Goal: Information Seeking & Learning: Check status

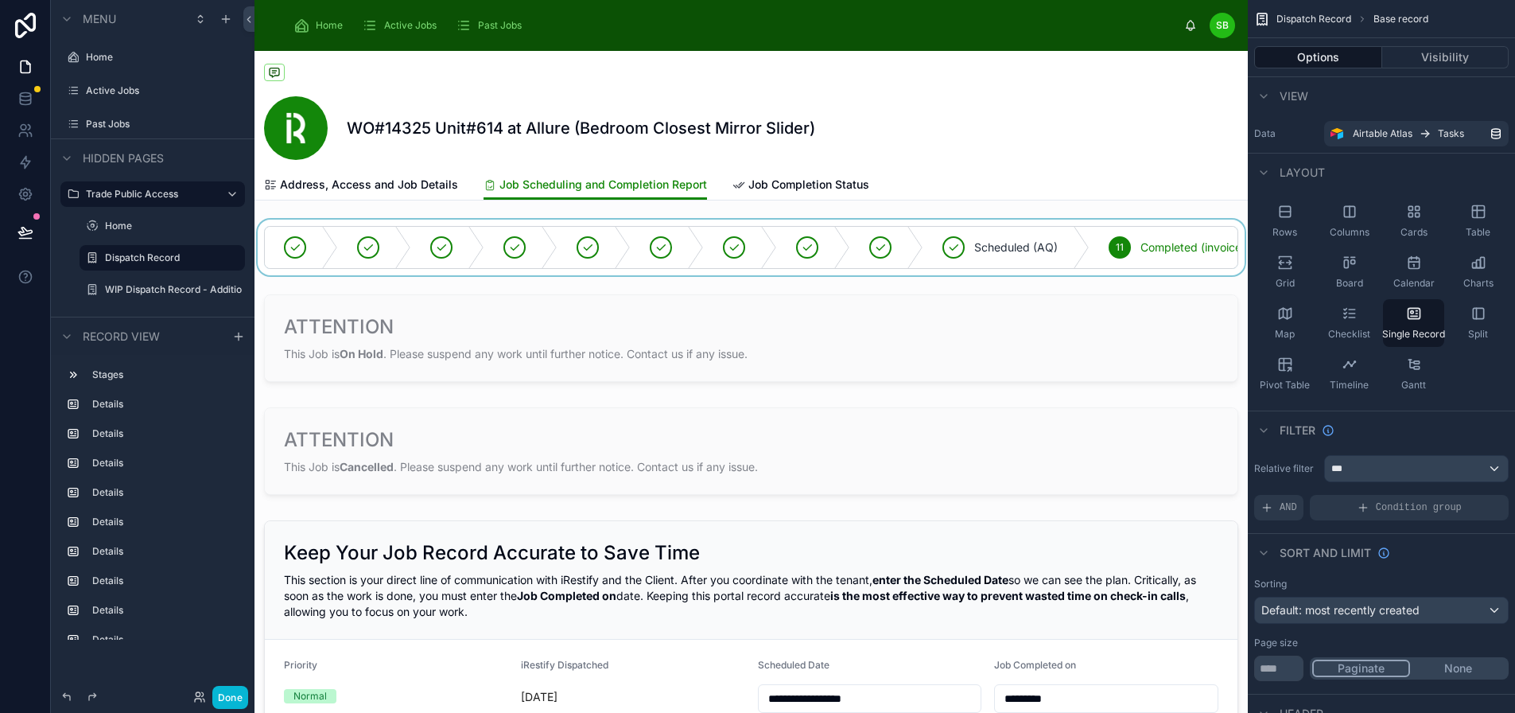
drag, startPoint x: 826, startPoint y: 274, endPoint x: 907, endPoint y: 274, distance: 81.1
click at [907, 274] on div at bounding box center [751, 248] width 993 height 56
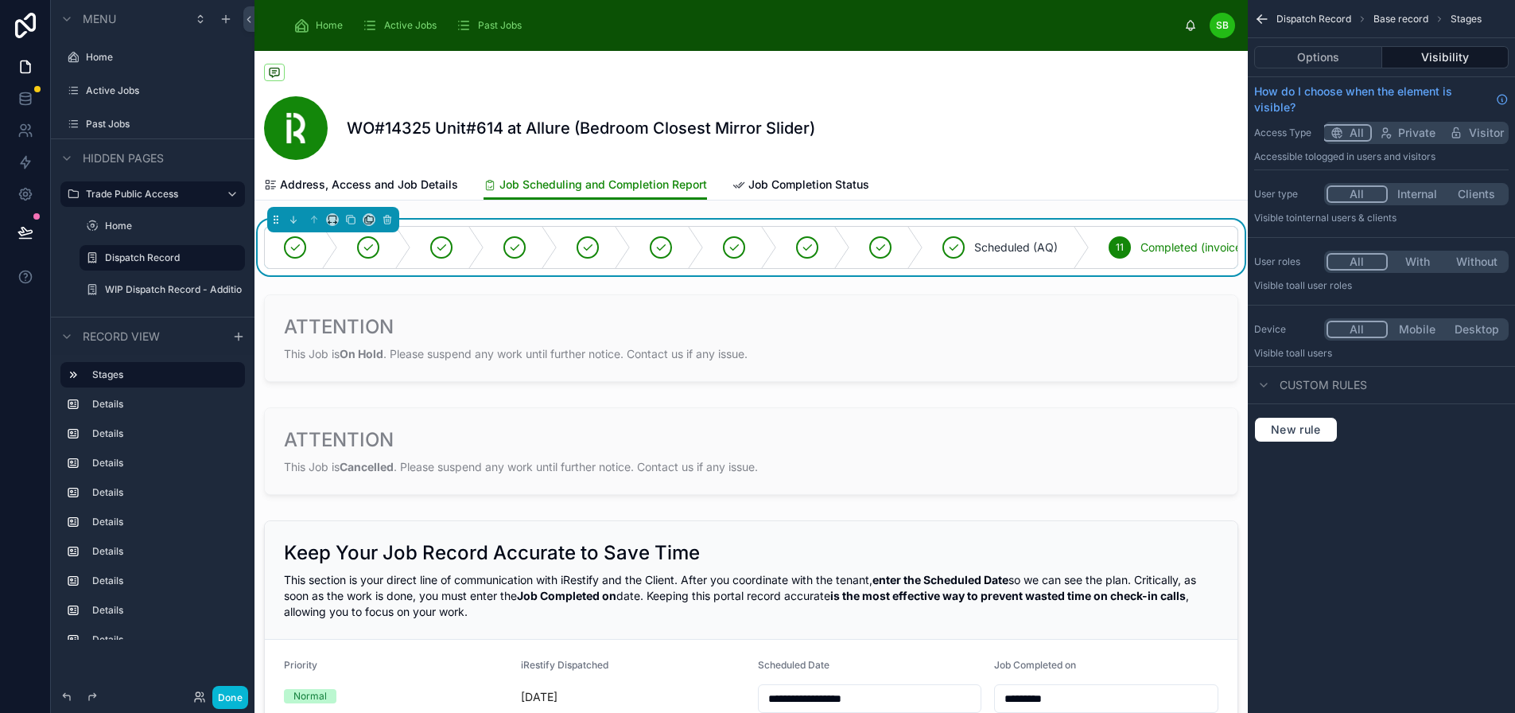
click at [988, 165] on div "WO#14325 Unit#614 at Allure (Bedroom Closest Mirror Slider)" at bounding box center [751, 110] width 974 height 119
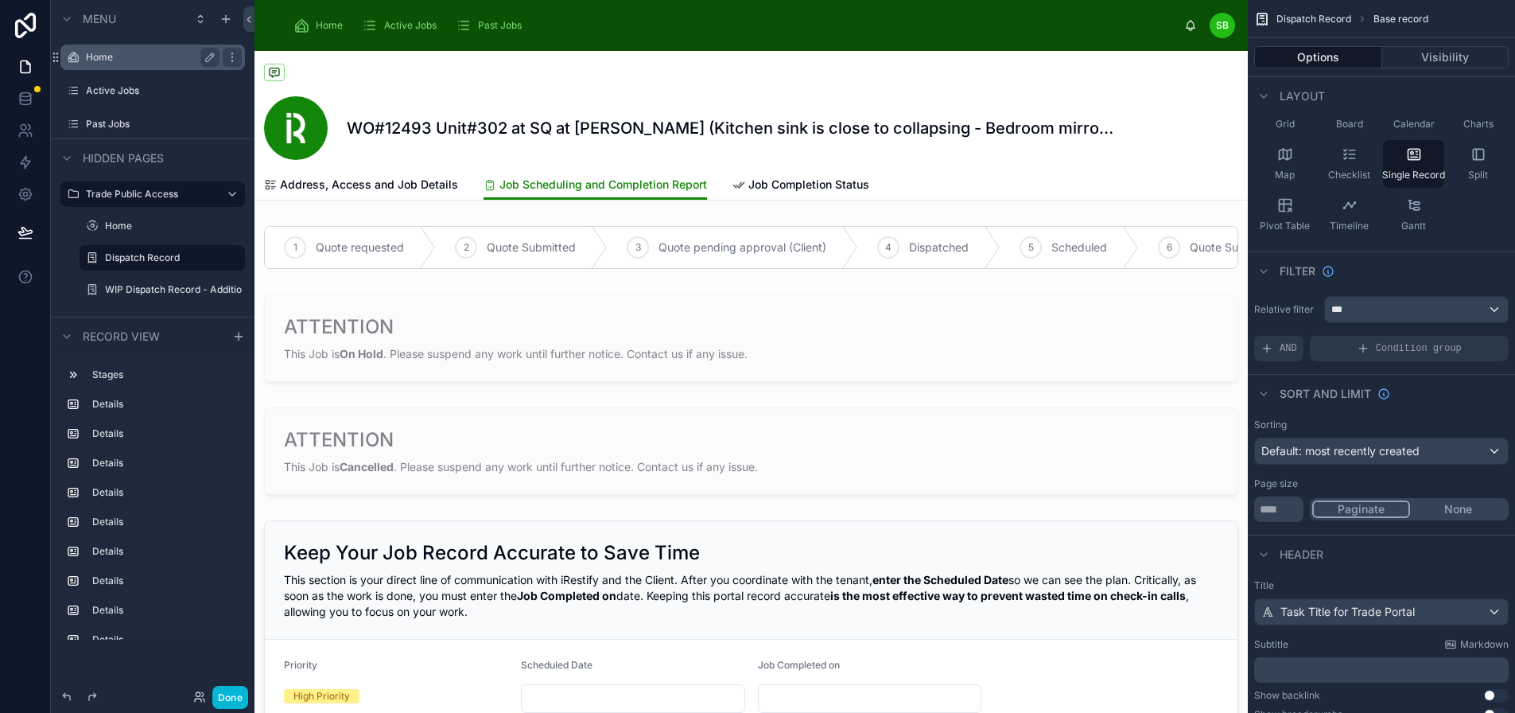
click at [104, 52] on label "Home" at bounding box center [149, 57] width 127 height 13
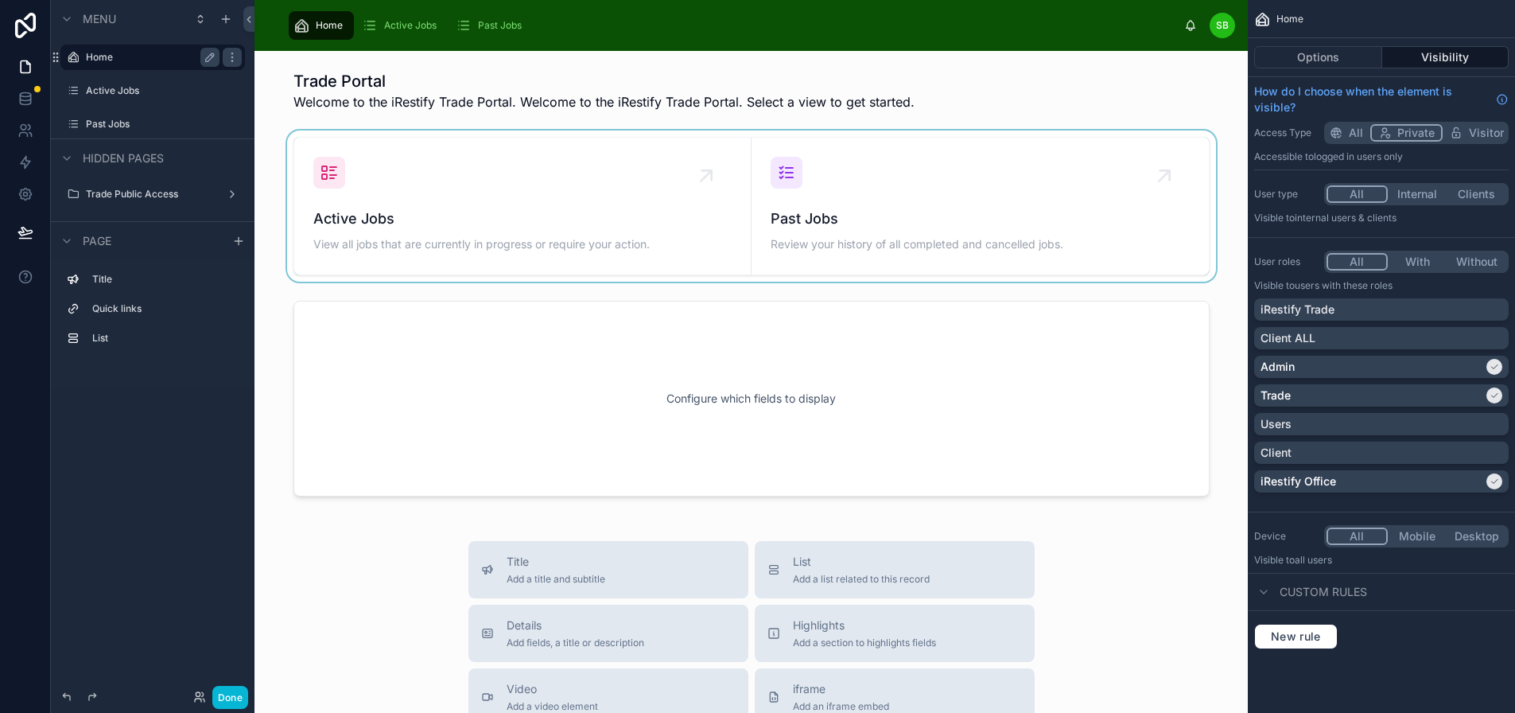
click at [516, 223] on div at bounding box center [751, 205] width 968 height 151
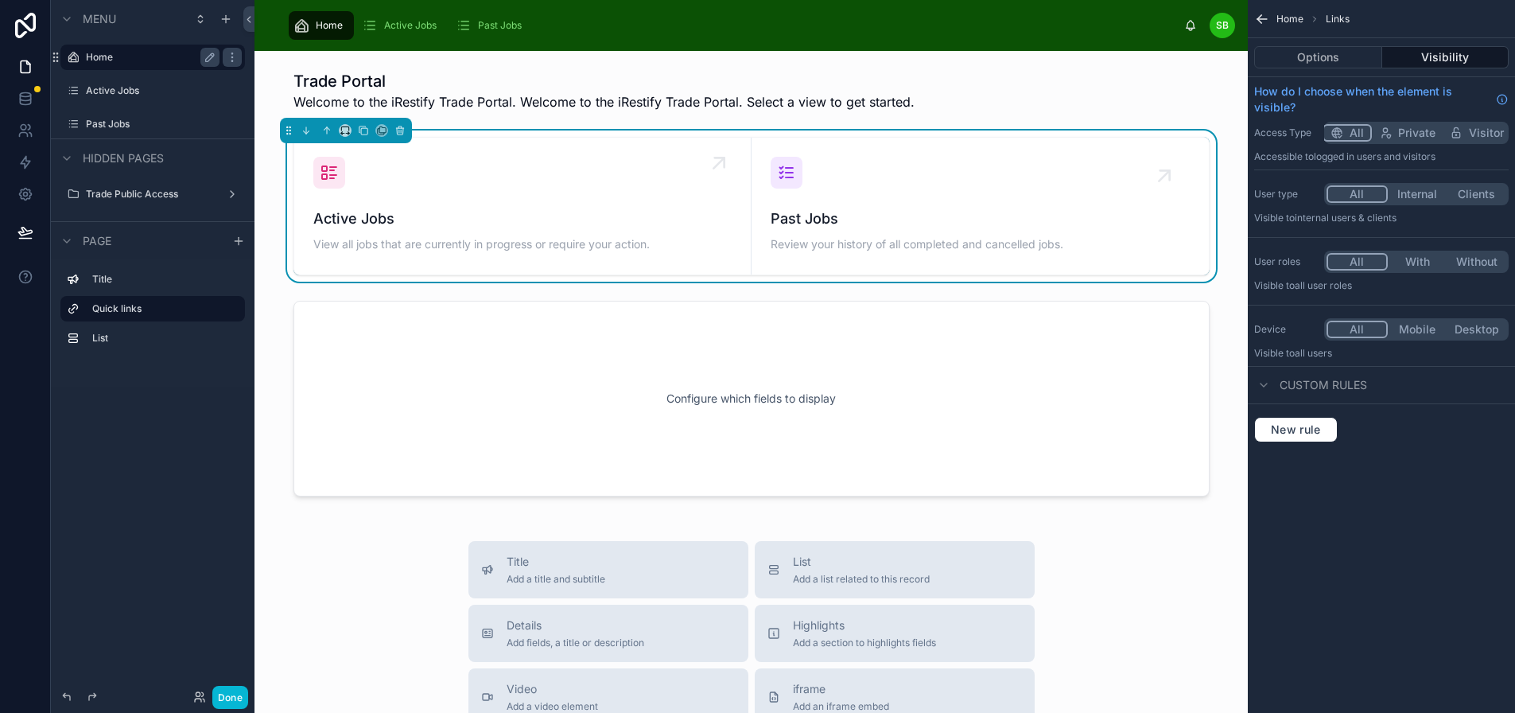
click at [457, 215] on span "Active Jobs" at bounding box center [522, 219] width 418 height 22
click at [446, 219] on span "Active Jobs" at bounding box center [522, 219] width 418 height 22
click at [720, 163] on icon at bounding box center [718, 162] width 10 height 10
click at [556, 202] on div "Active Jobs View all jobs that are currently in progress or require your action." at bounding box center [522, 206] width 418 height 99
click at [401, 20] on span "Active Jobs" at bounding box center [410, 25] width 52 height 13
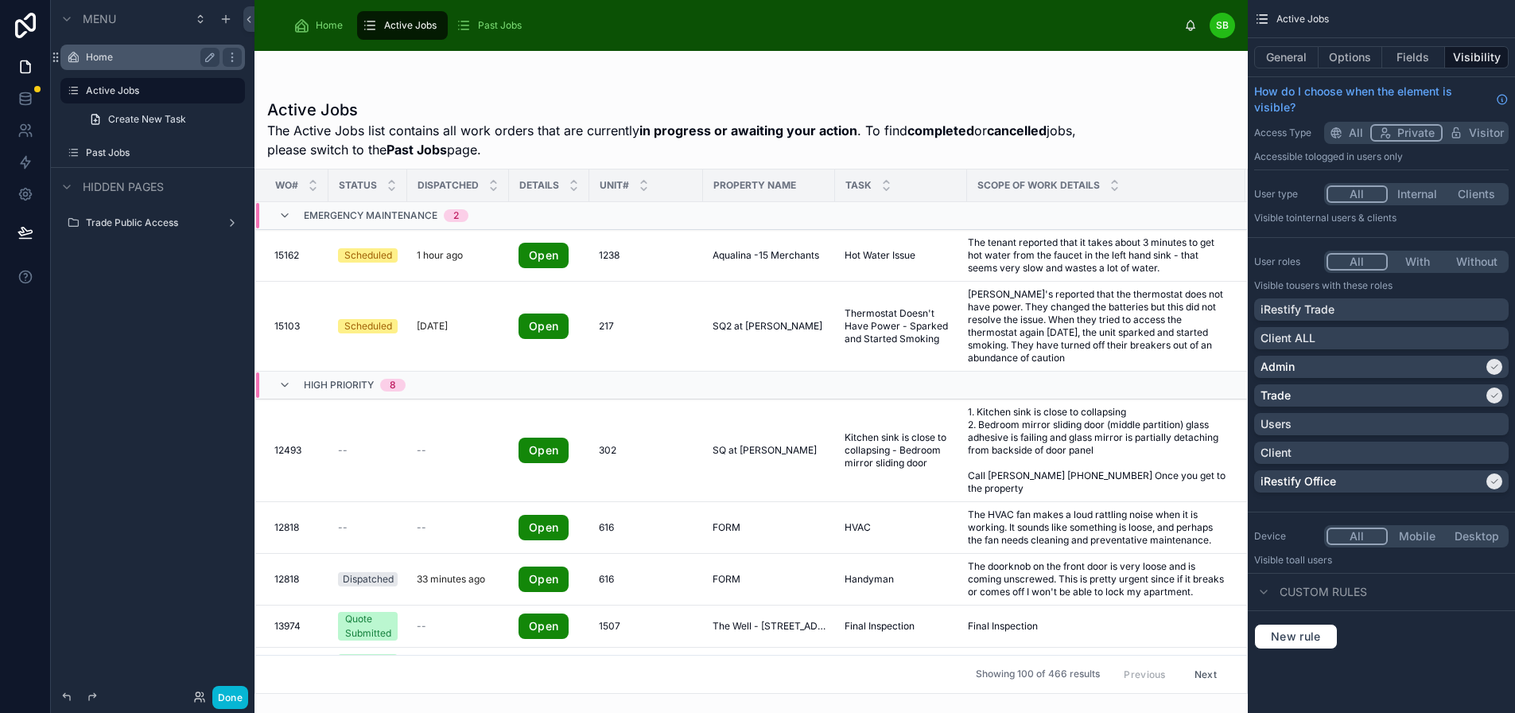
click at [1199, 122] on div at bounding box center [751, 382] width 993 height 662
click at [655, 188] on div "Unit#" at bounding box center [646, 185] width 112 height 30
click at [1422, 60] on button "Fields" at bounding box center [1414, 57] width 64 height 22
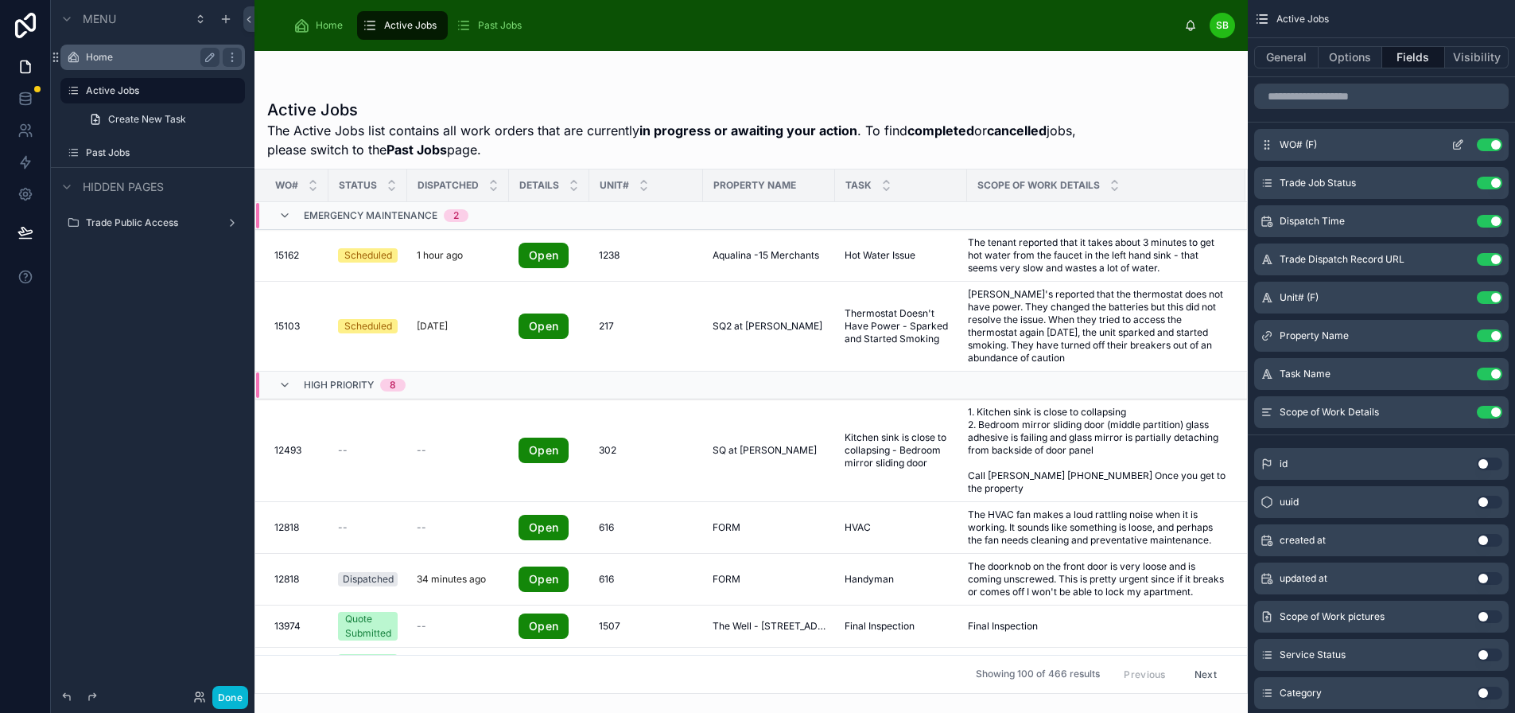
click at [1464, 144] on icon "scrollable content" at bounding box center [1458, 144] width 13 height 13
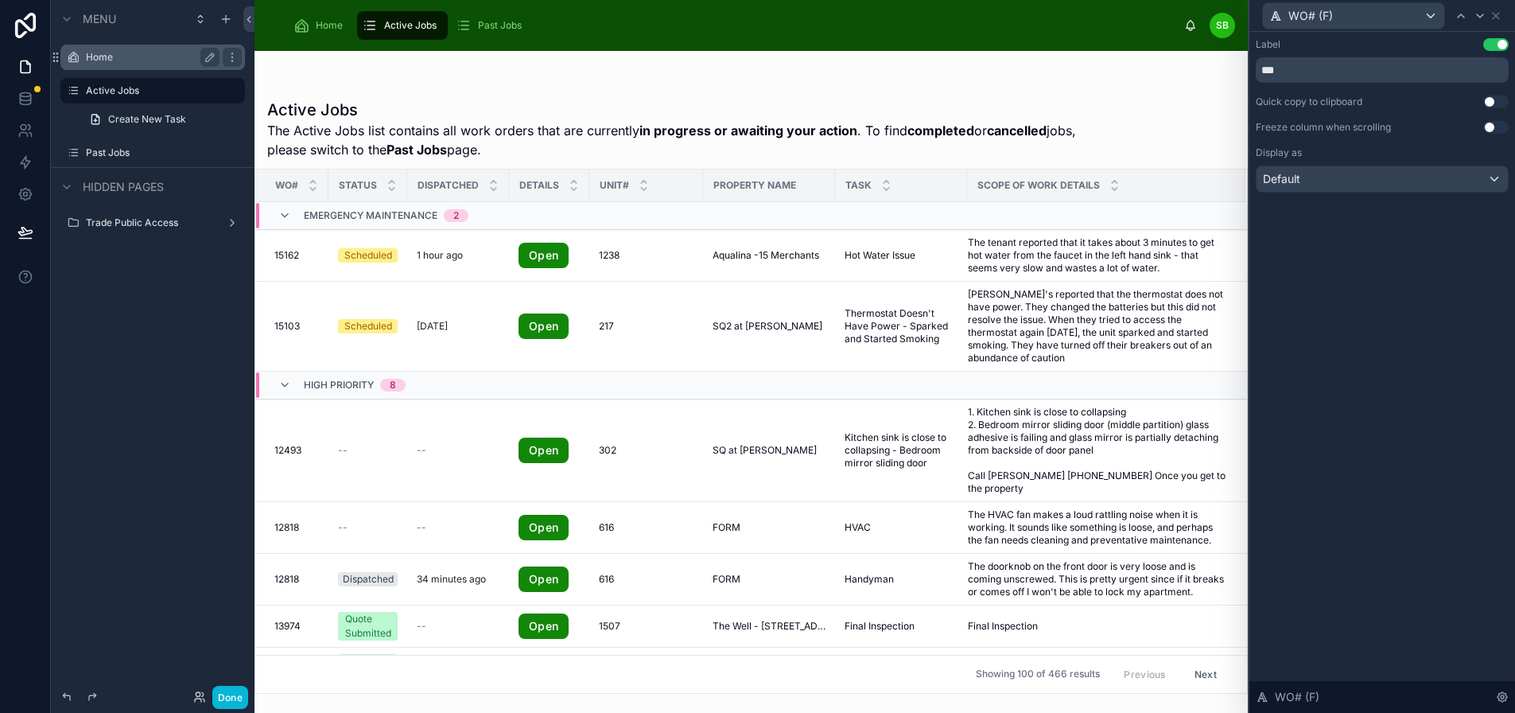
click at [1115, 101] on h1 "Active Jobs" at bounding box center [691, 110] width 849 height 22
click at [1502, 14] on icon at bounding box center [1496, 16] width 13 height 13
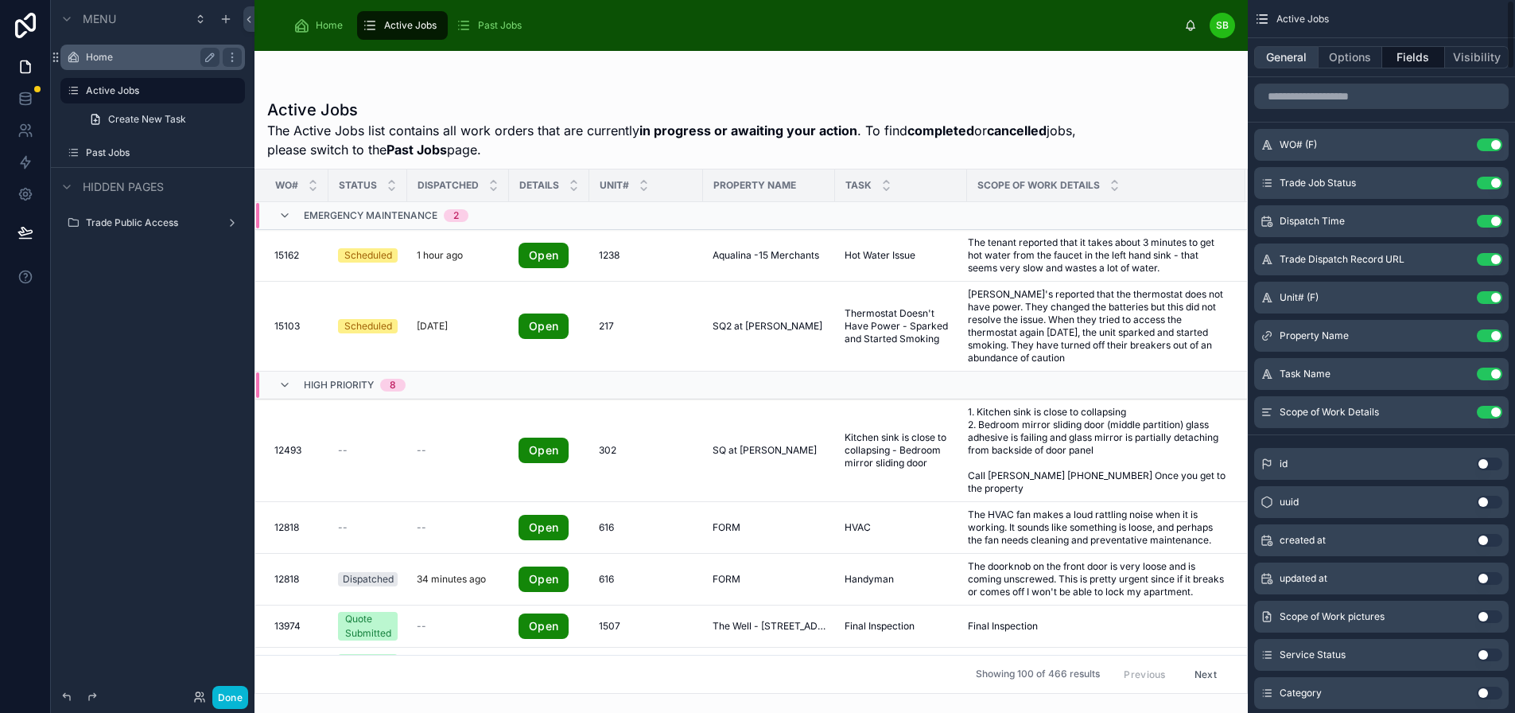
click at [1304, 56] on button "General" at bounding box center [1286, 57] width 64 height 22
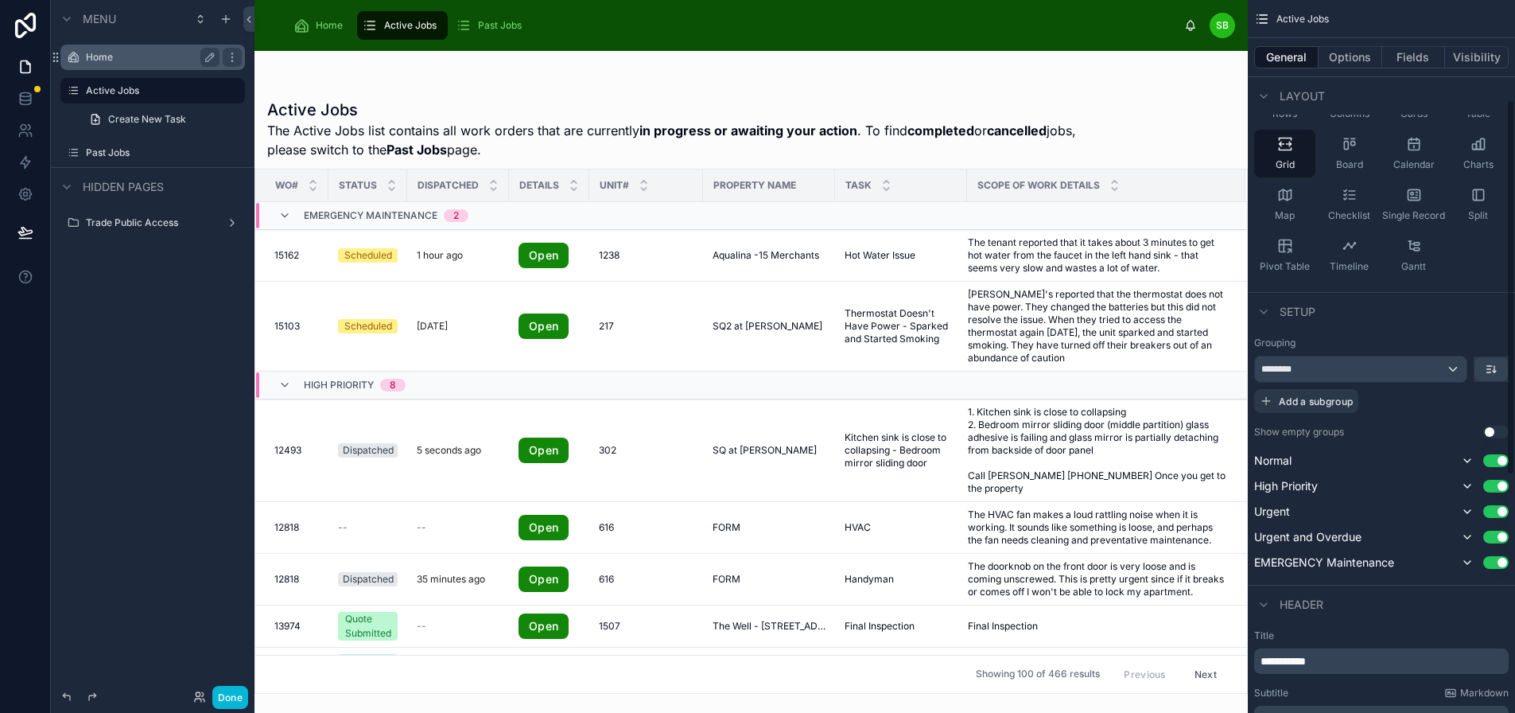
scroll to position [115, 0]
click at [1374, 52] on button "Options" at bounding box center [1351, 57] width 64 height 22
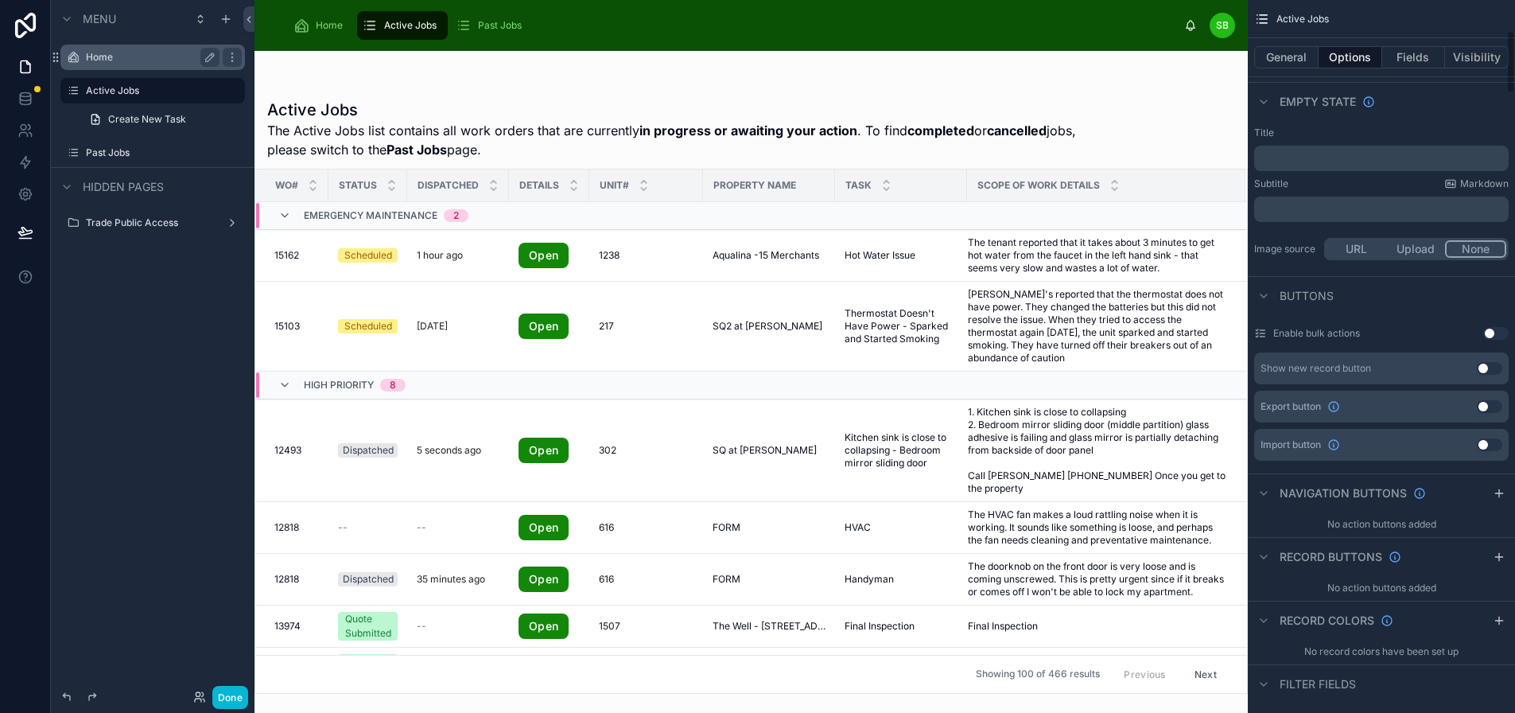
scroll to position [0, 12]
click at [1498, 490] on icon "scrollable content" at bounding box center [1499, 493] width 13 height 13
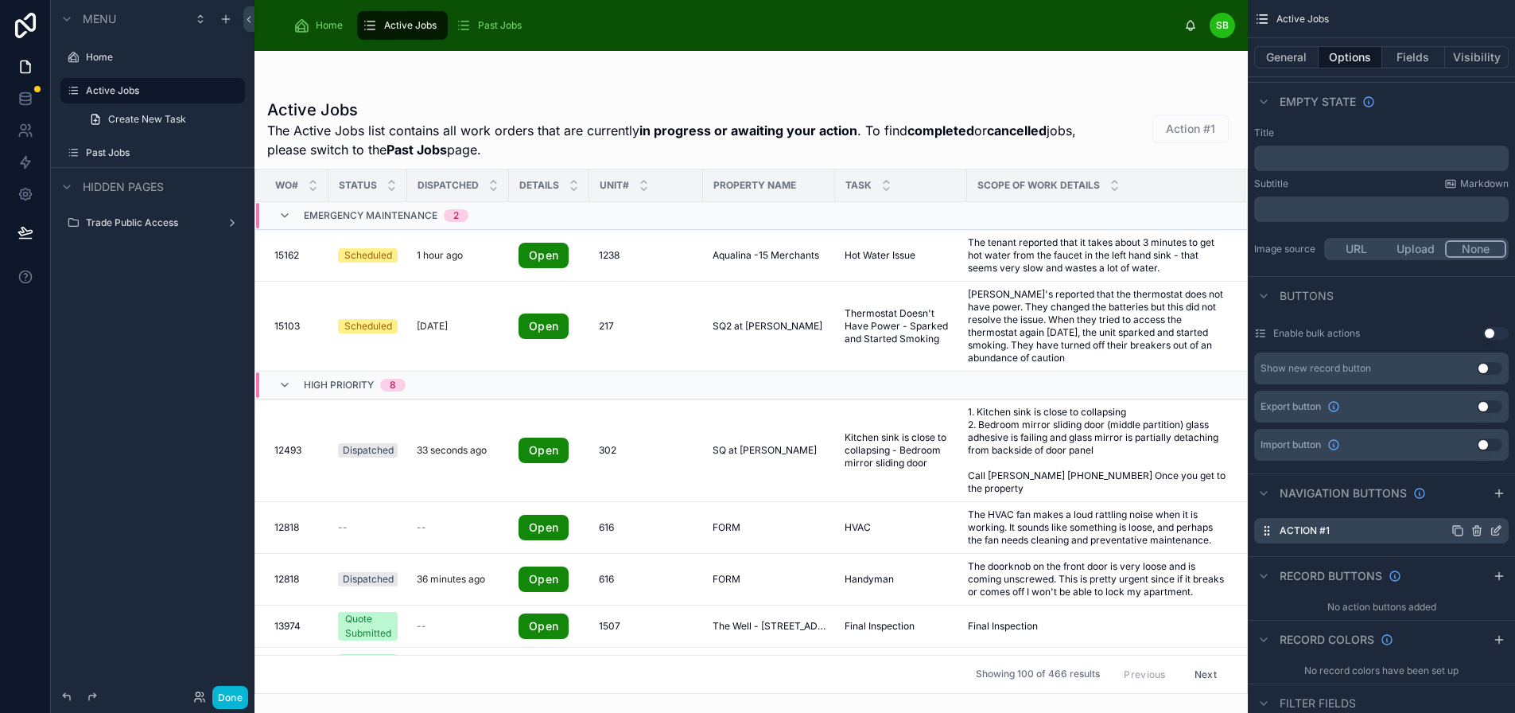
click at [1476, 528] on icon "scrollable content" at bounding box center [1477, 528] width 9 height 0
click at [1476, 499] on icon at bounding box center [1482, 493] width 13 height 13
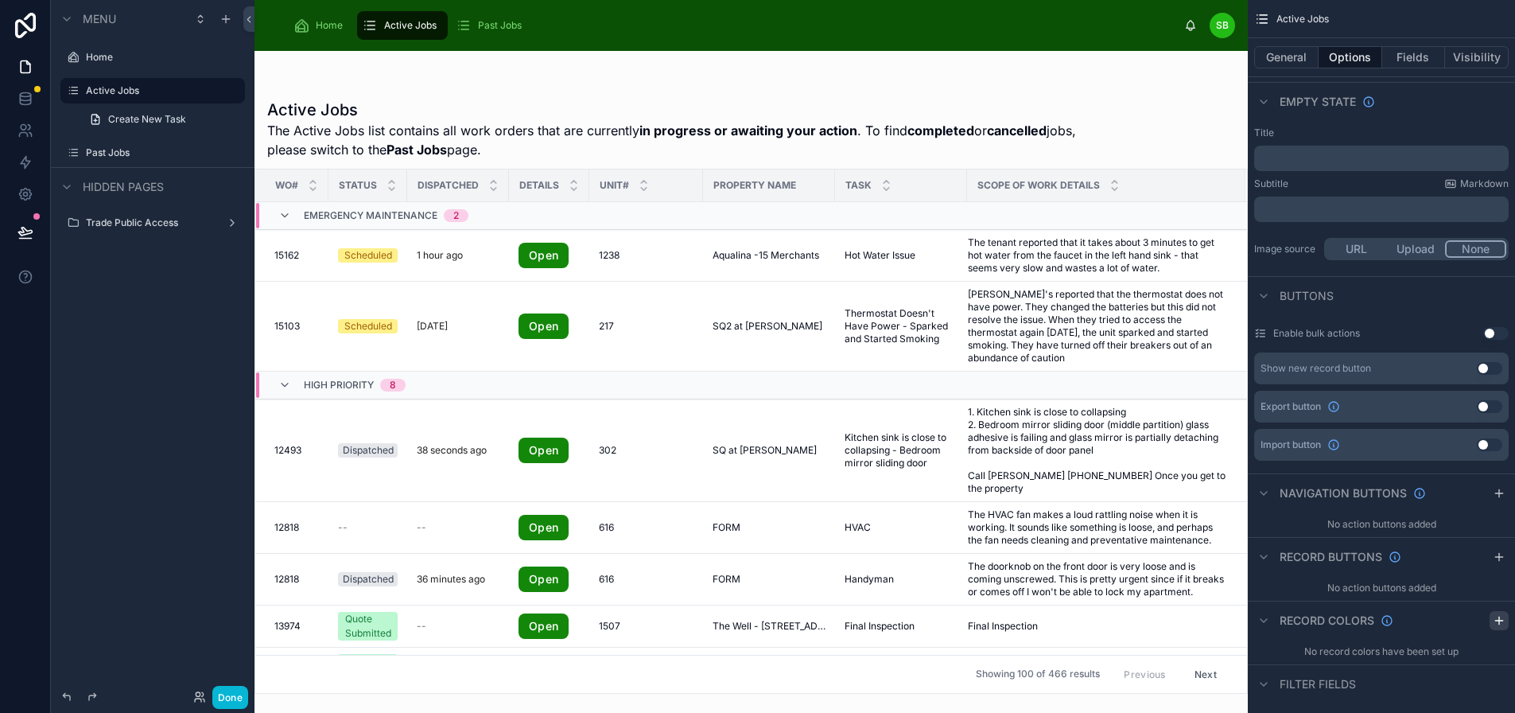
click at [1494, 617] on icon "scrollable content" at bounding box center [1499, 620] width 13 height 13
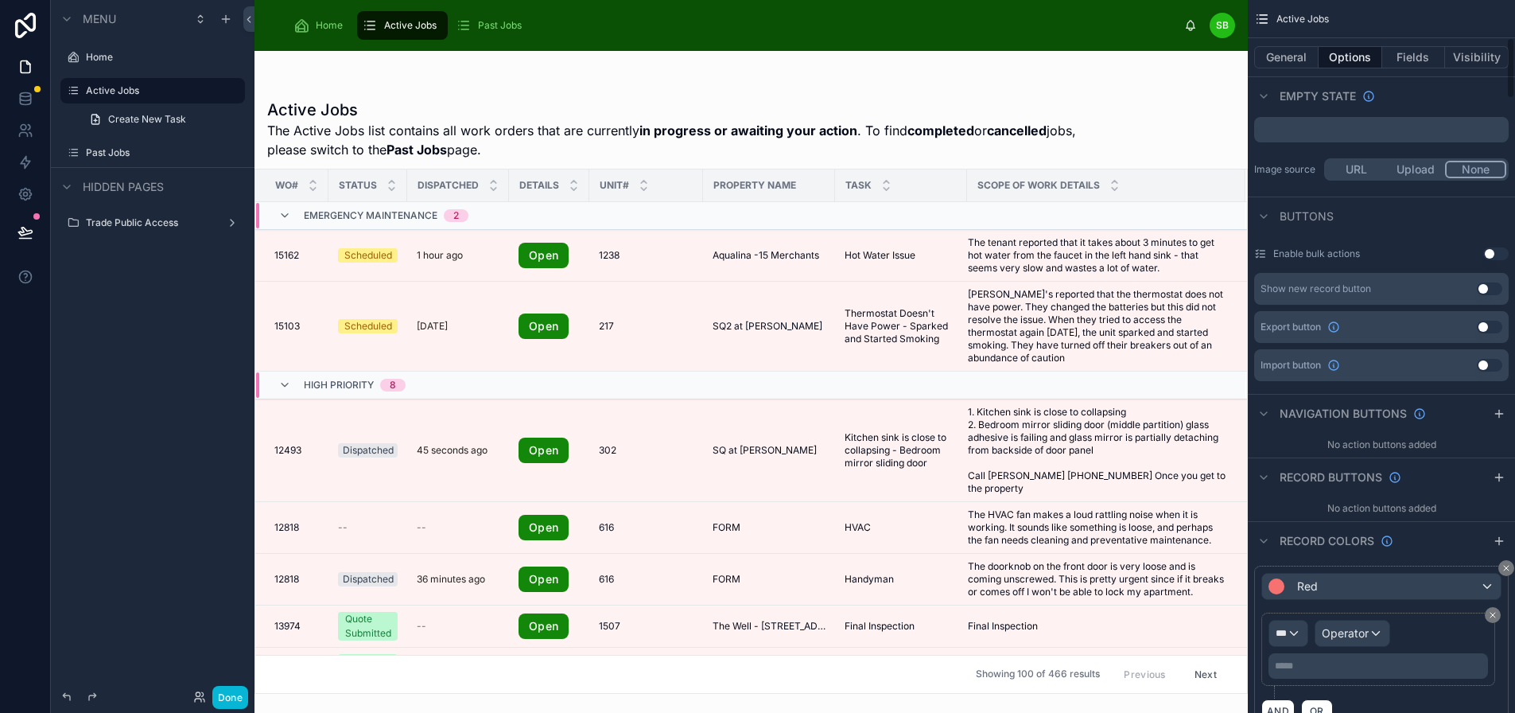
scroll to position [513, 0]
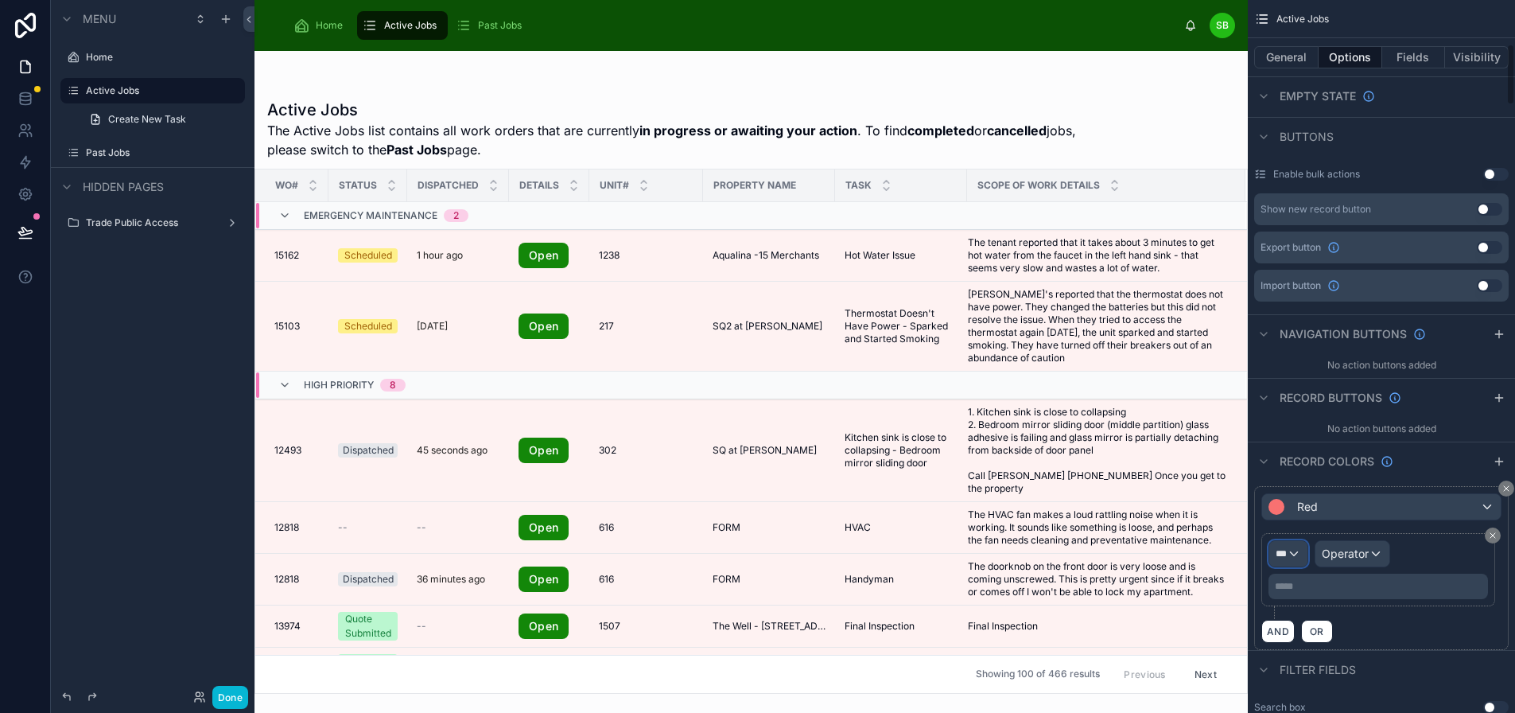
click at [1287, 560] on div "***" at bounding box center [1288, 553] width 38 height 25
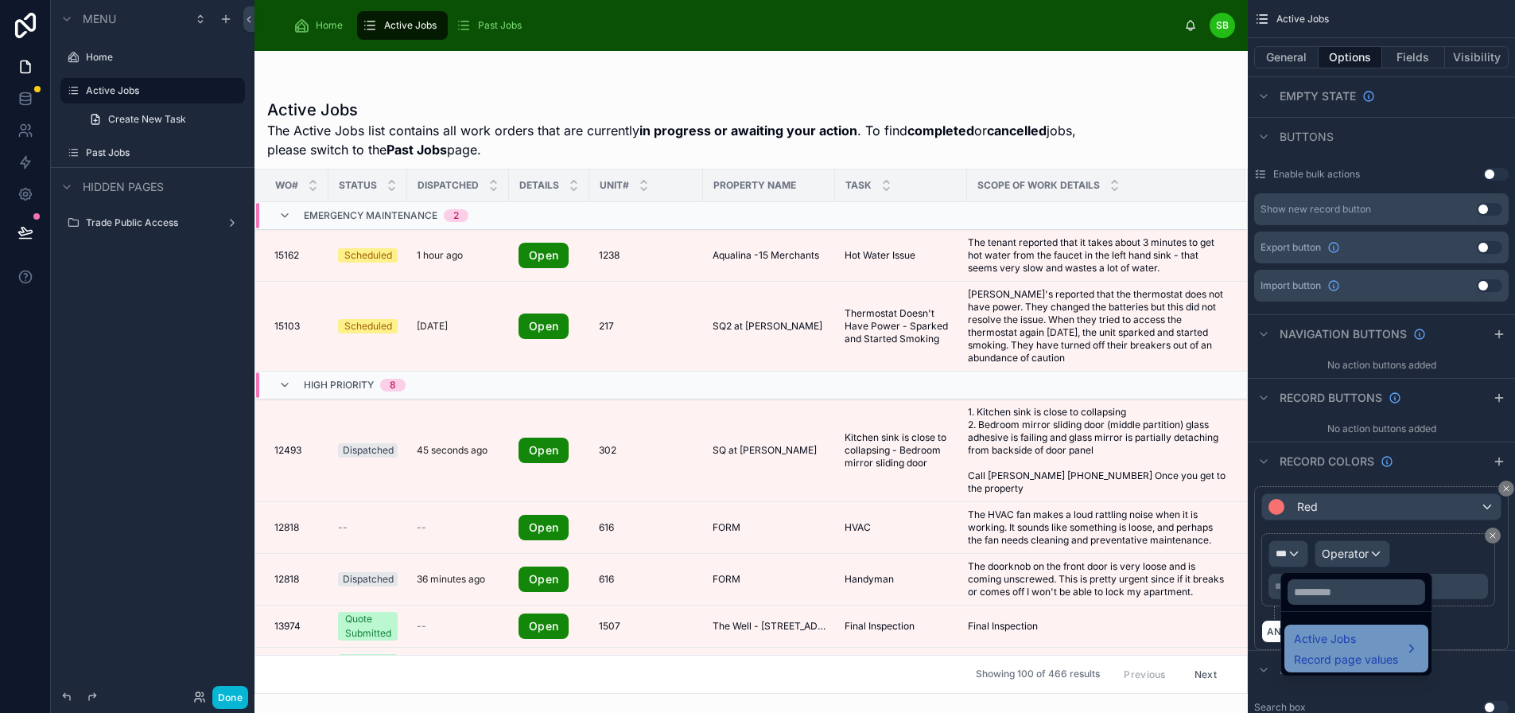
click at [1343, 643] on span "Active Jobs" at bounding box center [1346, 638] width 104 height 19
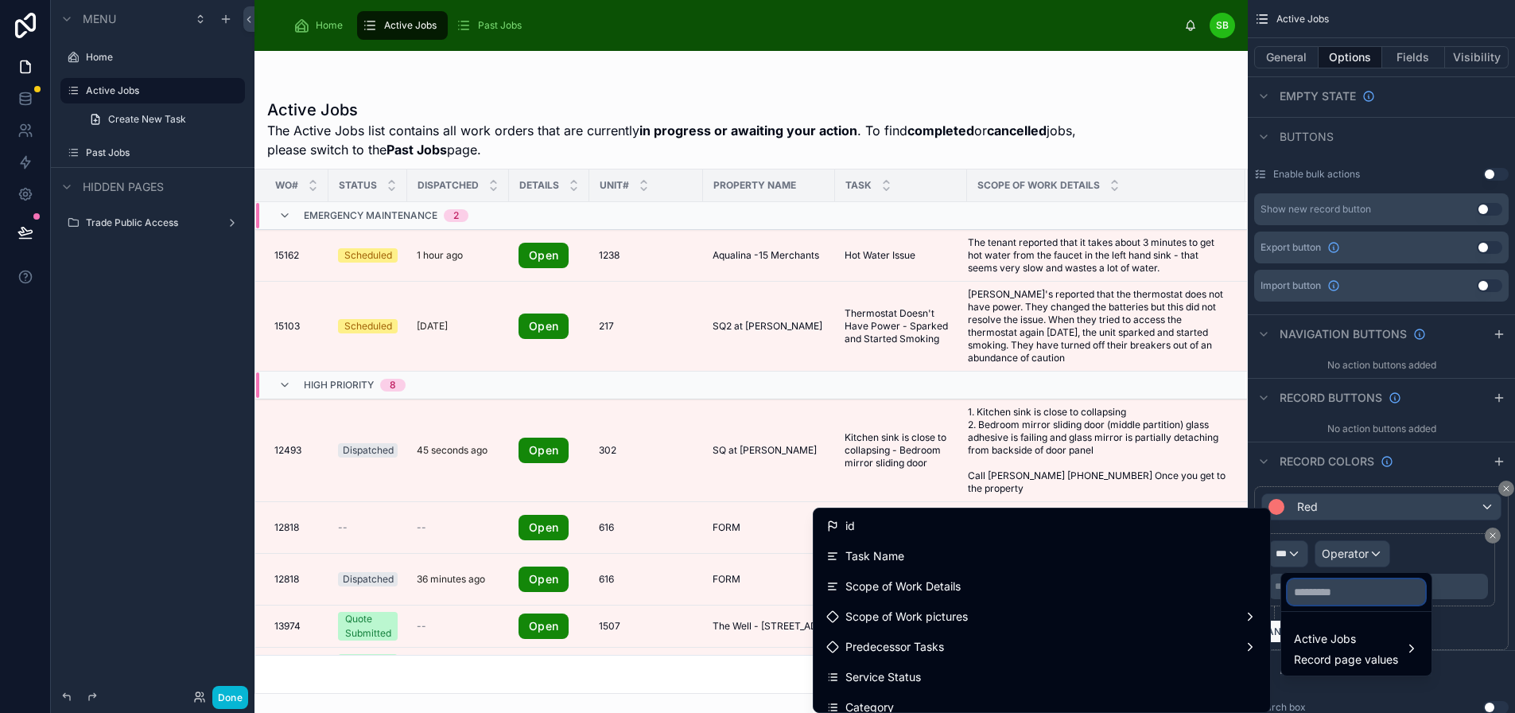
click at [1346, 597] on input "text" at bounding box center [1357, 591] width 138 height 25
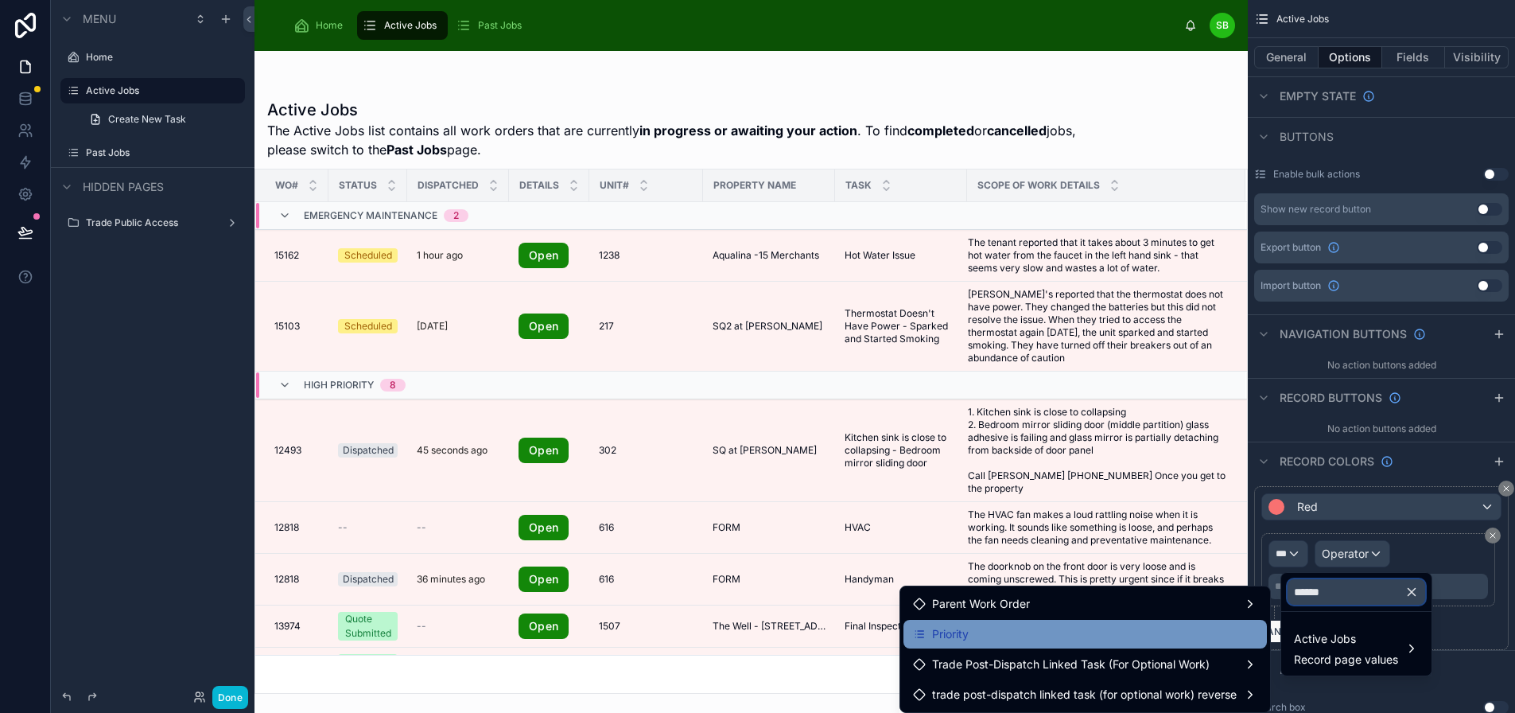
type input "******"
click at [1083, 625] on div "Priority" at bounding box center [1085, 633] width 344 height 19
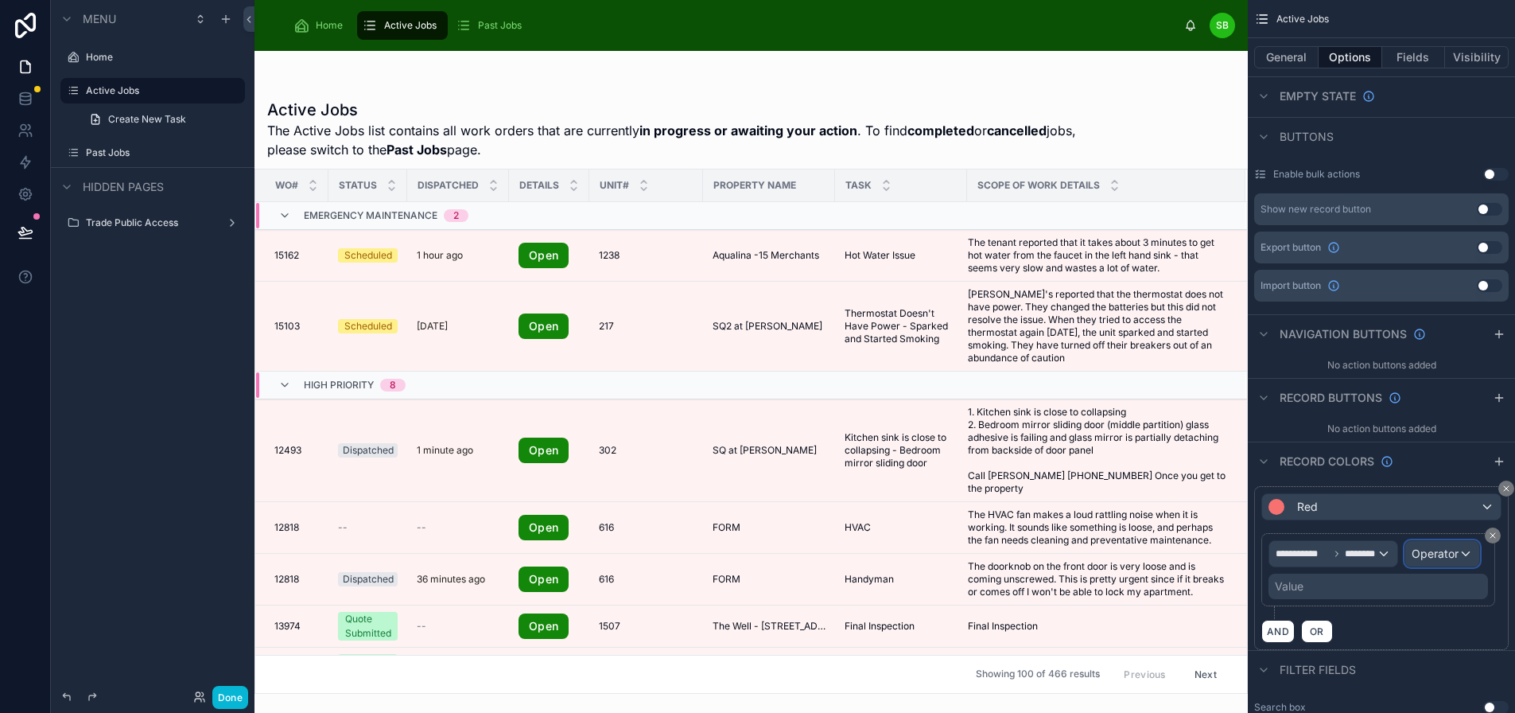
click at [1426, 558] on span "Operator" at bounding box center [1435, 553] width 47 height 14
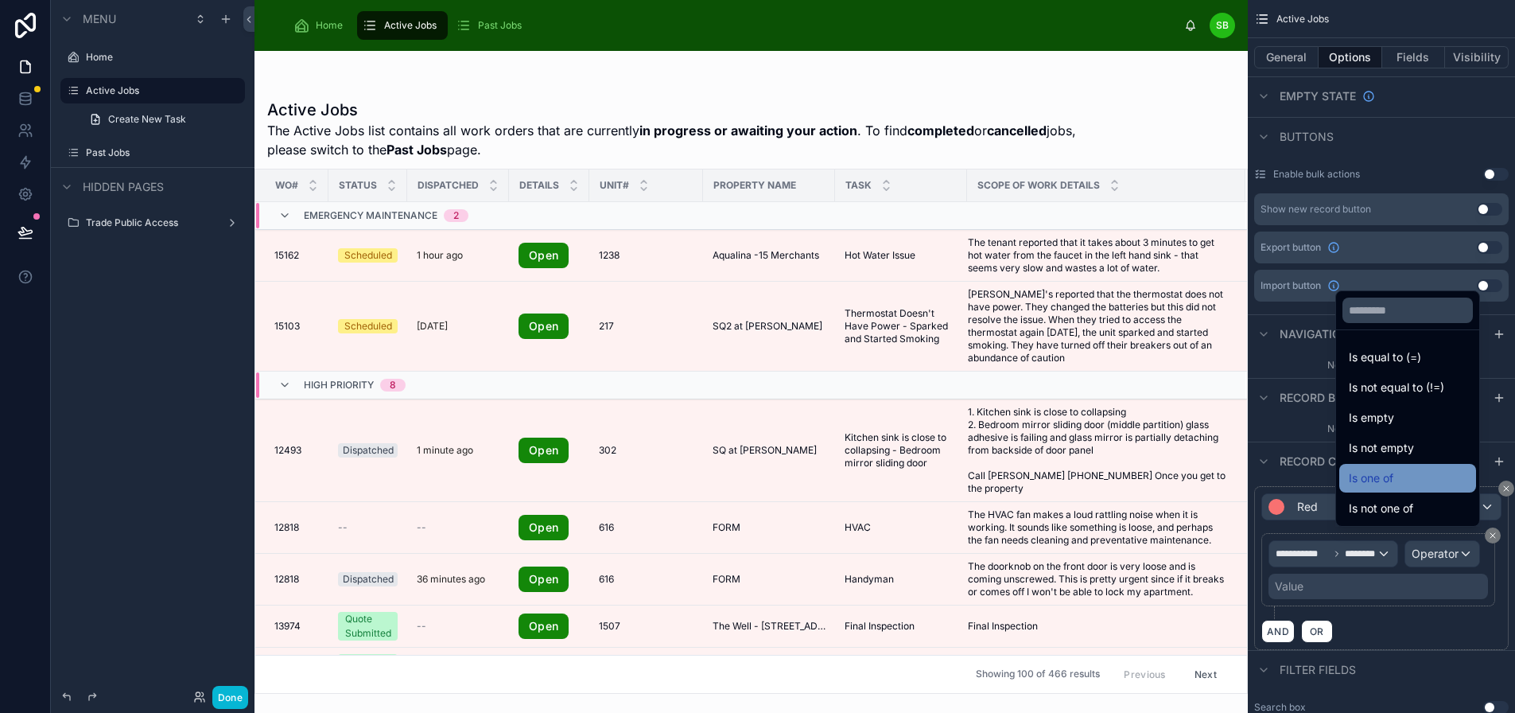
click at [1362, 488] on div "Is one of" at bounding box center [1408, 477] width 118 height 19
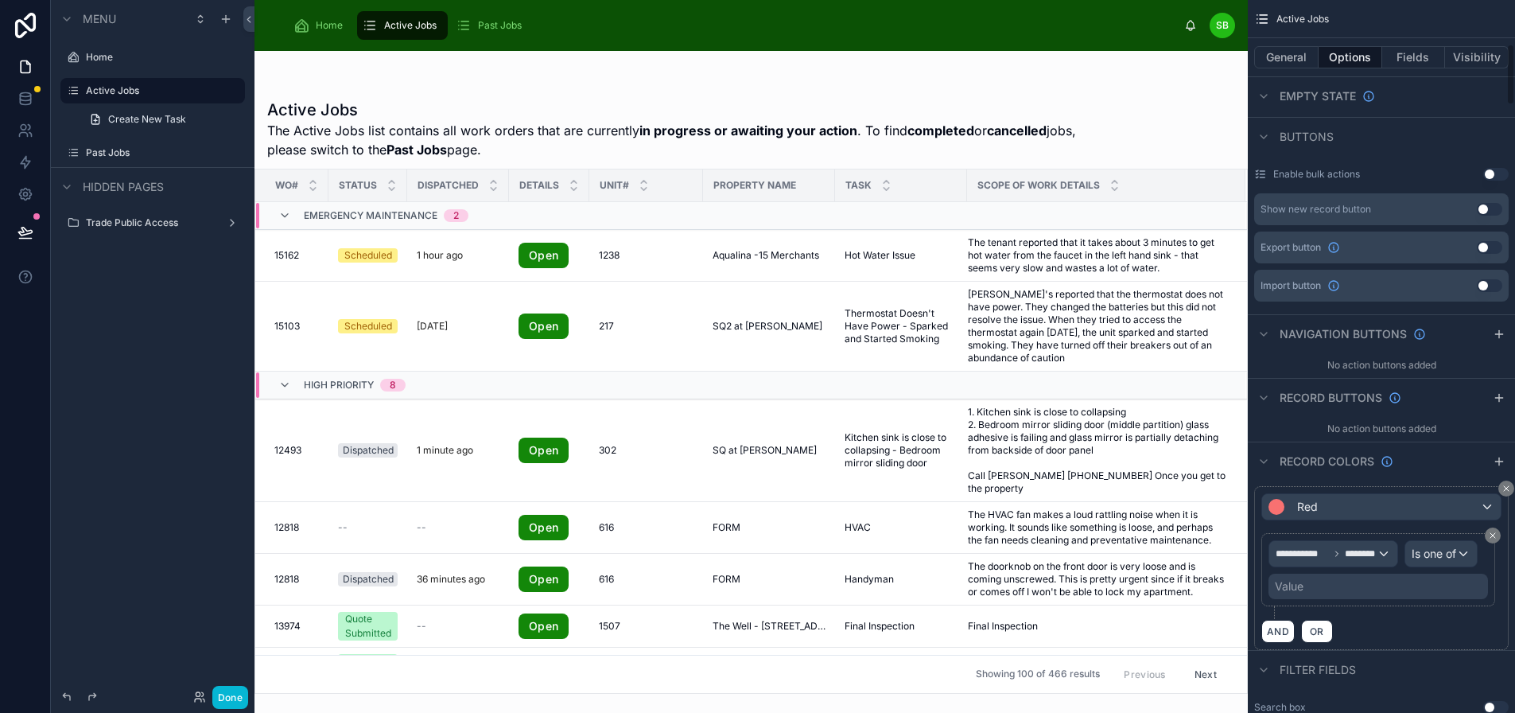
click at [1355, 585] on div "Value" at bounding box center [1379, 585] width 220 height 25
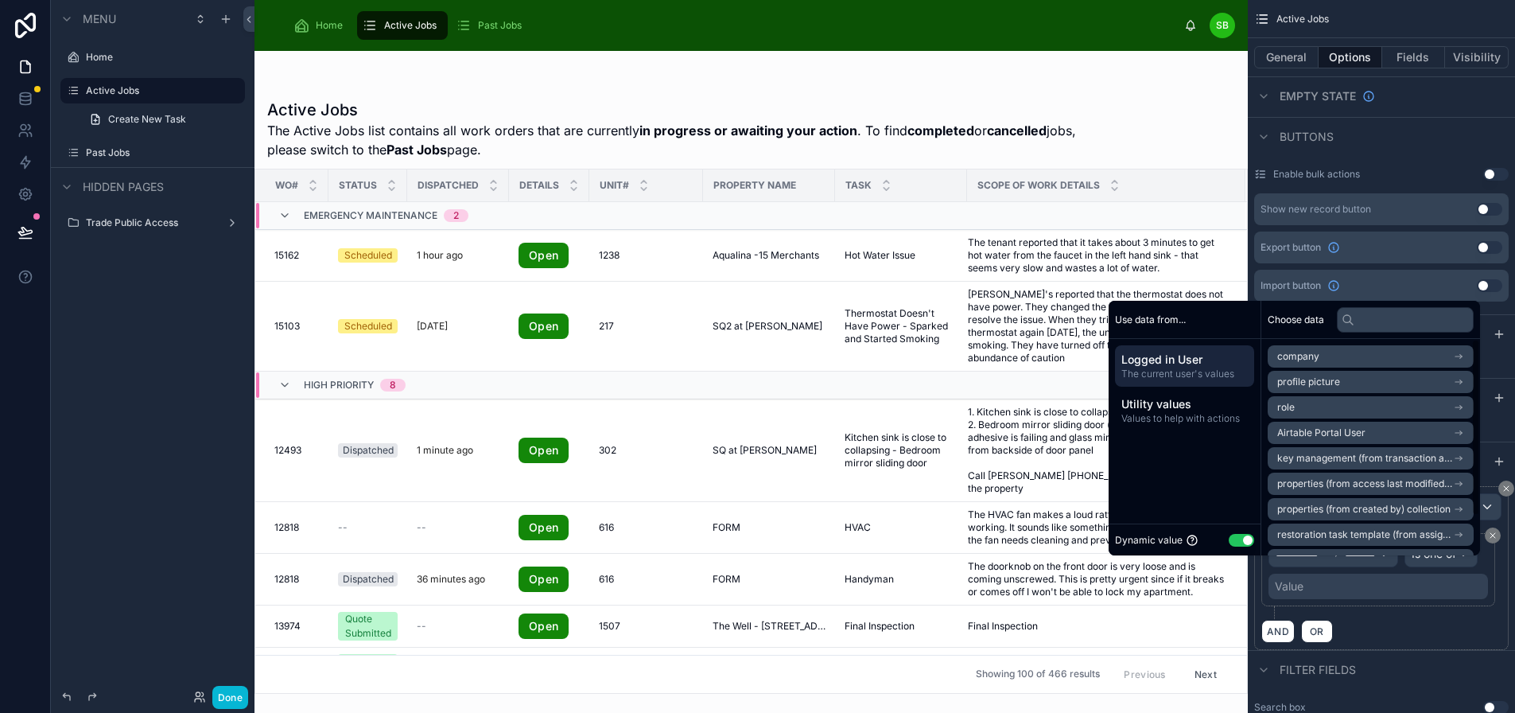
click at [1238, 546] on button "Use setting" at bounding box center [1241, 540] width 25 height 13
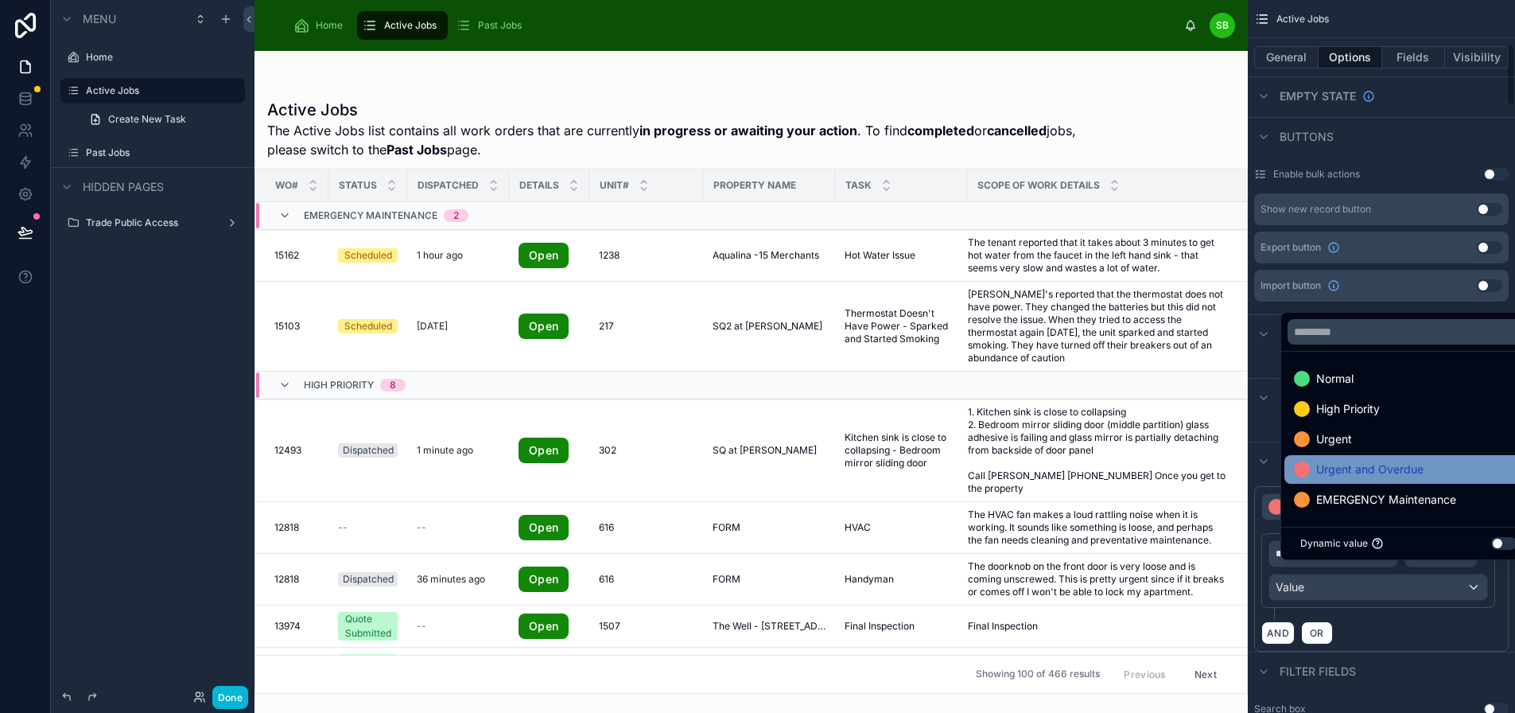
click at [1359, 509] on span "EMERGENCY Maintenance" at bounding box center [1386, 499] width 140 height 19
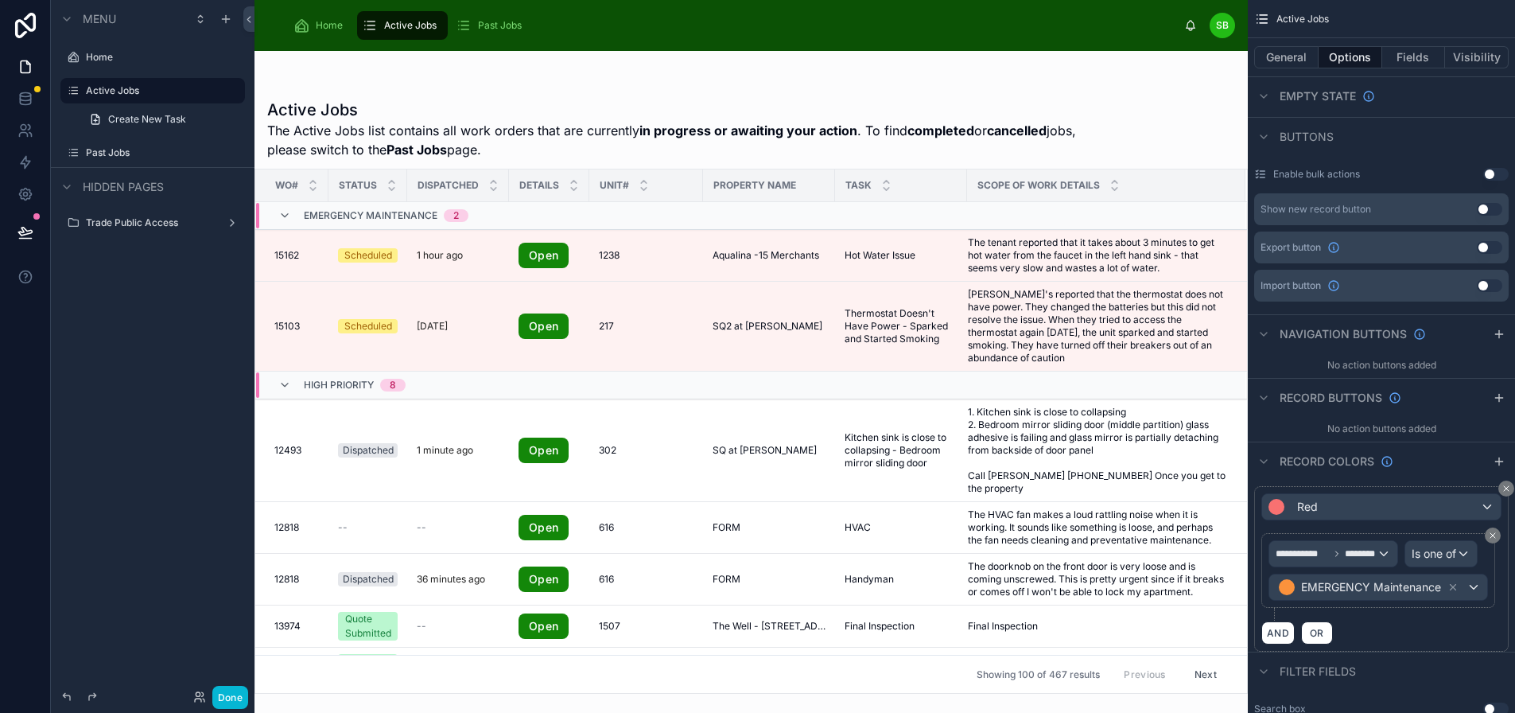
click at [1444, 629] on div "AND OR" at bounding box center [1381, 632] width 240 height 24
click at [1322, 632] on span "OR" at bounding box center [1317, 633] width 21 height 12
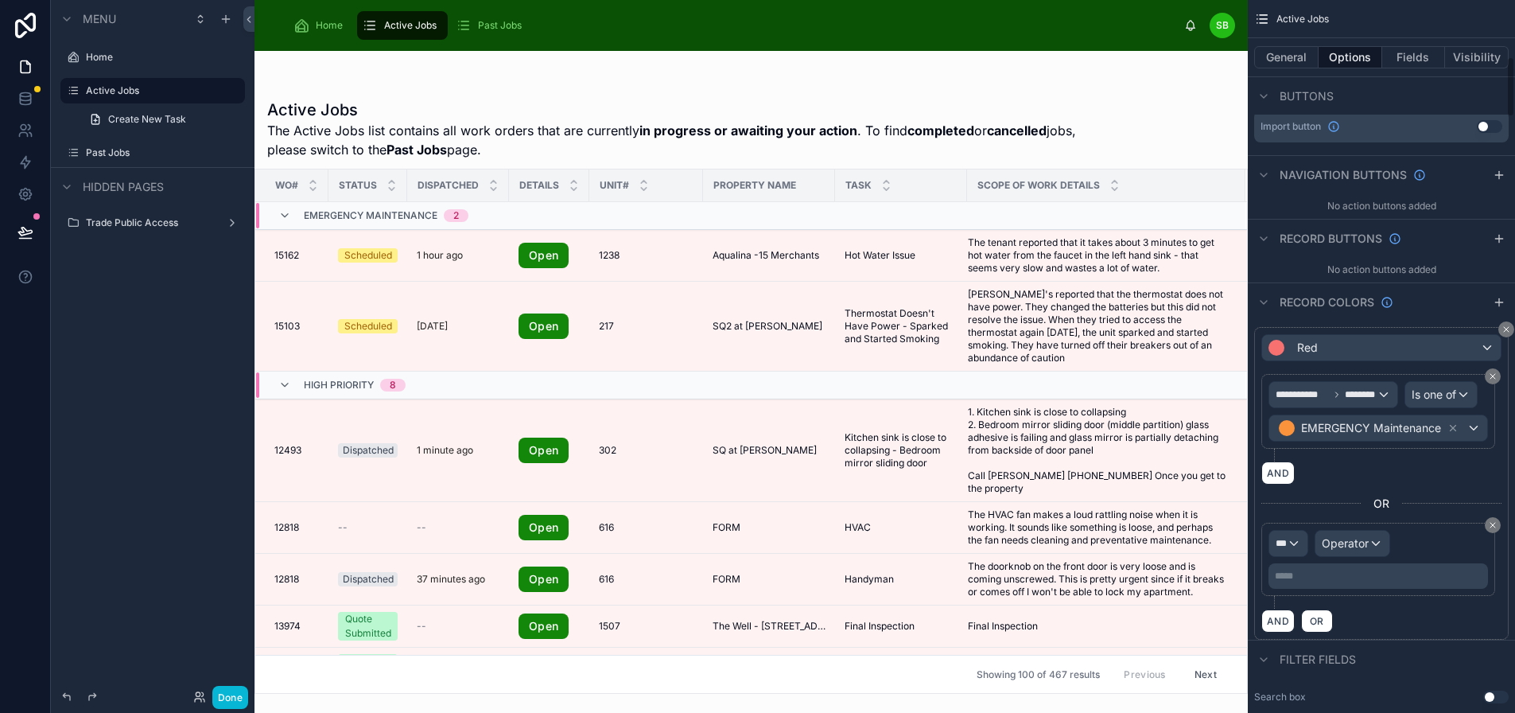
scroll to position [752, 0]
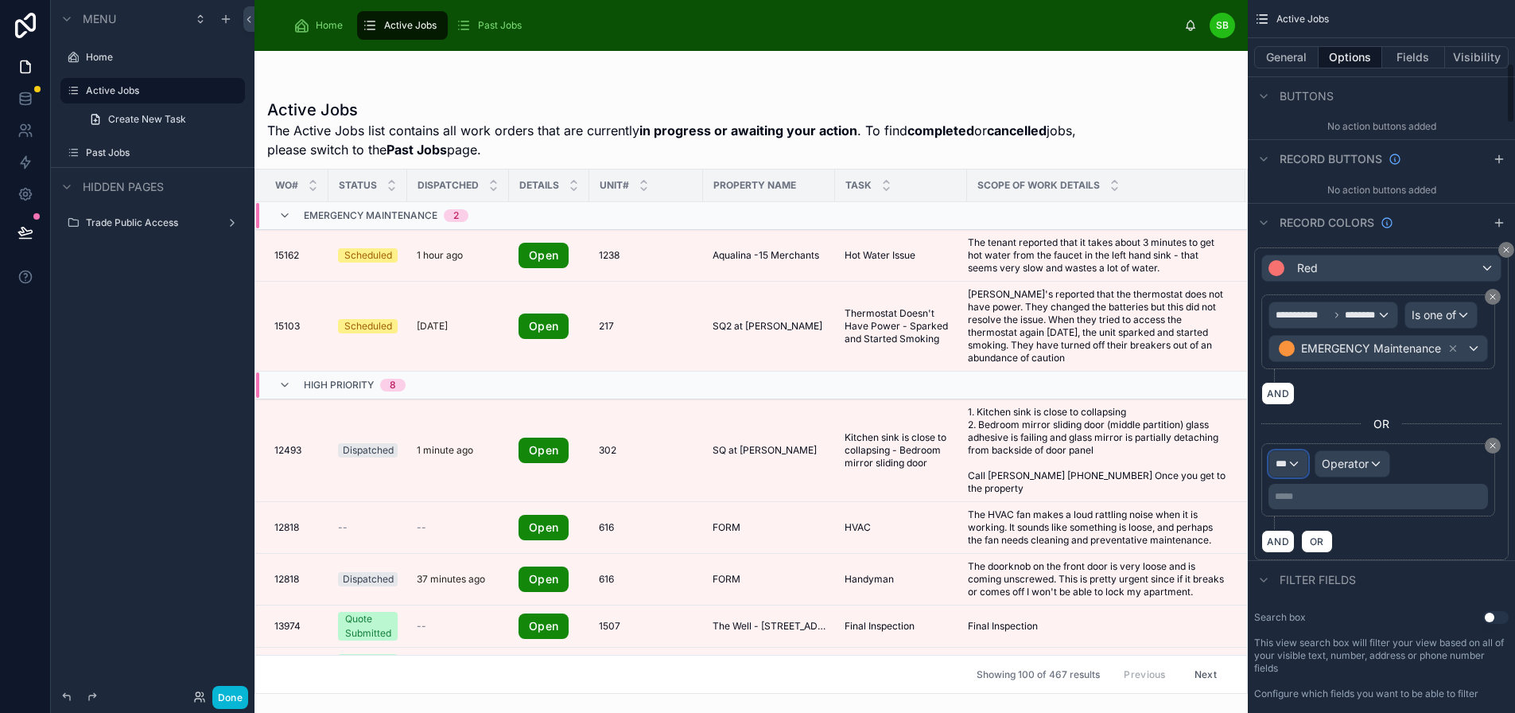
click at [1288, 458] on div "***" at bounding box center [1288, 463] width 38 height 25
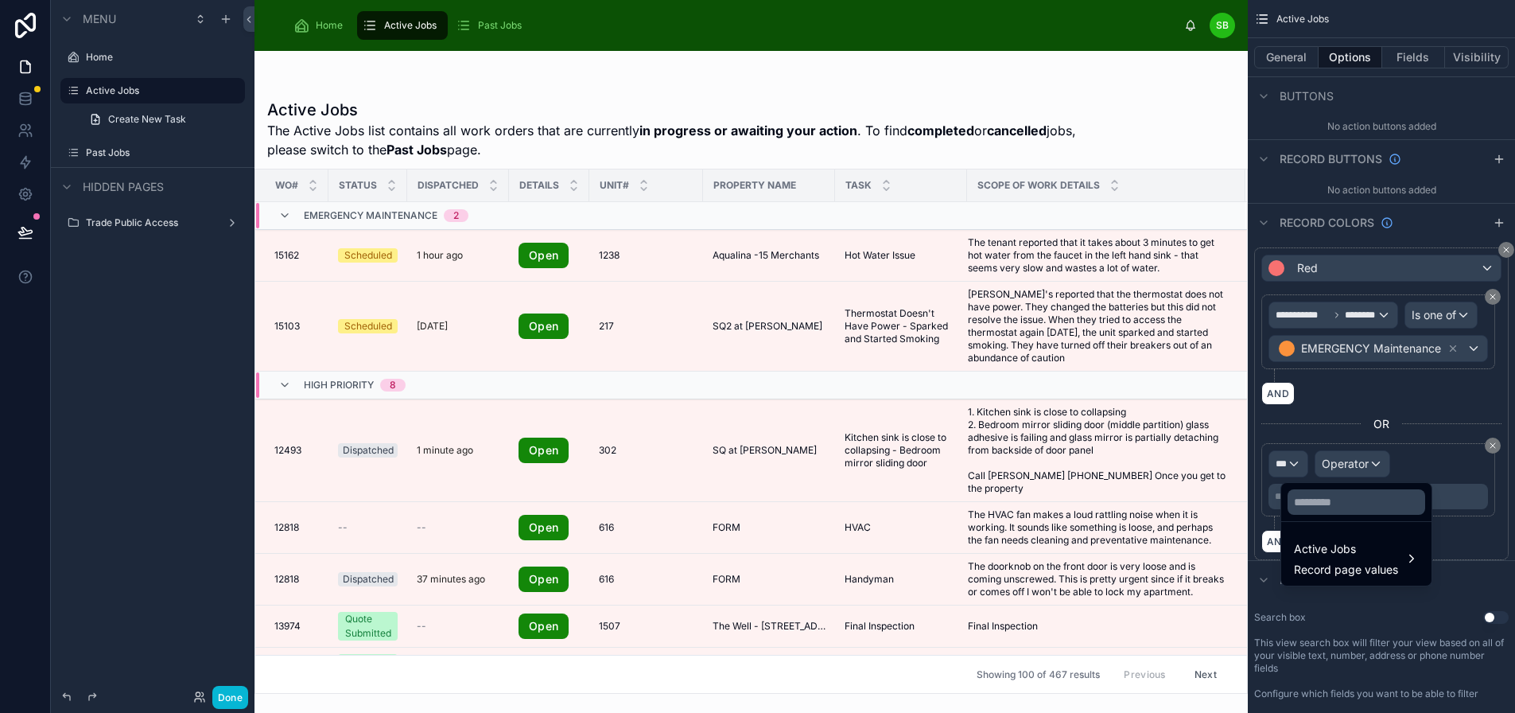
click at [1352, 515] on div at bounding box center [1356, 502] width 150 height 38
click at [1352, 503] on input "text" at bounding box center [1357, 501] width 138 height 25
type input "*"
click at [1366, 573] on span "Record page values" at bounding box center [1346, 570] width 104 height 16
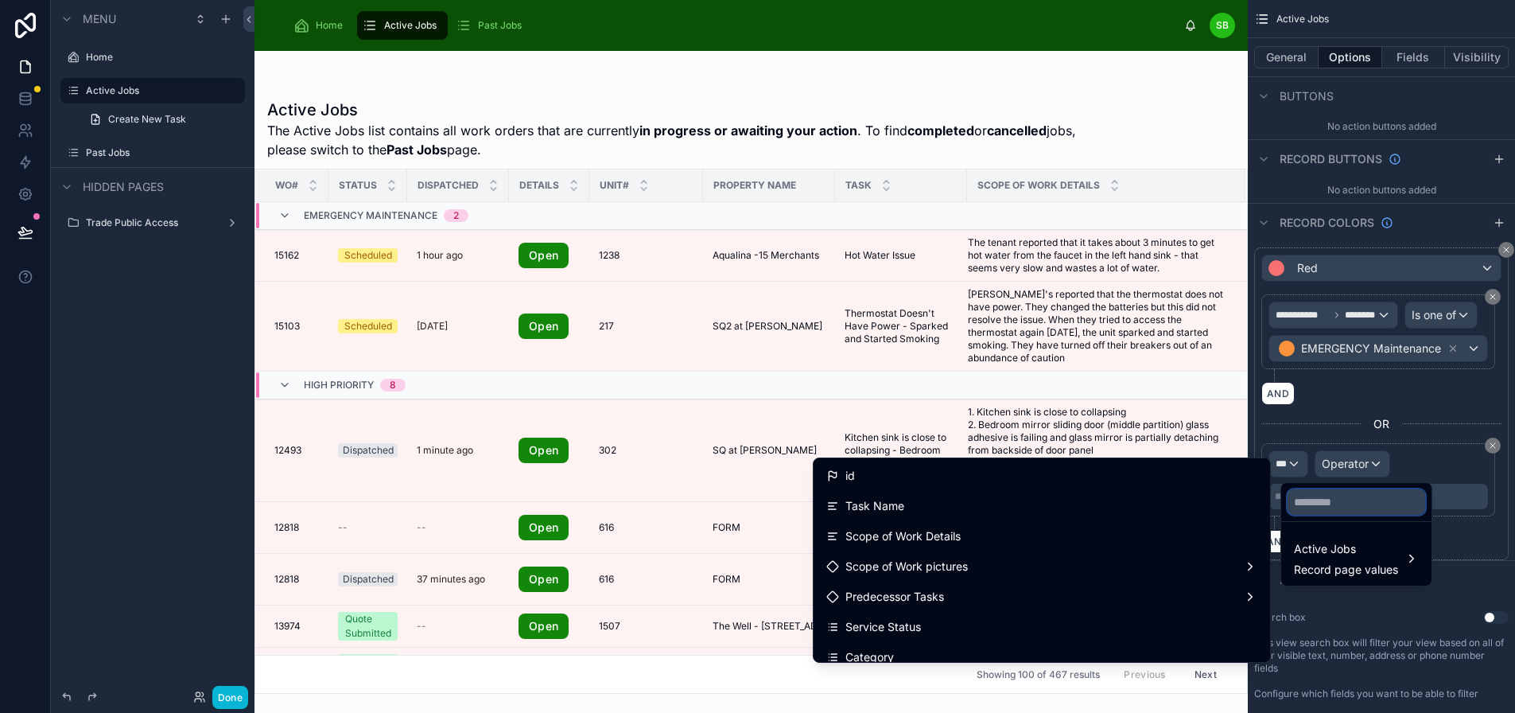
click at [1326, 501] on input "text" at bounding box center [1357, 501] width 138 height 25
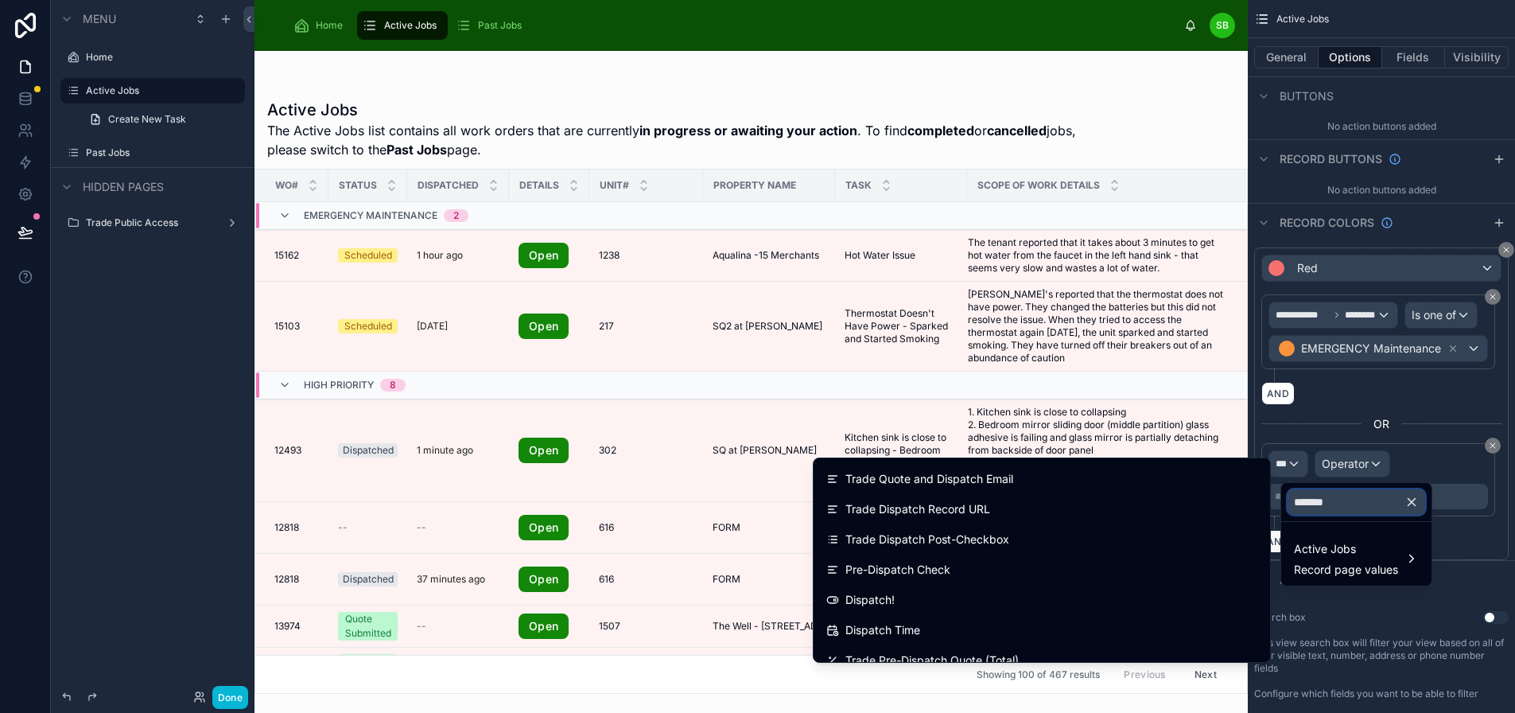
scroll to position [318, 0]
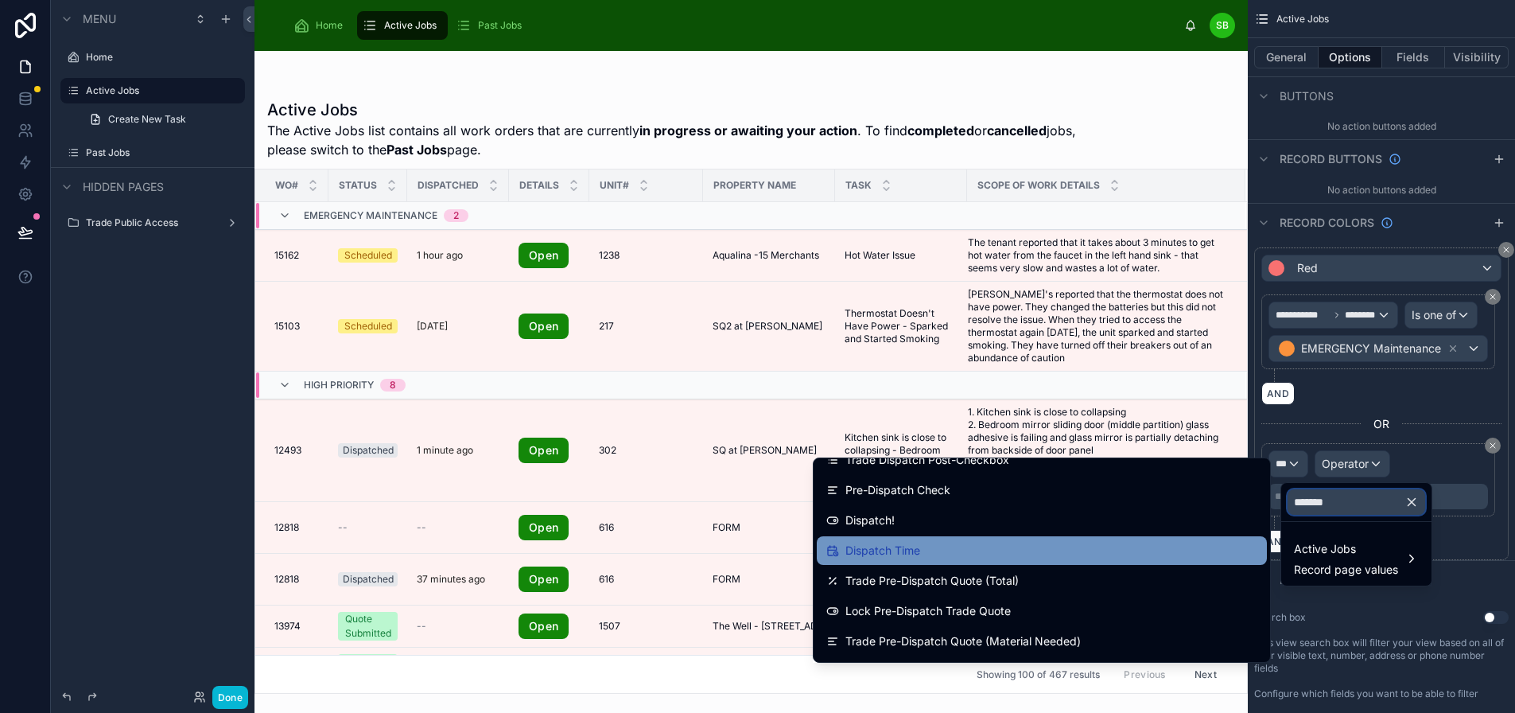
type input "*******"
click at [951, 551] on div "Dispatch Time" at bounding box center [1041, 550] width 431 height 19
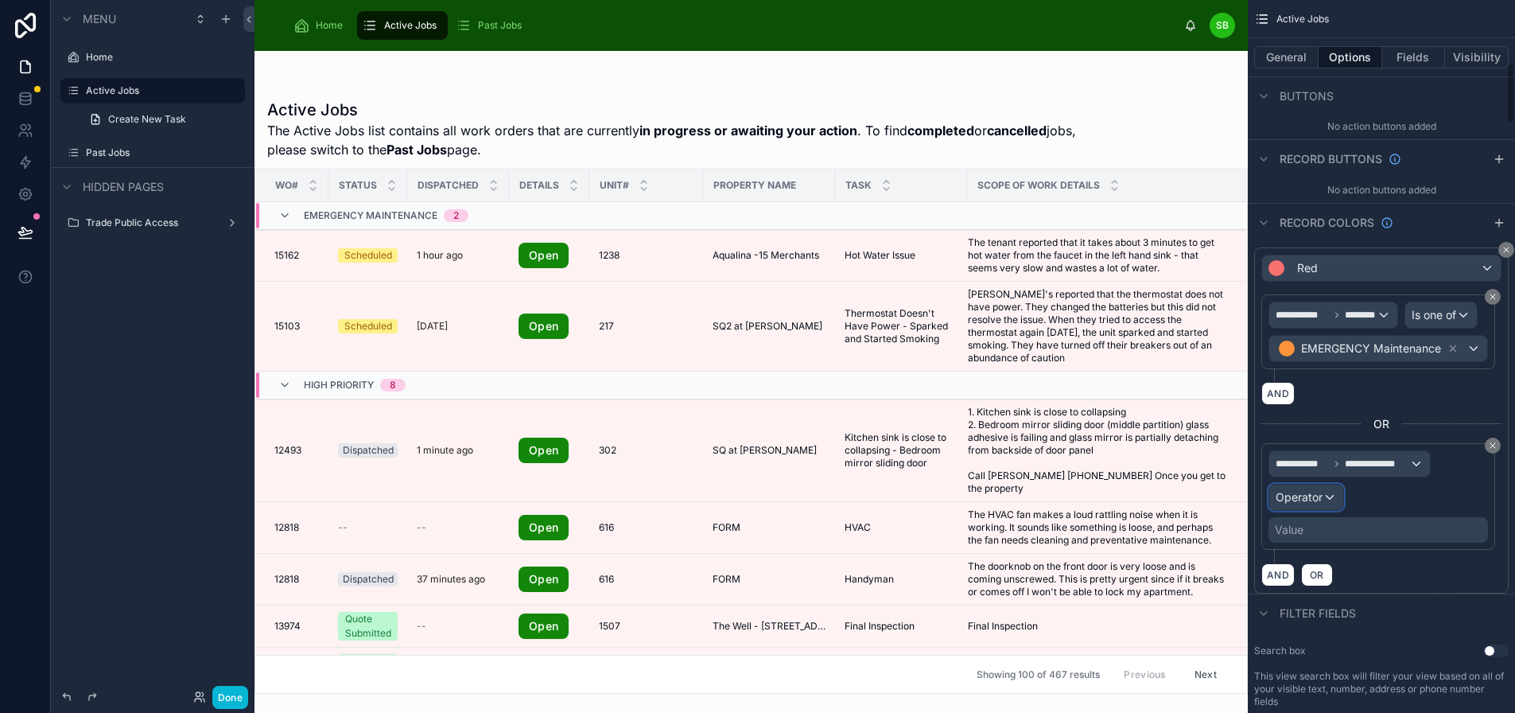
click at [1285, 494] on span "Operator" at bounding box center [1299, 497] width 47 height 14
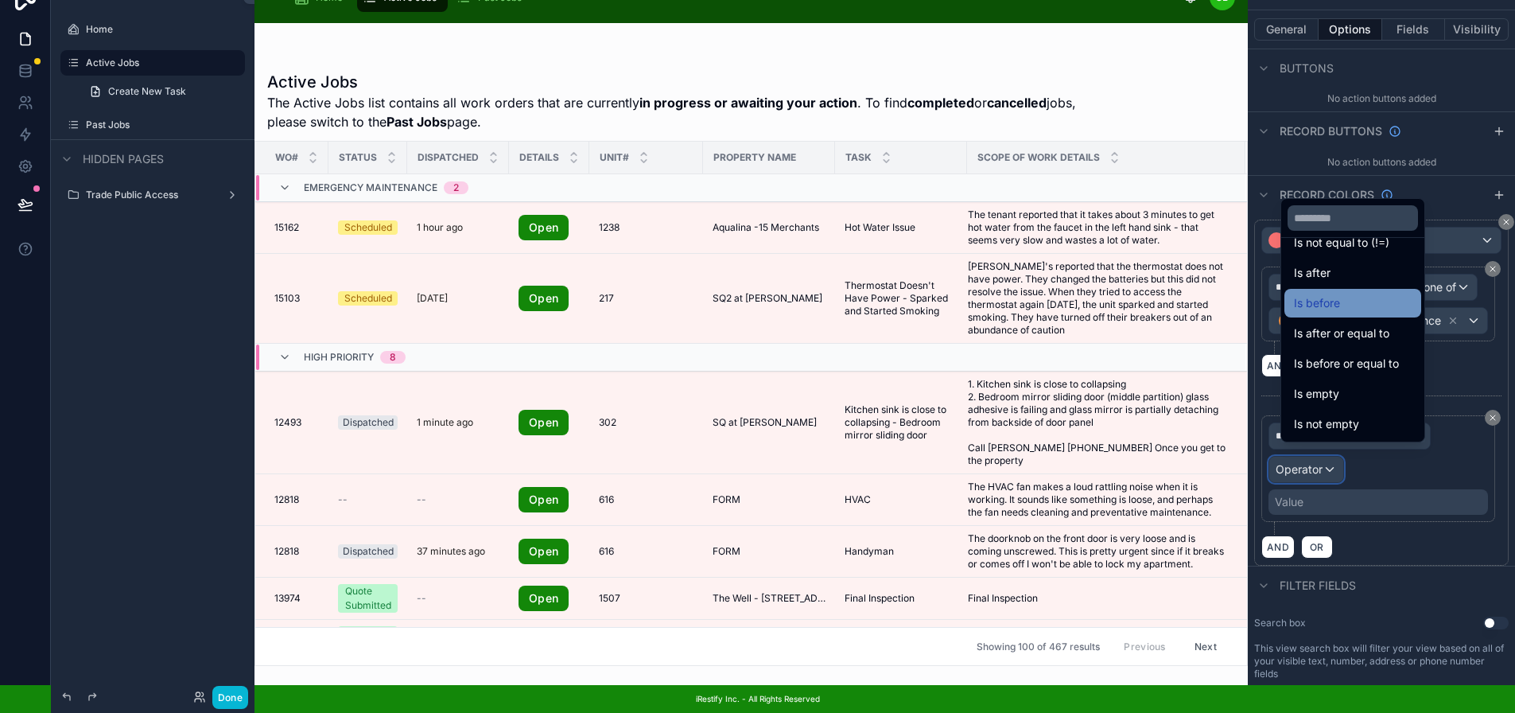
scroll to position [0, 0]
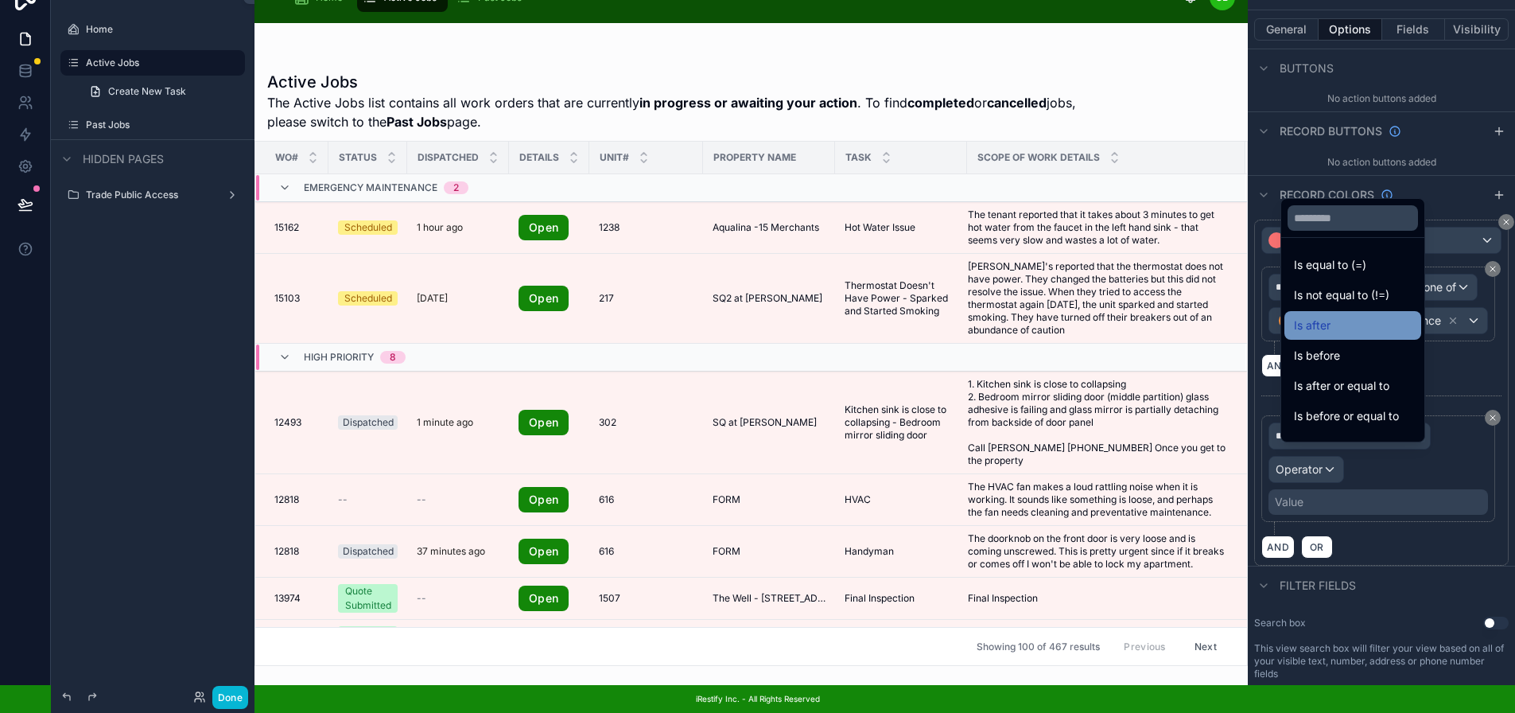
click at [1366, 317] on div "Is after" at bounding box center [1353, 325] width 118 height 19
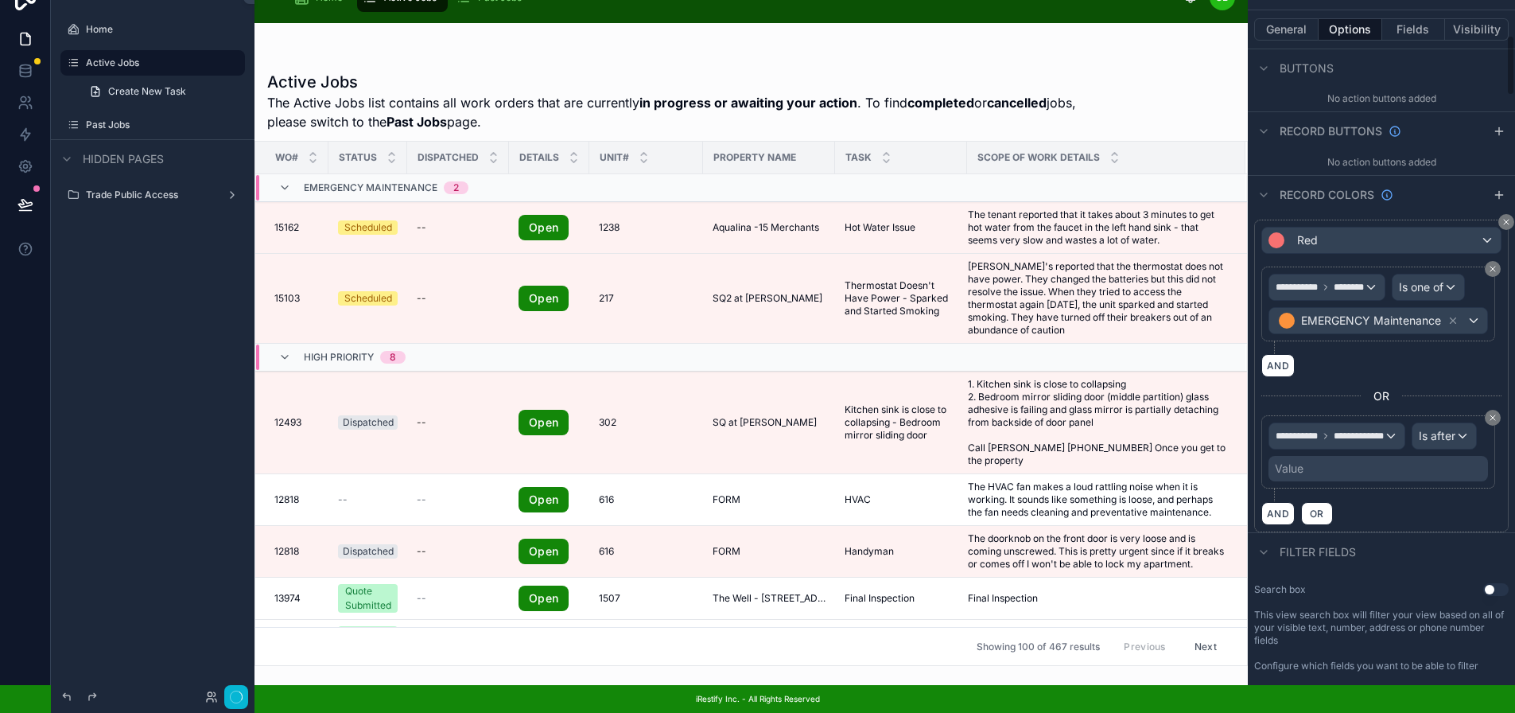
scroll to position [0, 12]
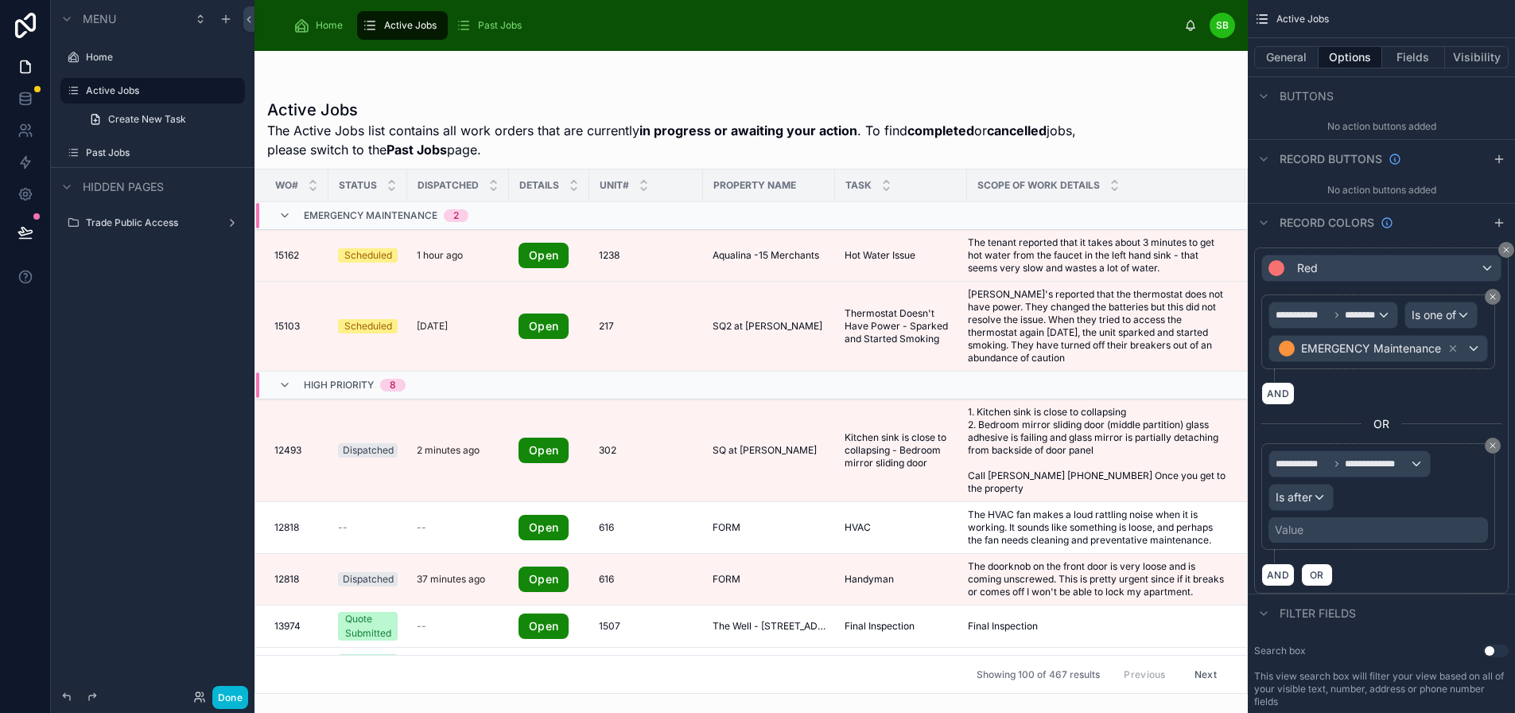
click at [1319, 524] on div "Value" at bounding box center [1379, 529] width 220 height 25
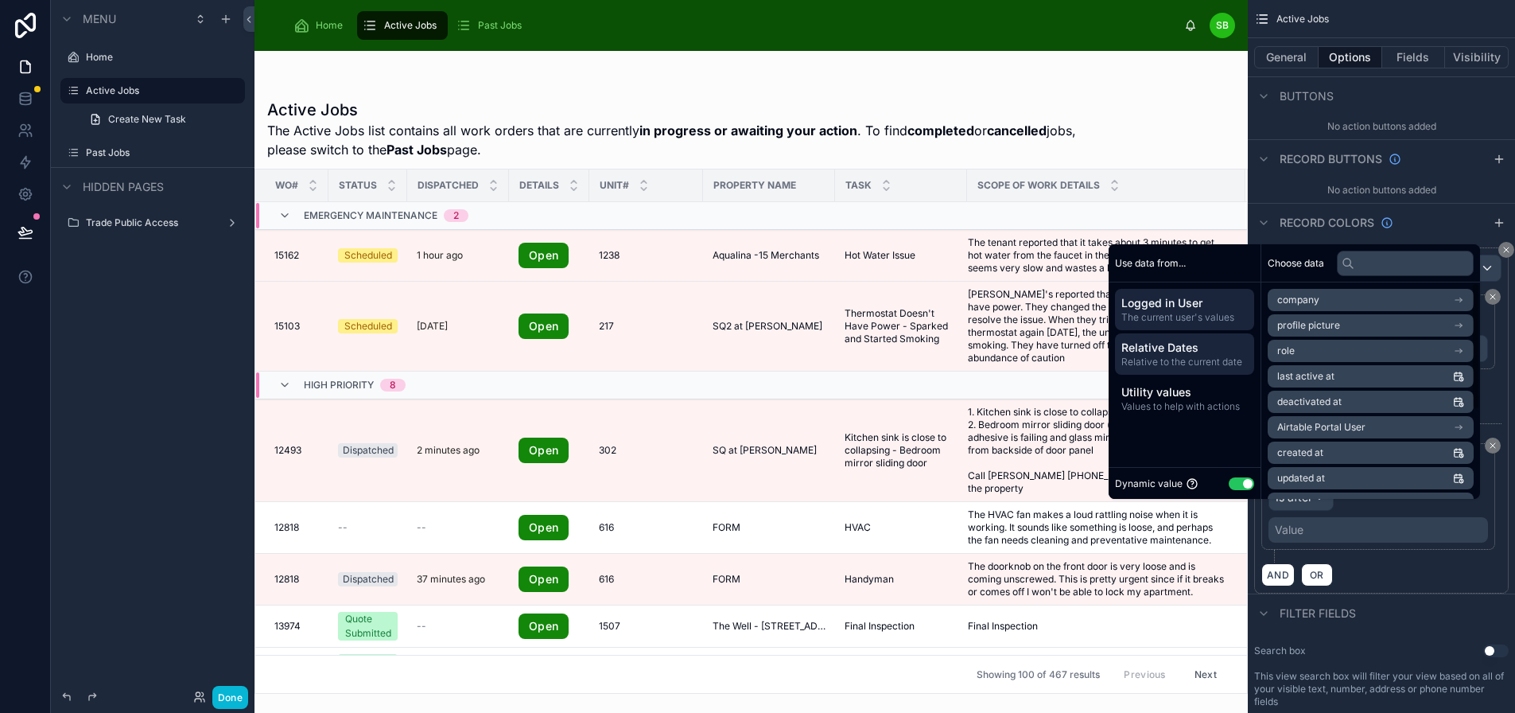
click at [1209, 356] on span "Relative Dates" at bounding box center [1184, 348] width 126 height 16
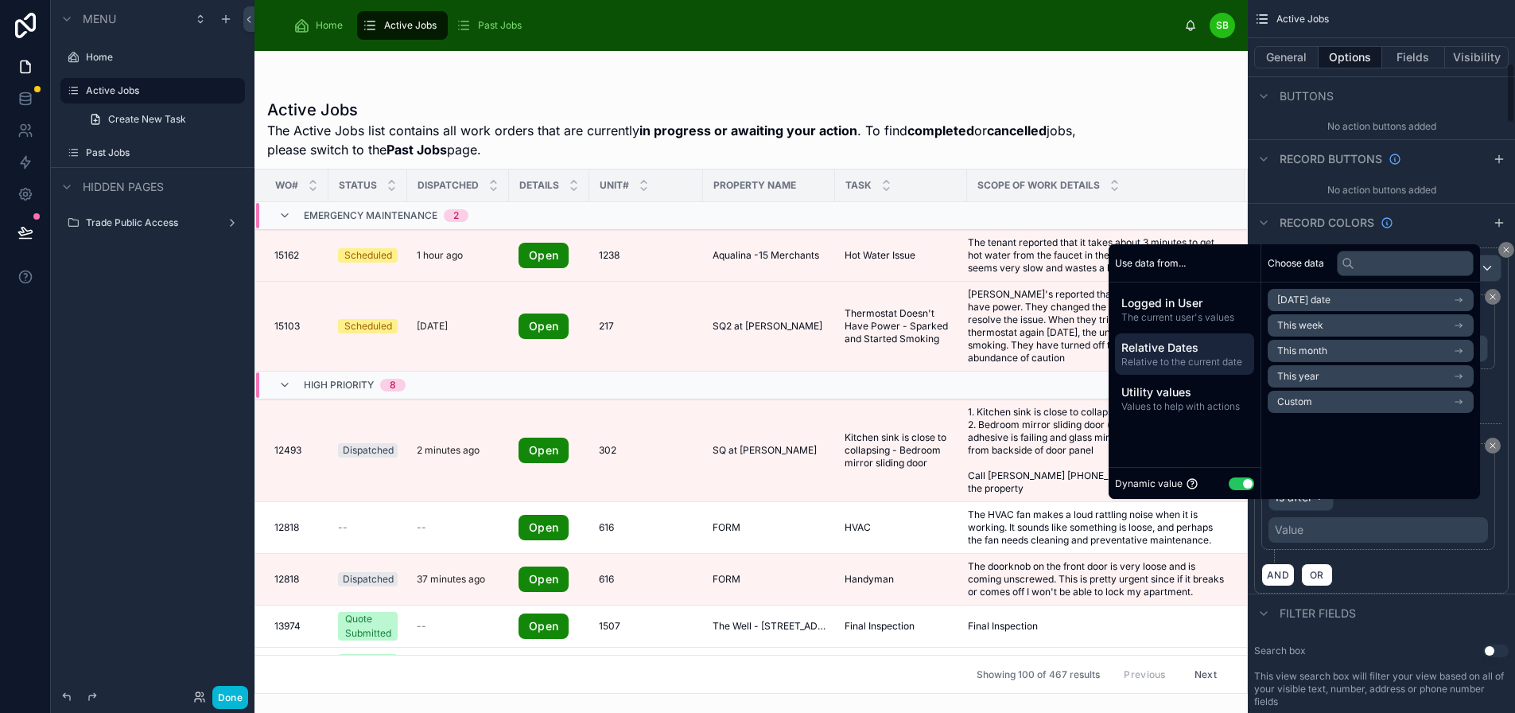
click at [1374, 573] on div "AND OR" at bounding box center [1381, 574] width 240 height 24
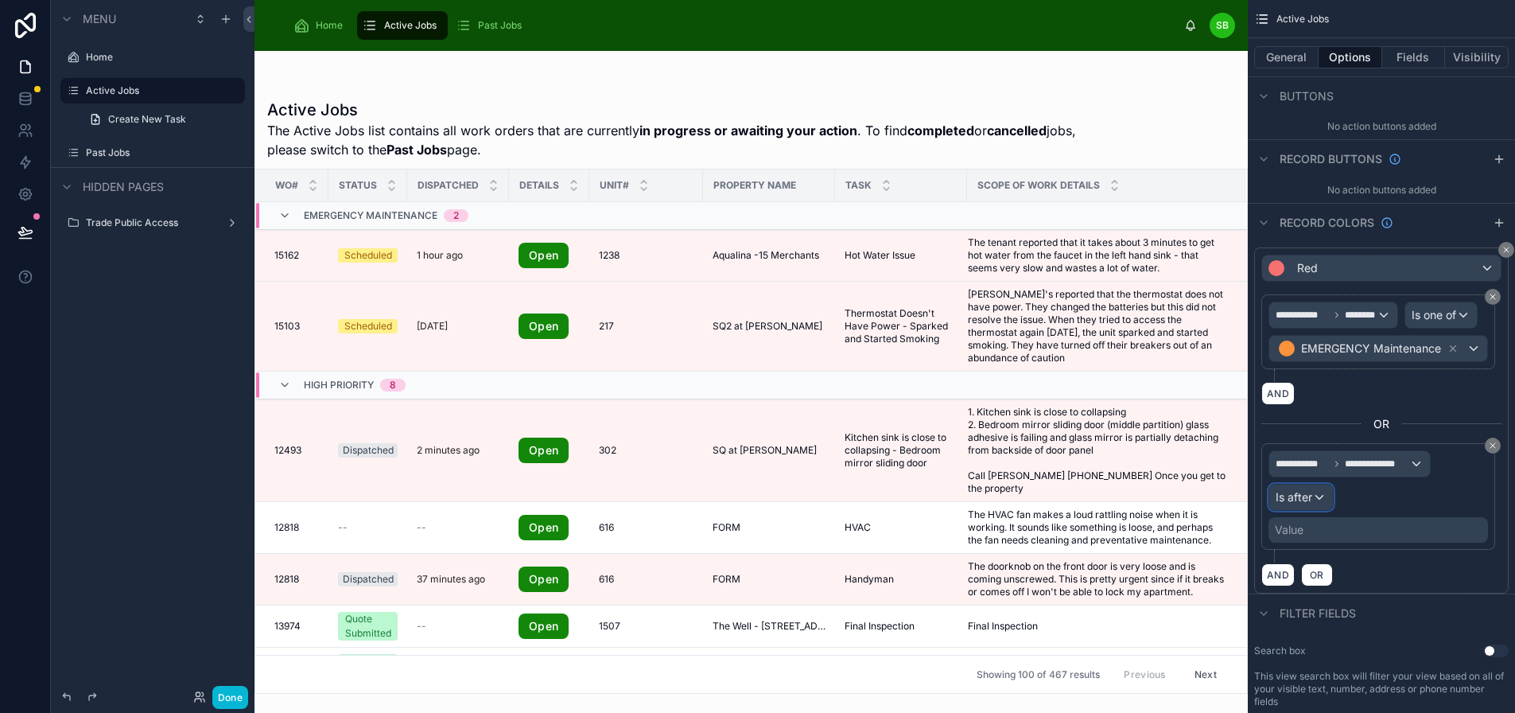
click at [1308, 497] on span "Is after" at bounding box center [1294, 497] width 37 height 16
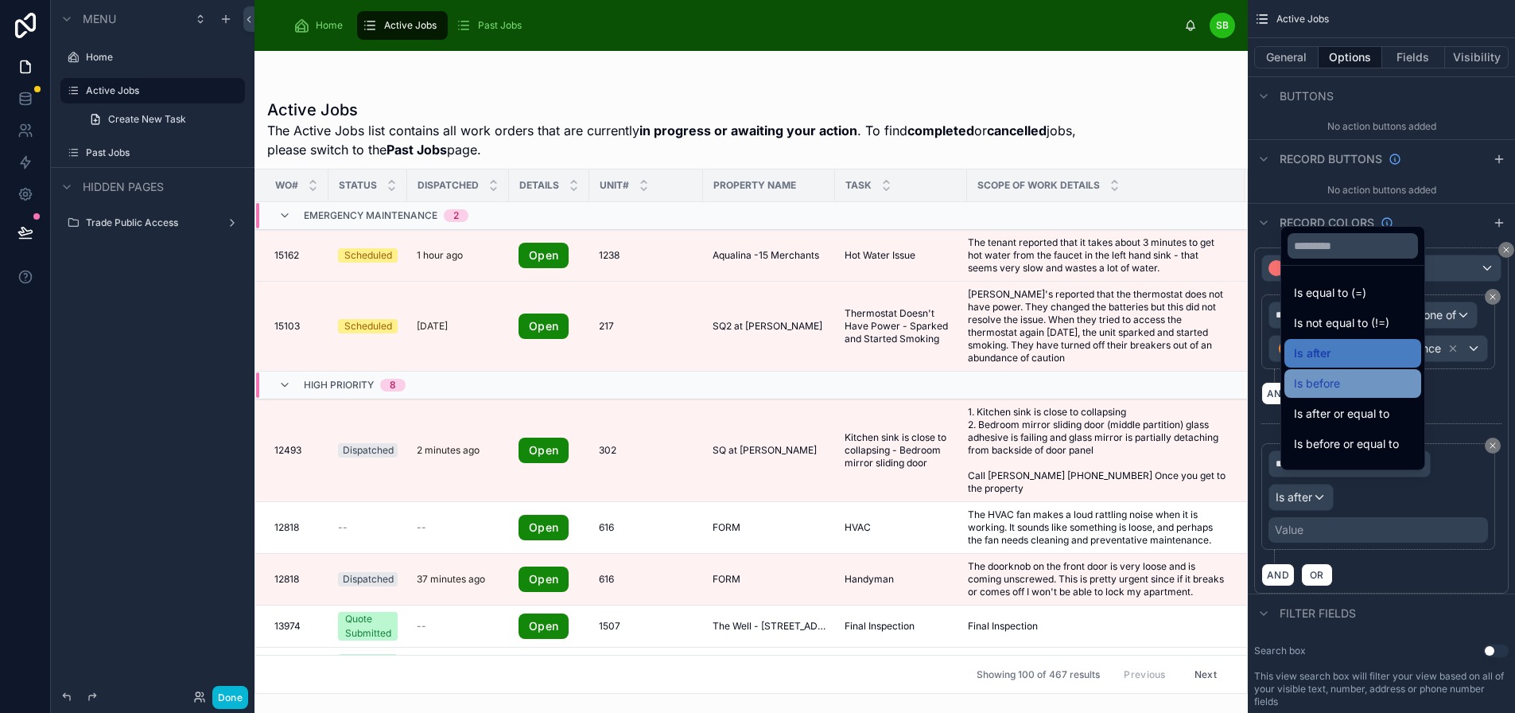
click at [1347, 393] on div "Is before" at bounding box center [1353, 383] width 118 height 19
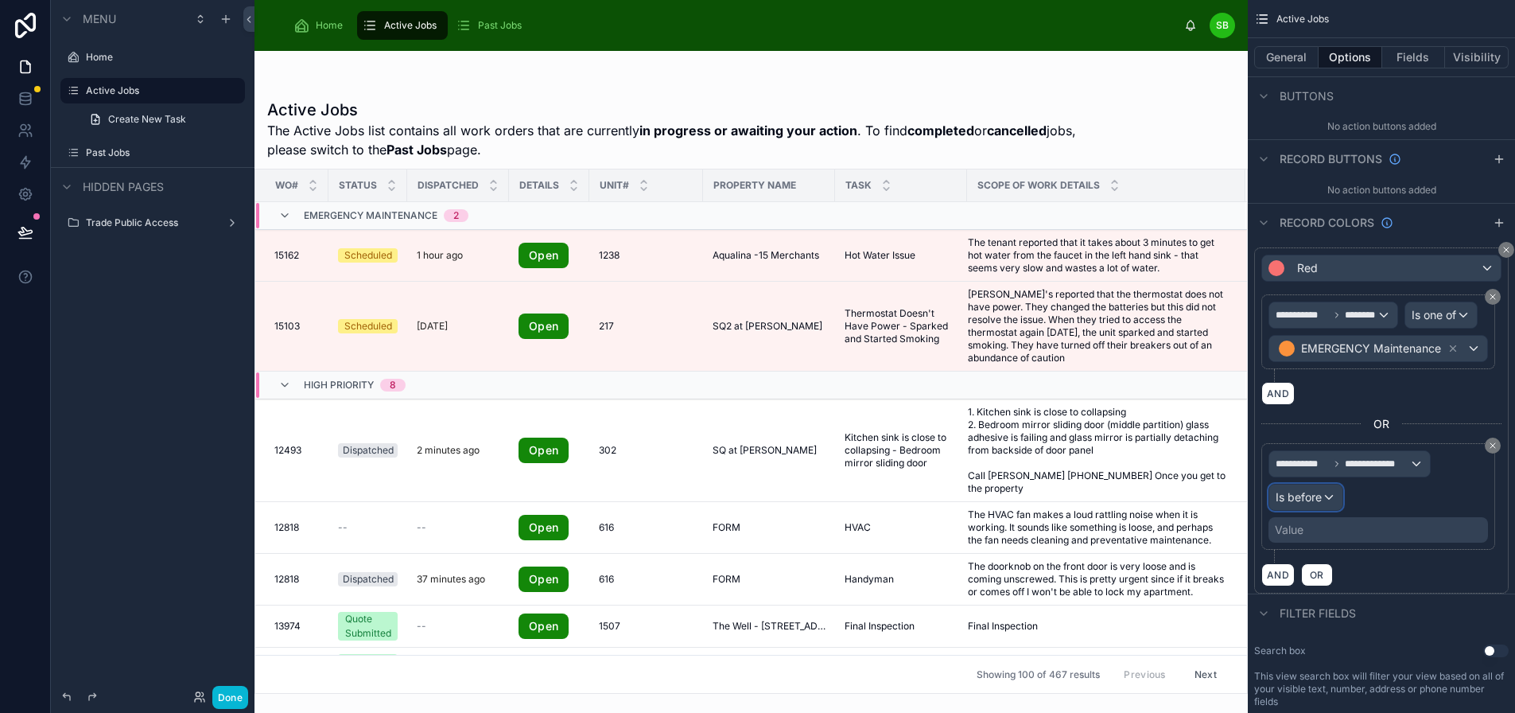
click at [1316, 498] on span "Is before" at bounding box center [1299, 497] width 46 height 16
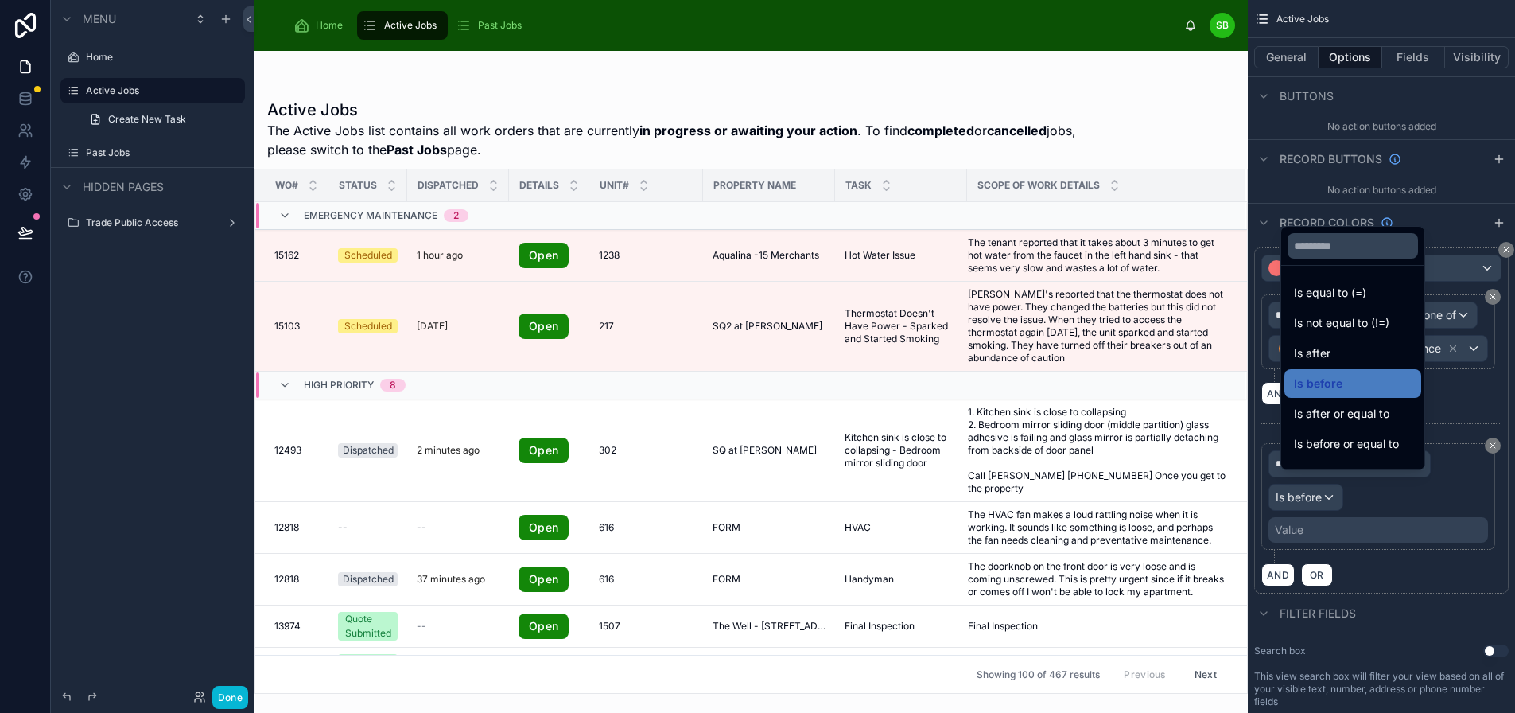
click at [1383, 571] on div "scrollable content" at bounding box center [757, 356] width 1515 height 713
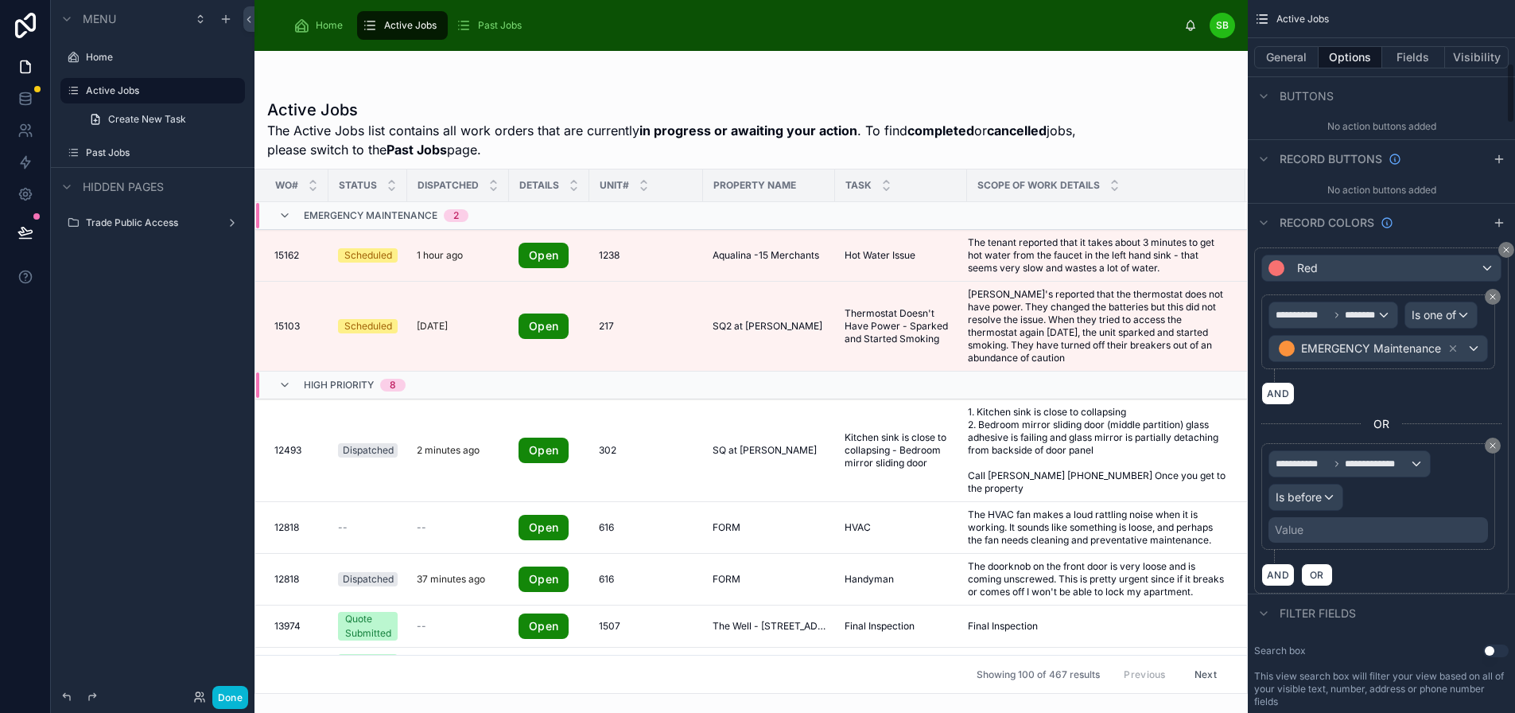
click at [1312, 535] on div "Value" at bounding box center [1379, 529] width 220 height 25
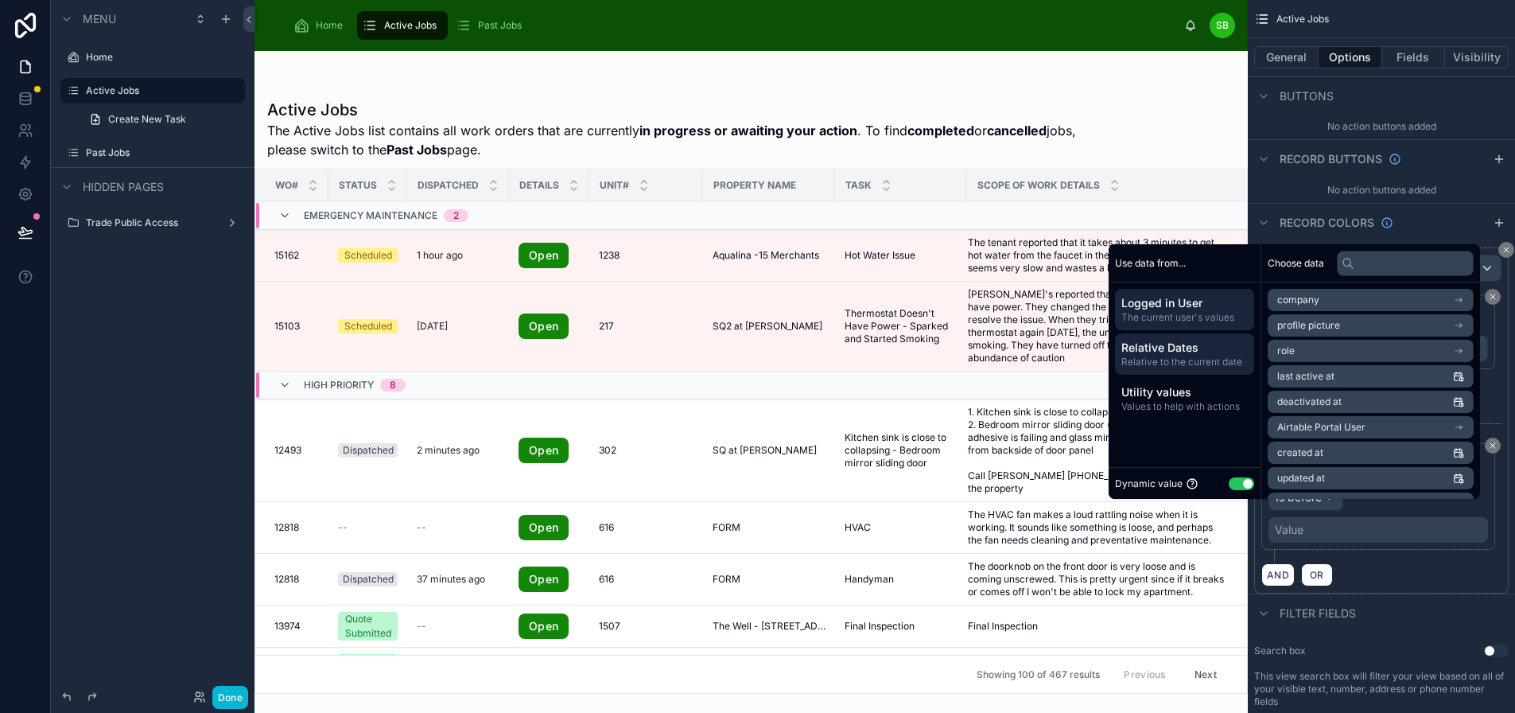
click at [1191, 356] on span "Relative Dates" at bounding box center [1184, 348] width 126 height 16
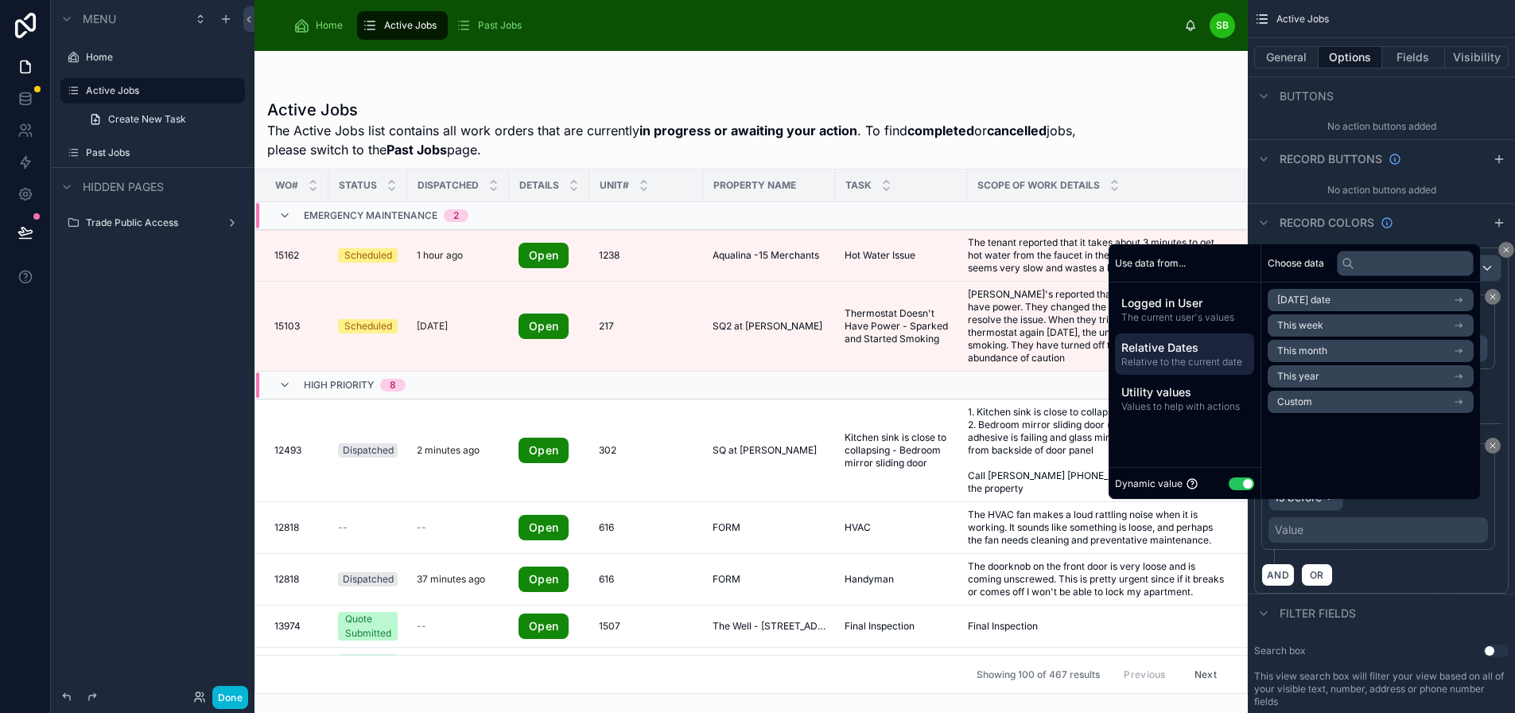
click at [1321, 413] on li "Custom" at bounding box center [1371, 402] width 206 height 22
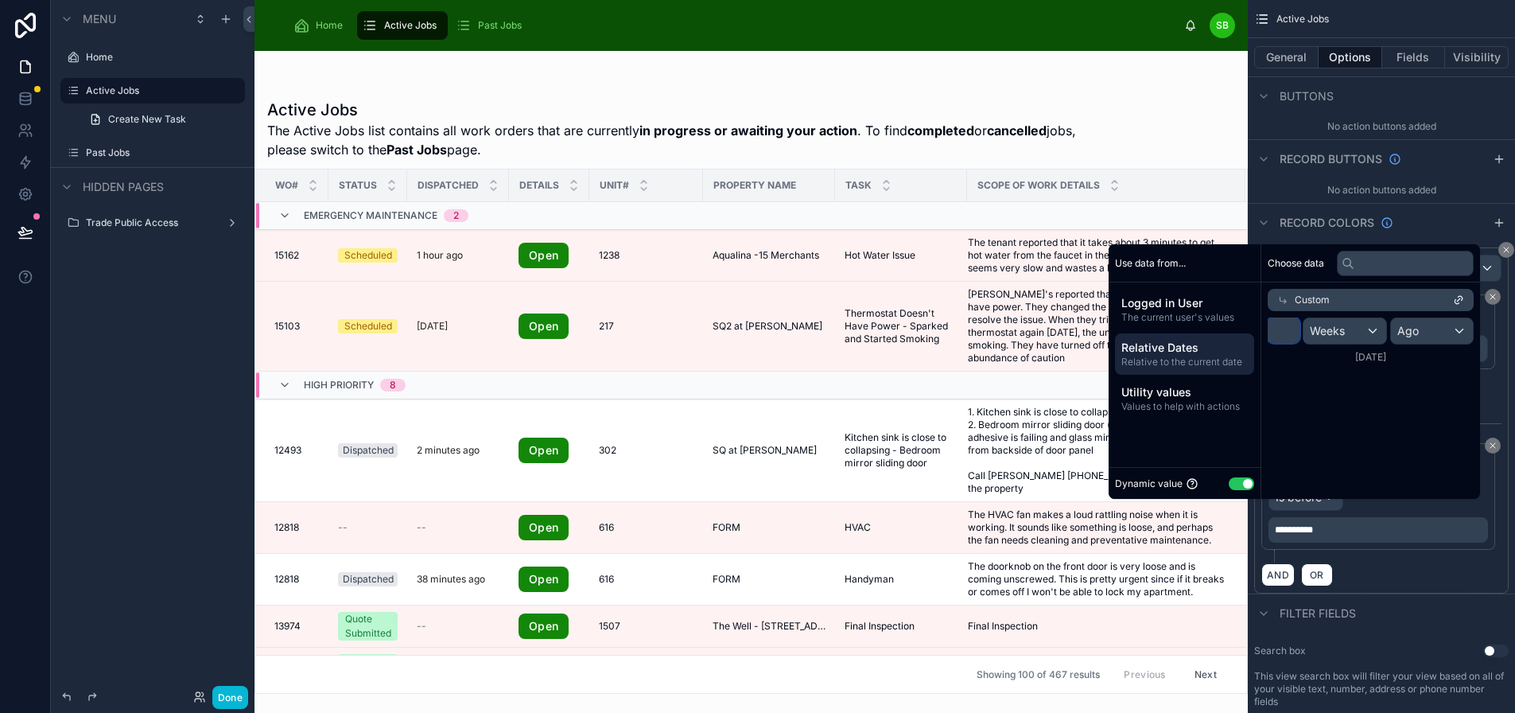
drag, startPoint x: 1278, startPoint y: 340, endPoint x: 1259, endPoint y: 335, distance: 19.7
click at [1268, 335] on input "*" at bounding box center [1284, 329] width 32 height 25
click at [1277, 343] on input "*" at bounding box center [1284, 329] width 32 height 25
type input "*"
click at [1331, 402] on div "Choose data Custom * Weeks Ago [DATE]" at bounding box center [1370, 371] width 219 height 255
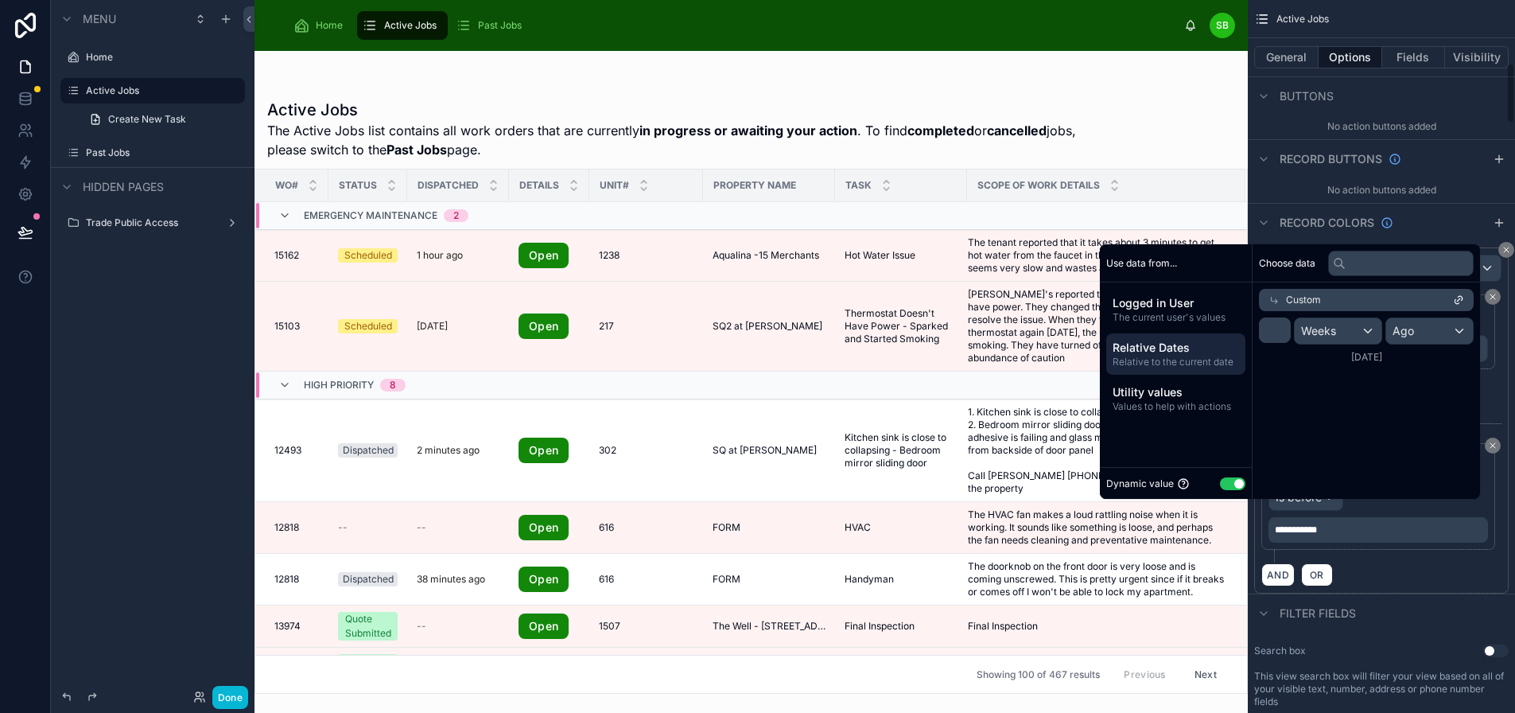
click at [1374, 576] on div "AND OR" at bounding box center [1381, 574] width 240 height 24
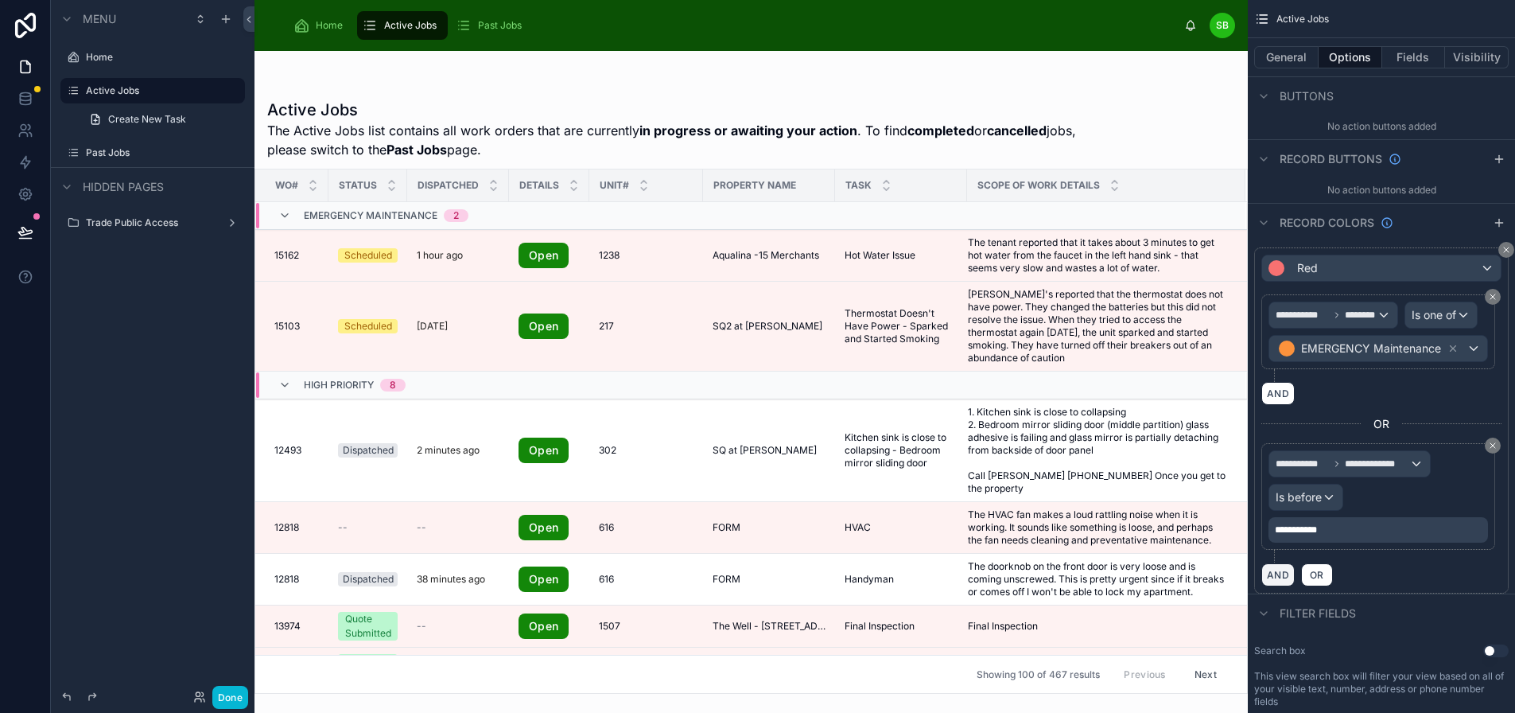
click at [1283, 577] on button "AND" at bounding box center [1277, 574] width 33 height 23
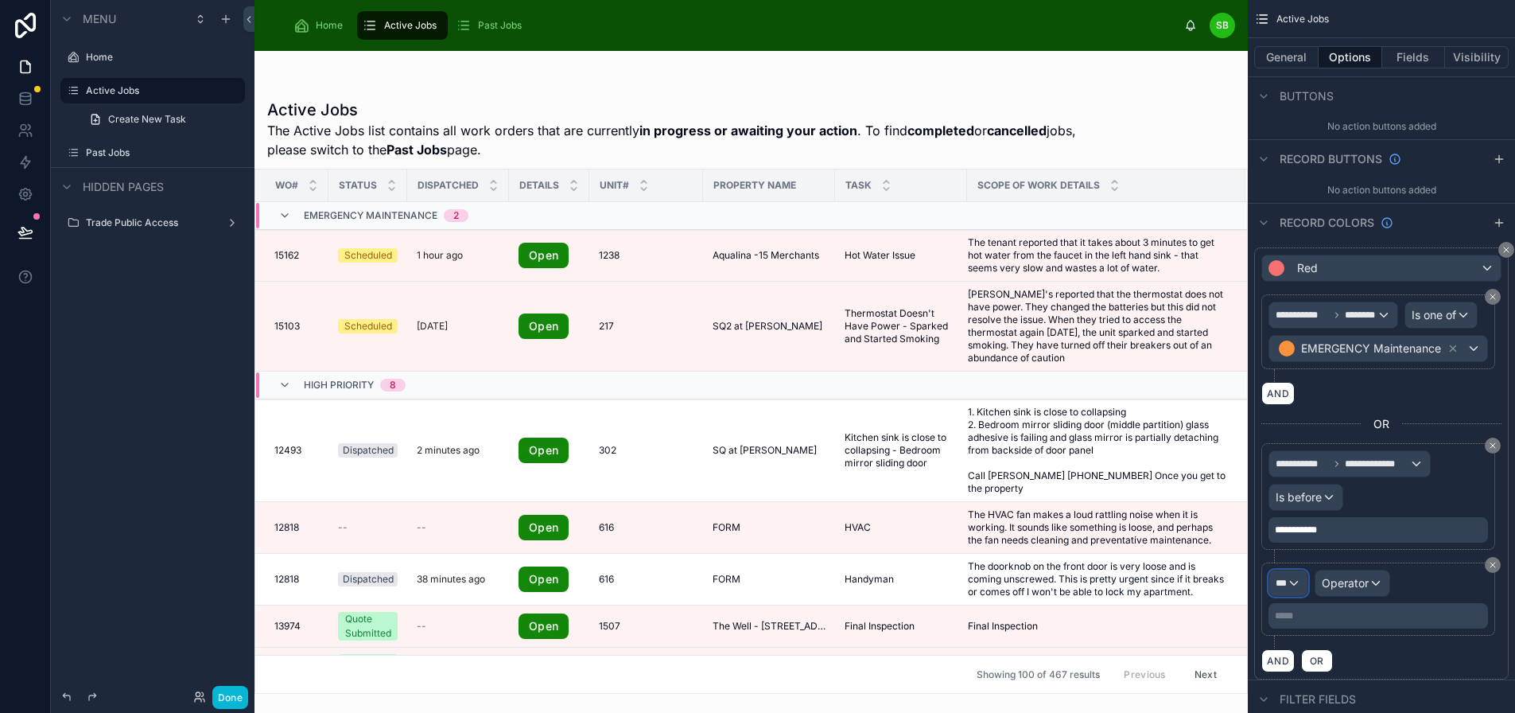
click at [1295, 581] on div "***" at bounding box center [1288, 582] width 38 height 25
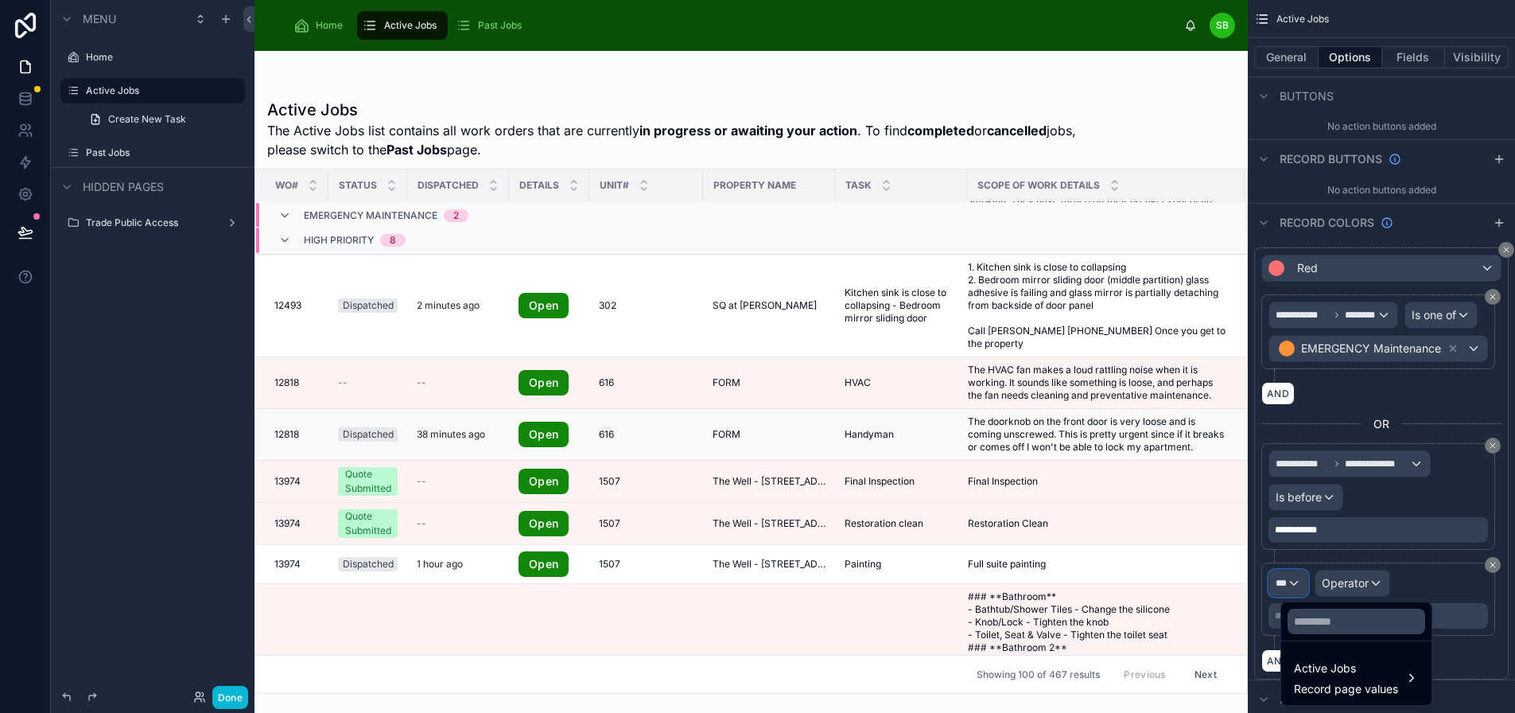
scroll to position [159, 0]
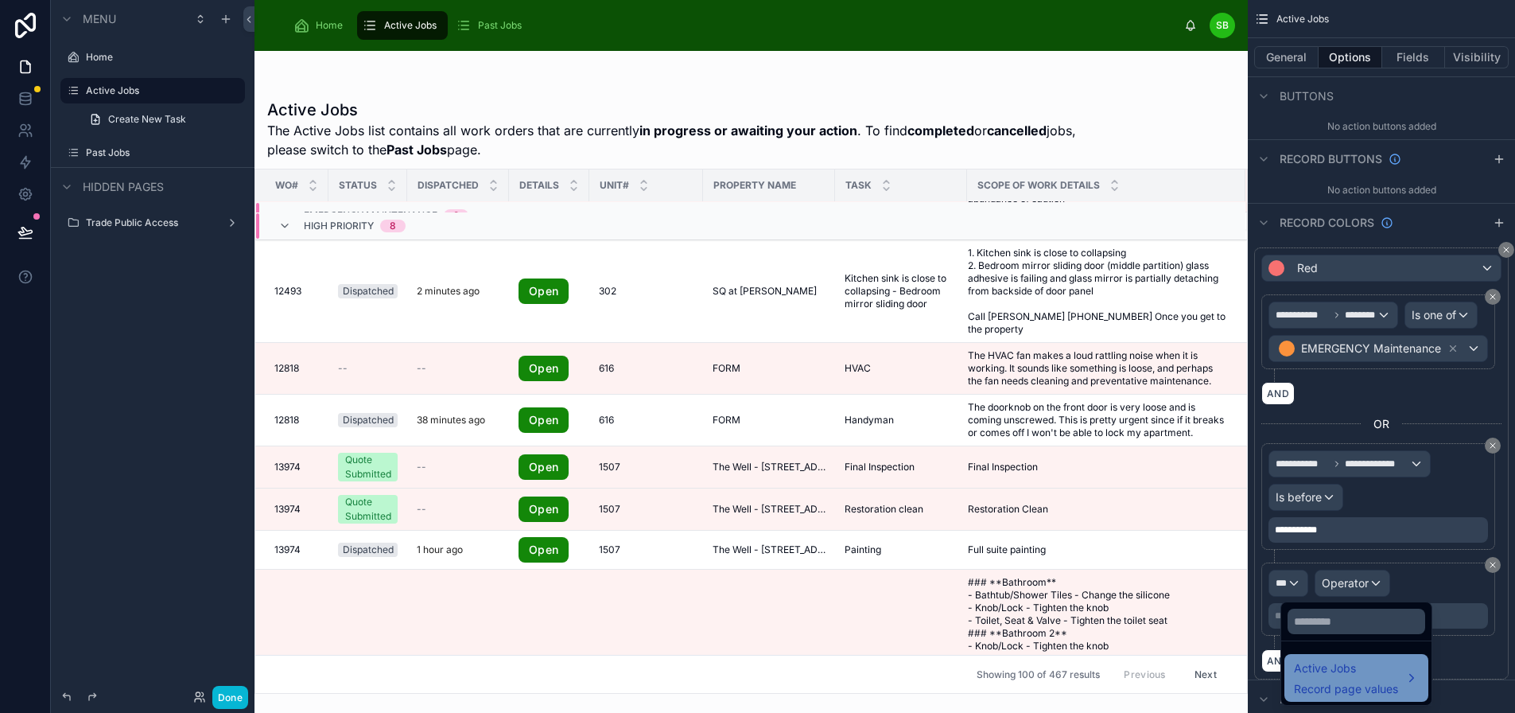
click at [1390, 676] on div "Active Jobs Record page values" at bounding box center [1356, 678] width 125 height 38
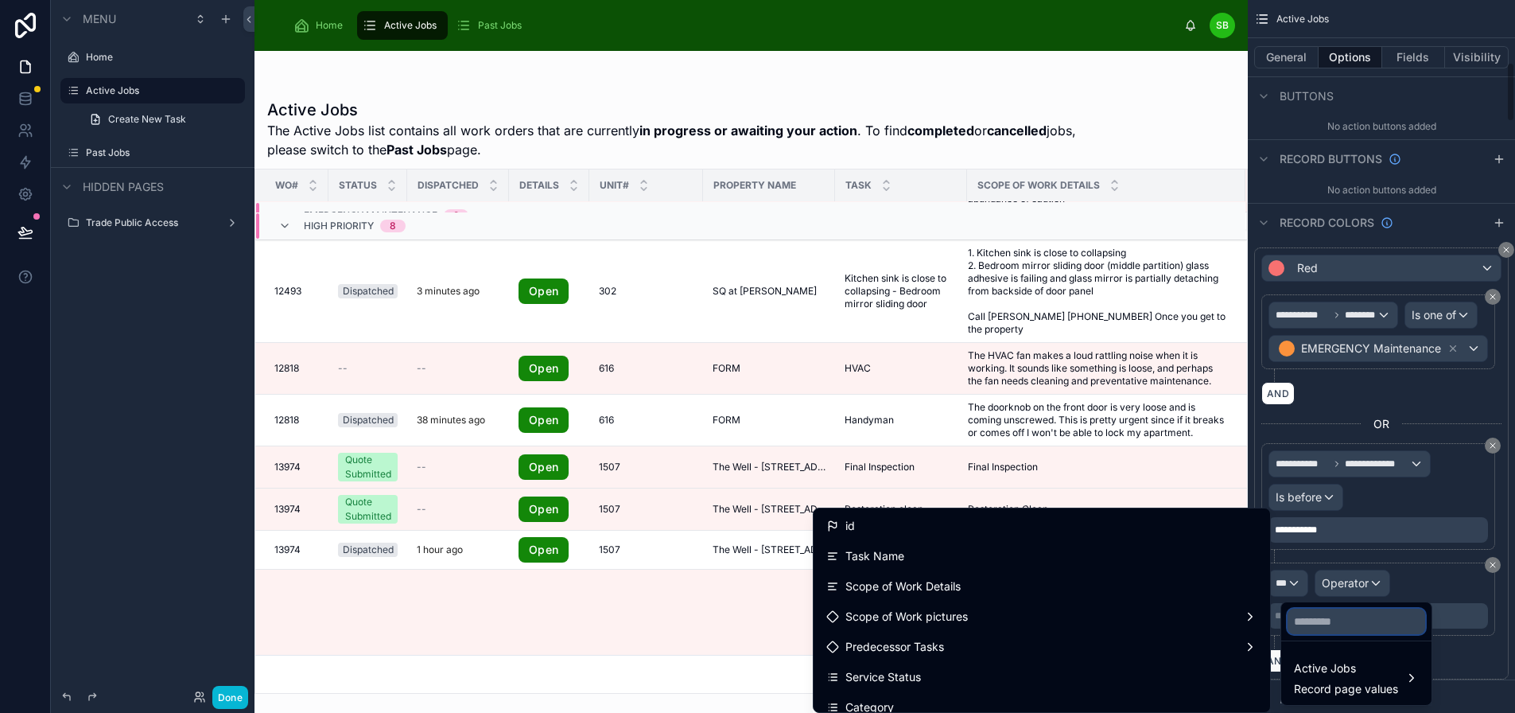
click at [1313, 617] on input "text" at bounding box center [1357, 620] width 138 height 25
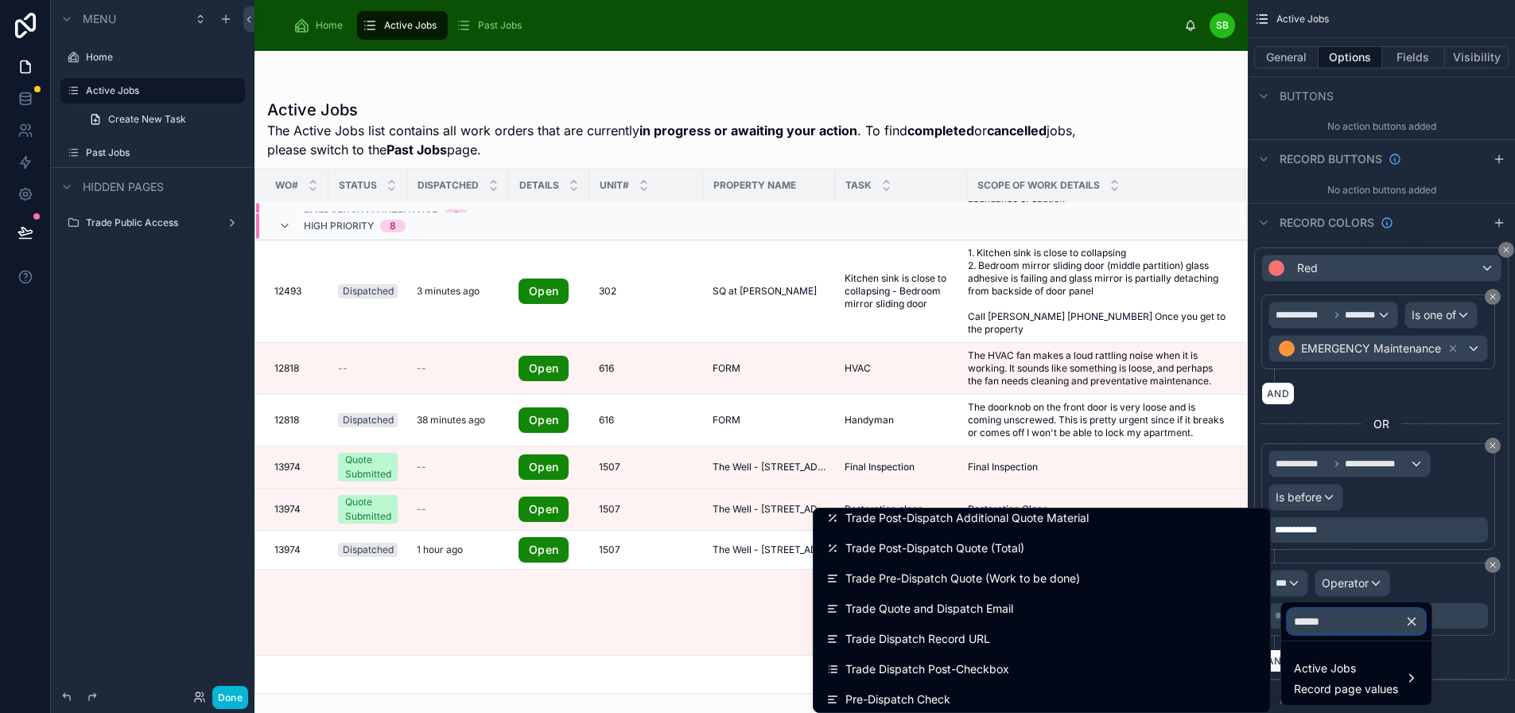
scroll to position [239, 0]
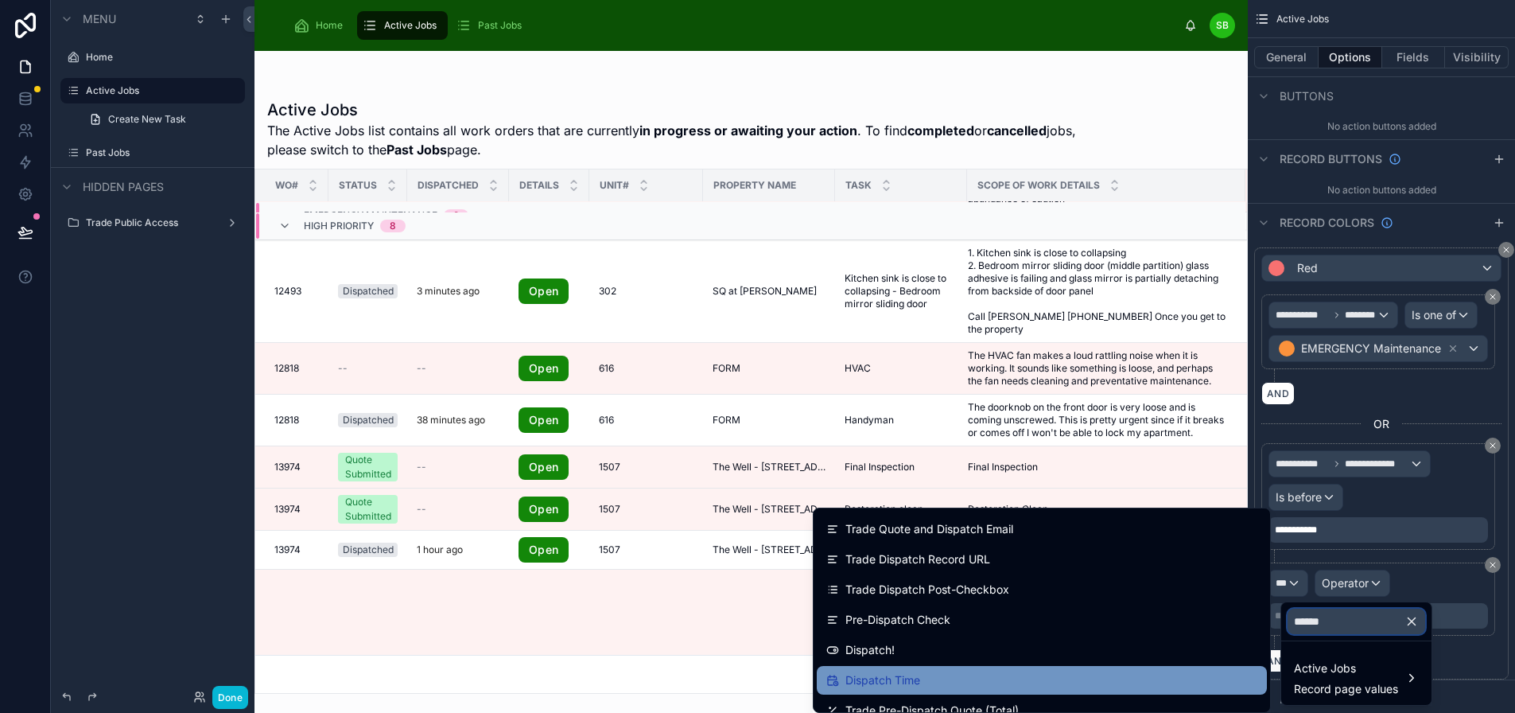
type input "******"
click at [943, 673] on div "Dispatch Time" at bounding box center [1041, 679] width 431 height 19
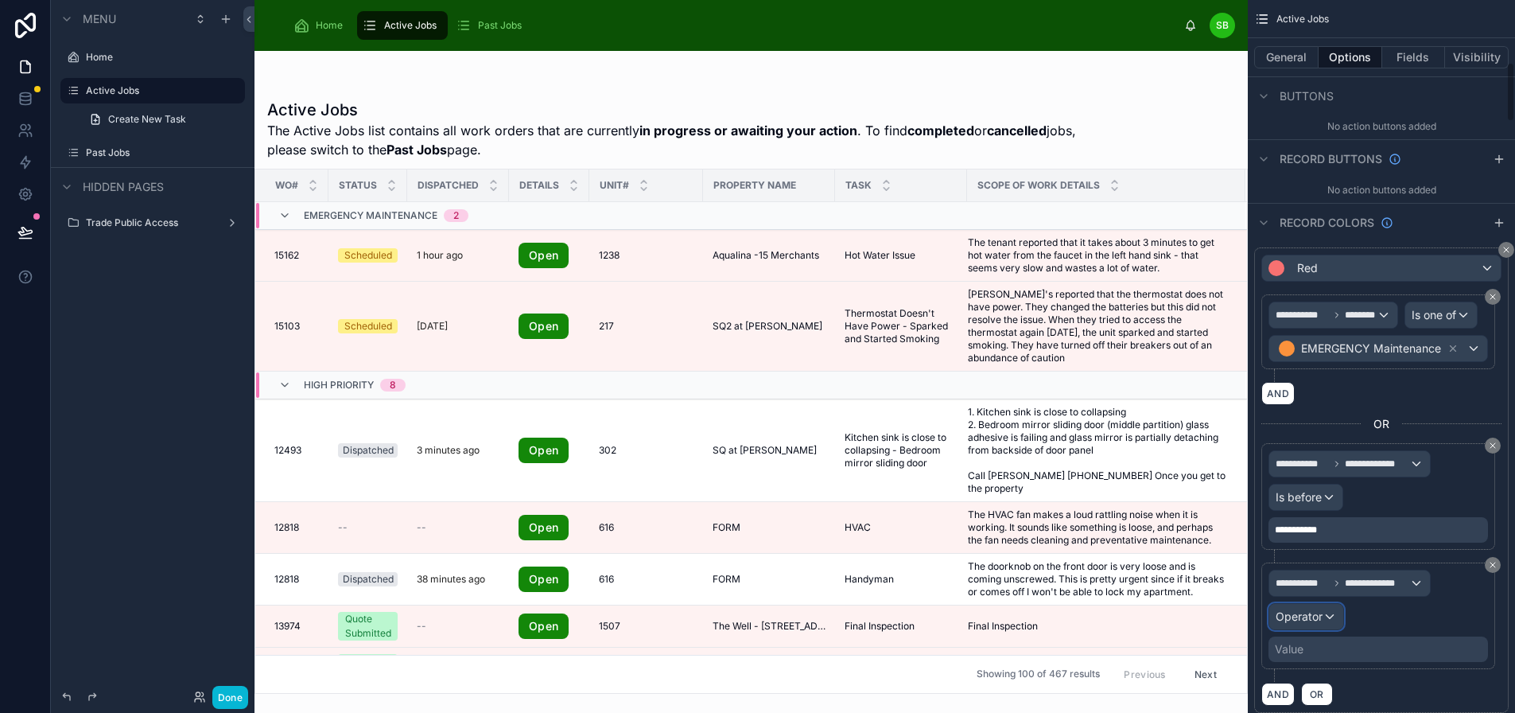
click at [1327, 608] on div "Operator" at bounding box center [1306, 616] width 74 height 25
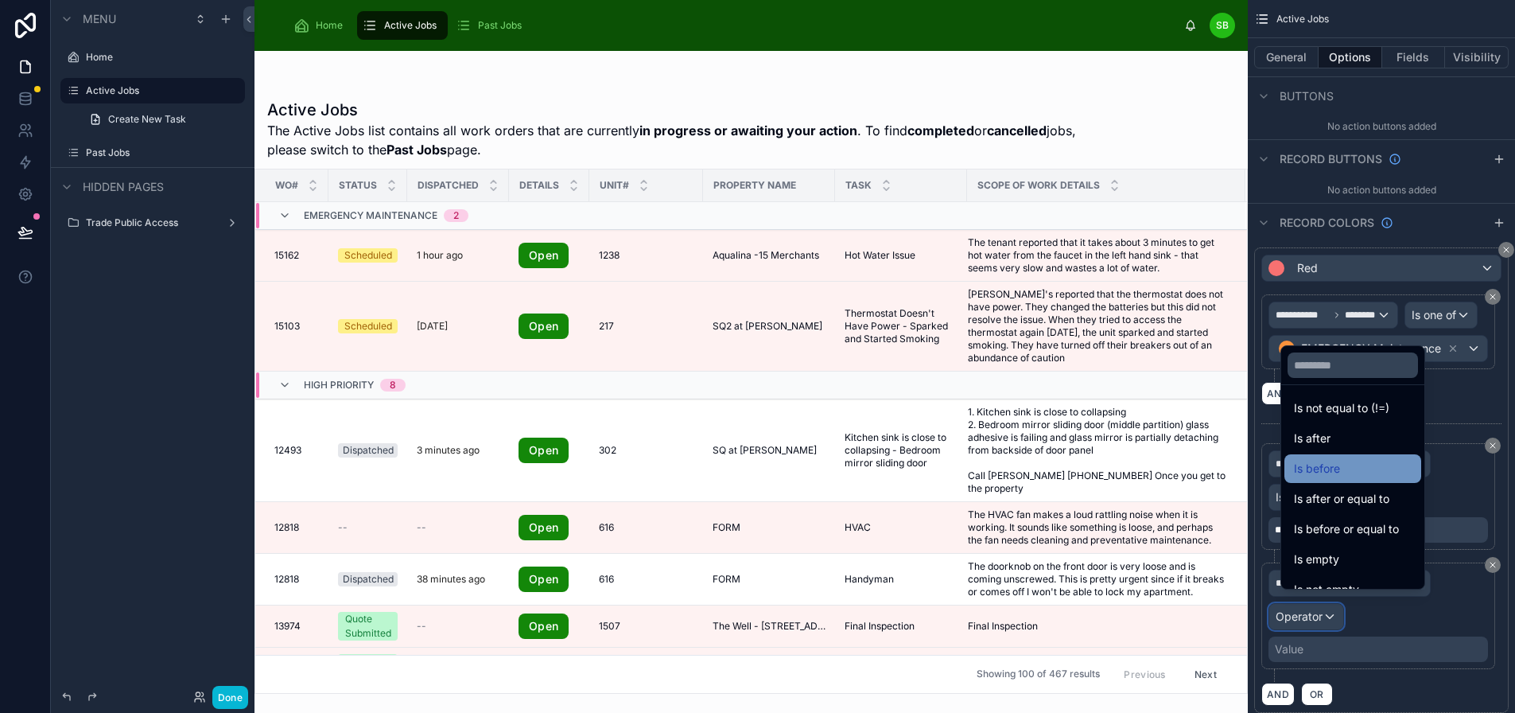
scroll to position [52, 0]
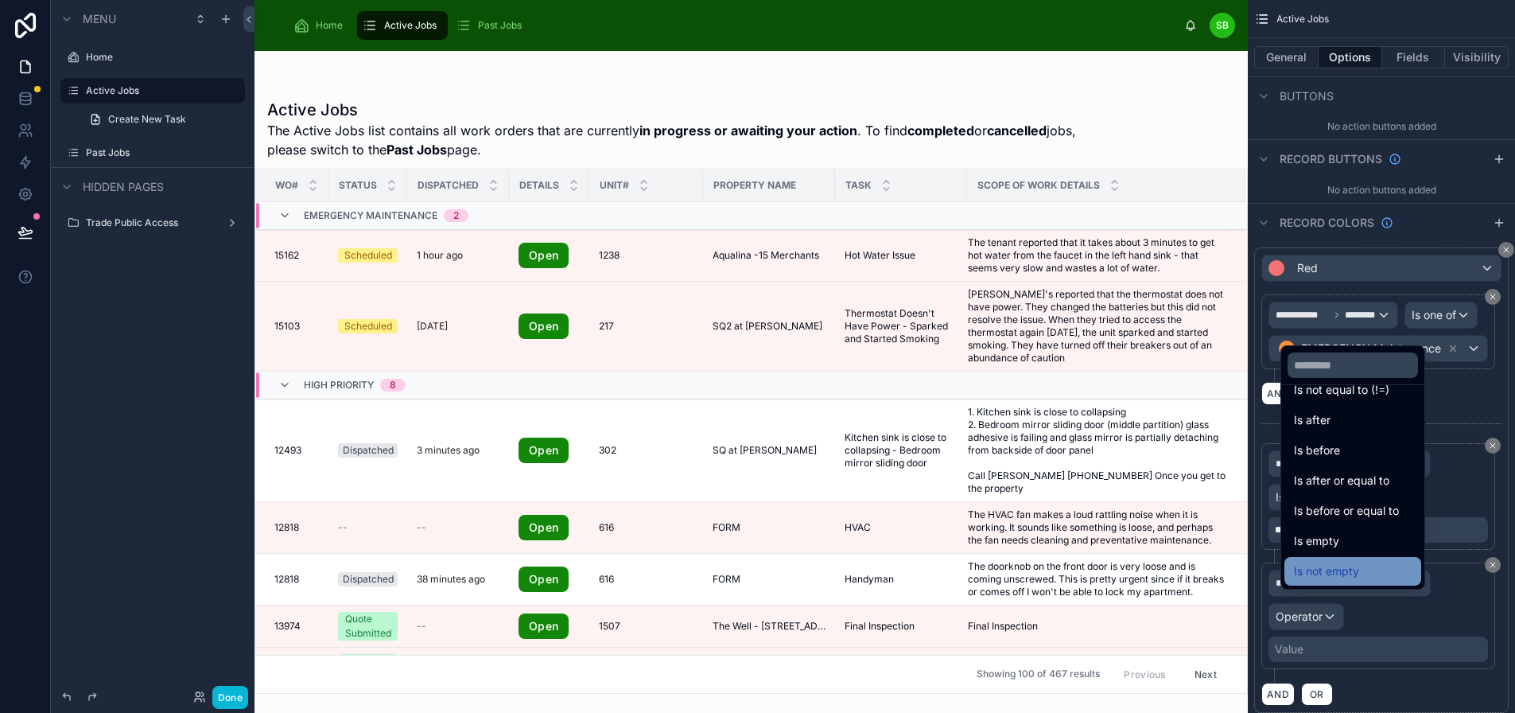
click at [1349, 581] on div "Is not empty" at bounding box center [1353, 571] width 118 height 19
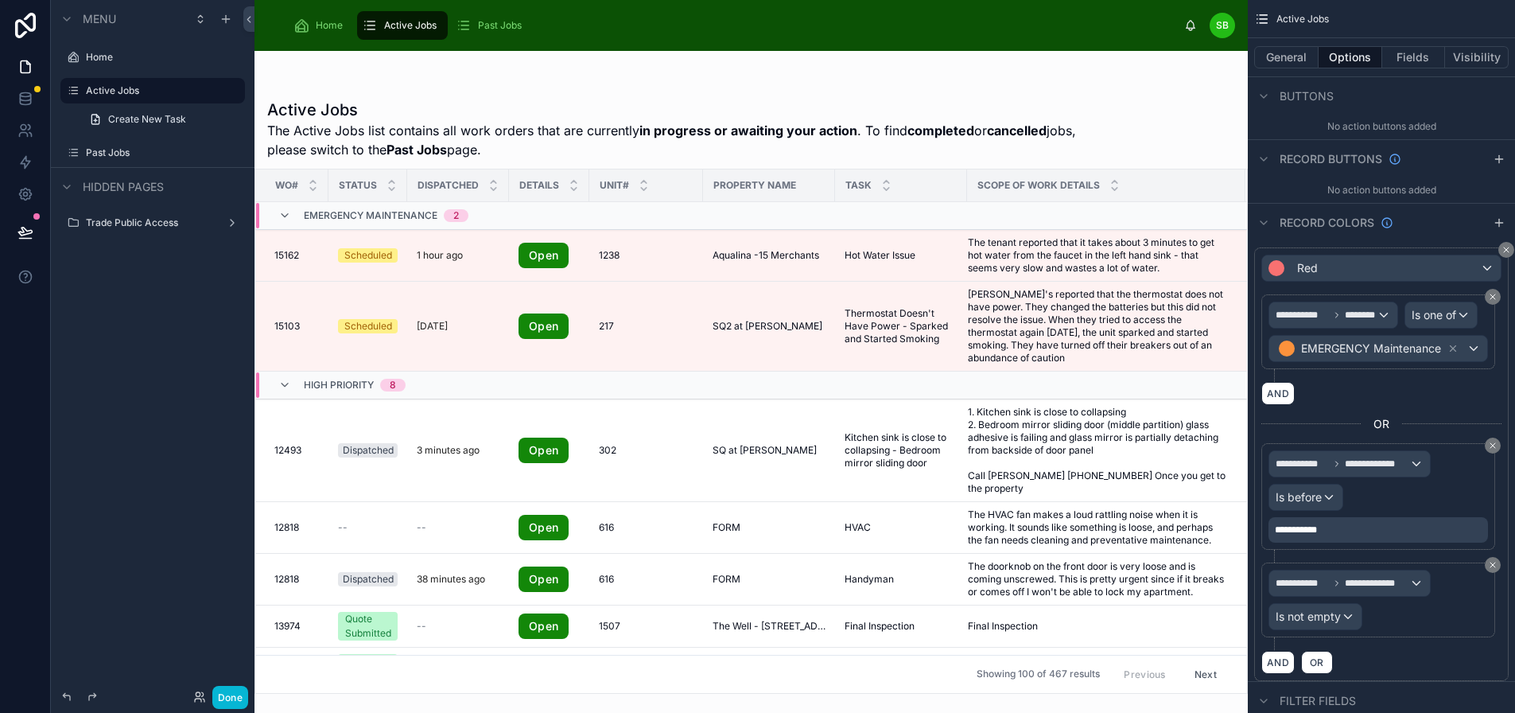
click at [1474, 660] on div "AND OR" at bounding box center [1381, 662] width 240 height 24
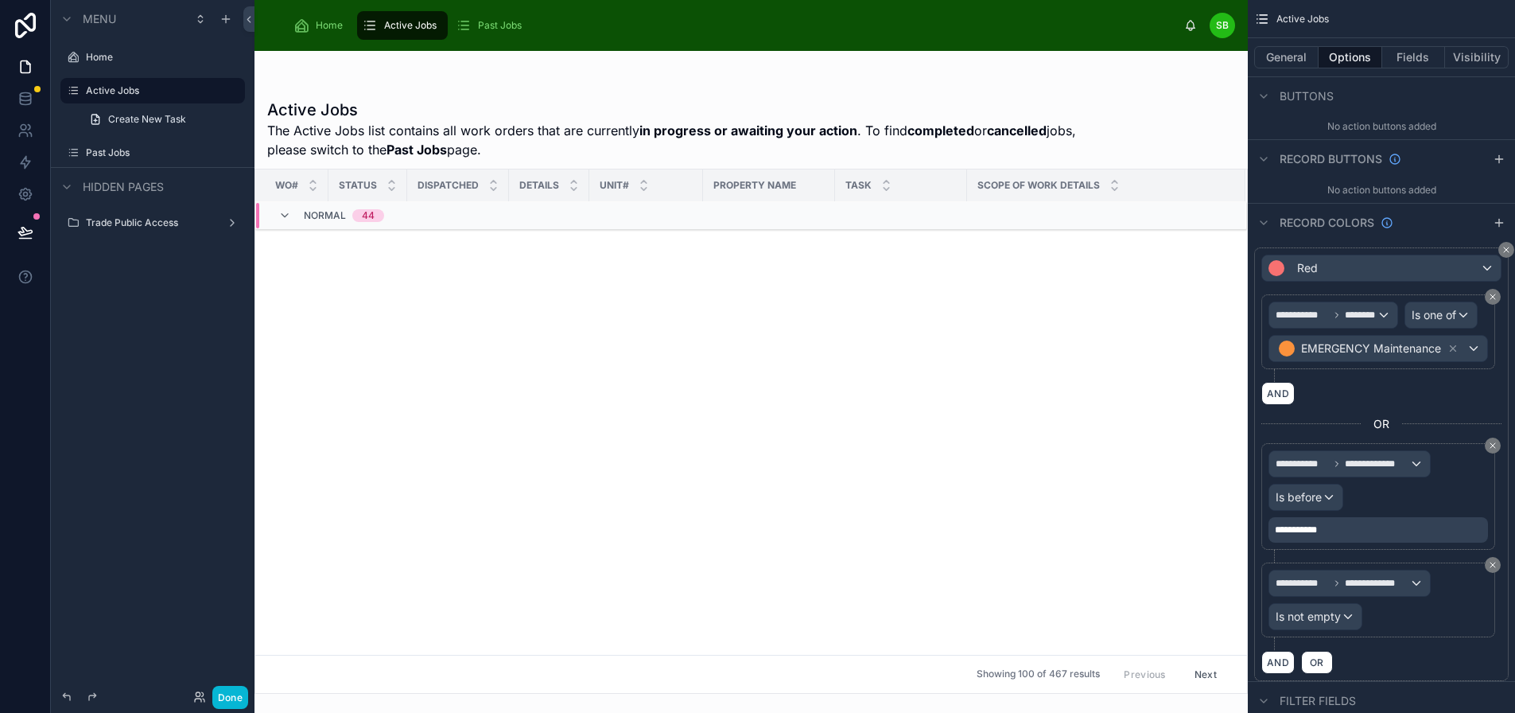
scroll to position [0, 0]
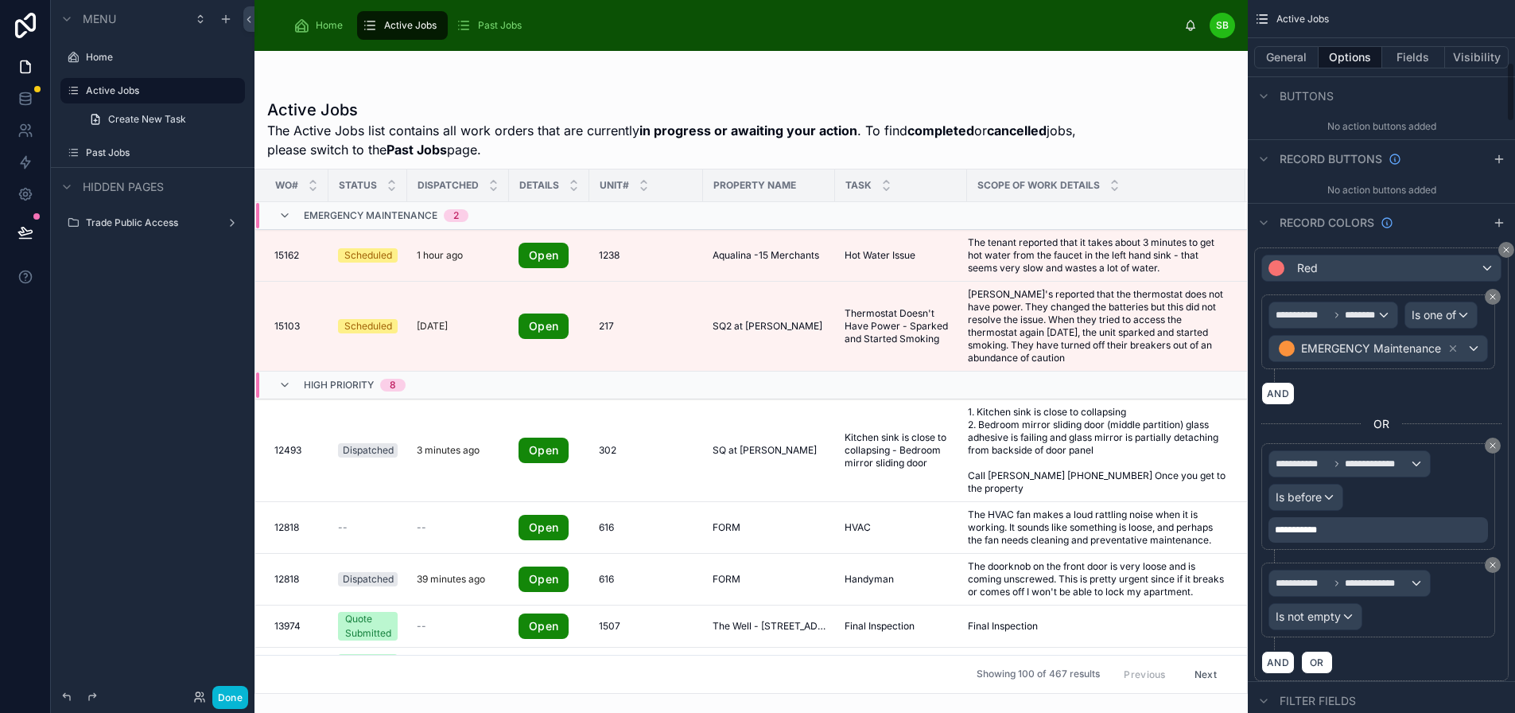
click at [1304, 531] on span "**********" at bounding box center [1296, 530] width 42 height 10
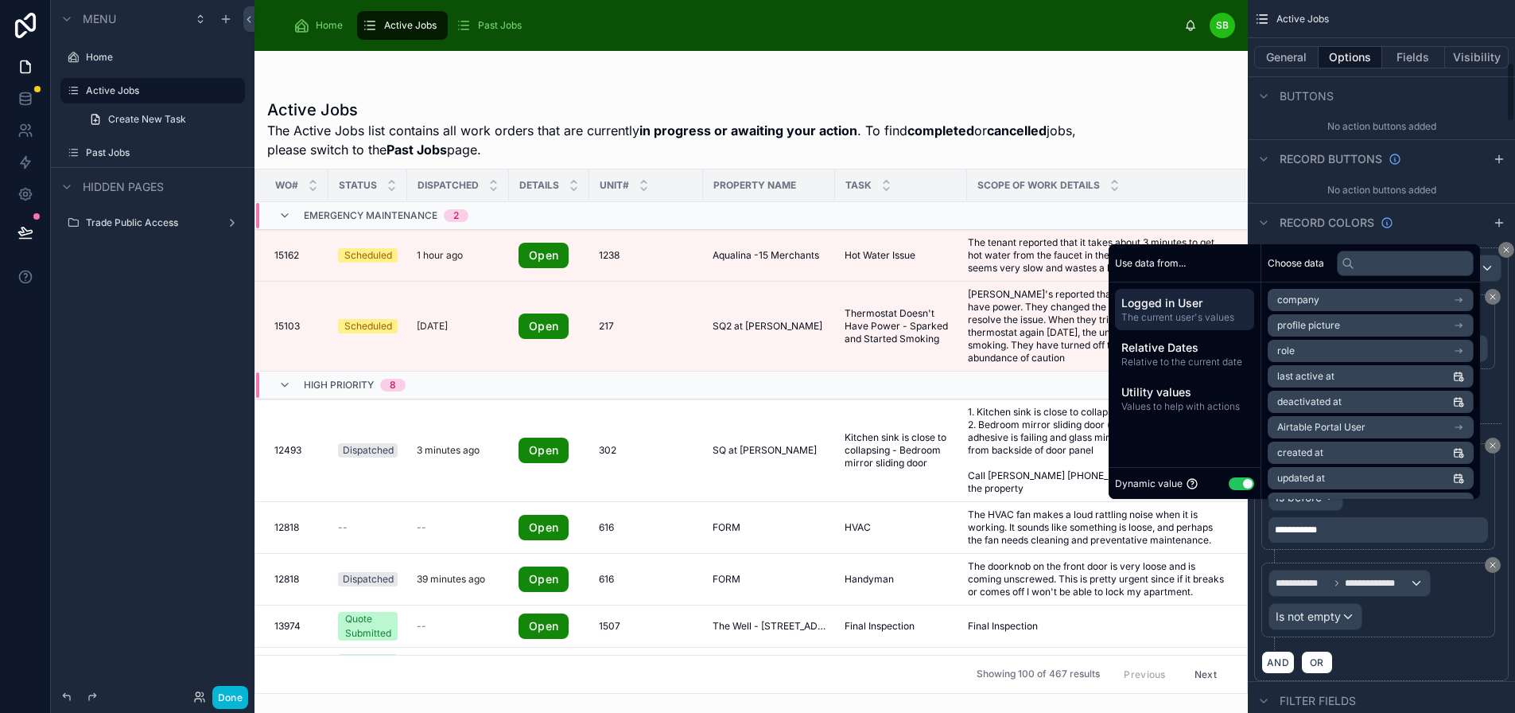
click at [1317, 527] on span "**********" at bounding box center [1296, 530] width 42 height 10
click at [1211, 368] on span "Relative to the current date" at bounding box center [1184, 362] width 126 height 13
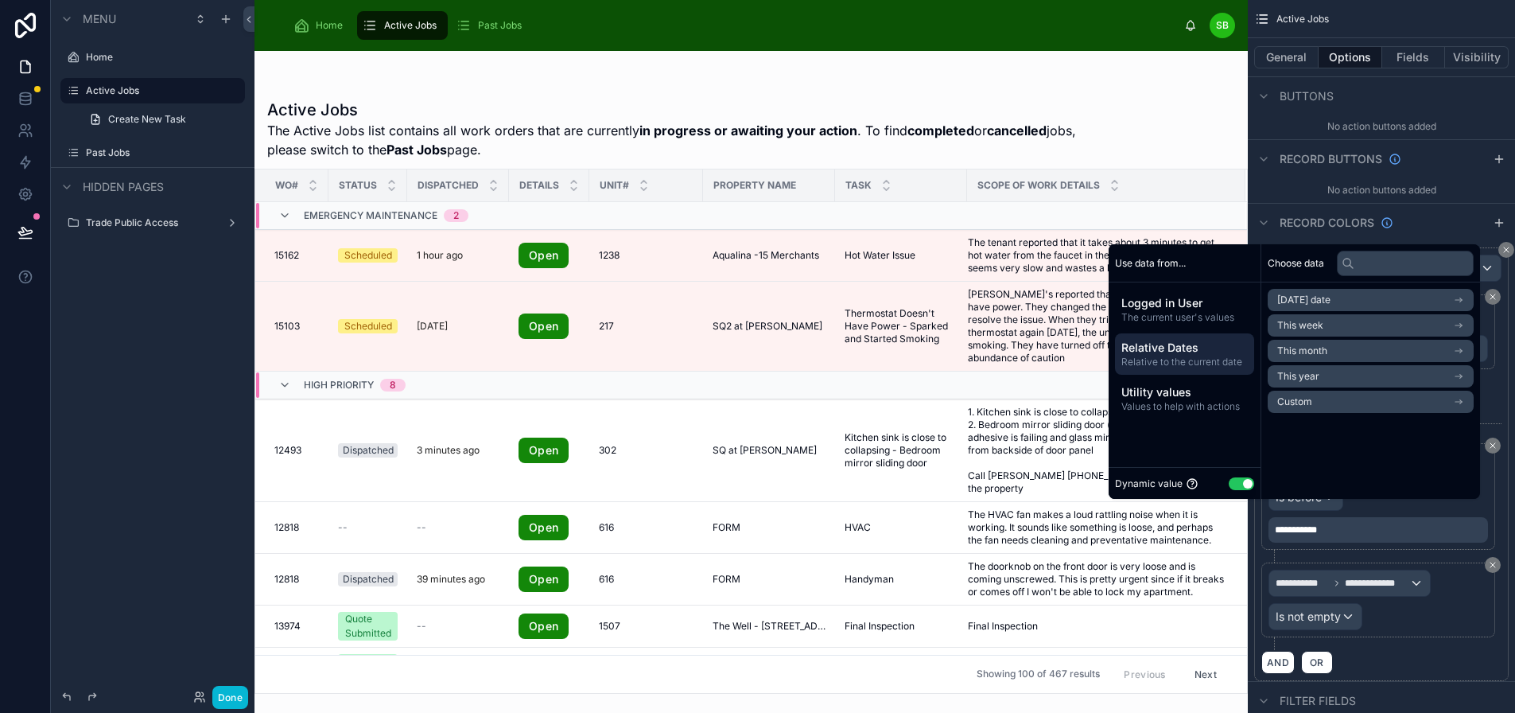
click at [1328, 413] on li "Custom" at bounding box center [1371, 402] width 206 height 22
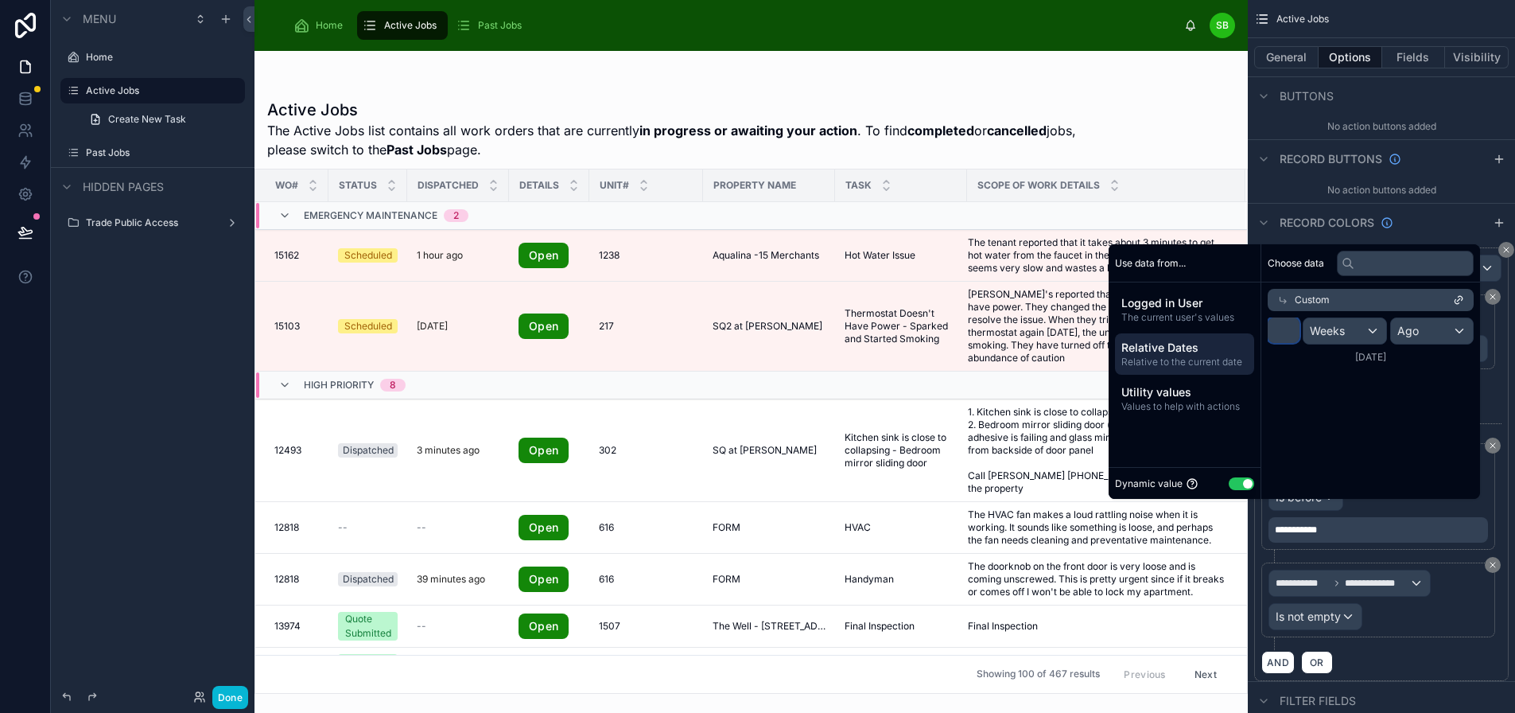
click at [1278, 337] on input "*" at bounding box center [1284, 329] width 32 height 25
type input "*"
click at [1347, 441] on div "Choose data Custom * Weeks Ago [DATE]" at bounding box center [1370, 371] width 219 height 255
click at [1260, 550] on div "**********" at bounding box center [1381, 463] width 255 height 433
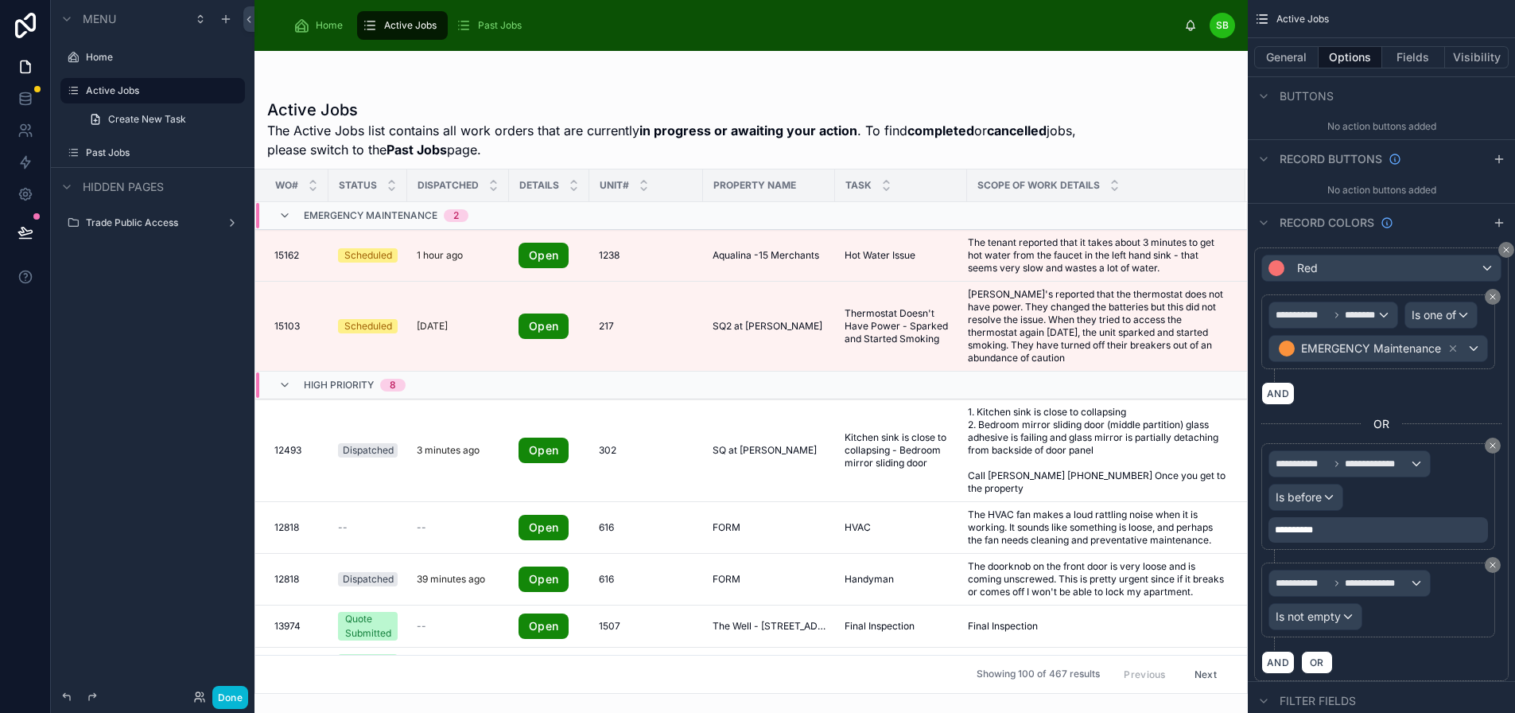
click at [1313, 532] on span "**********" at bounding box center [1294, 530] width 38 height 10
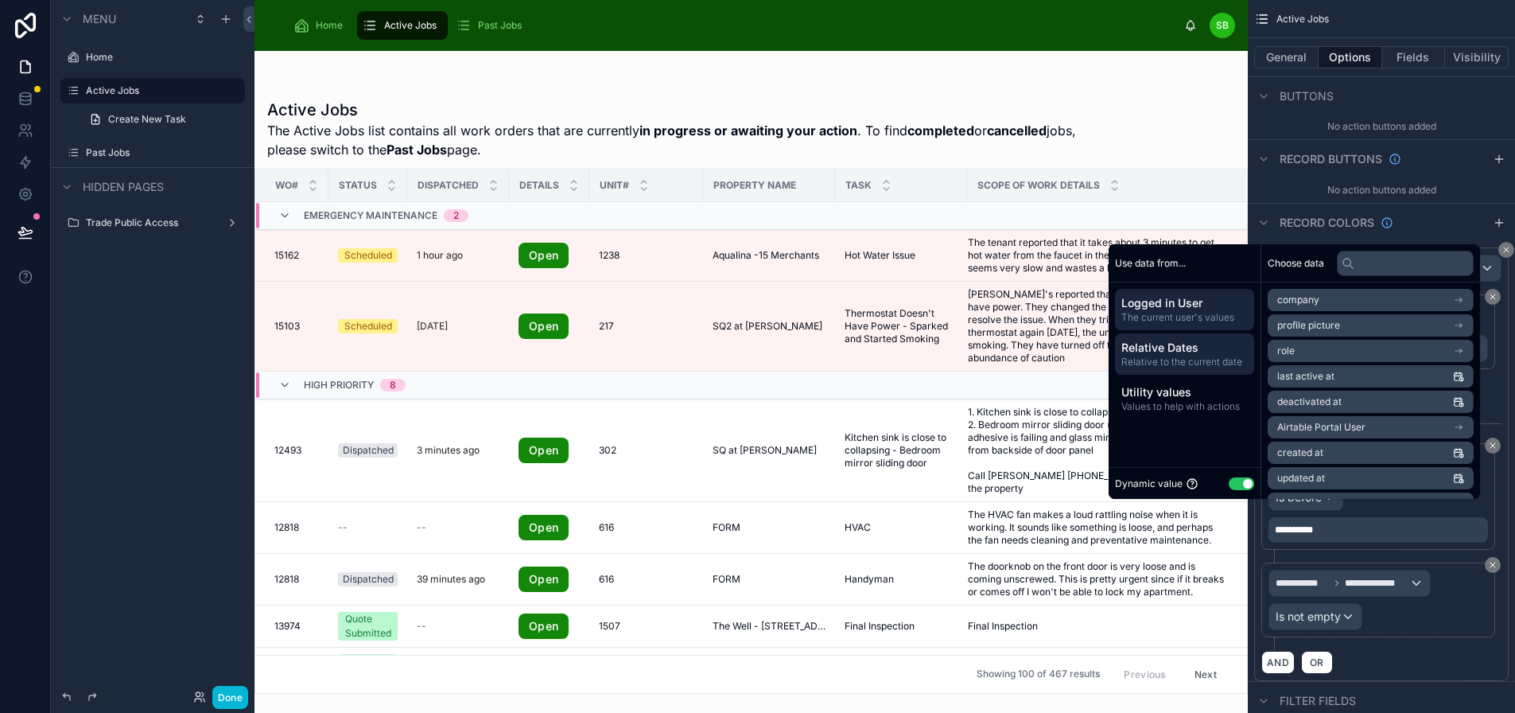
click at [1175, 347] on div "Relative Dates Relative to the current date" at bounding box center [1184, 353] width 139 height 41
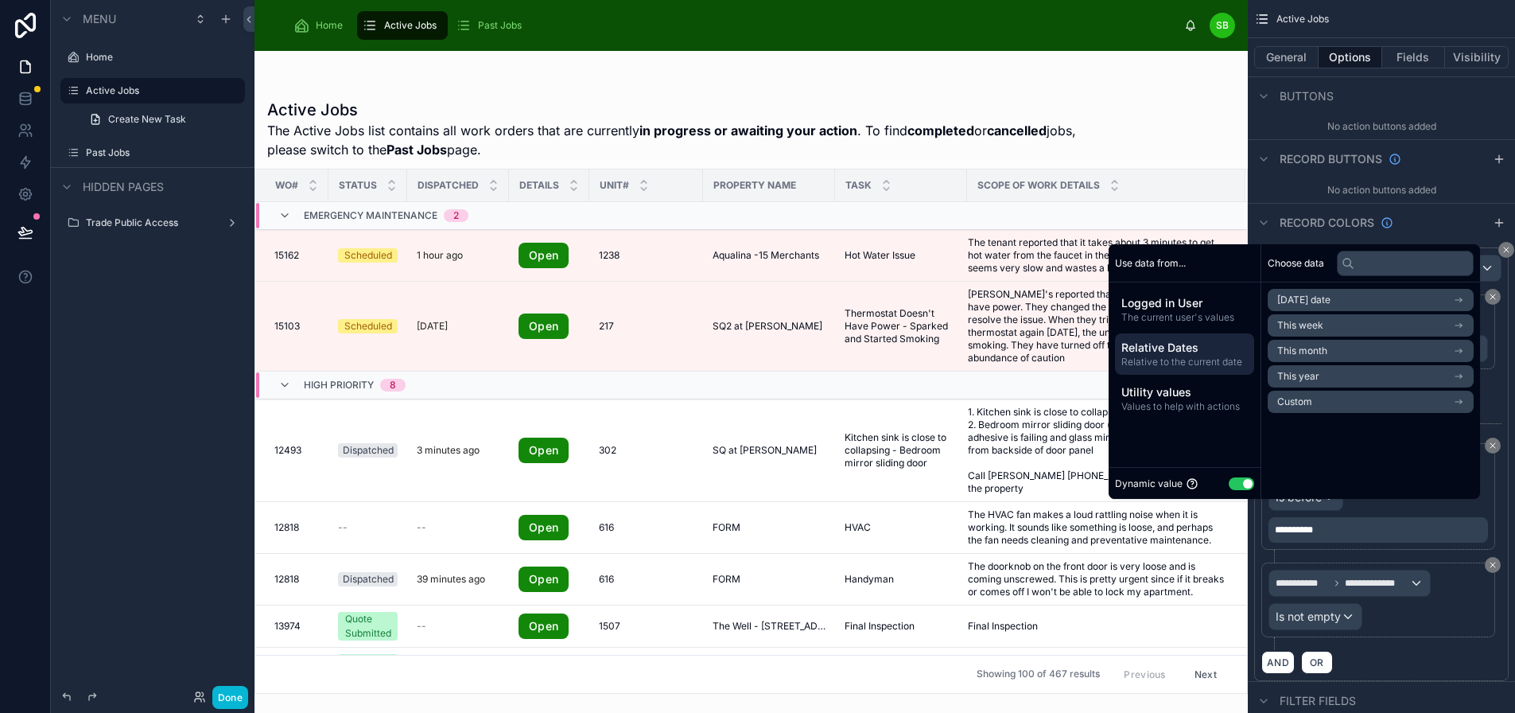
click at [1312, 407] on li "Custom" at bounding box center [1371, 402] width 206 height 22
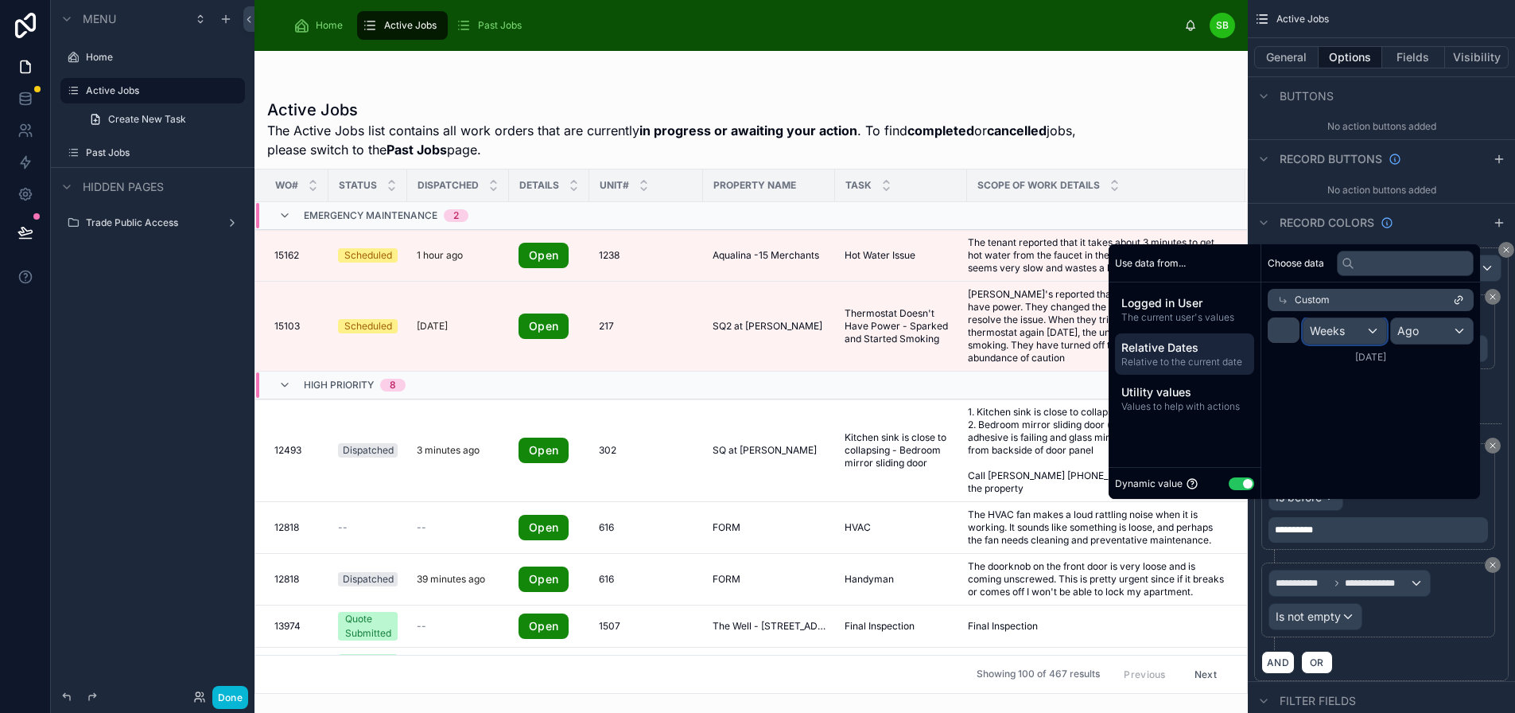
click at [1323, 339] on span "Weeks" at bounding box center [1327, 331] width 35 height 16
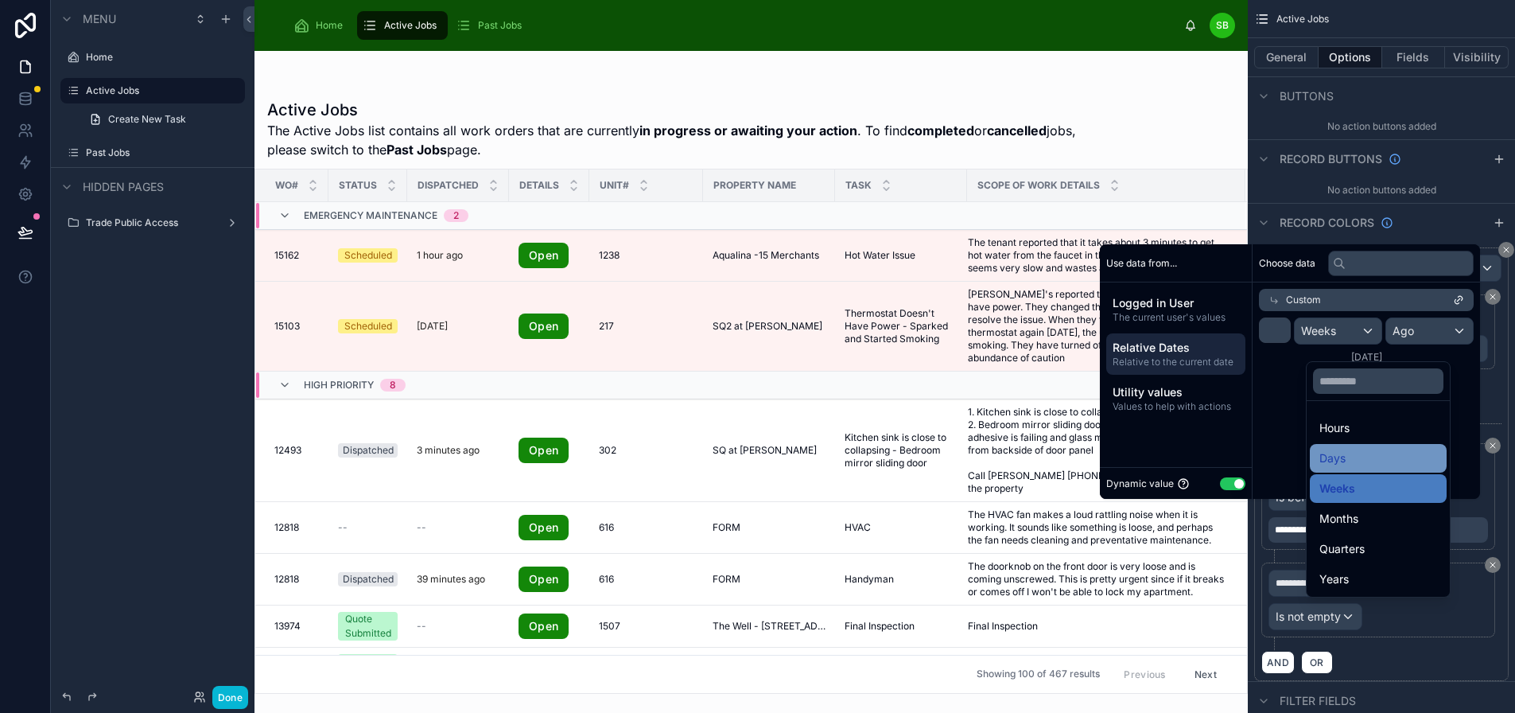
click at [1345, 452] on div "Days" at bounding box center [1379, 458] width 118 height 19
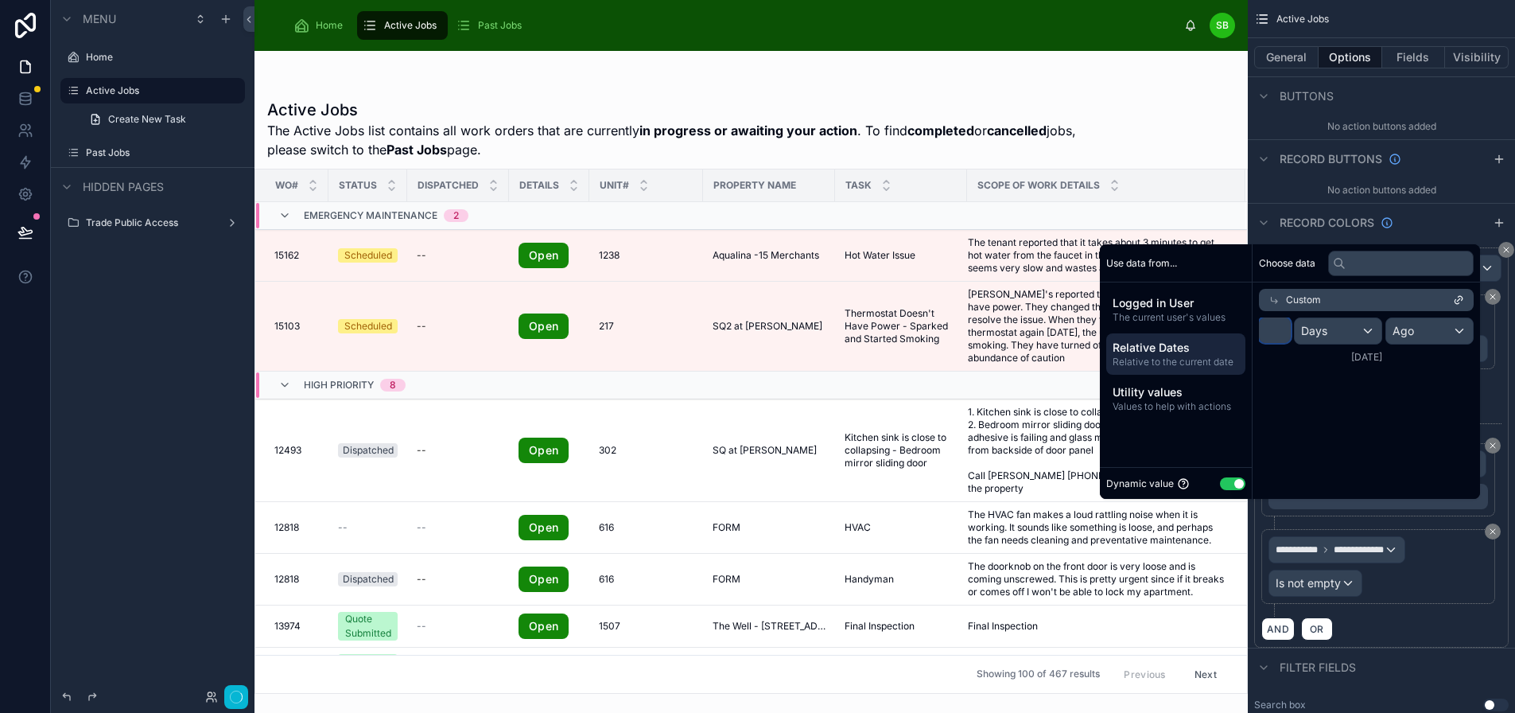
click at [1276, 343] on input "*" at bounding box center [1275, 329] width 32 height 25
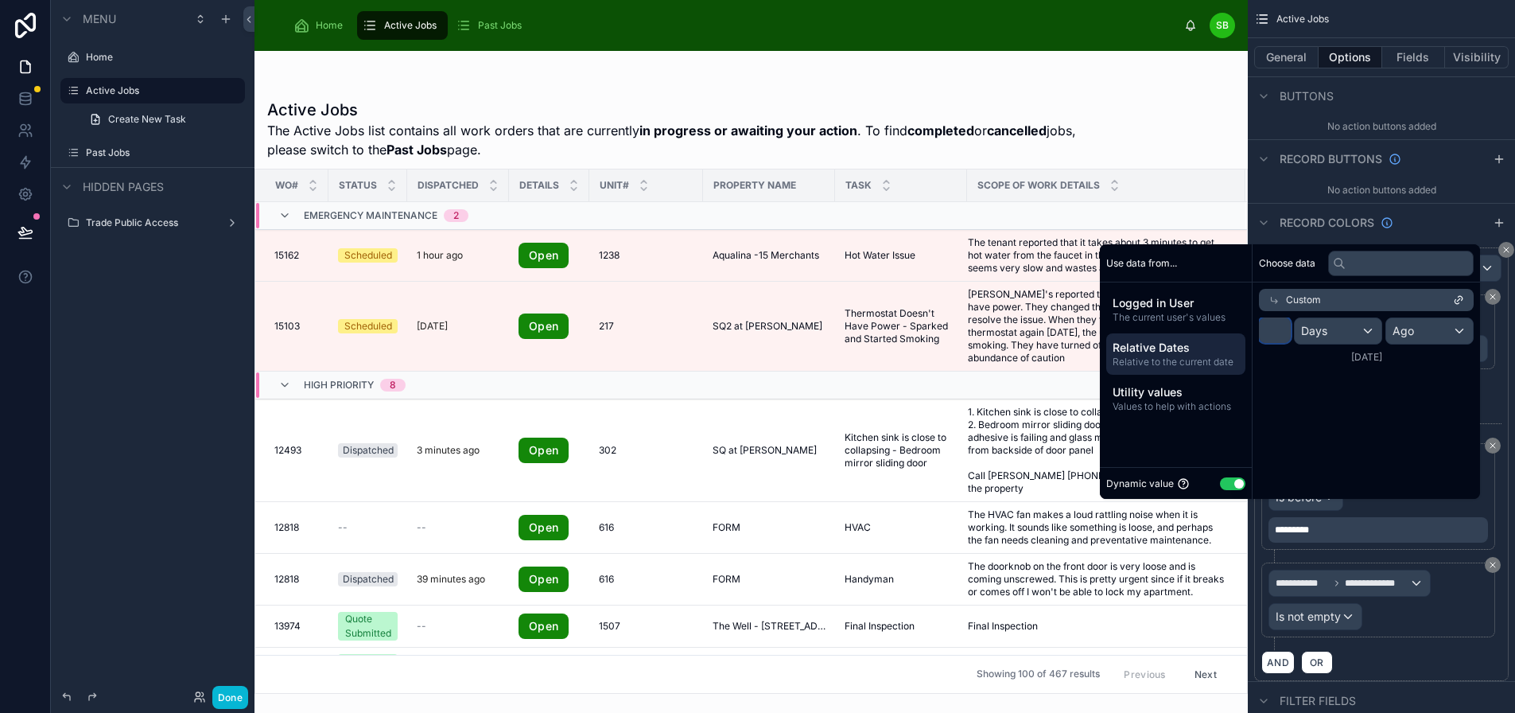
type input "*"
click at [1373, 421] on div "Choose data Custom * Days Ago [DATE]" at bounding box center [1370, 371] width 219 height 255
click at [1231, 122] on div "Active Jobs The Active Jobs list contains all work orders that are currently in…" at bounding box center [751, 129] width 968 height 60
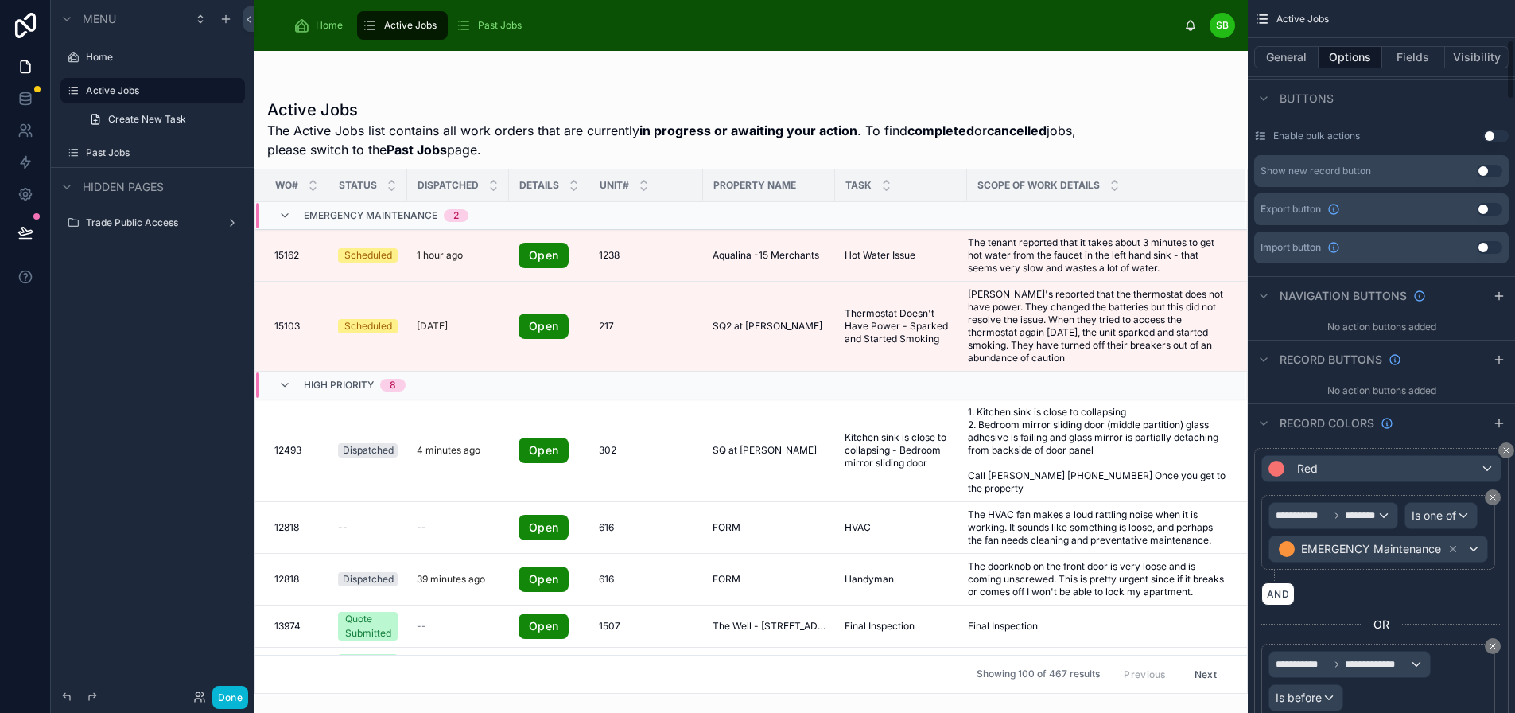
scroll to position [433, 0]
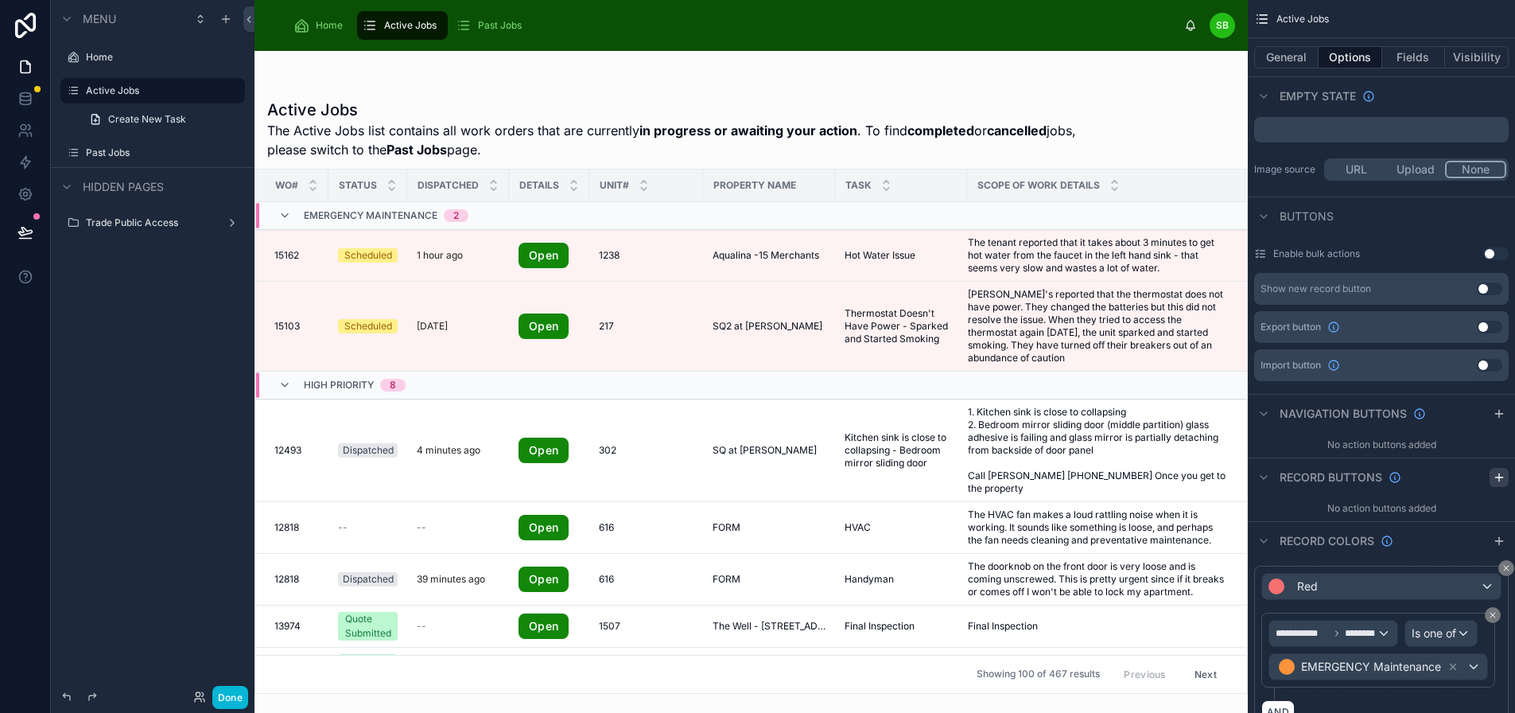
click at [1496, 476] on icon "scrollable content" at bounding box center [1499, 477] width 13 height 13
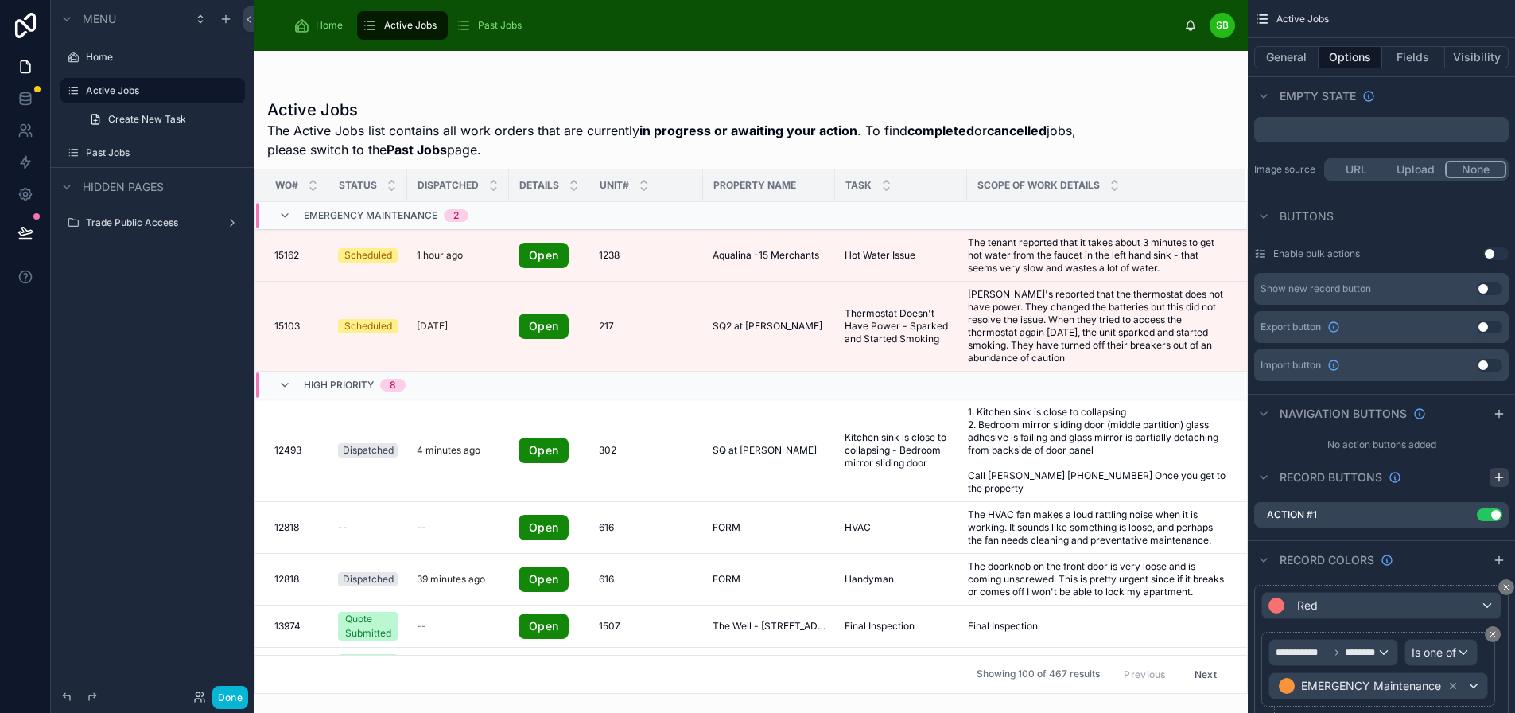
click at [1499, 475] on icon "scrollable content" at bounding box center [1499, 476] width 0 height 7
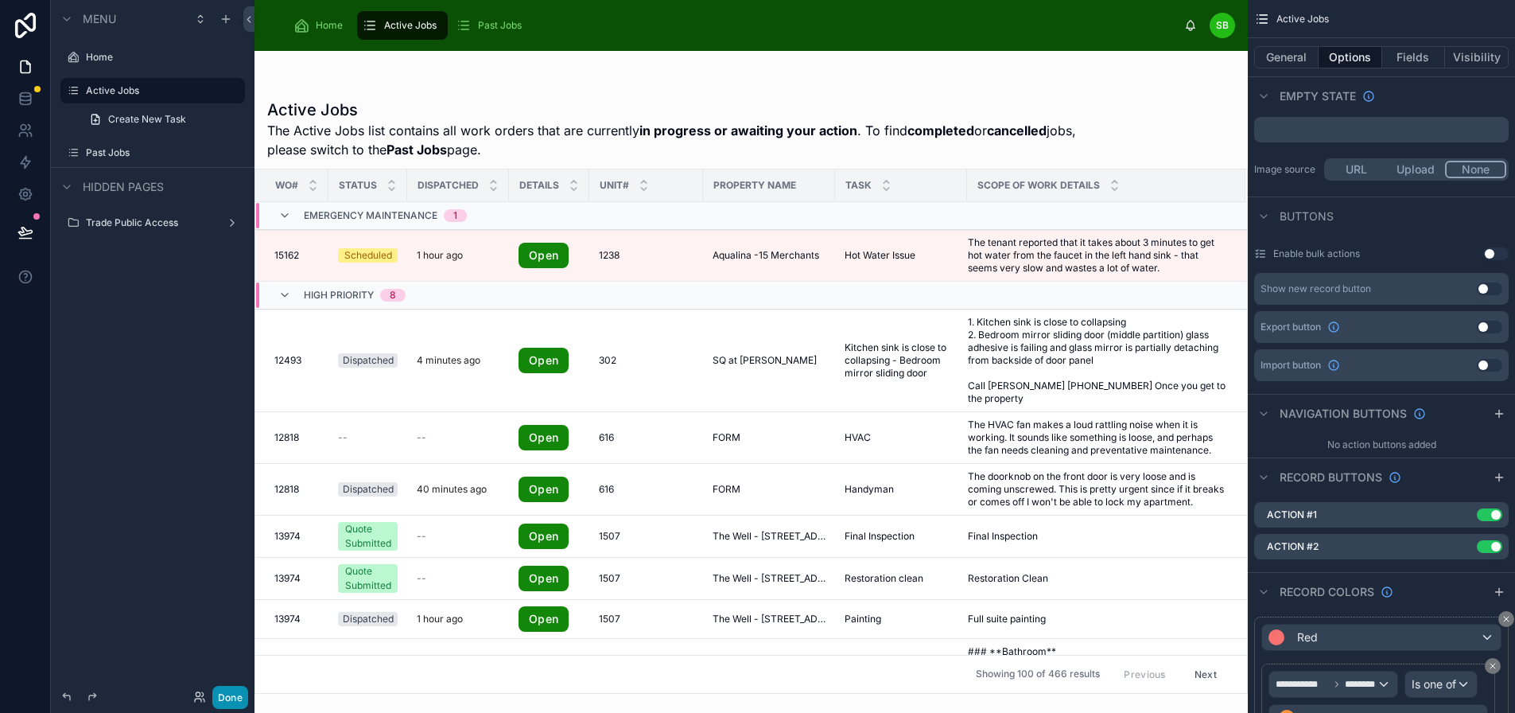
click at [228, 698] on button "Done" at bounding box center [230, 697] width 36 height 23
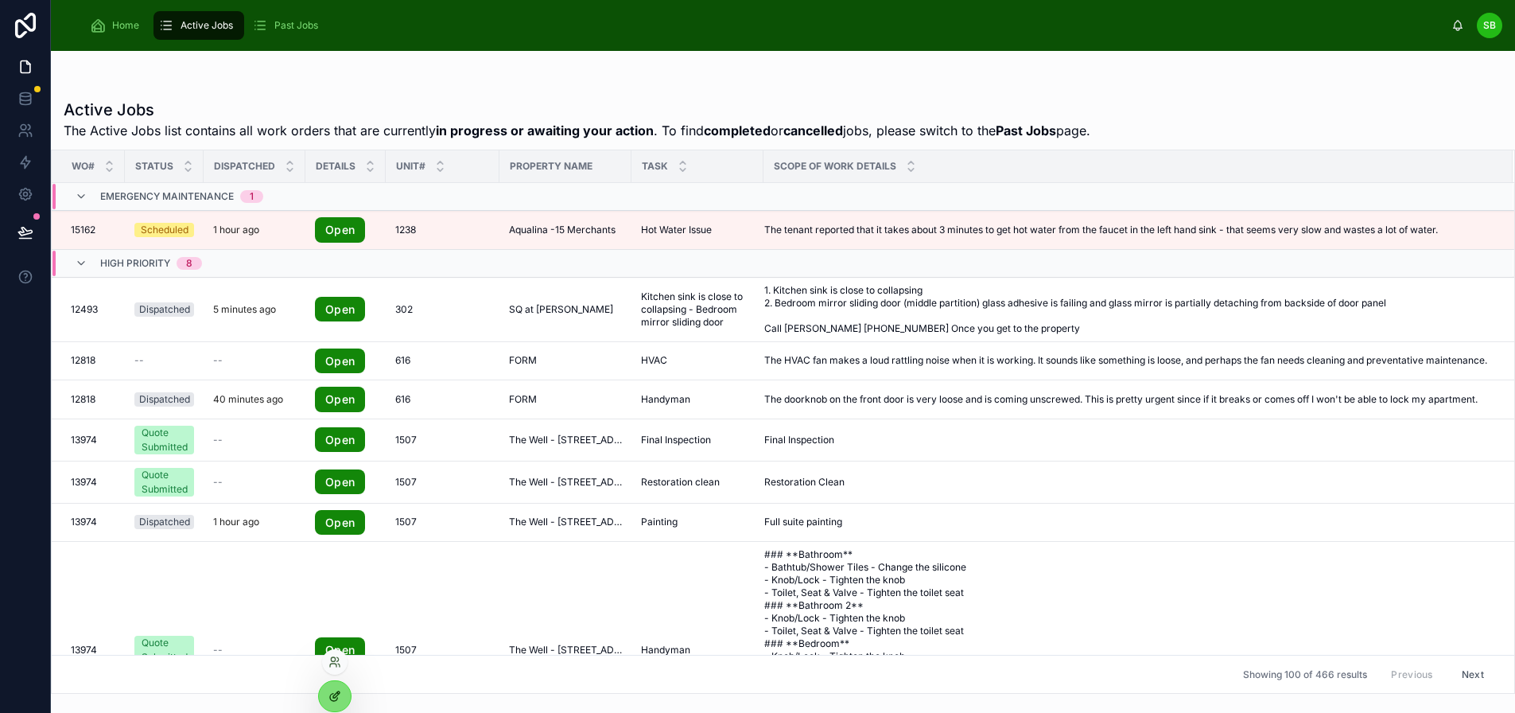
click at [342, 692] on div at bounding box center [335, 696] width 32 height 30
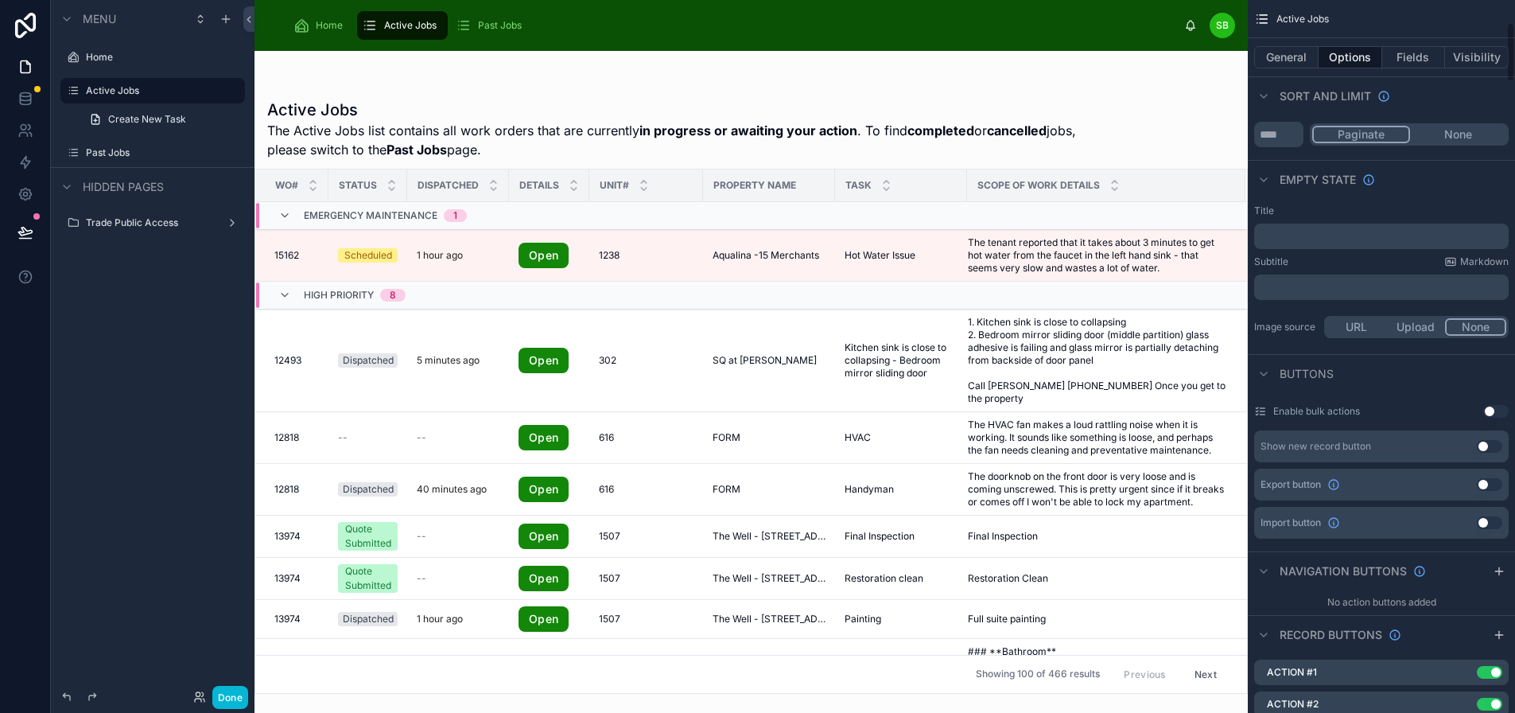
scroll to position [398, 0]
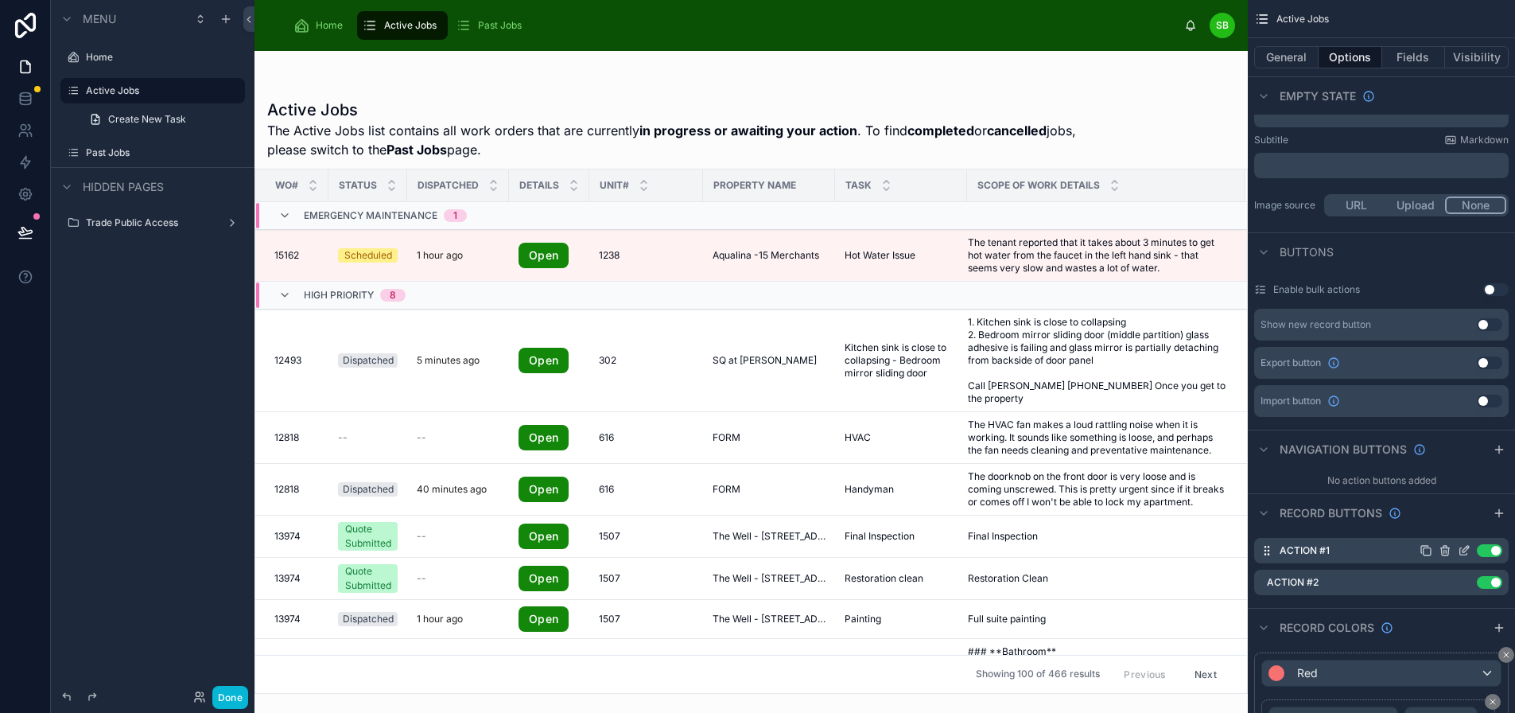
click at [1440, 550] on icon "scrollable content" at bounding box center [1445, 550] width 13 height 13
click at [1476, 519] on icon at bounding box center [1482, 513] width 13 height 13
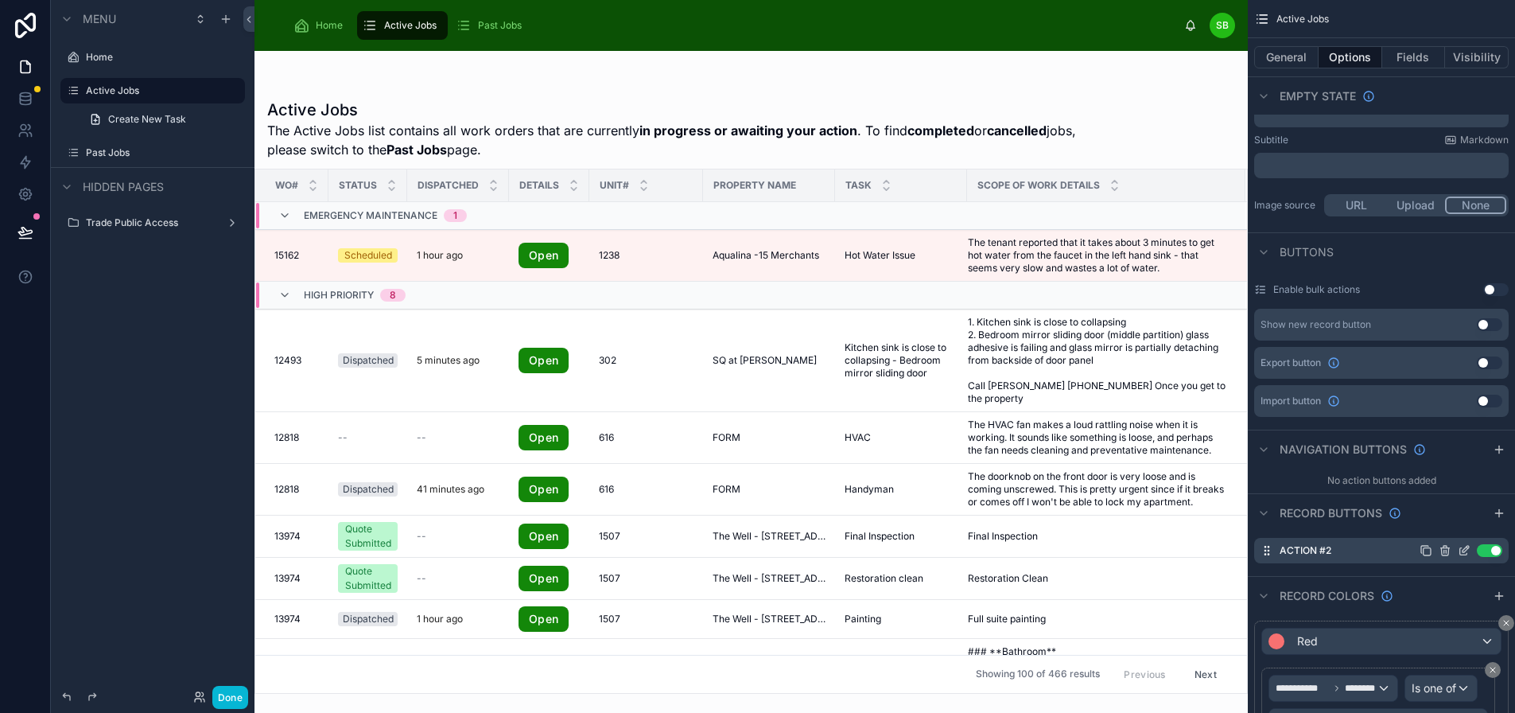
click at [1463, 548] on icon "scrollable content" at bounding box center [1464, 550] width 13 height 13
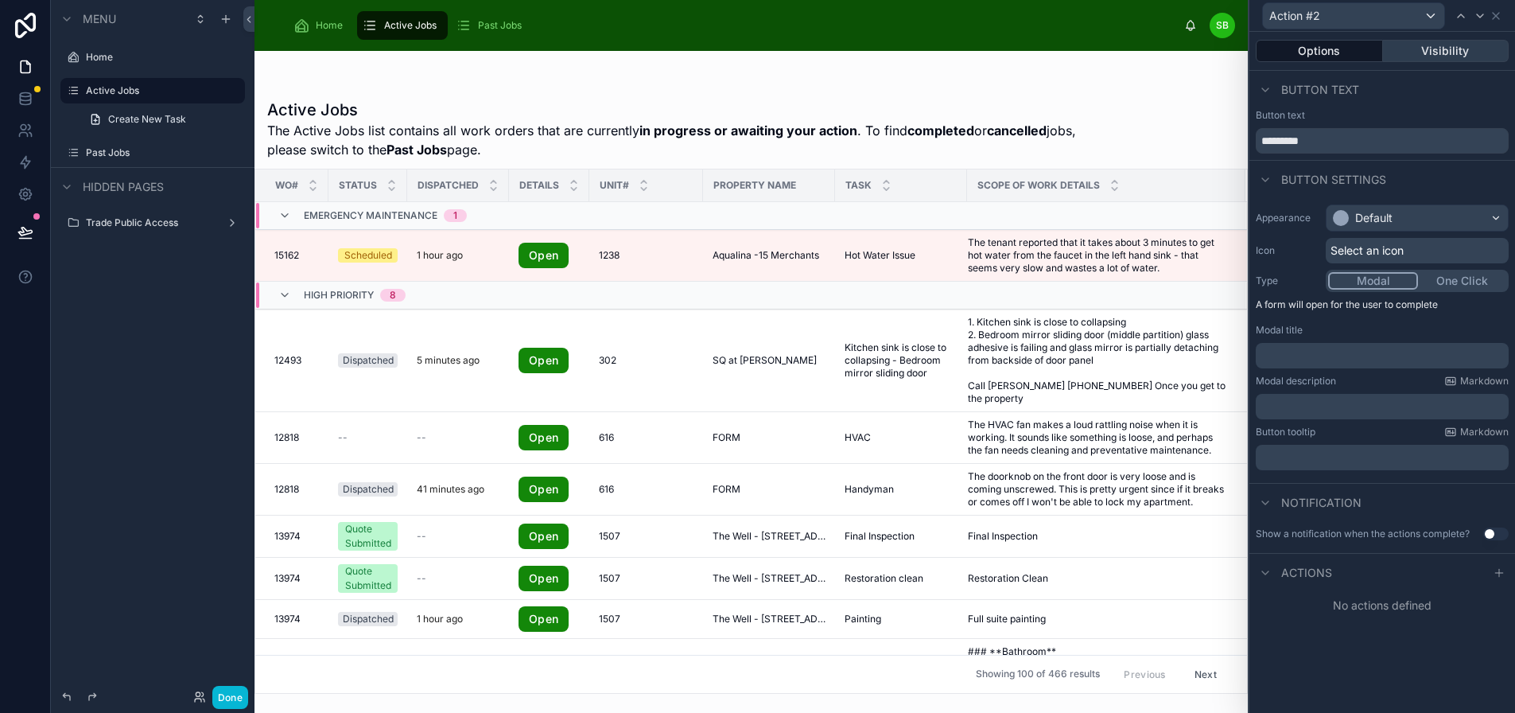
click at [1472, 58] on button "Visibility" at bounding box center [1446, 51] width 126 height 22
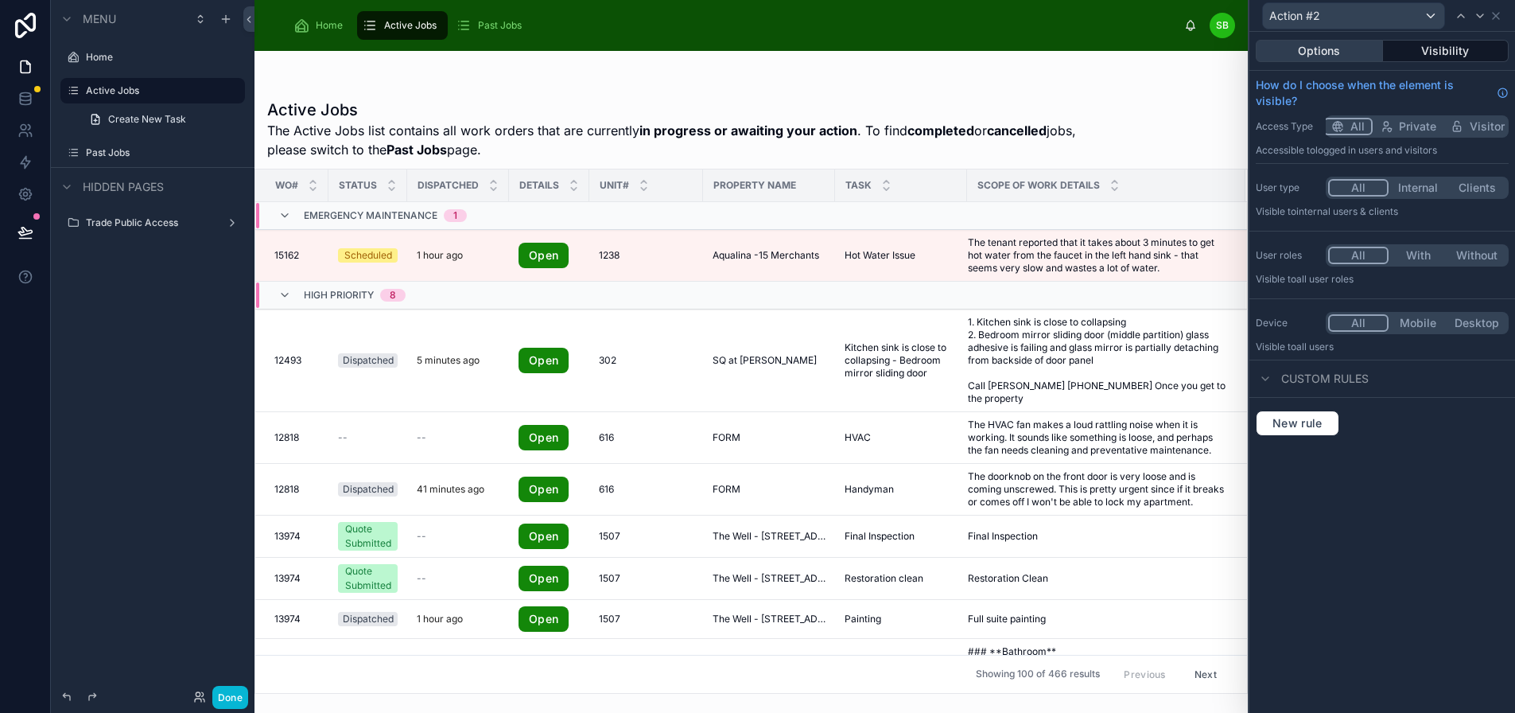
click at [1361, 57] on button "Options" at bounding box center [1319, 51] width 127 height 22
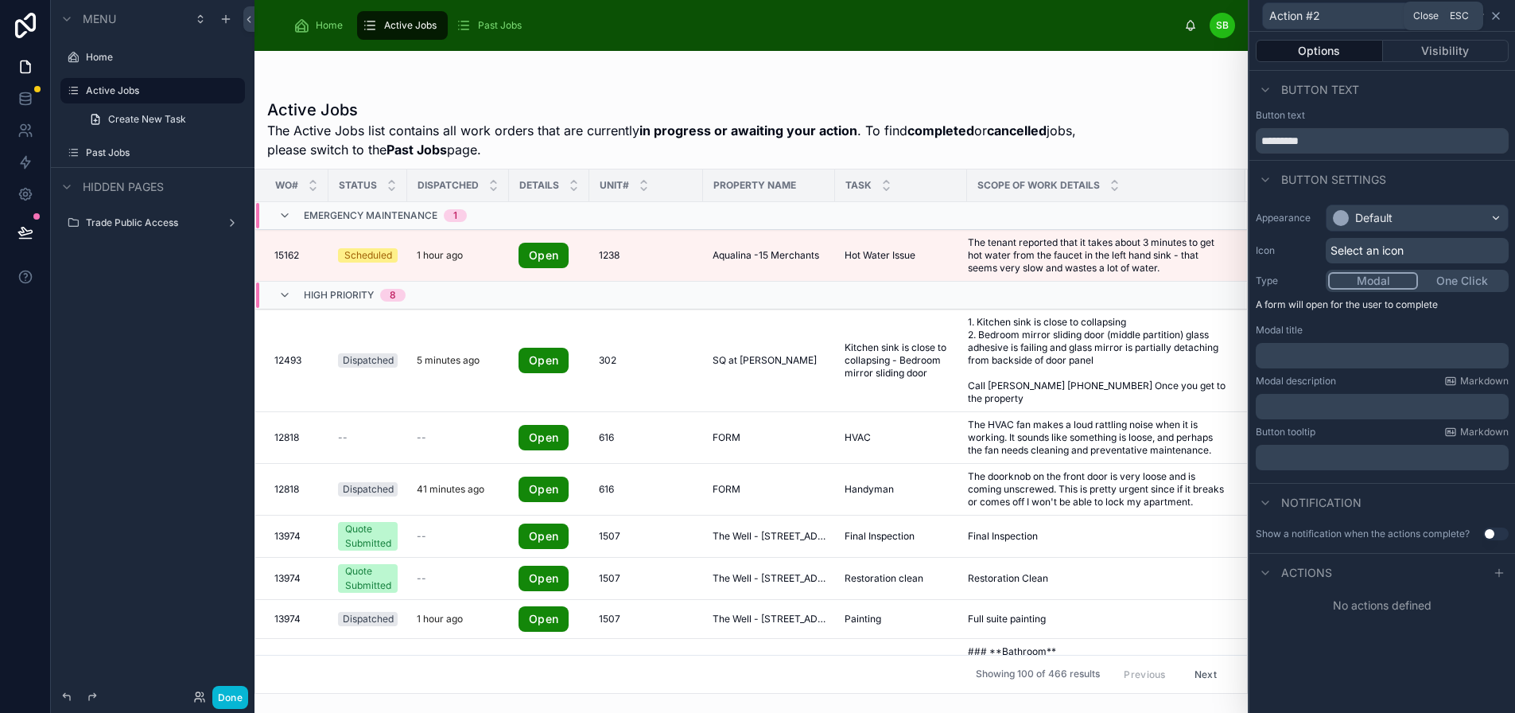
click at [1498, 17] on icon at bounding box center [1496, 16] width 6 height 6
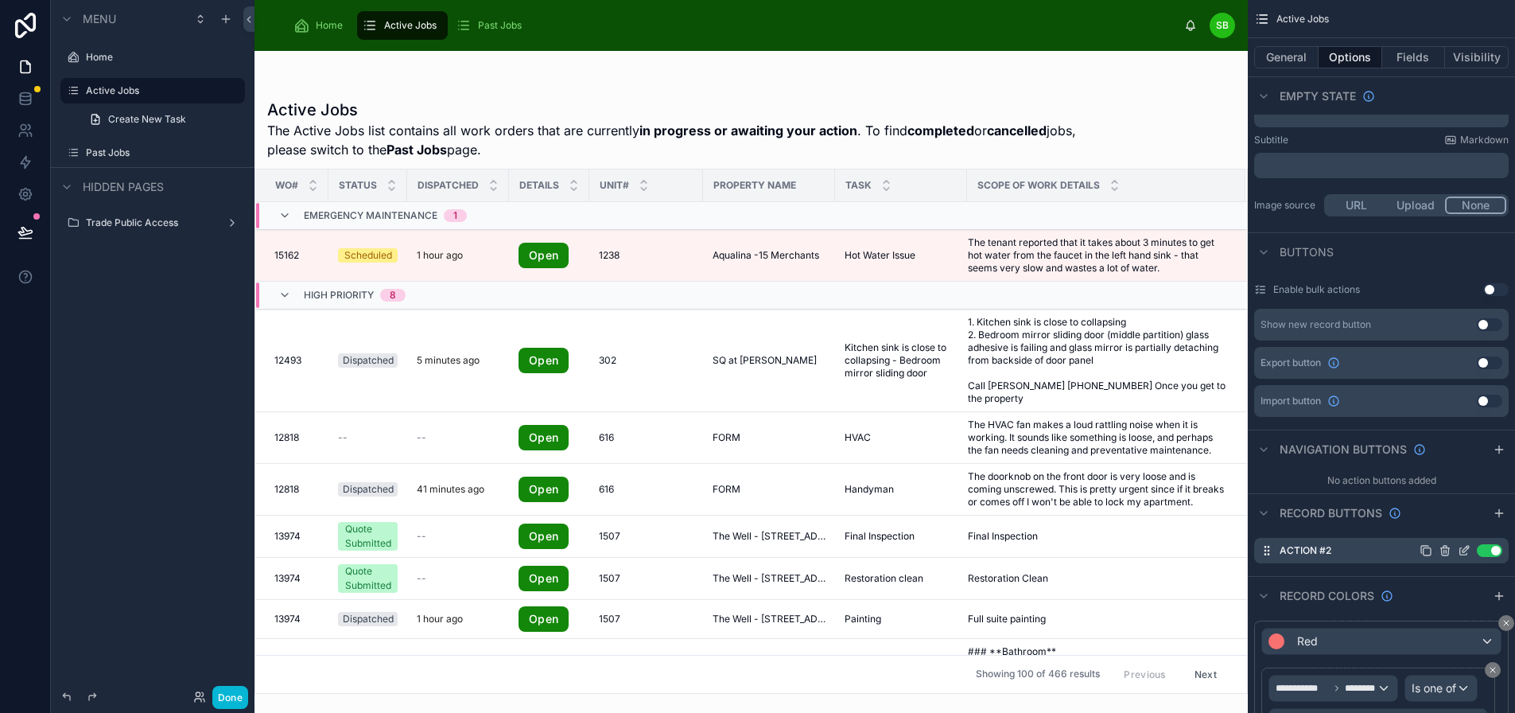
click at [1445, 550] on icon "scrollable content" at bounding box center [1445, 550] width 13 height 13
click at [1479, 518] on icon at bounding box center [1482, 514] width 7 height 7
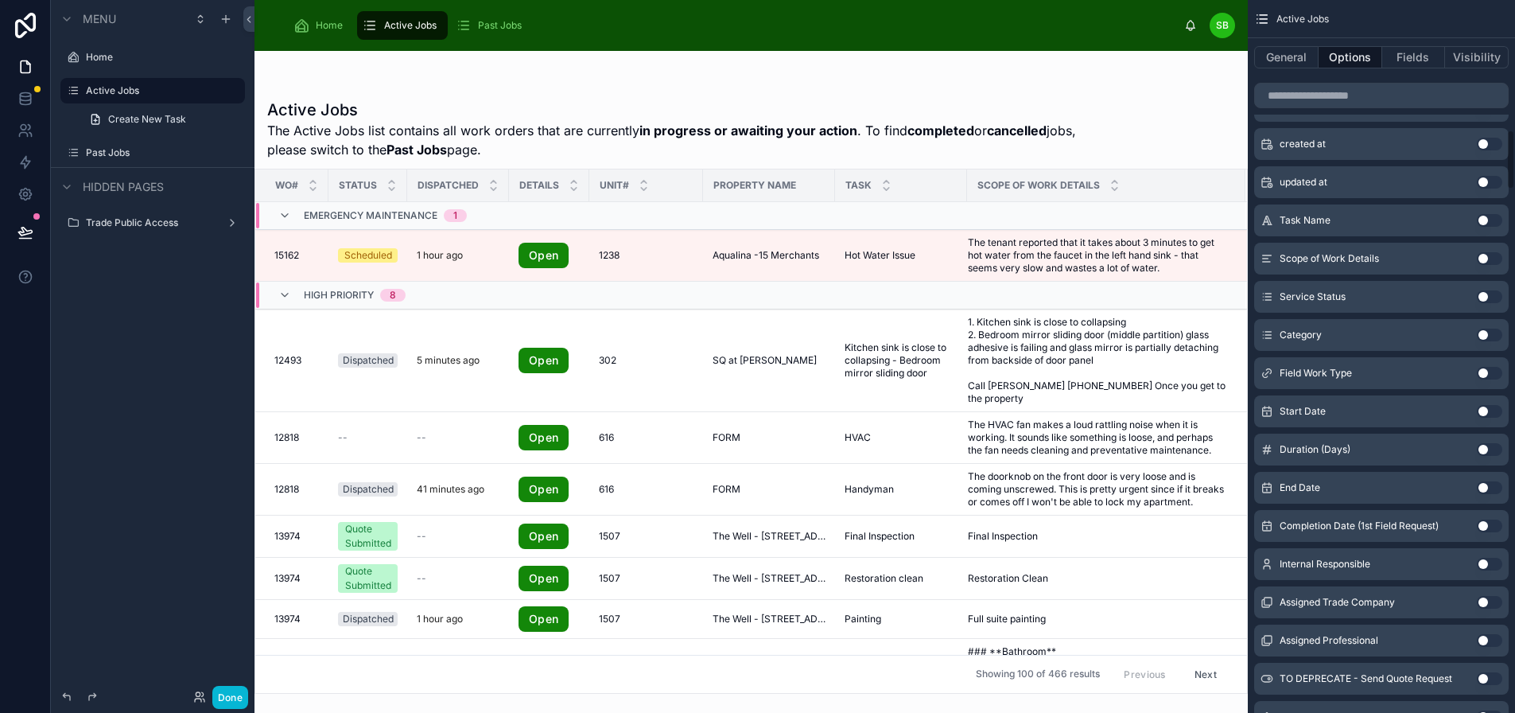
scroll to position [1591, 0]
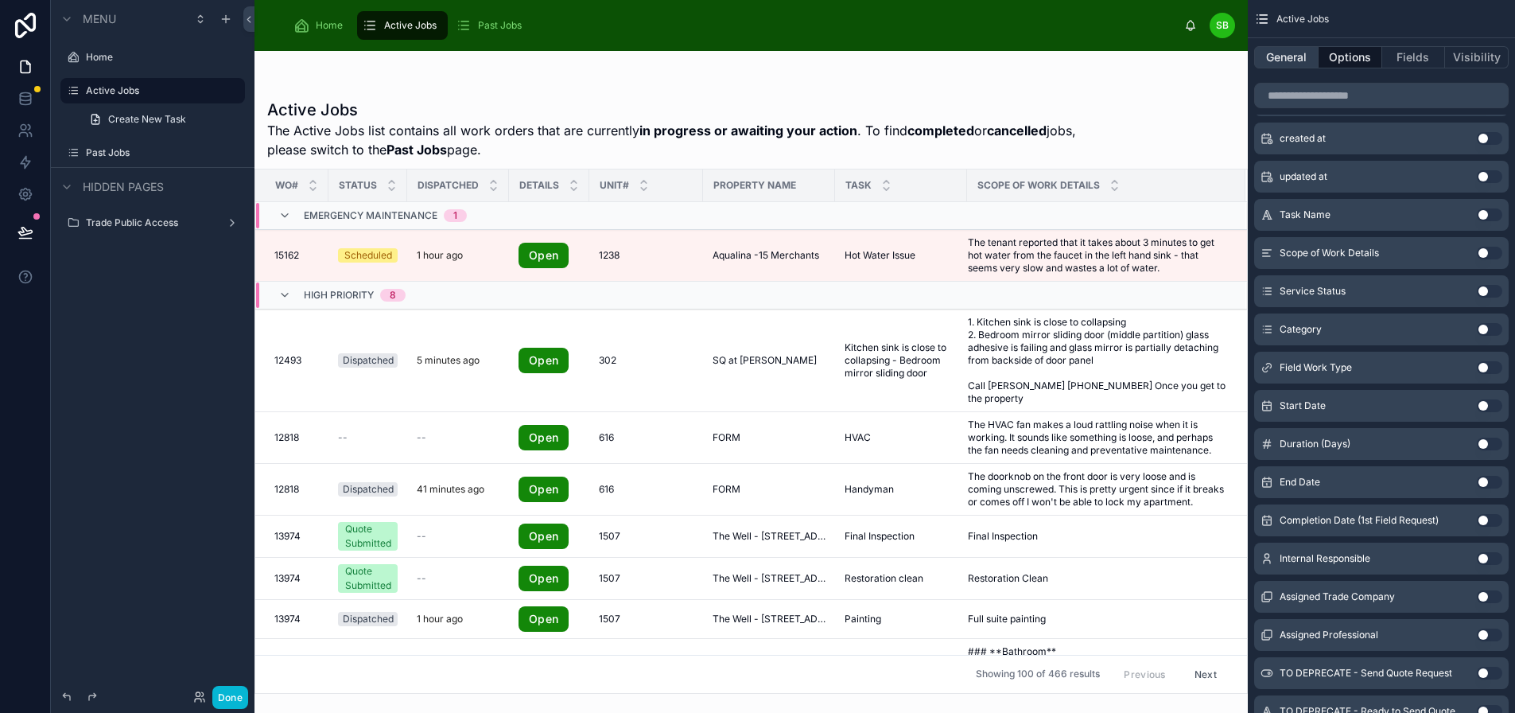
click at [1288, 62] on button "General" at bounding box center [1286, 57] width 64 height 22
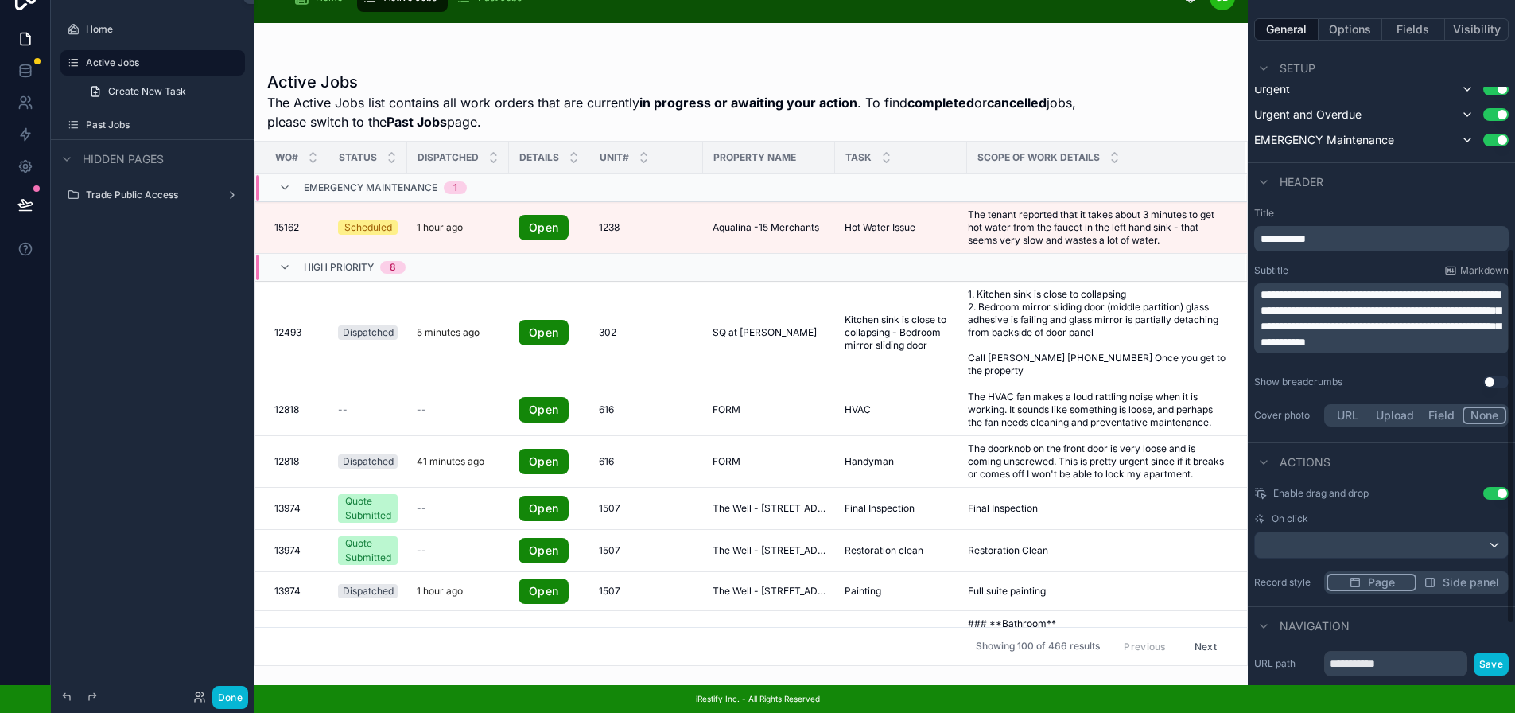
scroll to position [593, 0]
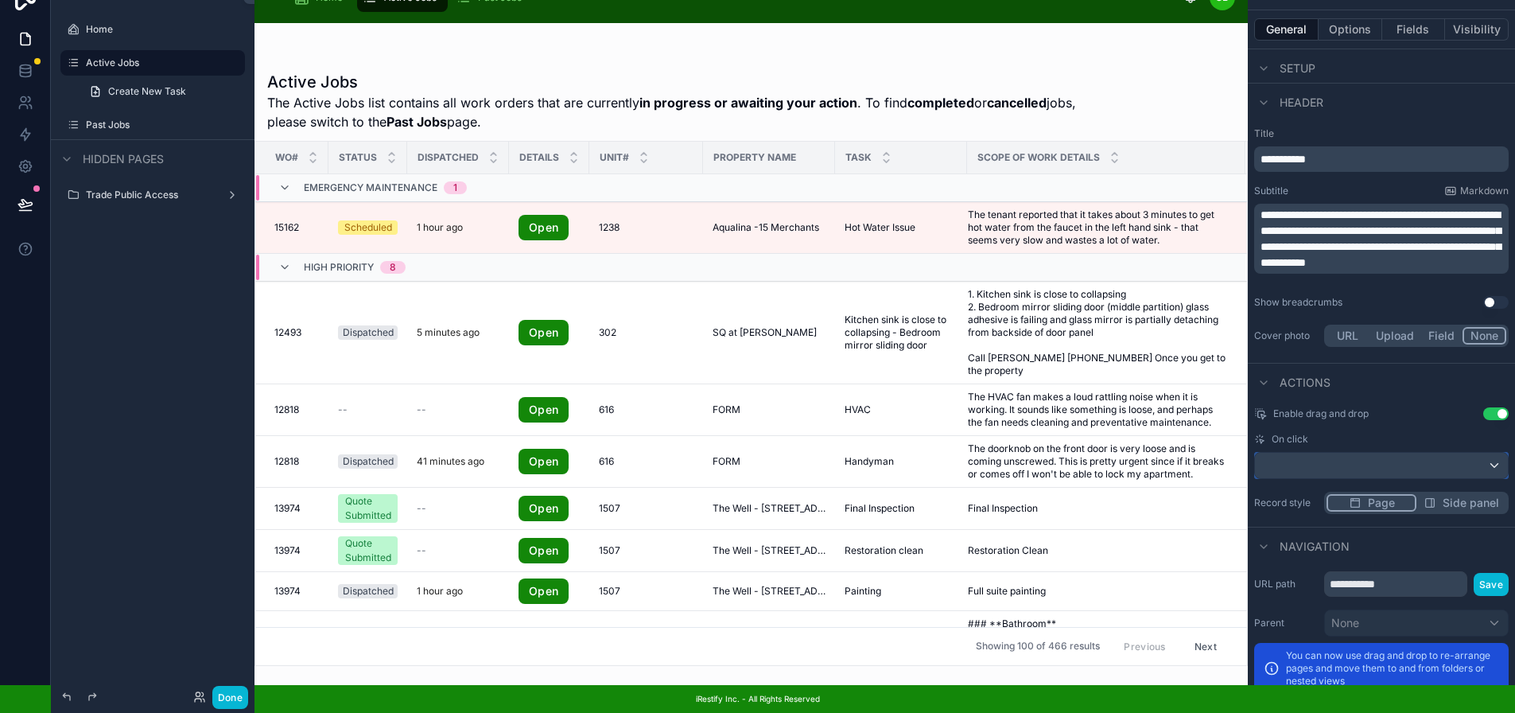
click at [1386, 454] on div "scrollable content" at bounding box center [1381, 465] width 253 height 25
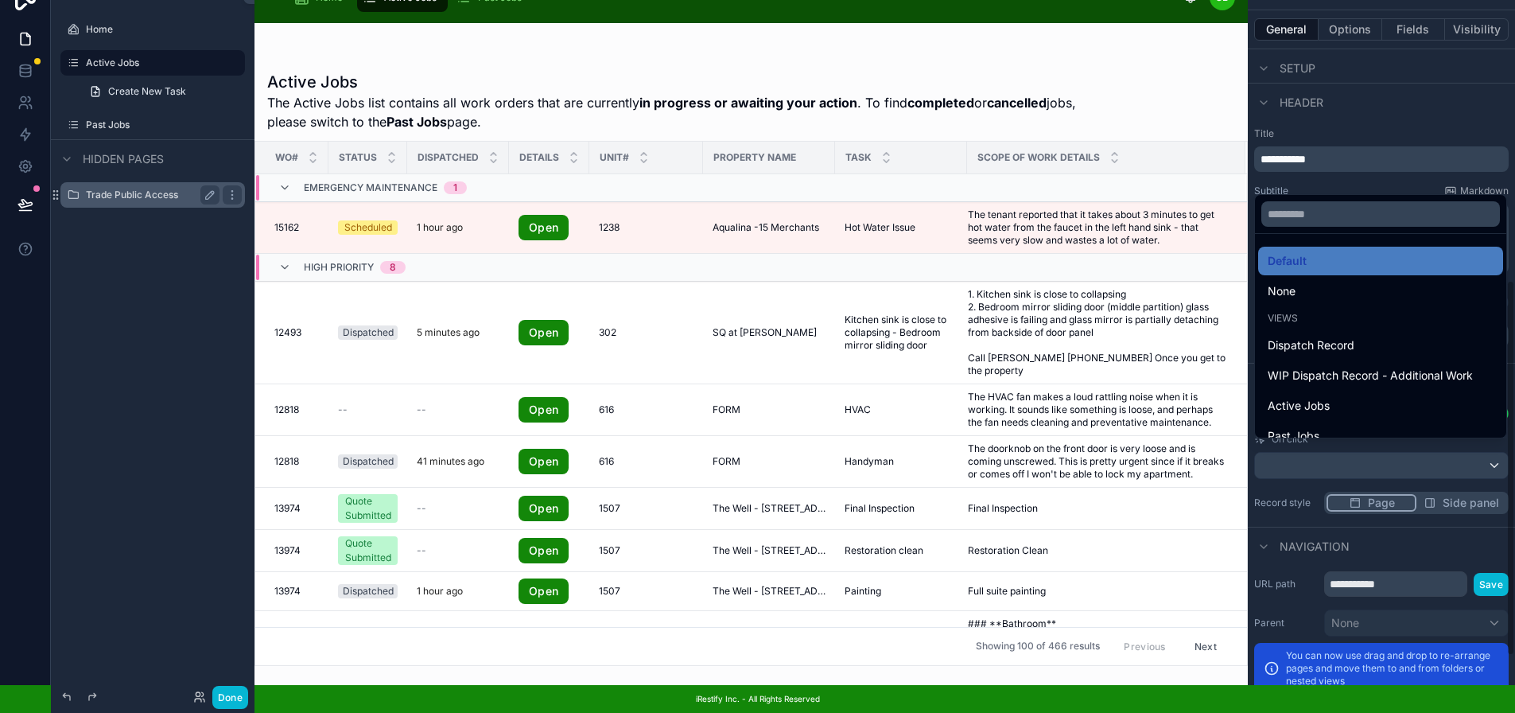
click at [146, 181] on div "scrollable content" at bounding box center [757, 356] width 1515 height 713
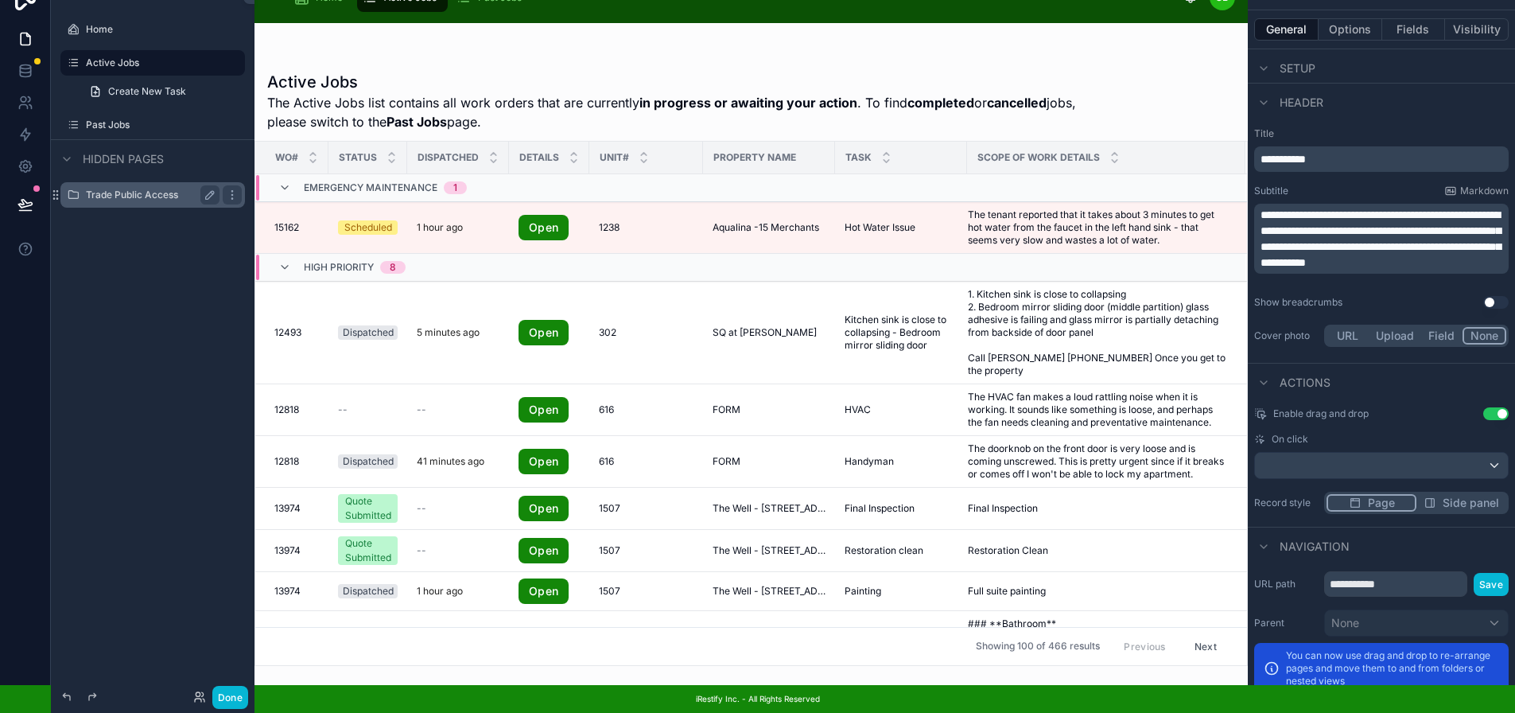
click at [132, 189] on label "Trade Public Access" at bounding box center [149, 195] width 127 height 13
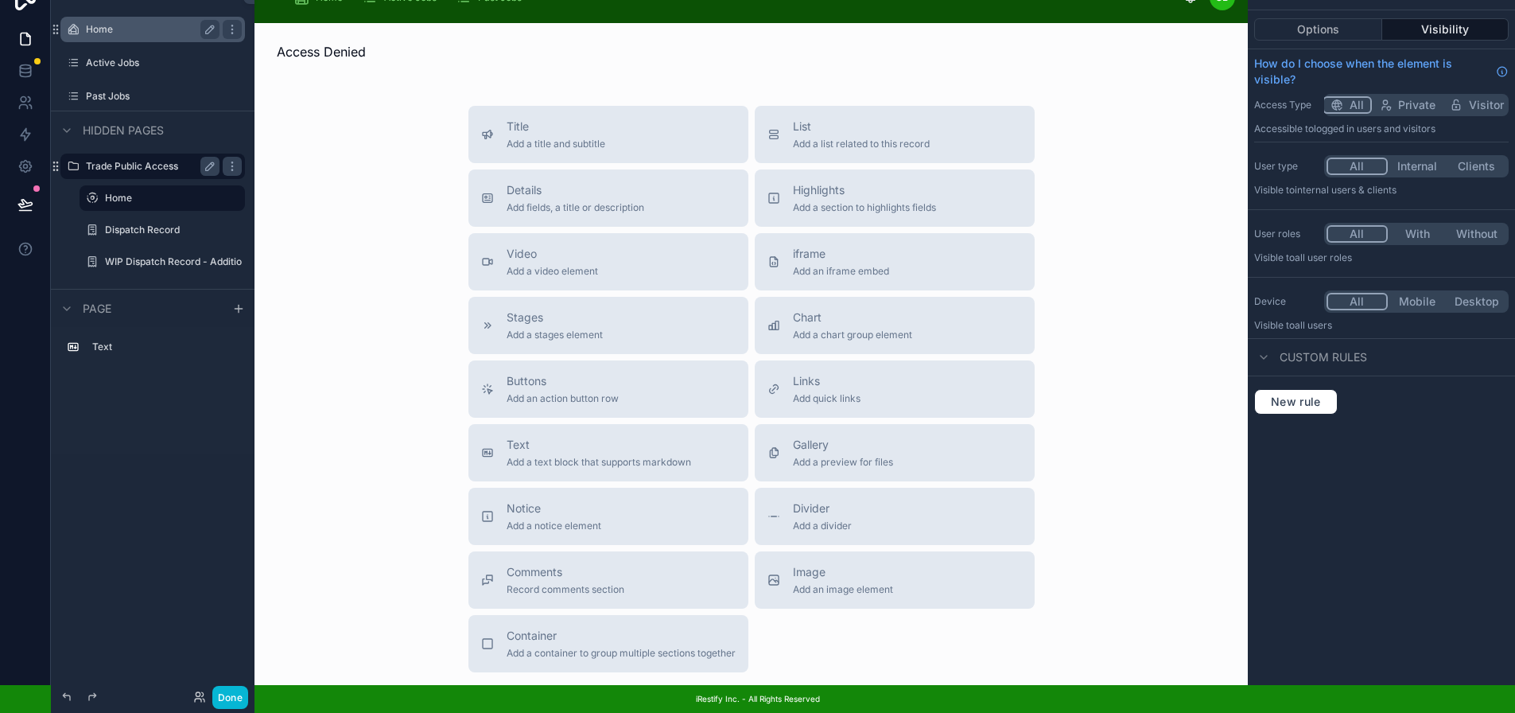
click at [133, 56] on label "Active Jobs" at bounding box center [164, 62] width 156 height 13
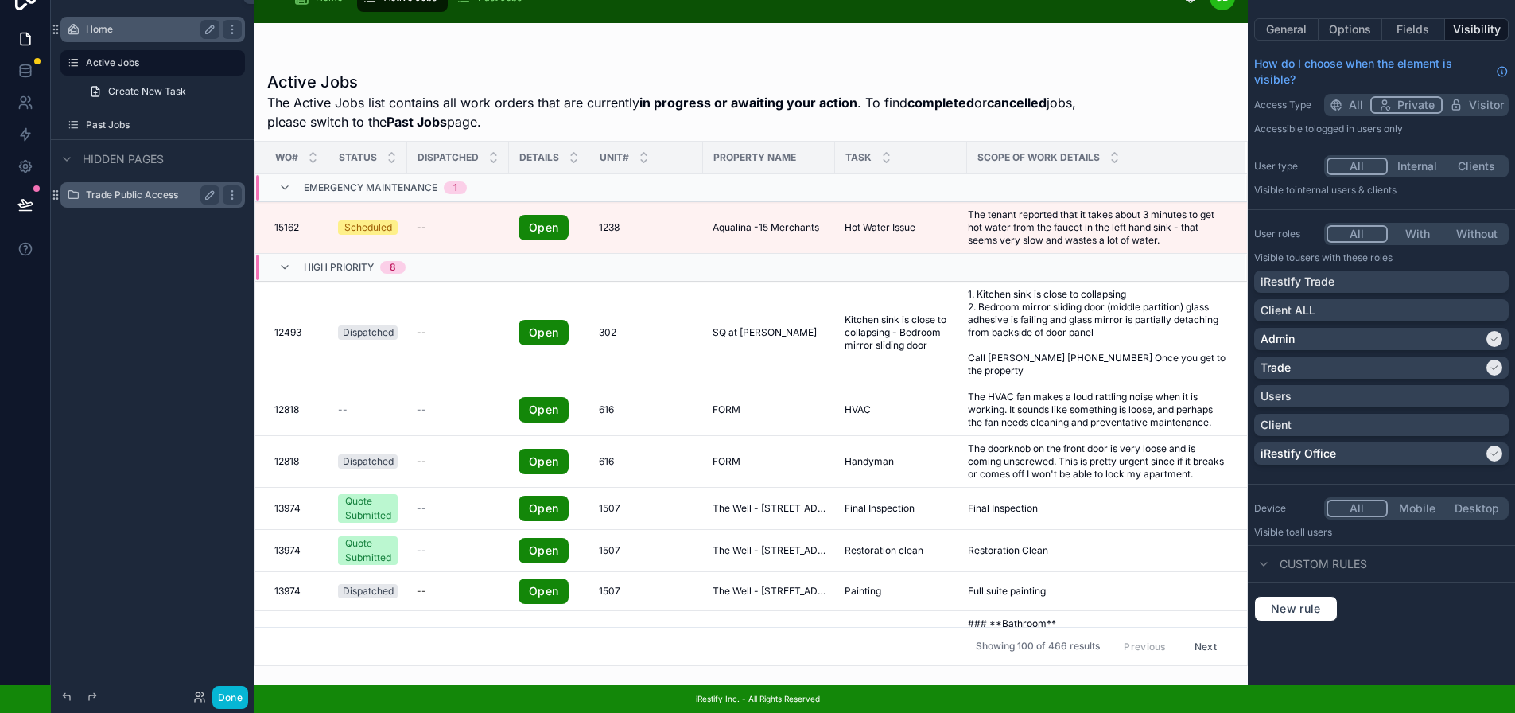
scroll to position [0, 12]
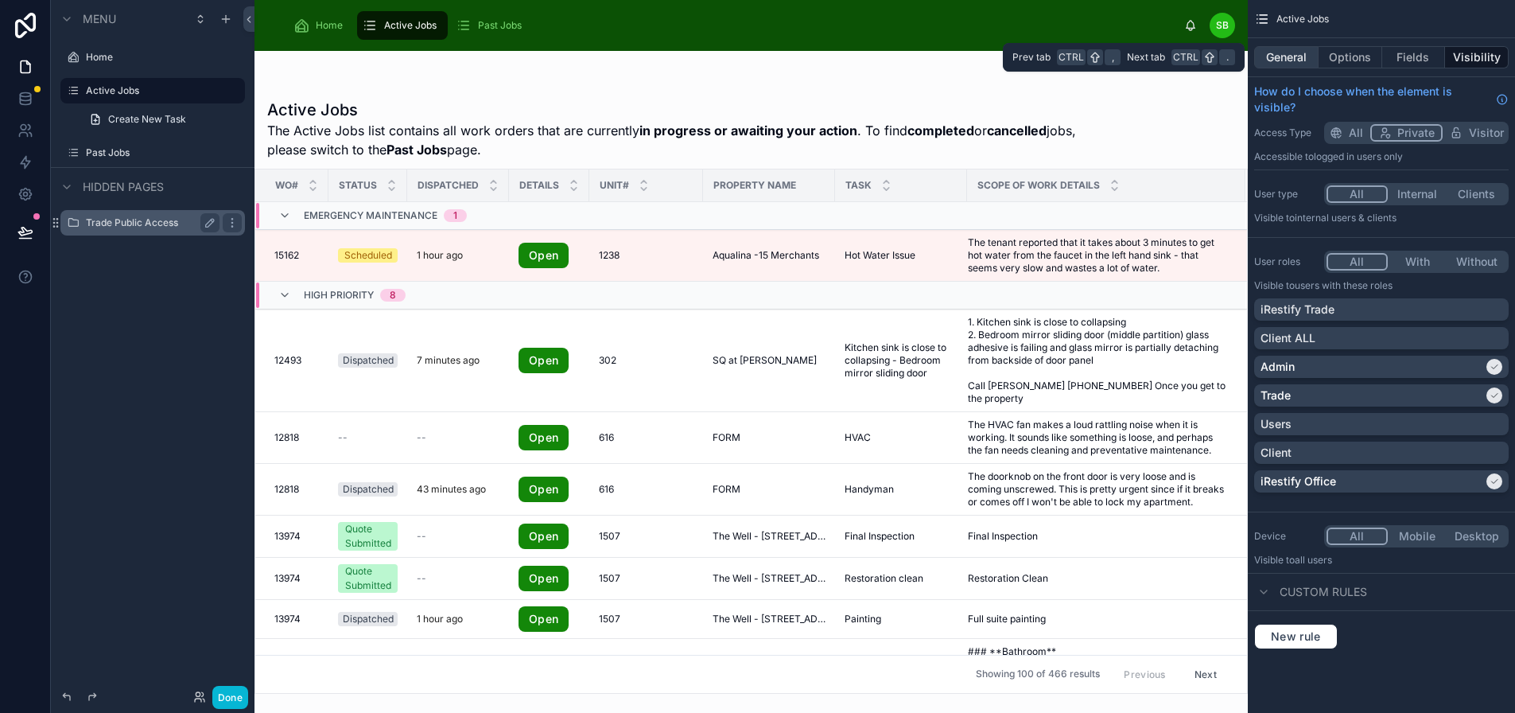
click at [1292, 56] on button "General" at bounding box center [1286, 57] width 64 height 22
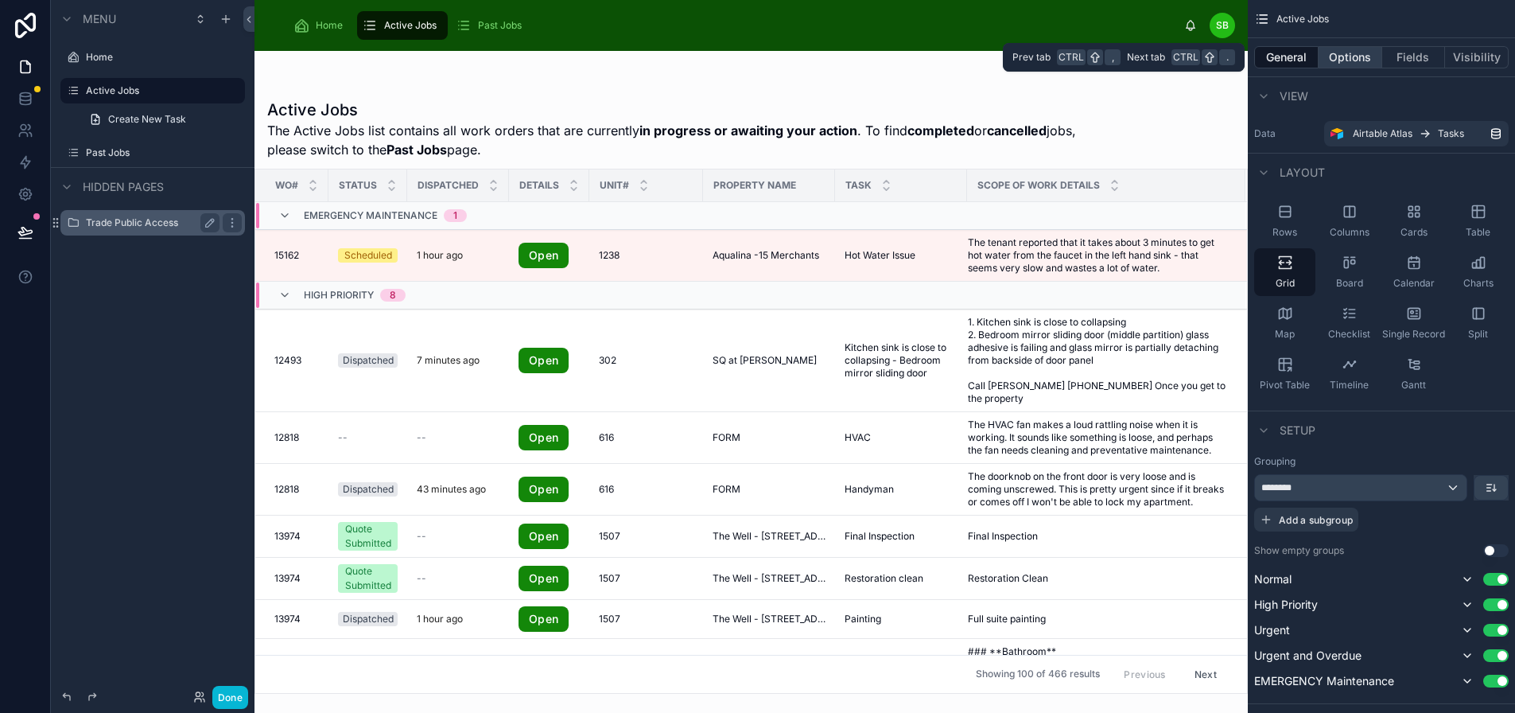
click at [1343, 56] on button "Options" at bounding box center [1351, 57] width 64 height 22
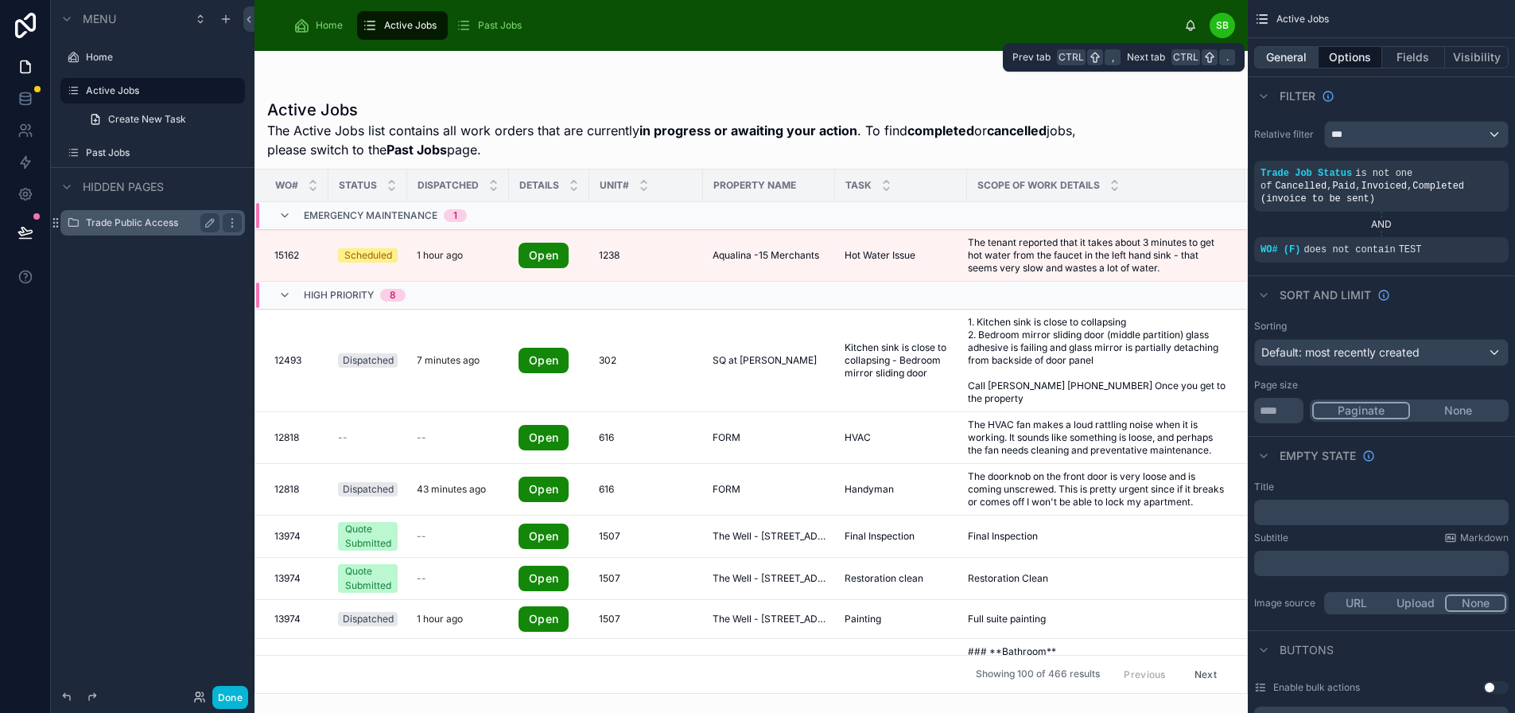
click at [1299, 56] on button "General" at bounding box center [1286, 57] width 64 height 22
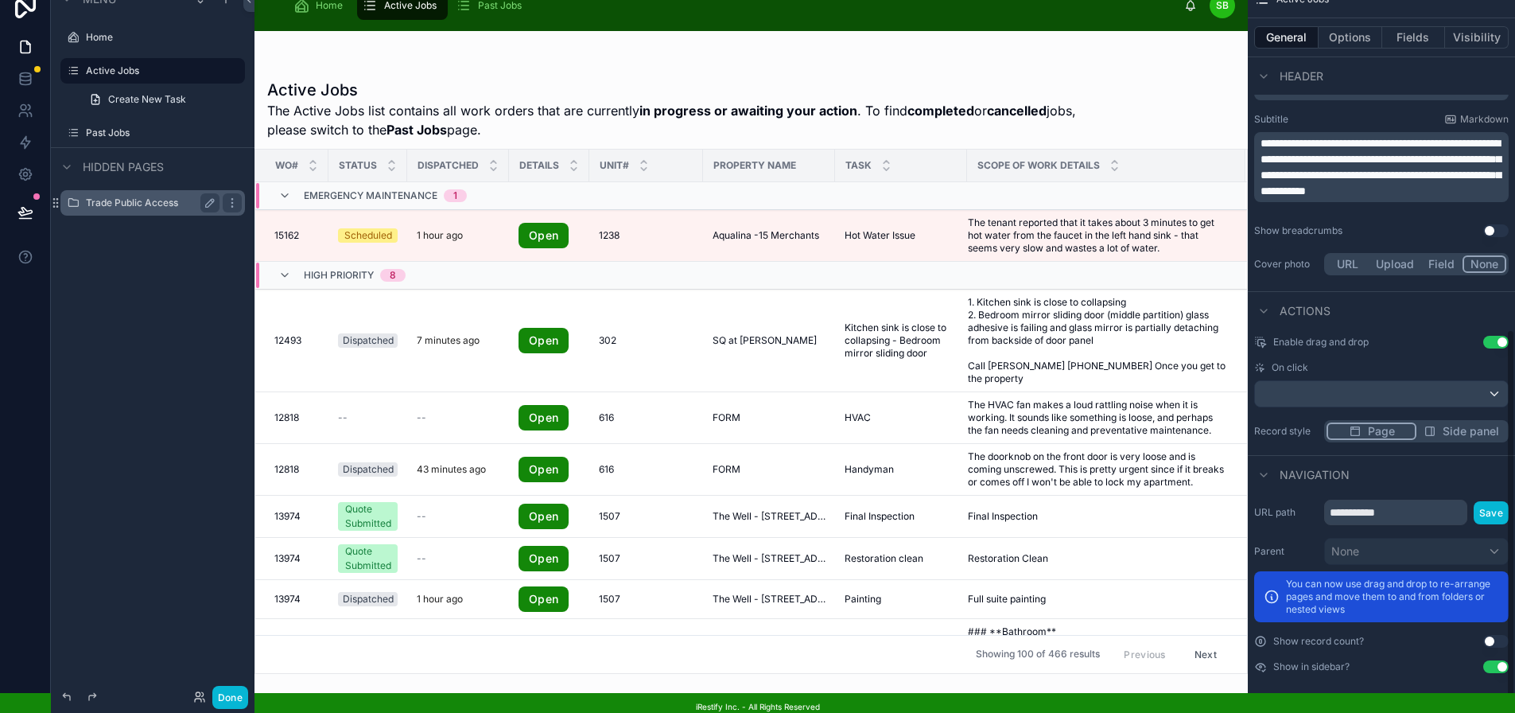
scroll to position [40, 12]
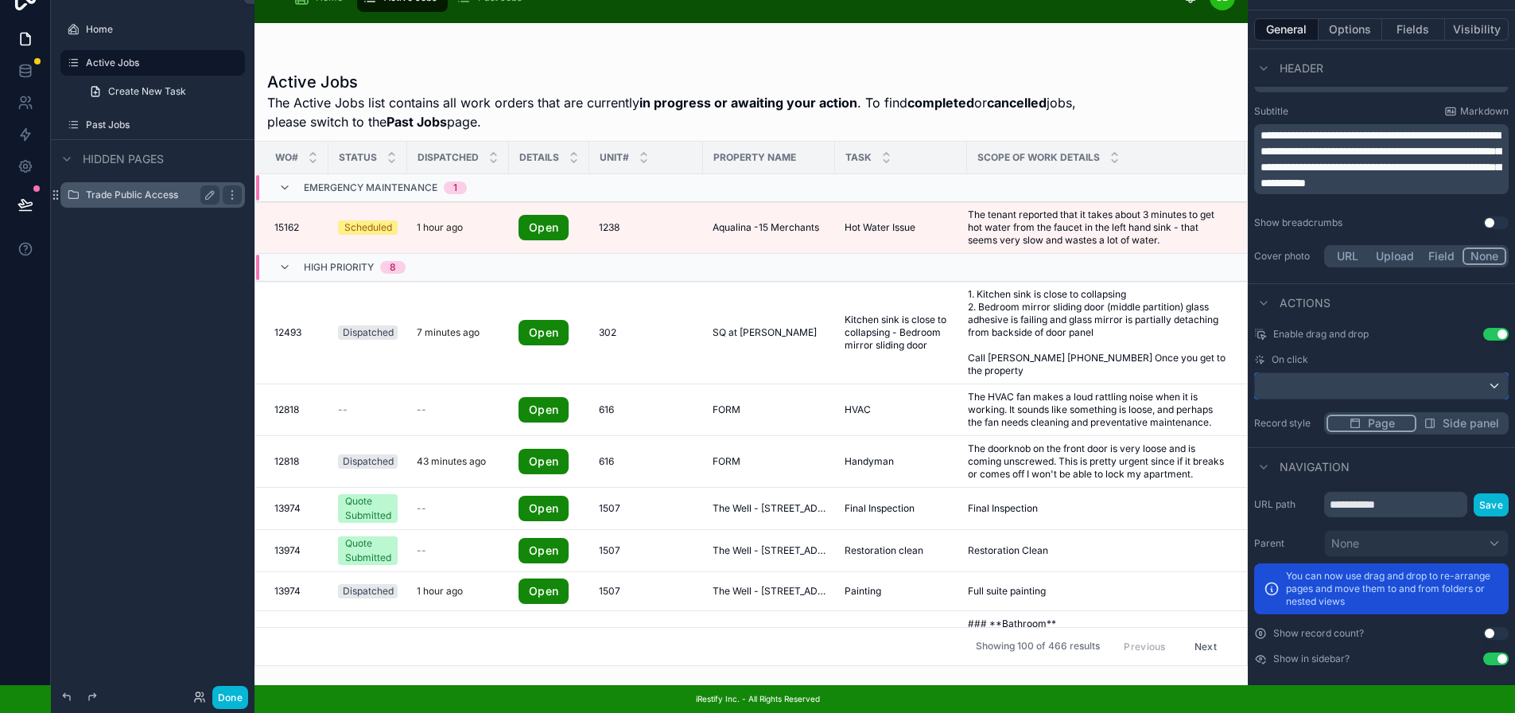
click at [1370, 373] on div "scrollable content" at bounding box center [1381, 385] width 253 height 25
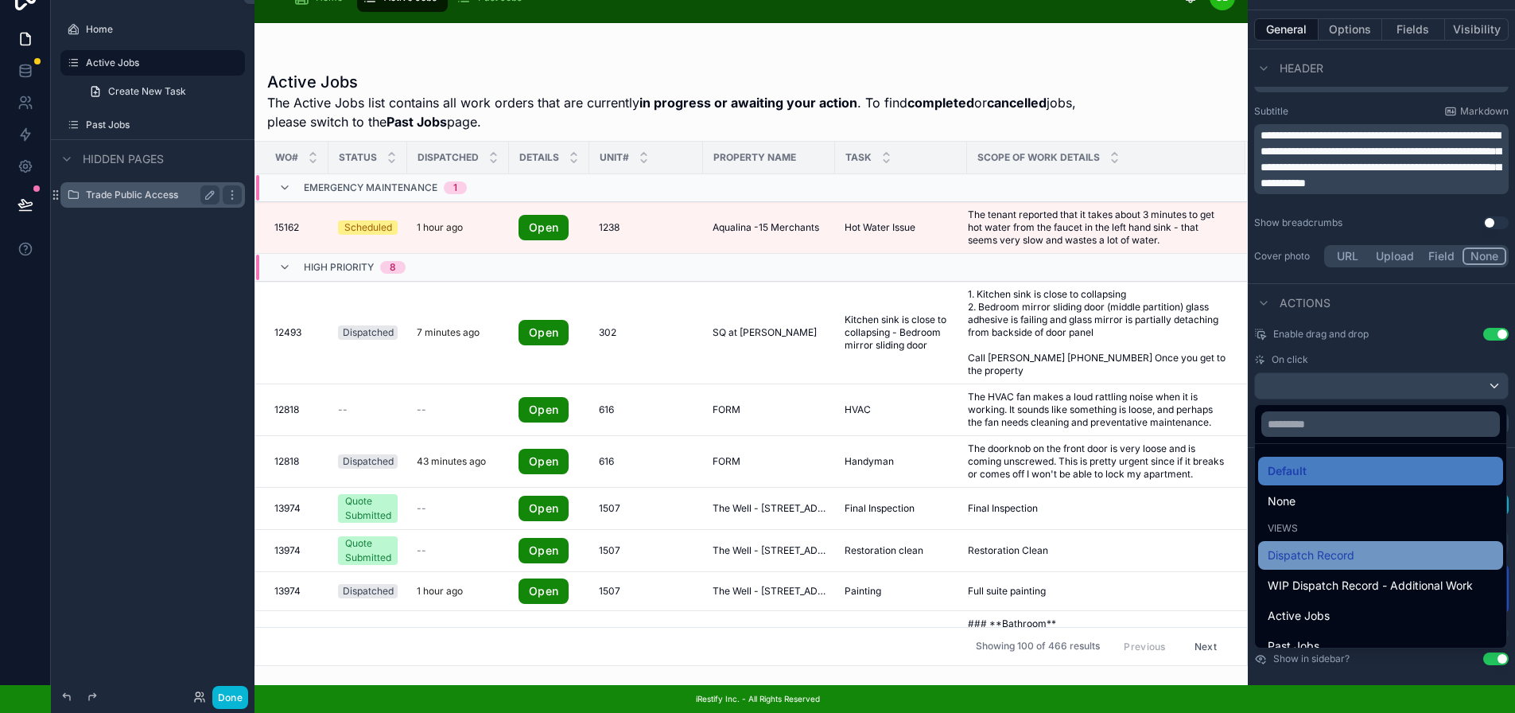
click at [1347, 546] on span "Dispatch Record" at bounding box center [1311, 555] width 87 height 19
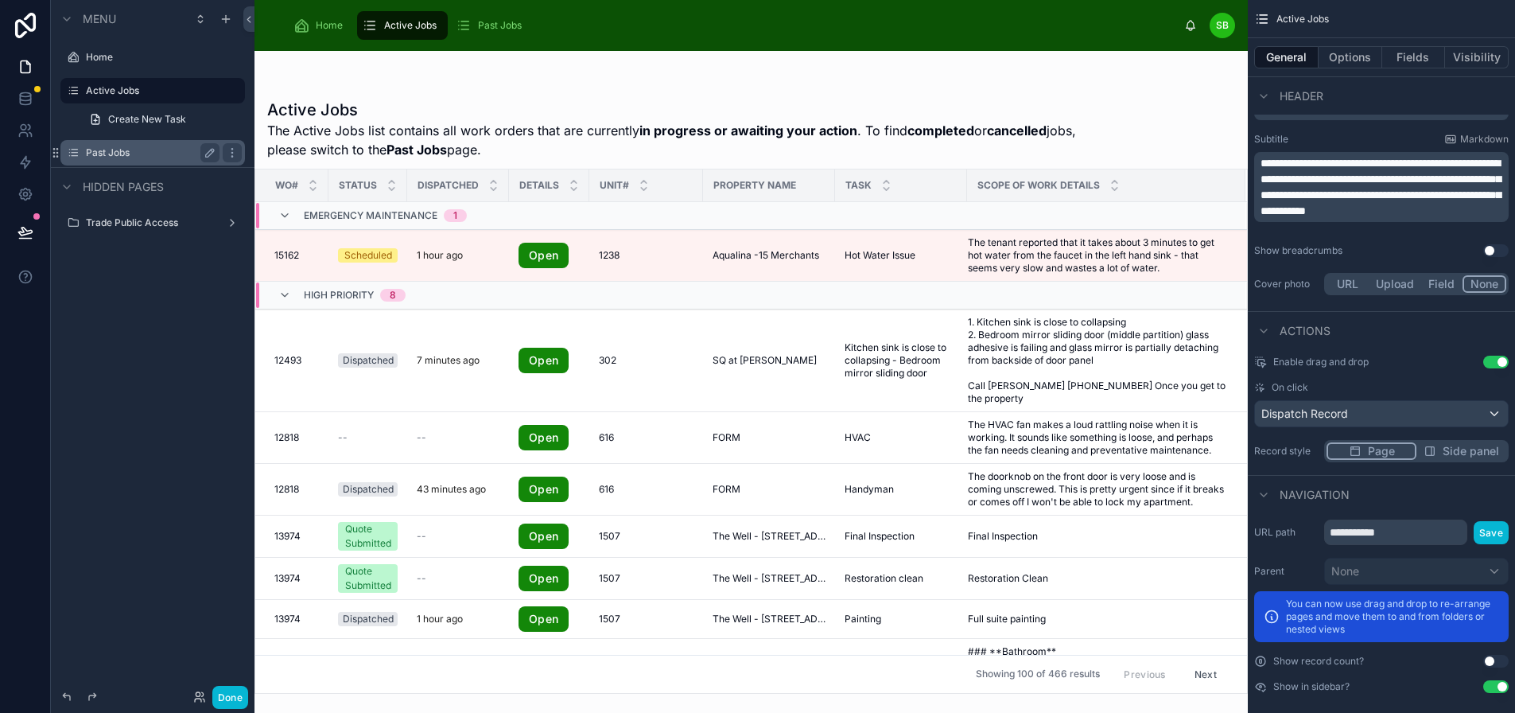
click at [126, 146] on label "Past Jobs" at bounding box center [149, 152] width 127 height 13
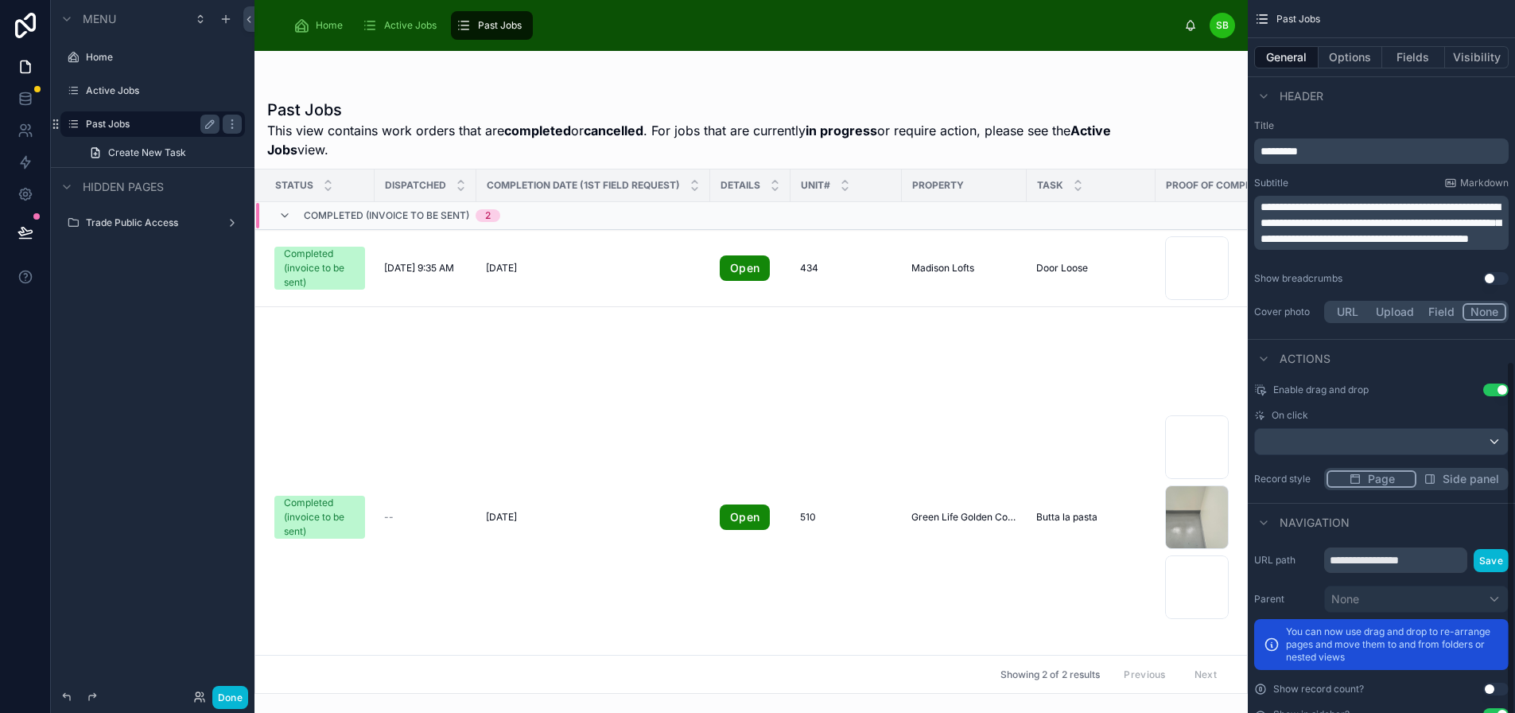
scroll to position [733, 0]
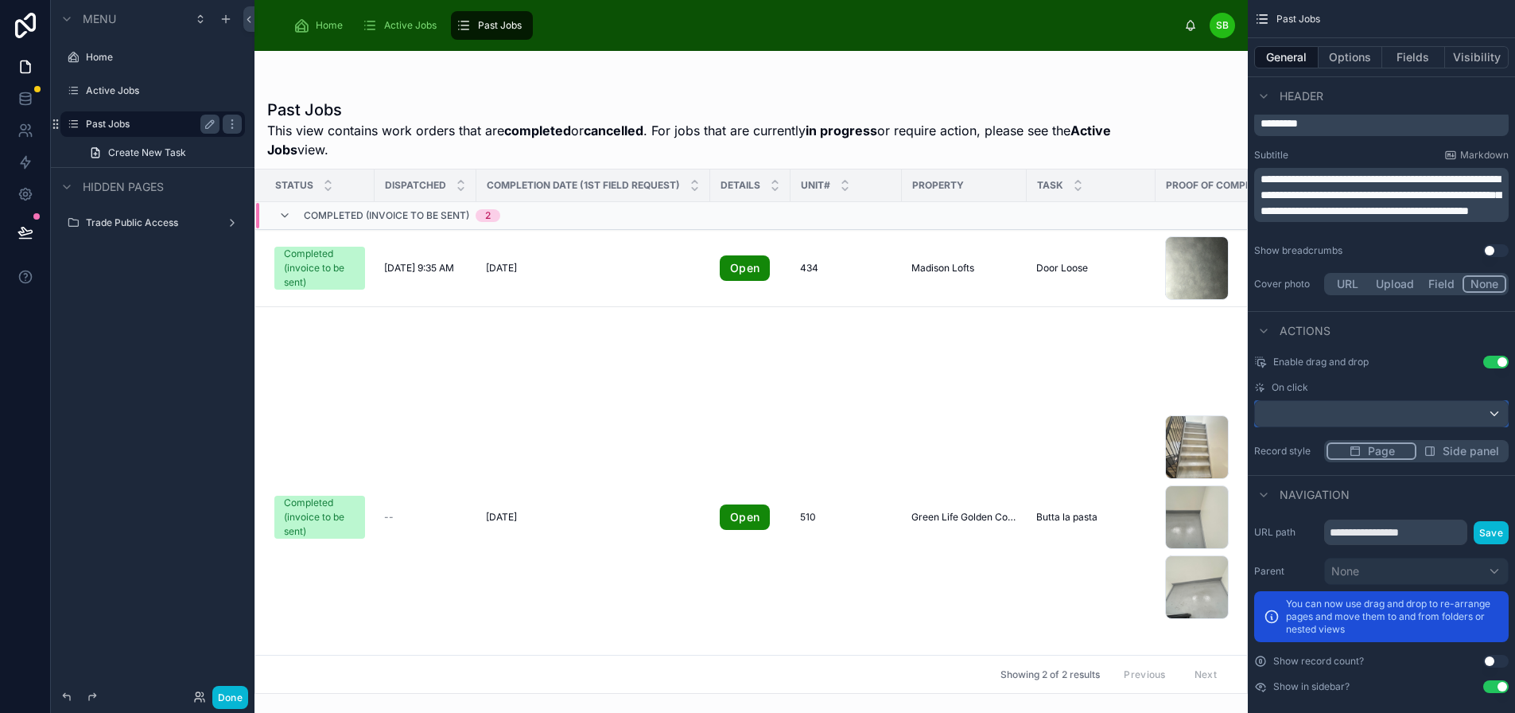
click at [1353, 411] on div "scrollable content" at bounding box center [1381, 413] width 253 height 25
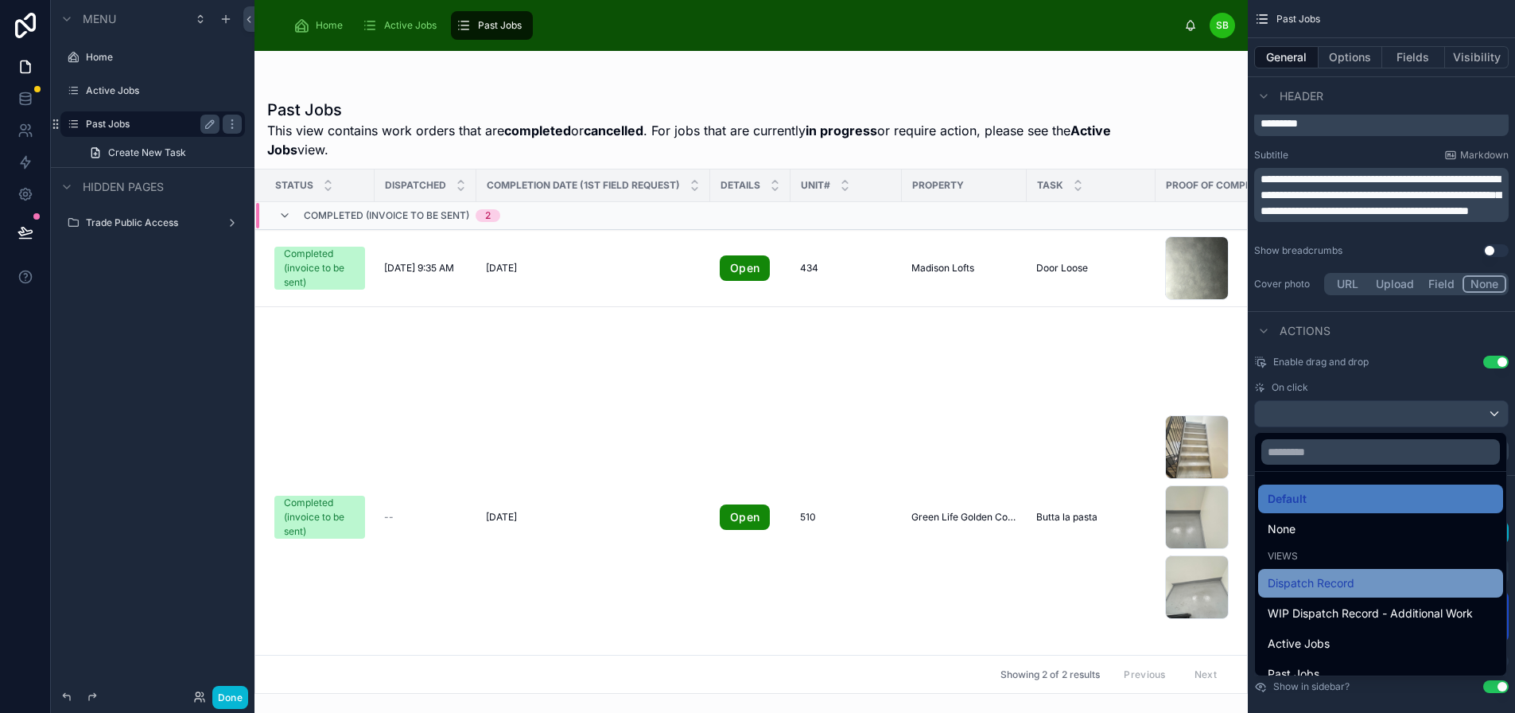
click at [1332, 590] on span "Dispatch Record" at bounding box center [1311, 582] width 87 height 19
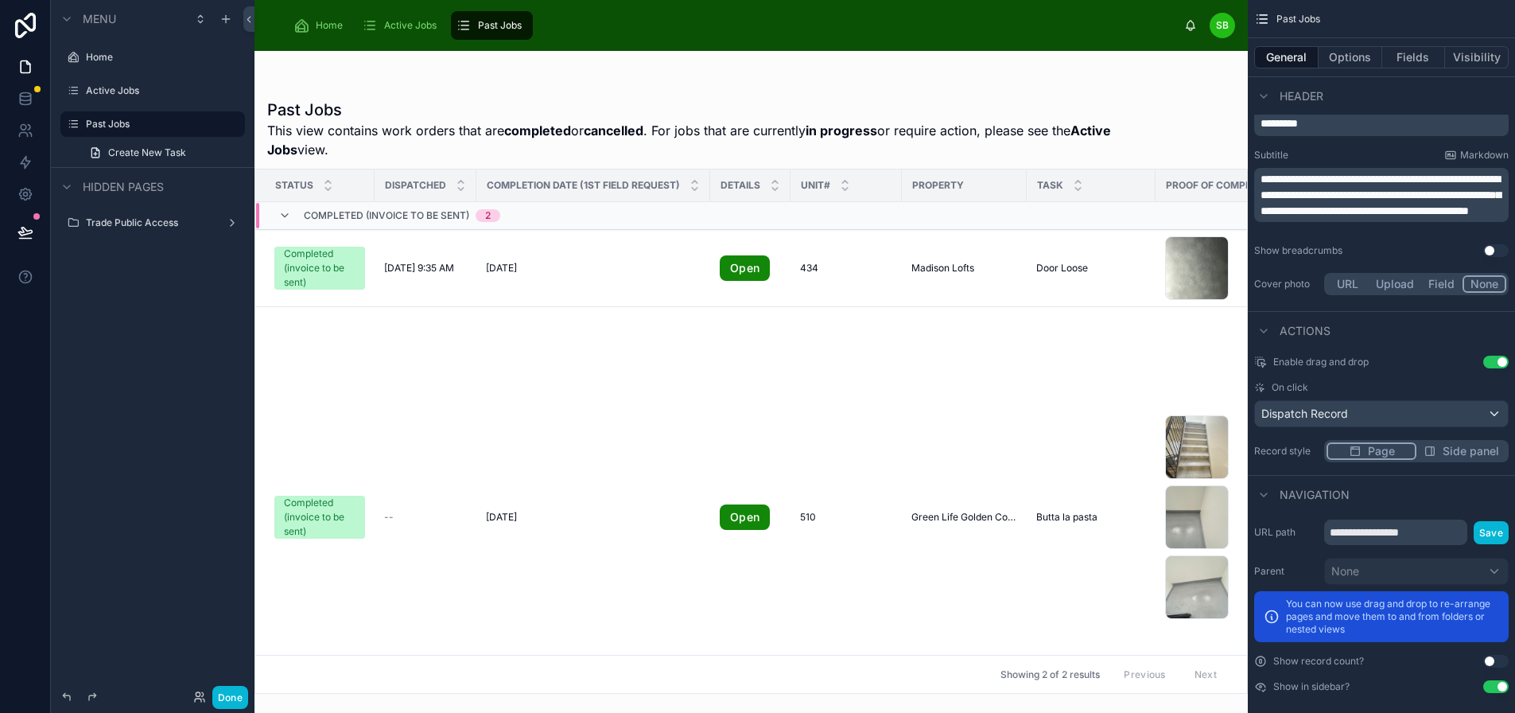
click at [577, 184] on span "Completion Date (1st Field Request)" at bounding box center [583, 185] width 193 height 13
click at [1355, 50] on button "Options" at bounding box center [1351, 57] width 64 height 22
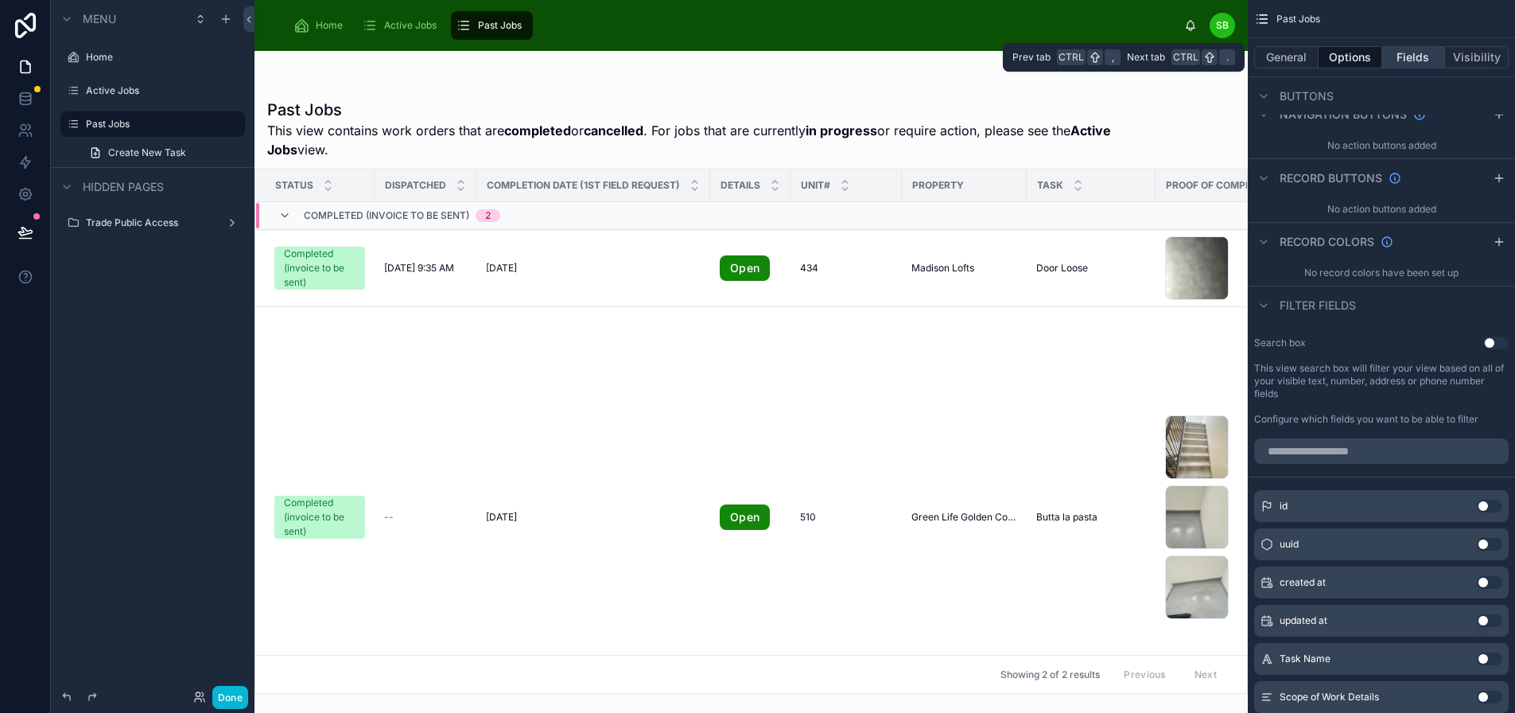
click at [1405, 60] on button "Fields" at bounding box center [1414, 57] width 64 height 22
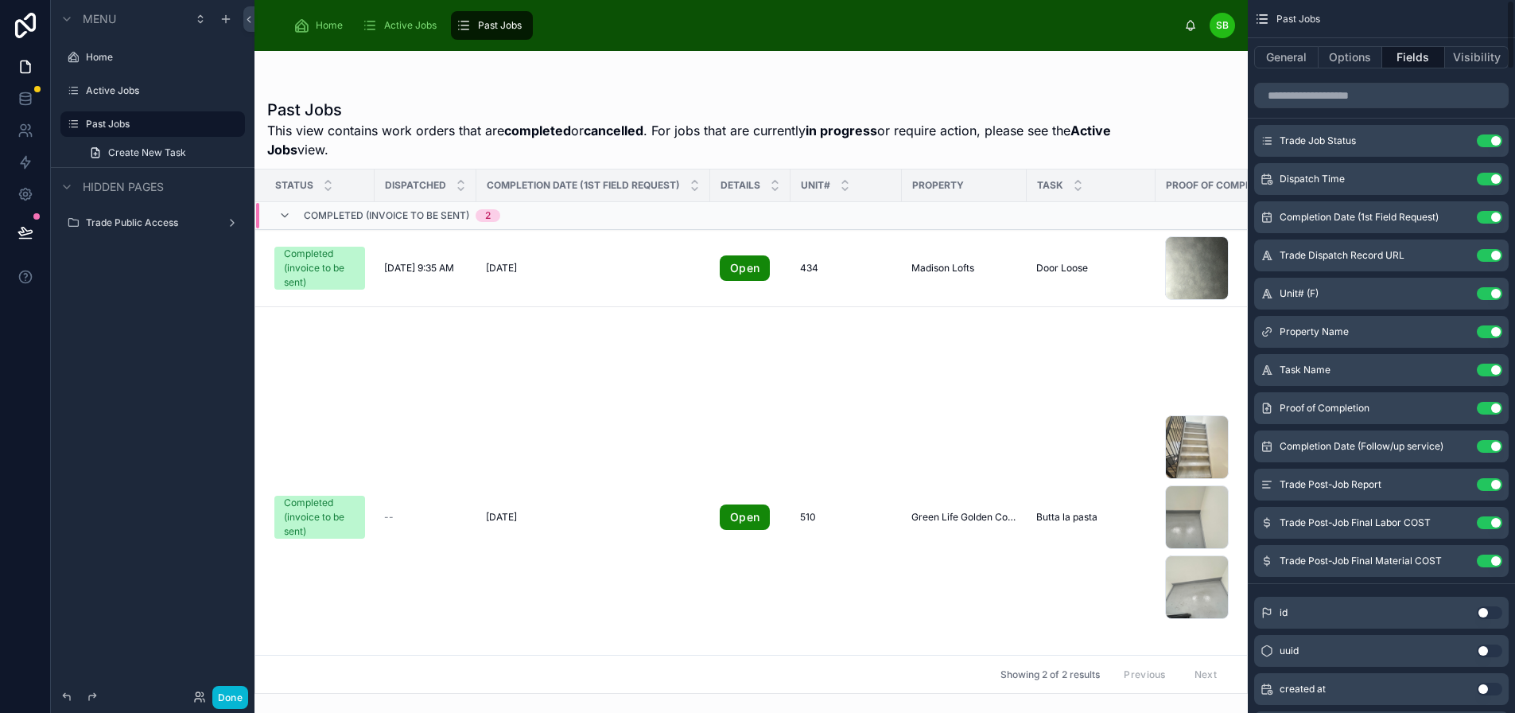
scroll to position [0, 0]
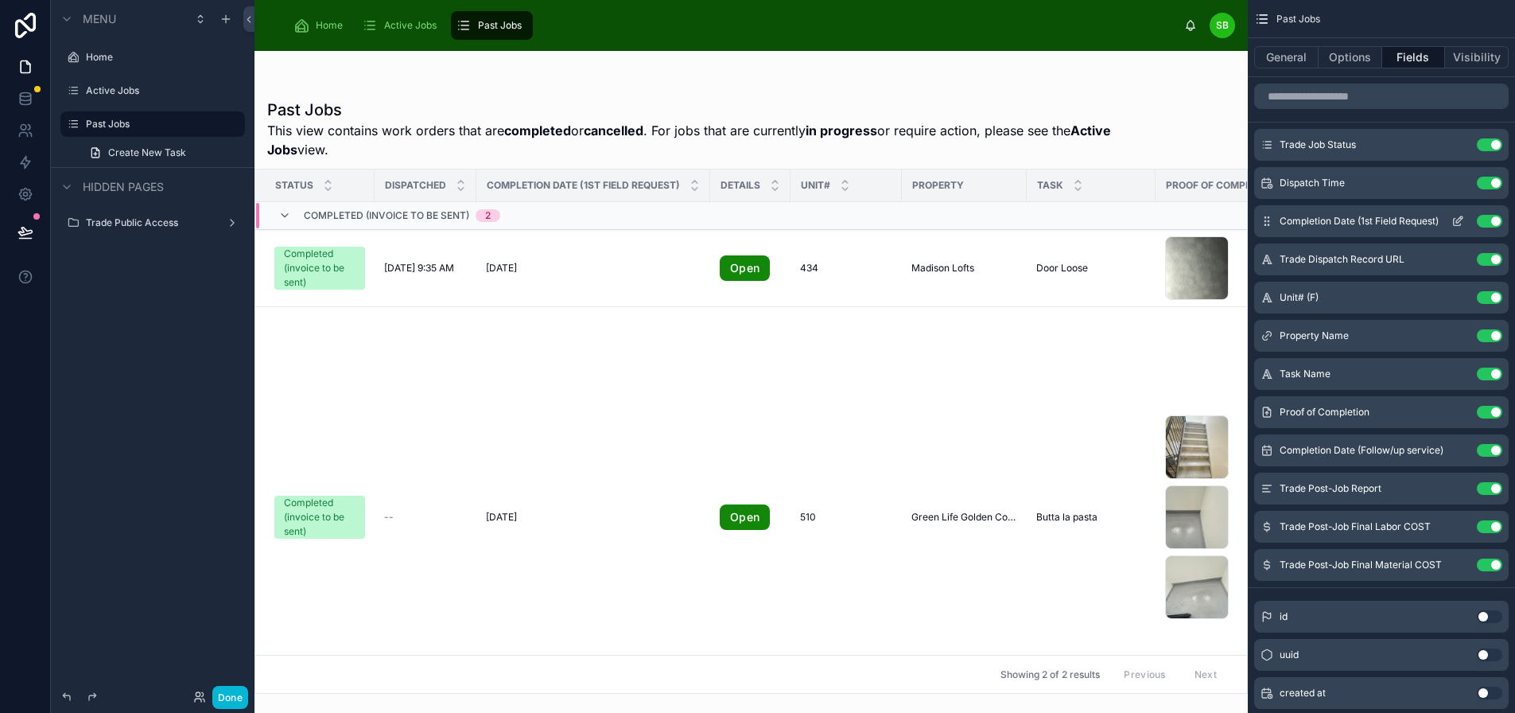
click at [1484, 219] on button "Use setting" at bounding box center [1489, 221] width 25 height 13
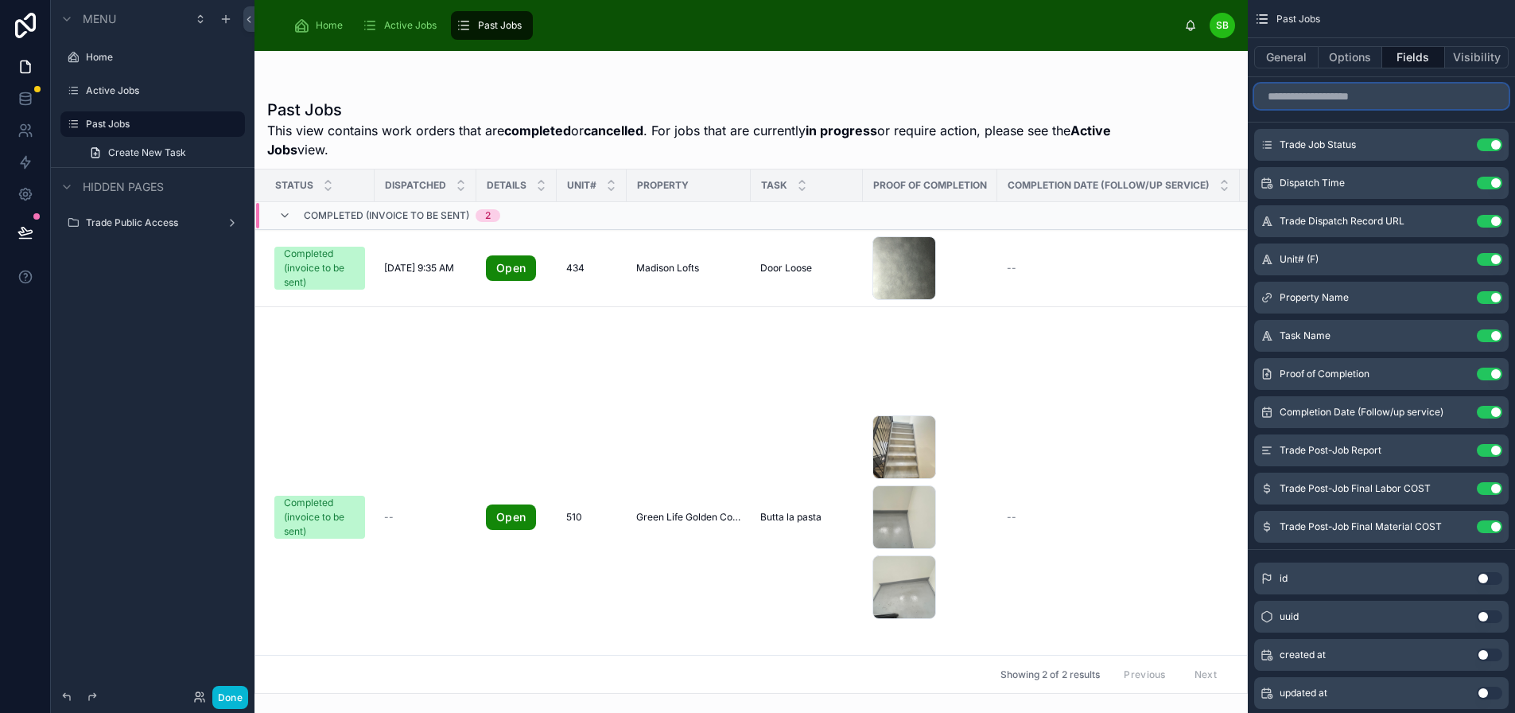
click at [1325, 95] on input "scrollable content" at bounding box center [1381, 96] width 255 height 25
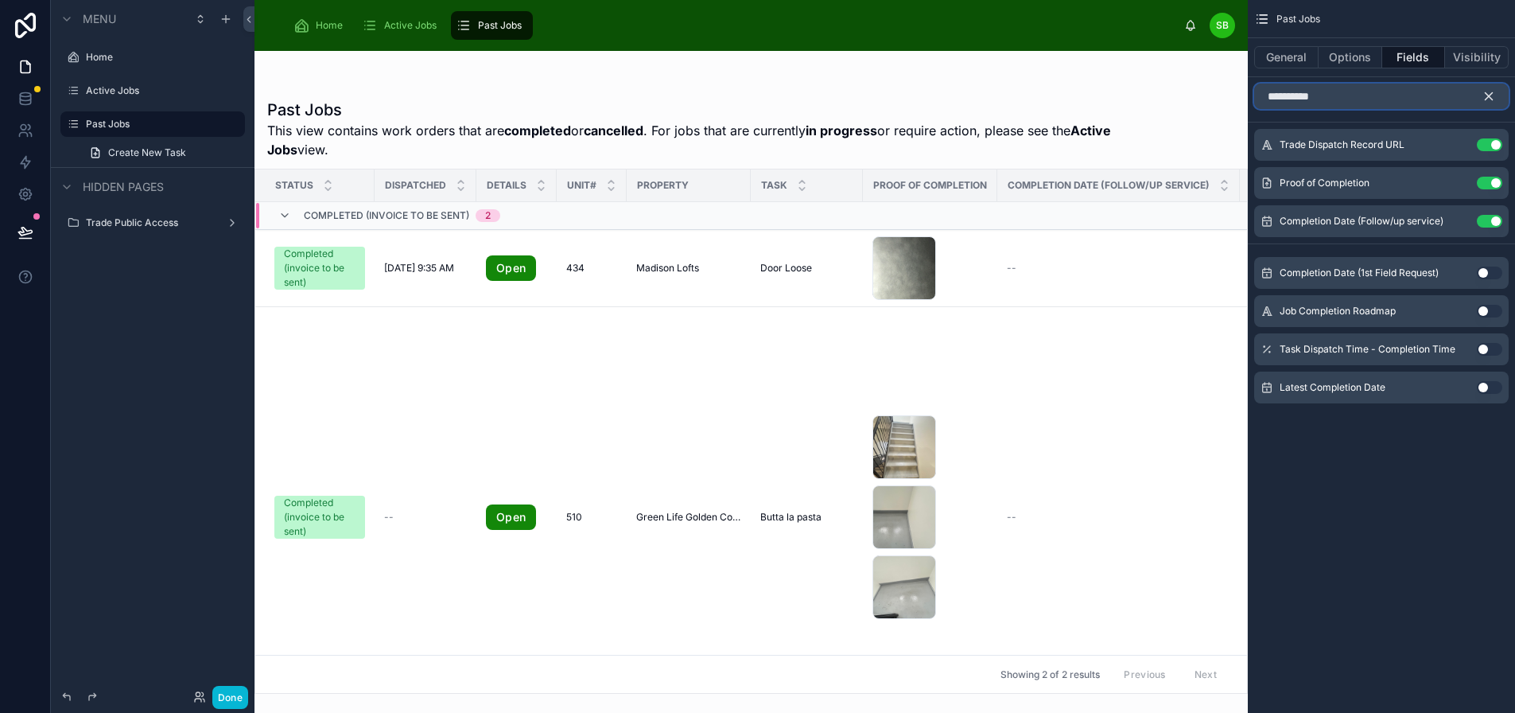
type input "**********"
click at [1487, 386] on button "Use setting" at bounding box center [1489, 387] width 25 height 13
click at [1446, 426] on div "**********" at bounding box center [1381, 224] width 267 height 448
click at [1491, 92] on icon "scrollable content" at bounding box center [1489, 96] width 14 height 14
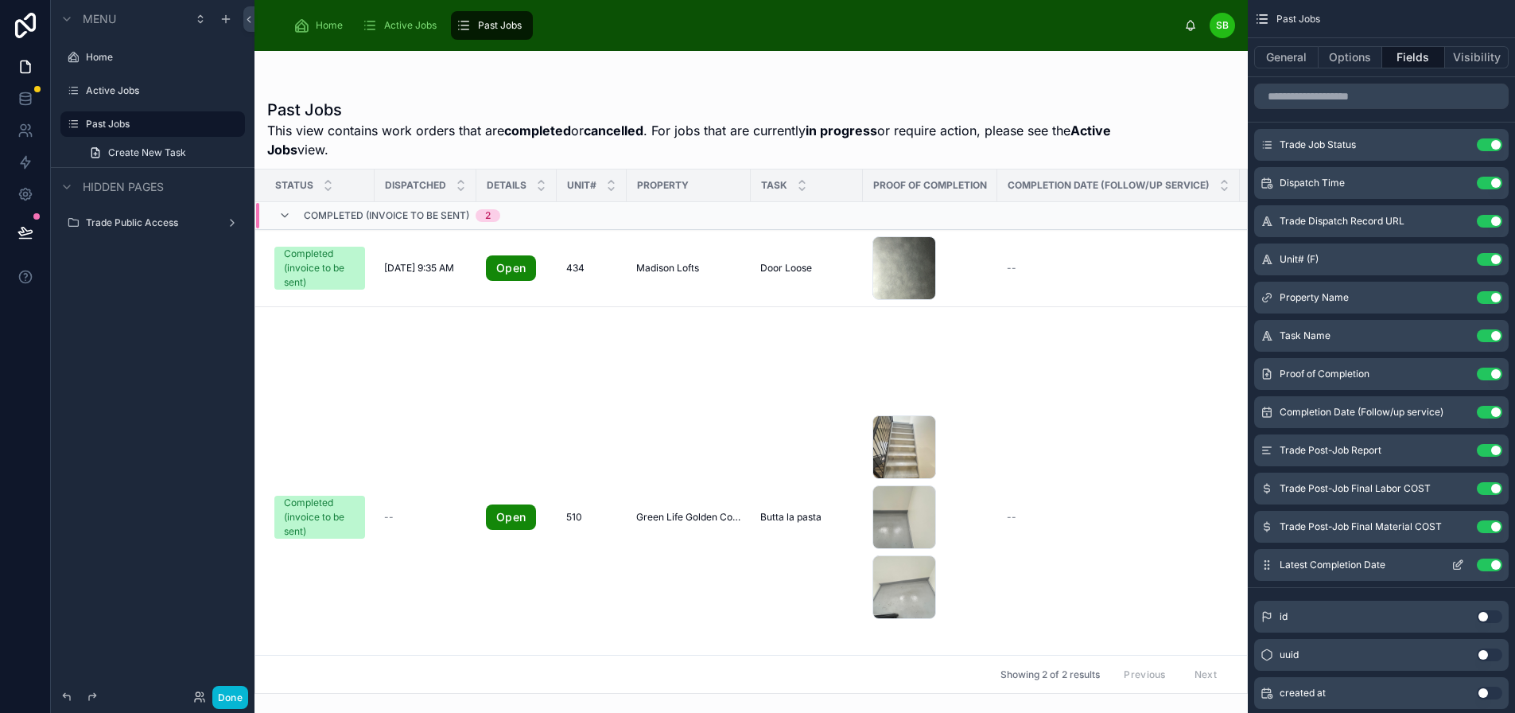
click at [1456, 562] on icon "scrollable content" at bounding box center [1458, 564] width 13 height 13
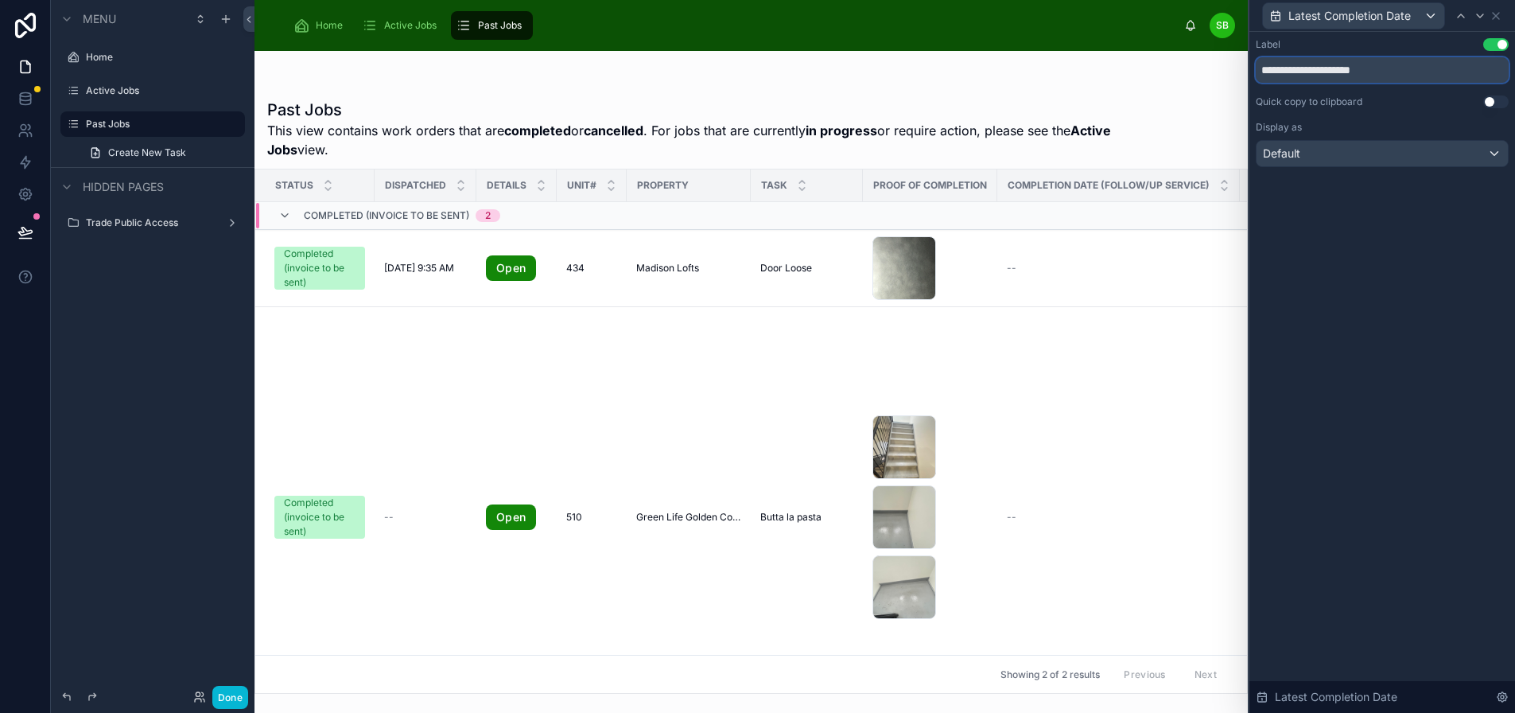
click at [1299, 69] on input "**********" at bounding box center [1382, 69] width 253 height 25
type input "**********"
click at [1339, 285] on div "**********" at bounding box center [1383, 372] width 266 height 681
click at [1496, 17] on icon at bounding box center [1496, 16] width 13 height 13
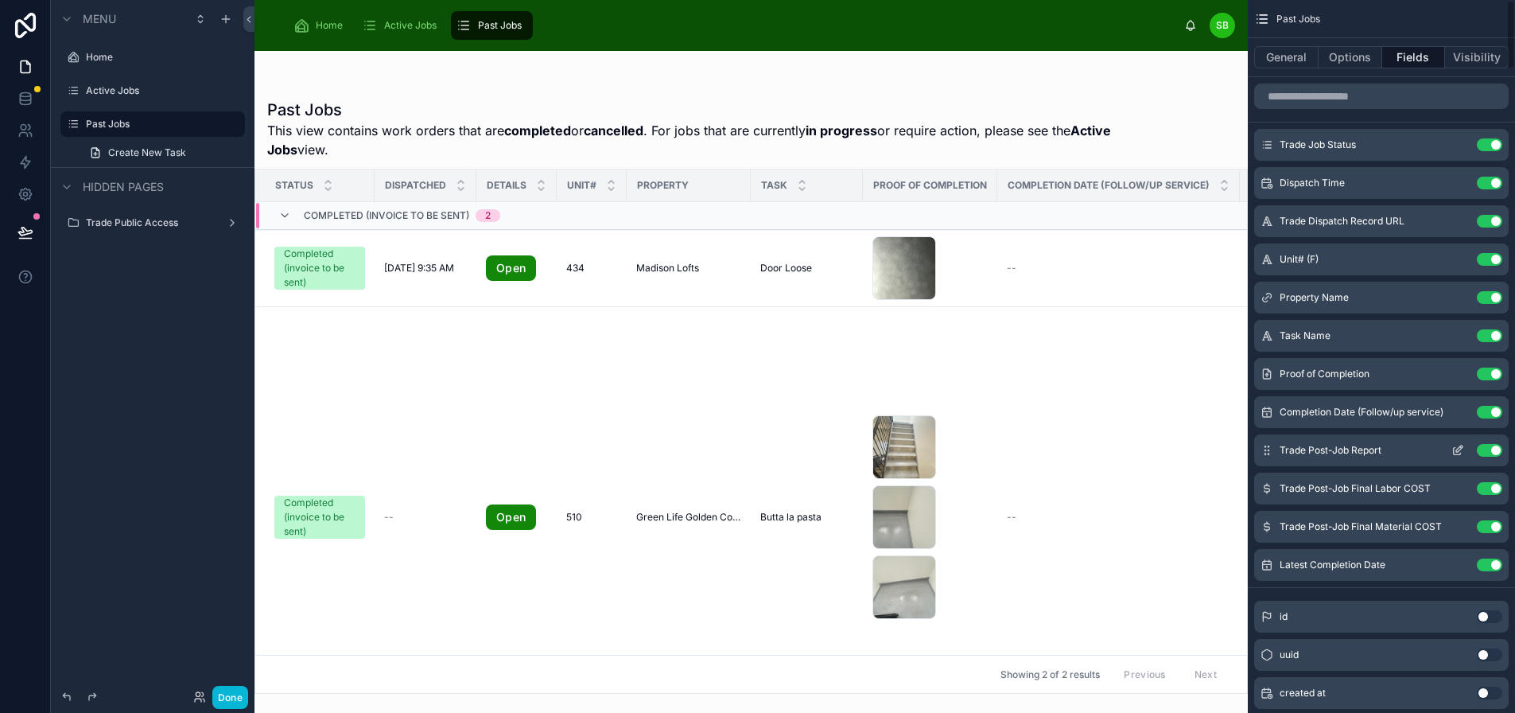
click at [1495, 414] on button "Use setting" at bounding box center [1489, 412] width 25 height 13
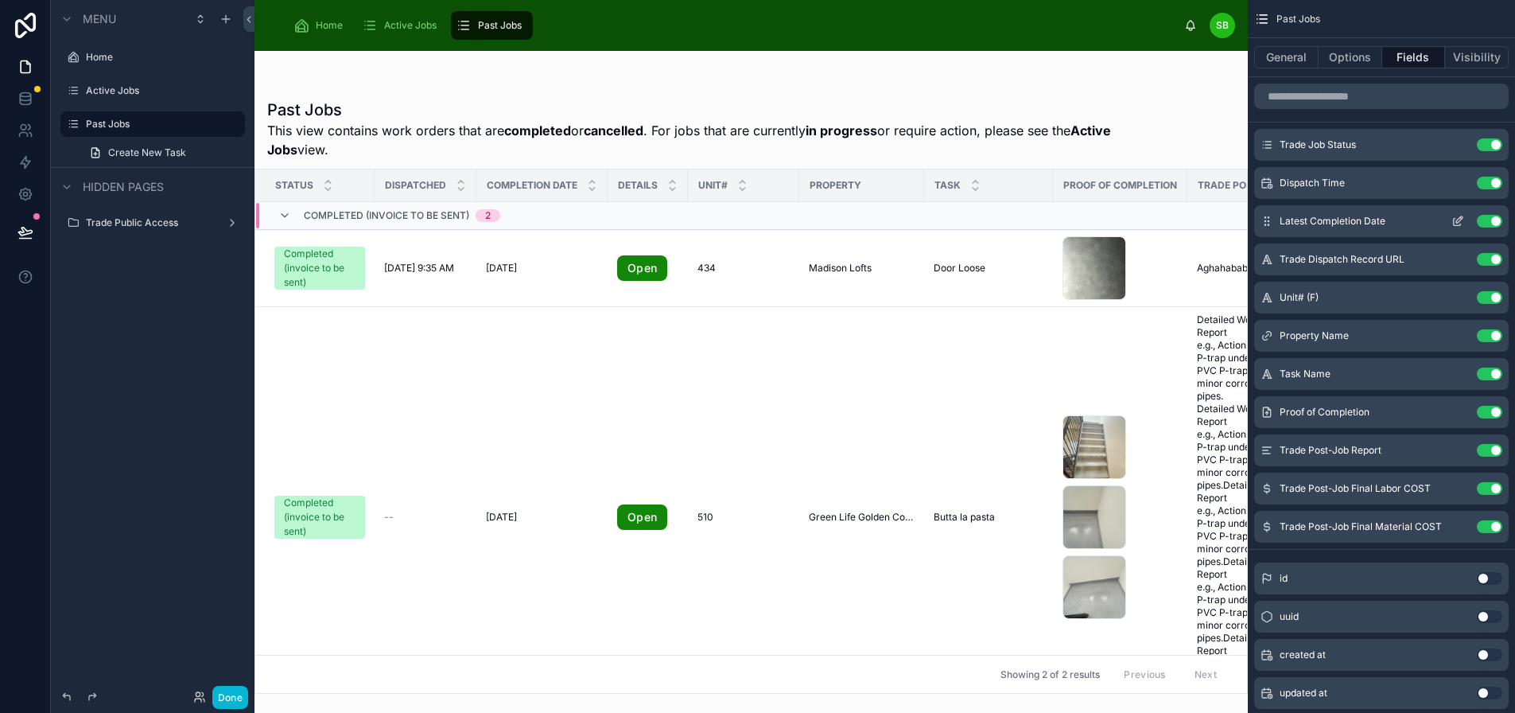
click at [1462, 223] on icon "scrollable content" at bounding box center [1458, 221] width 13 height 13
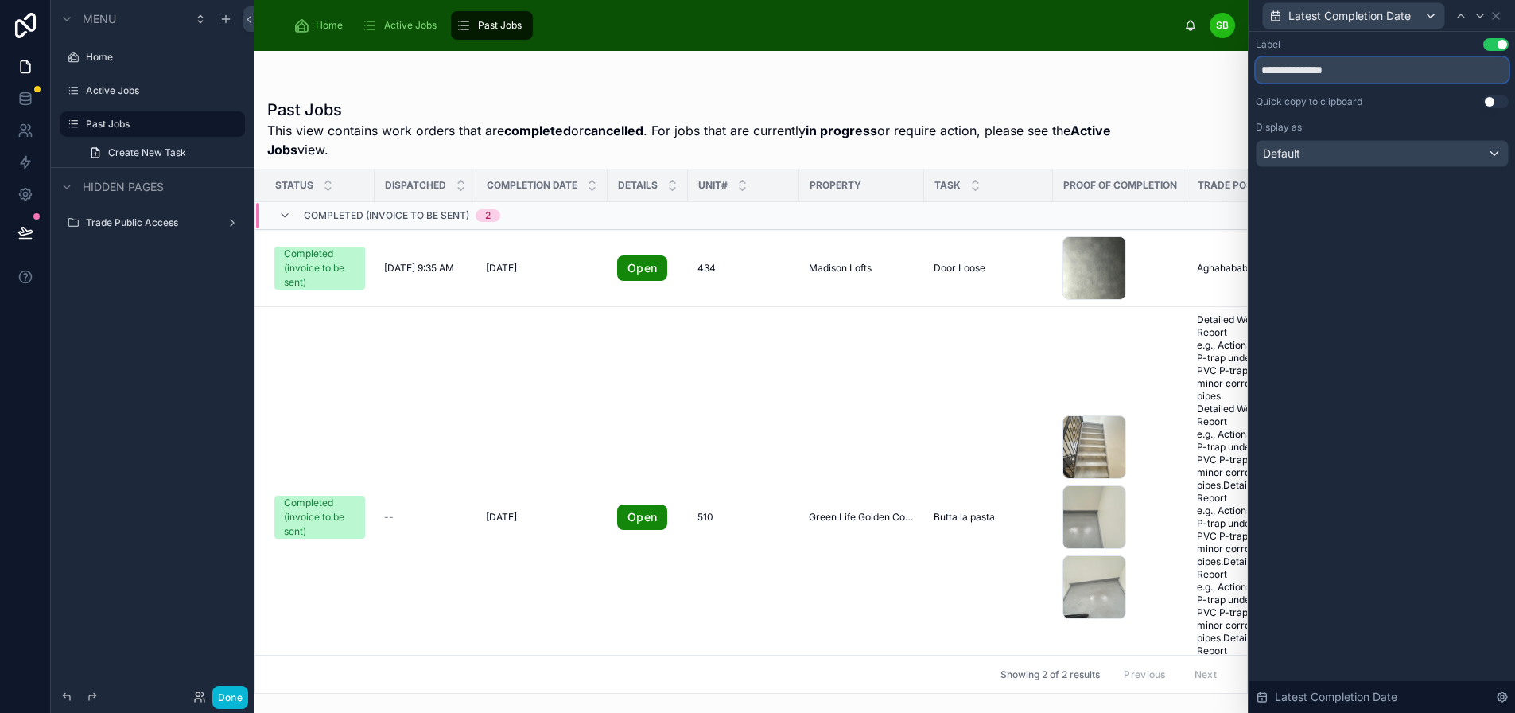
click at [1386, 73] on input "**********" at bounding box center [1382, 69] width 253 height 25
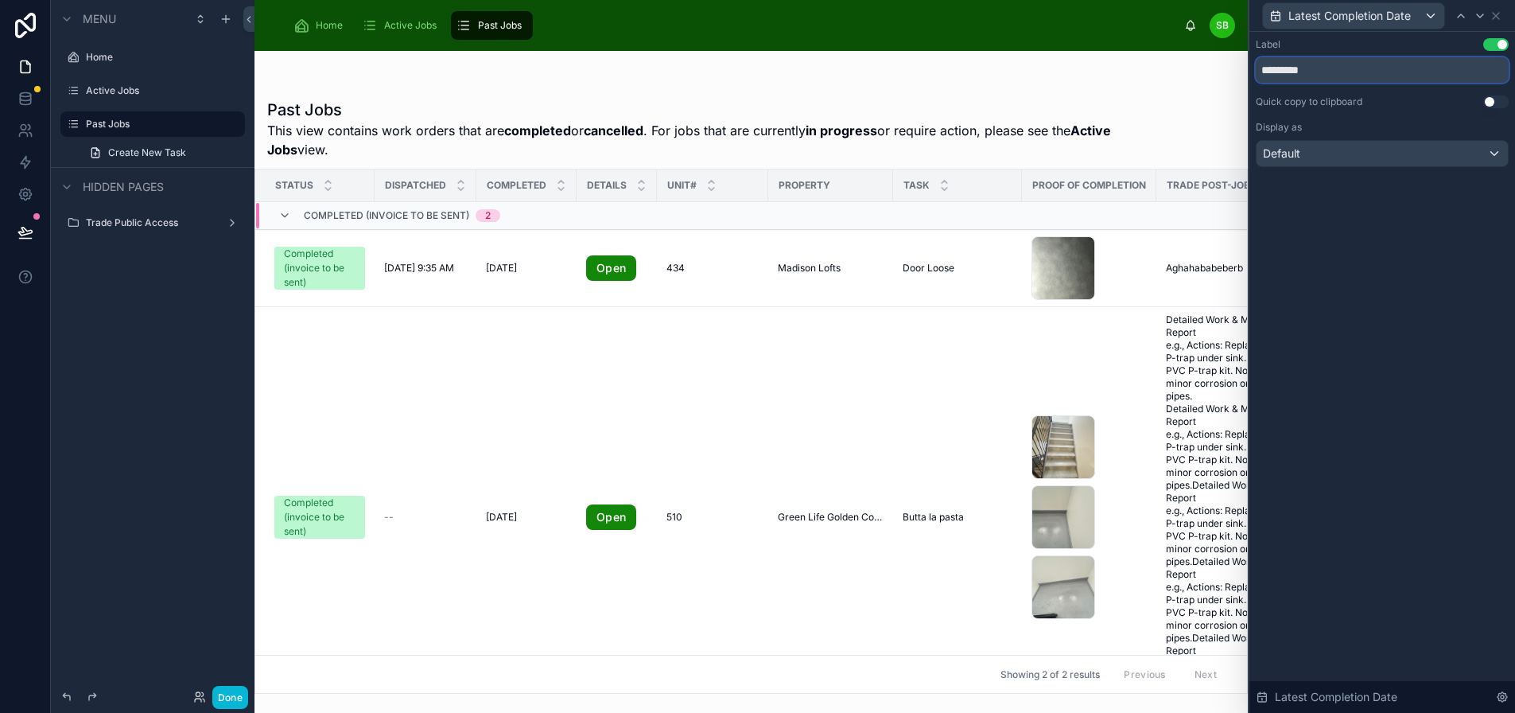
type input "*********"
click at [1389, 127] on div "Display as" at bounding box center [1382, 127] width 253 height 13
drag, startPoint x: 564, startPoint y: 185, endPoint x: 544, endPoint y: 185, distance: 19.9
click at [544, 185] on th "Completed" at bounding box center [526, 185] width 100 height 33
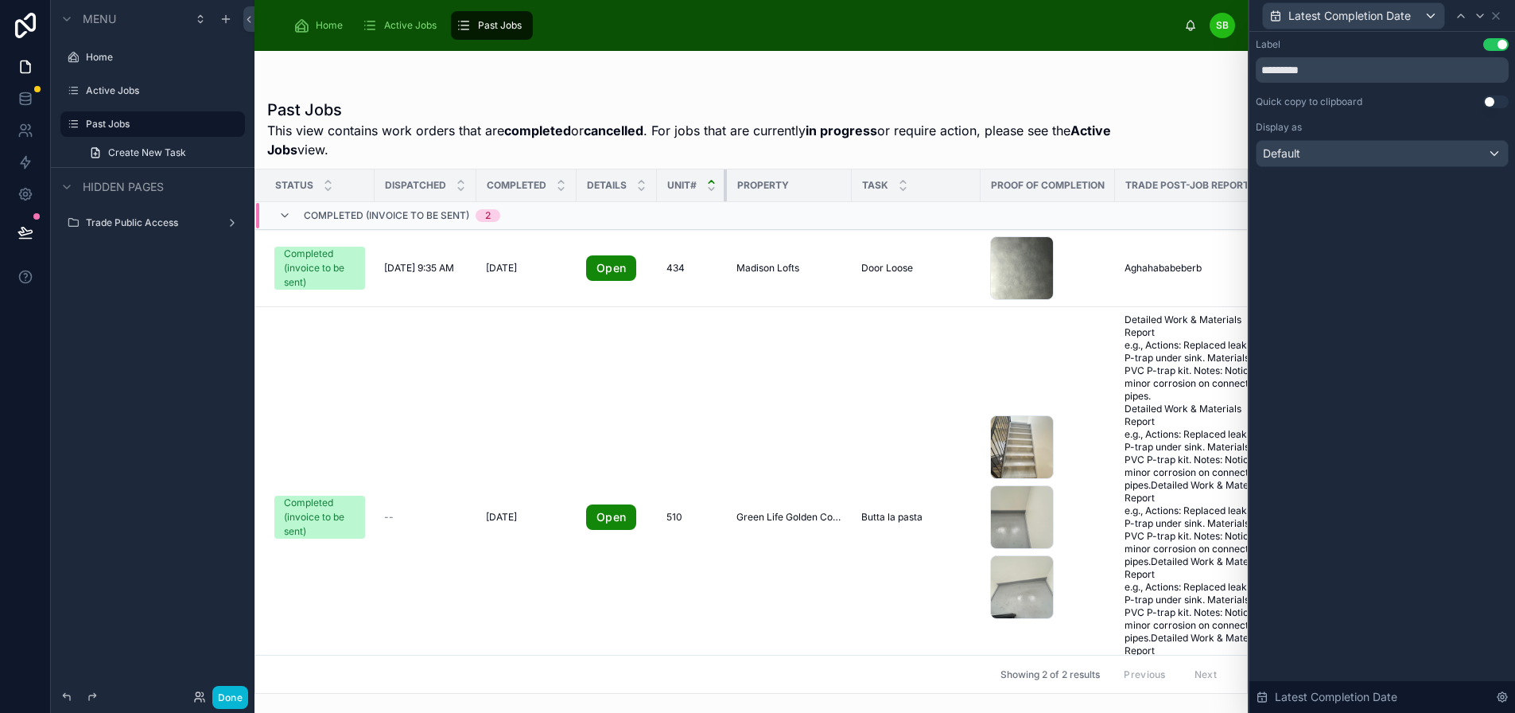
drag, startPoint x: 757, startPoint y: 181, endPoint x: 698, endPoint y: 181, distance: 58.9
click at [698, 181] on th "Unit#" at bounding box center [692, 185] width 70 height 33
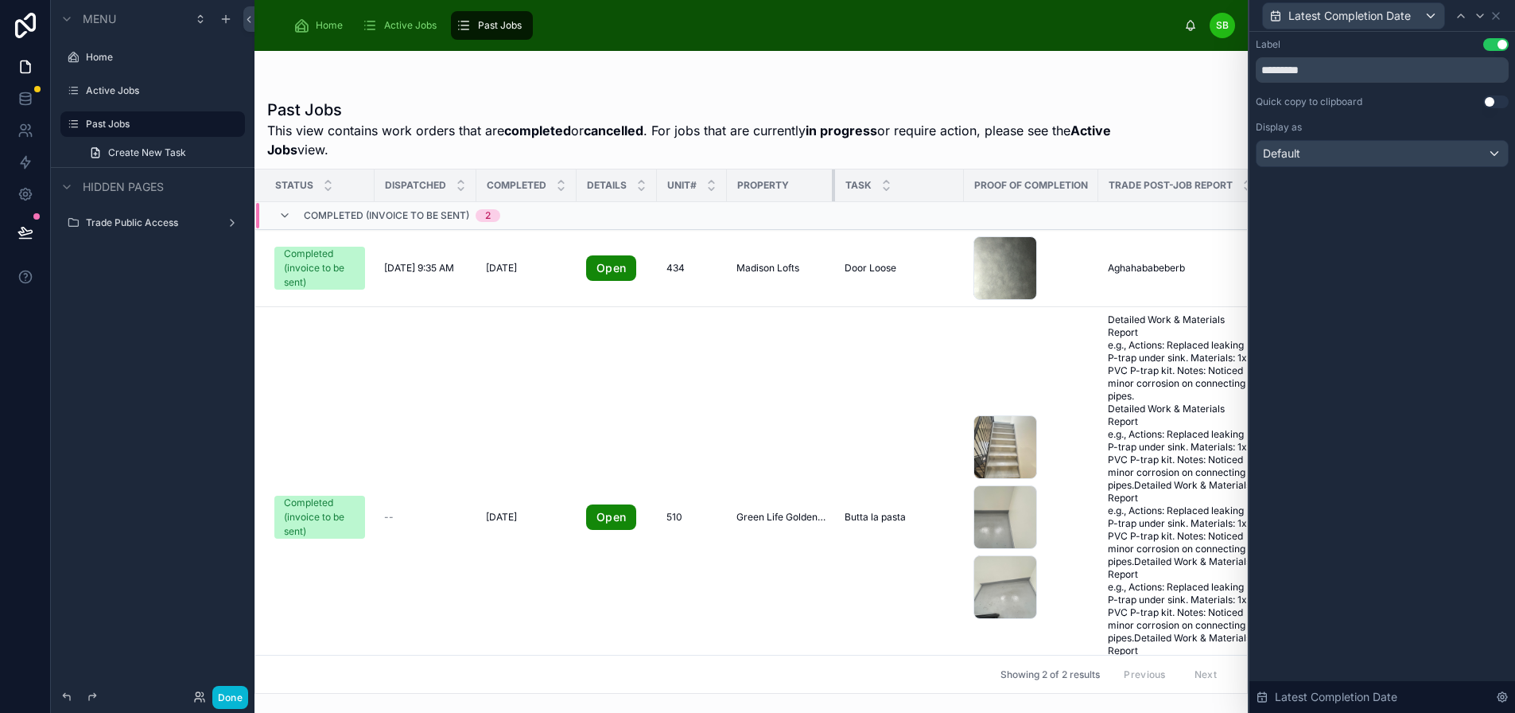
drag, startPoint x: 840, startPoint y: 184, endPoint x: 823, endPoint y: 185, distance: 16.7
click at [832, 185] on div at bounding box center [835, 185] width 6 height 32
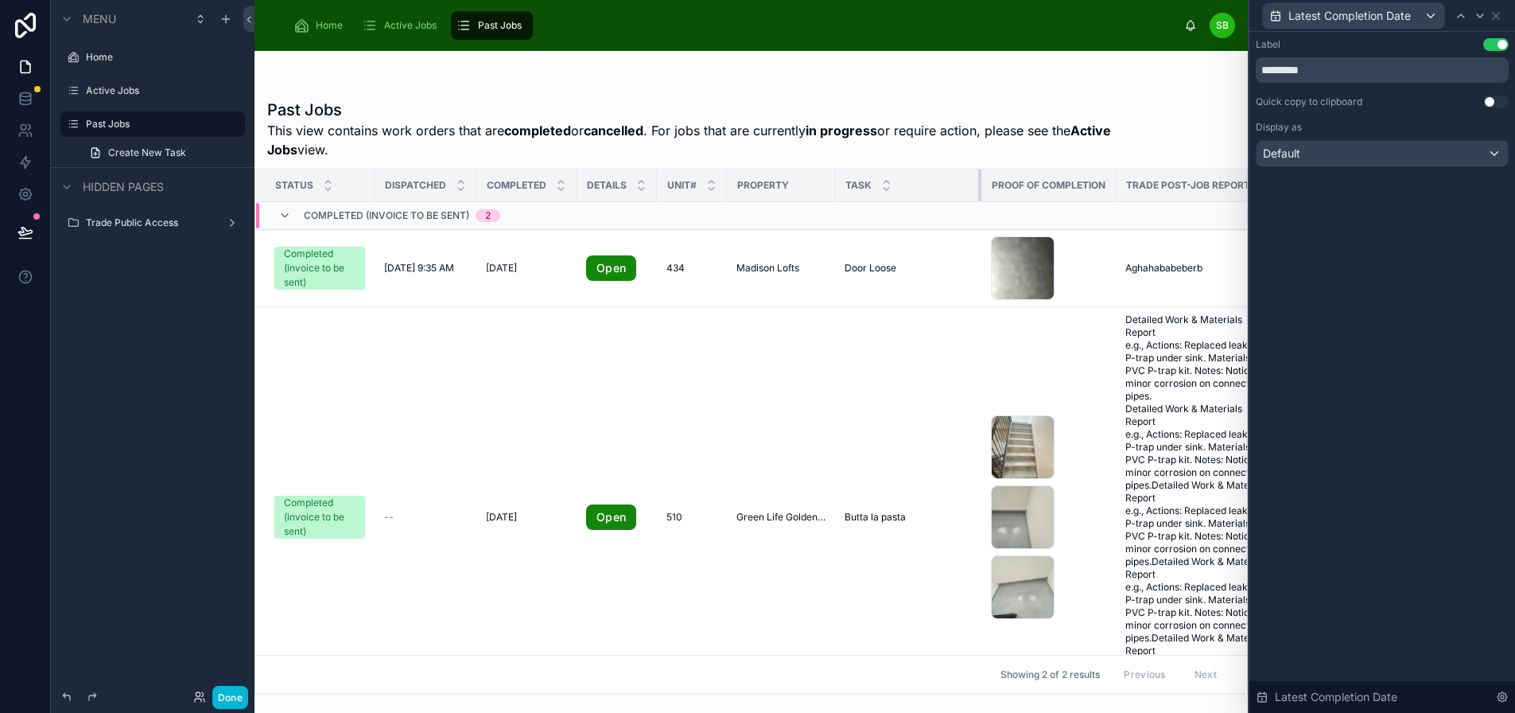
drag, startPoint x: 951, startPoint y: 182, endPoint x: 974, endPoint y: 181, distance: 22.3
click at [978, 181] on div at bounding box center [981, 185] width 6 height 32
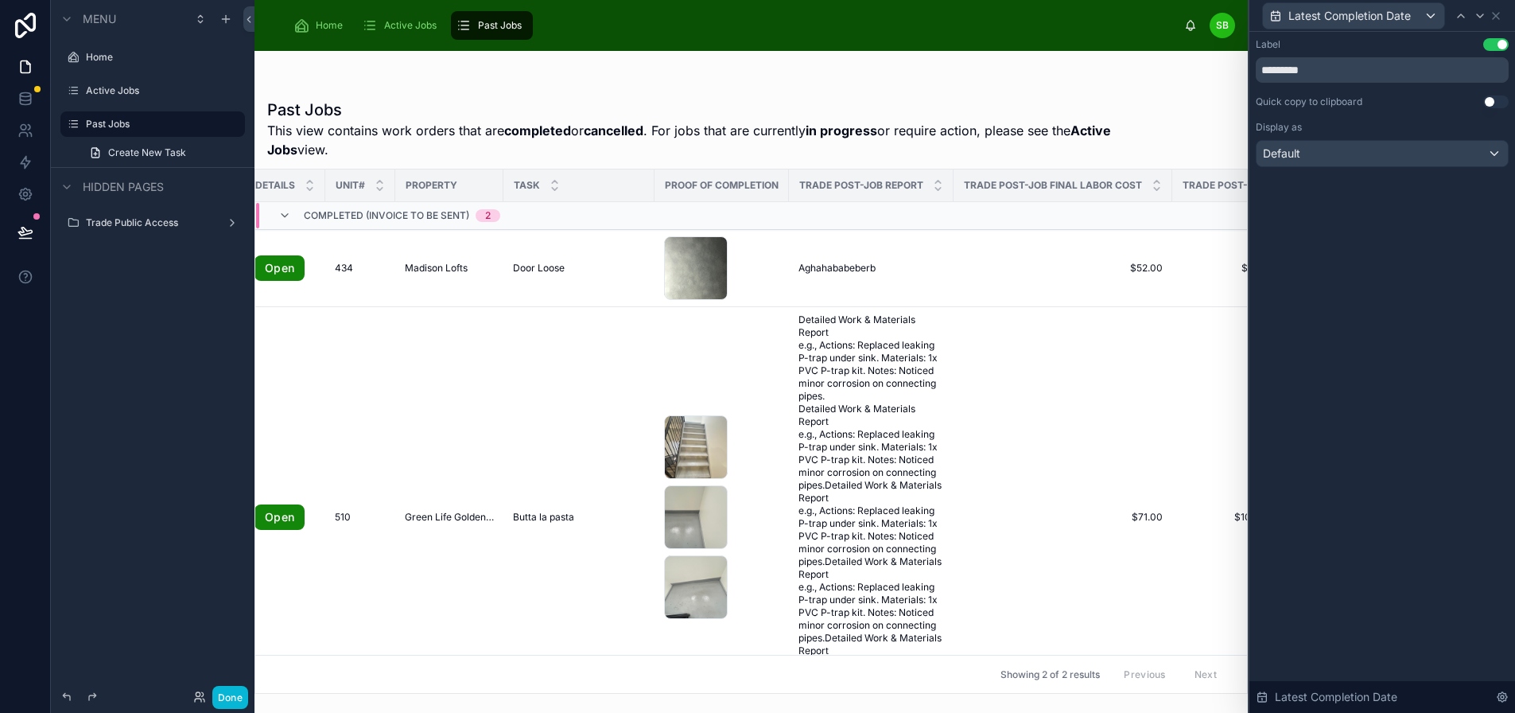
scroll to position [0, 380]
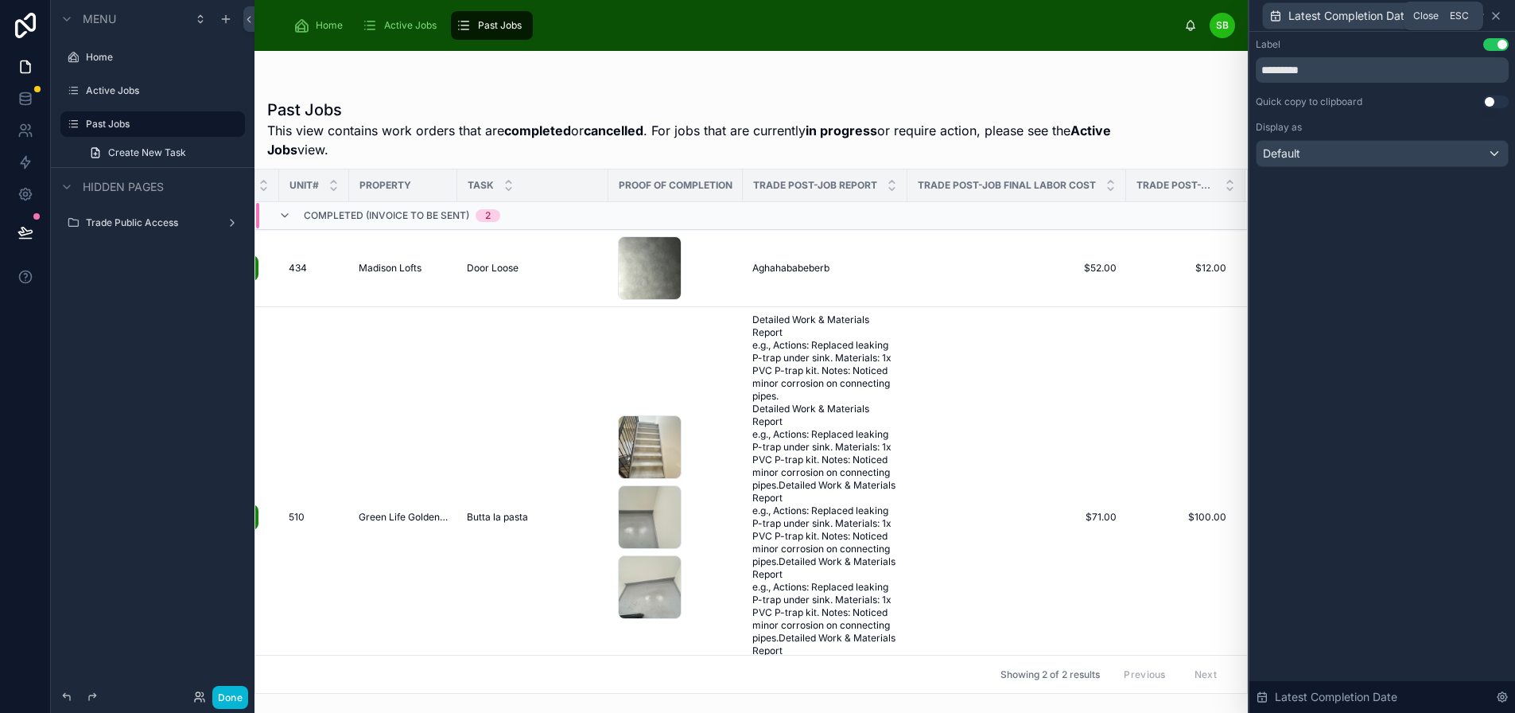
click at [1498, 15] on icon at bounding box center [1496, 16] width 13 height 13
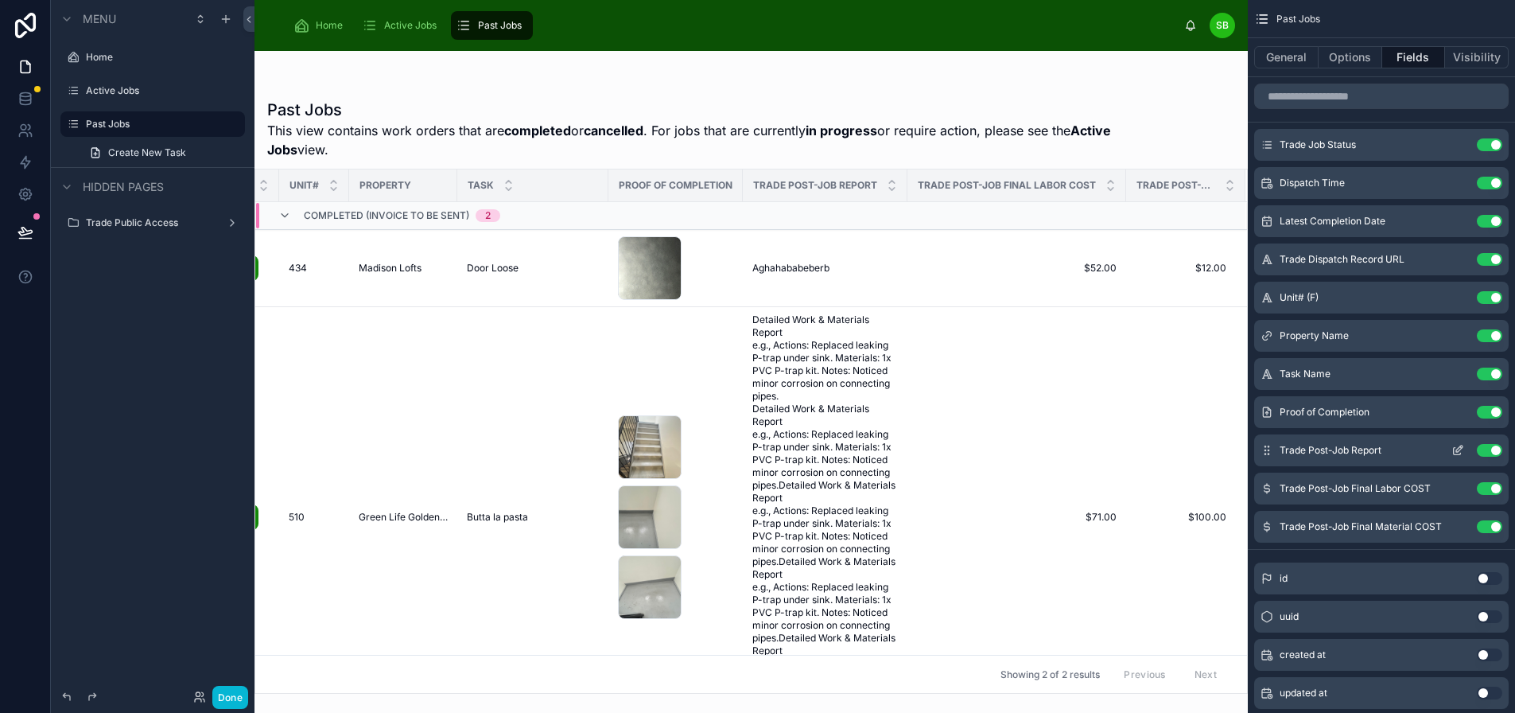
click at [1456, 449] on icon "scrollable content" at bounding box center [1458, 450] width 13 height 13
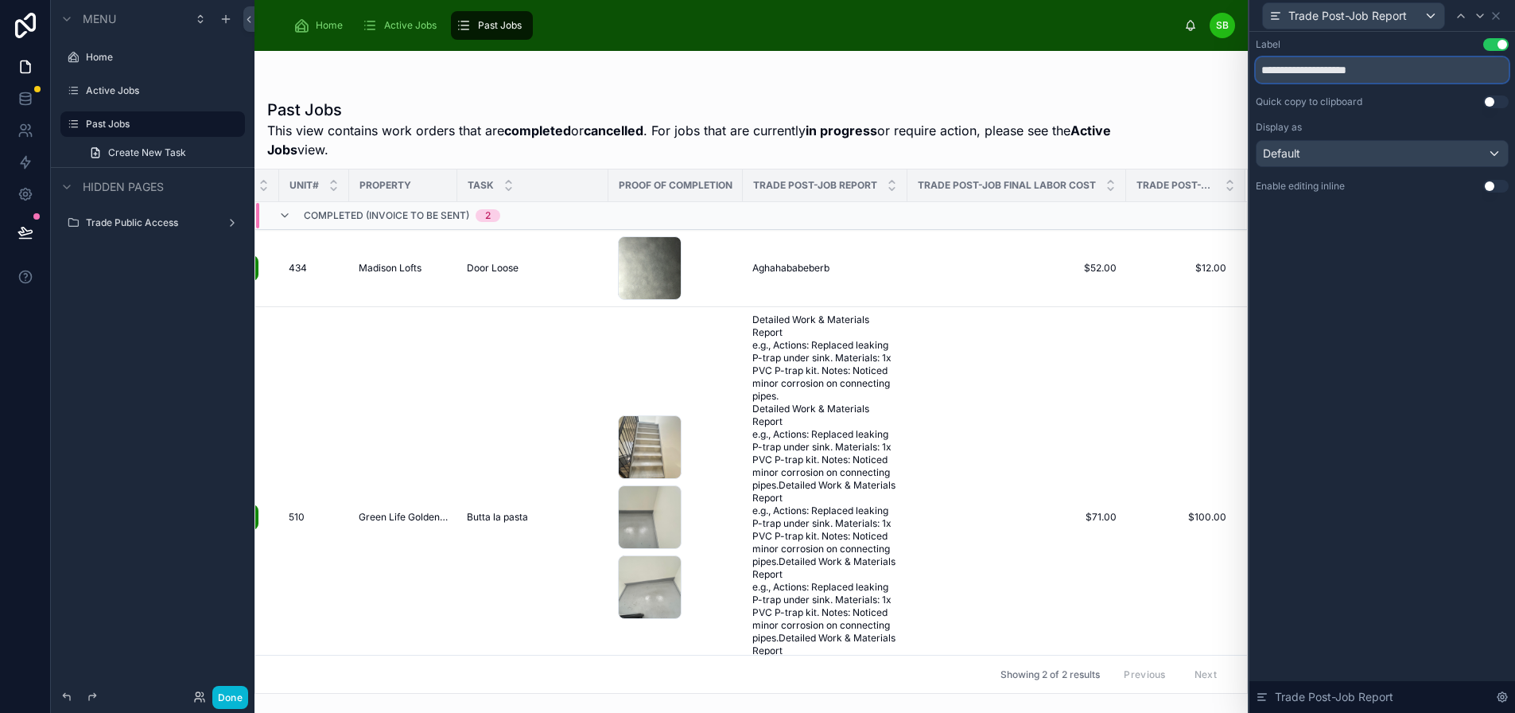
click at [1322, 65] on input "**********" at bounding box center [1382, 69] width 253 height 25
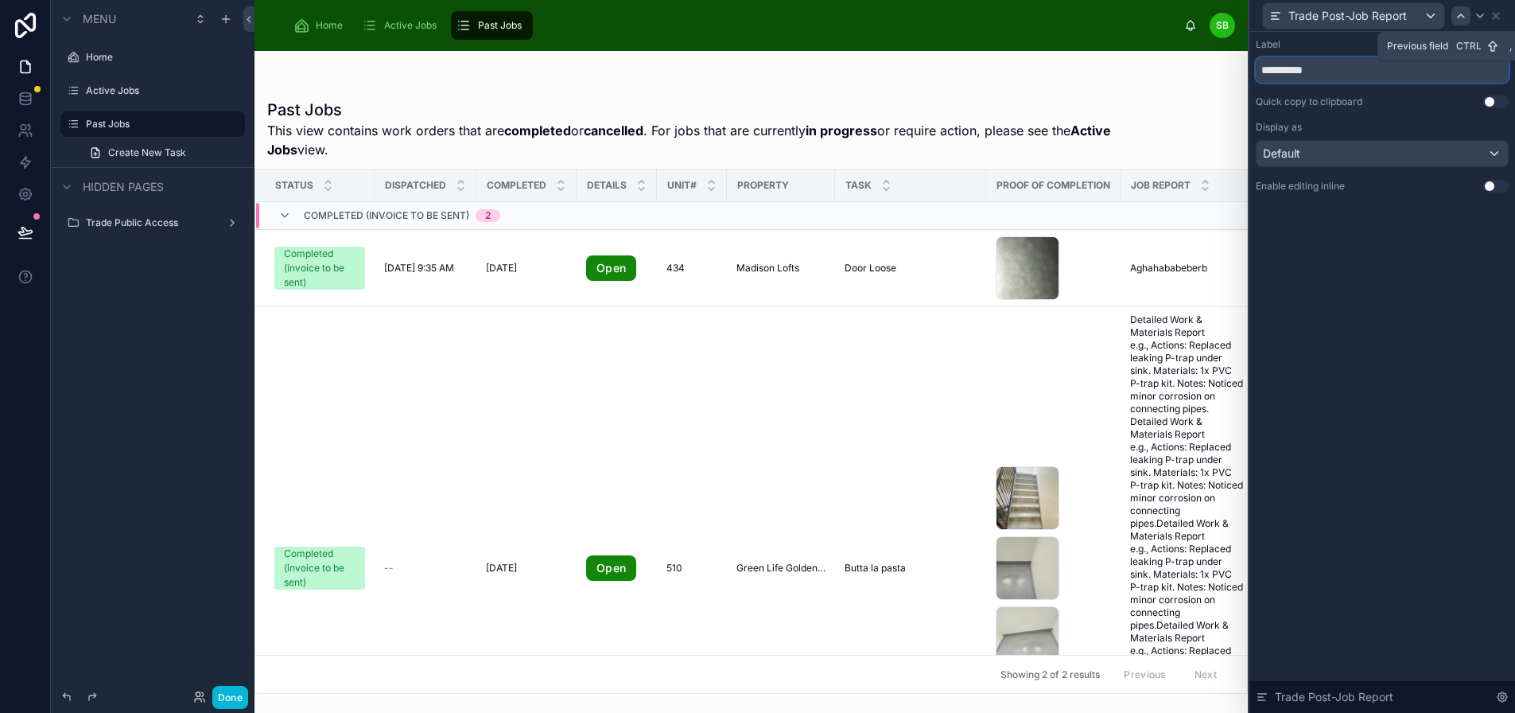
type input "**********"
click at [1459, 17] on icon at bounding box center [1461, 15] width 6 height 3
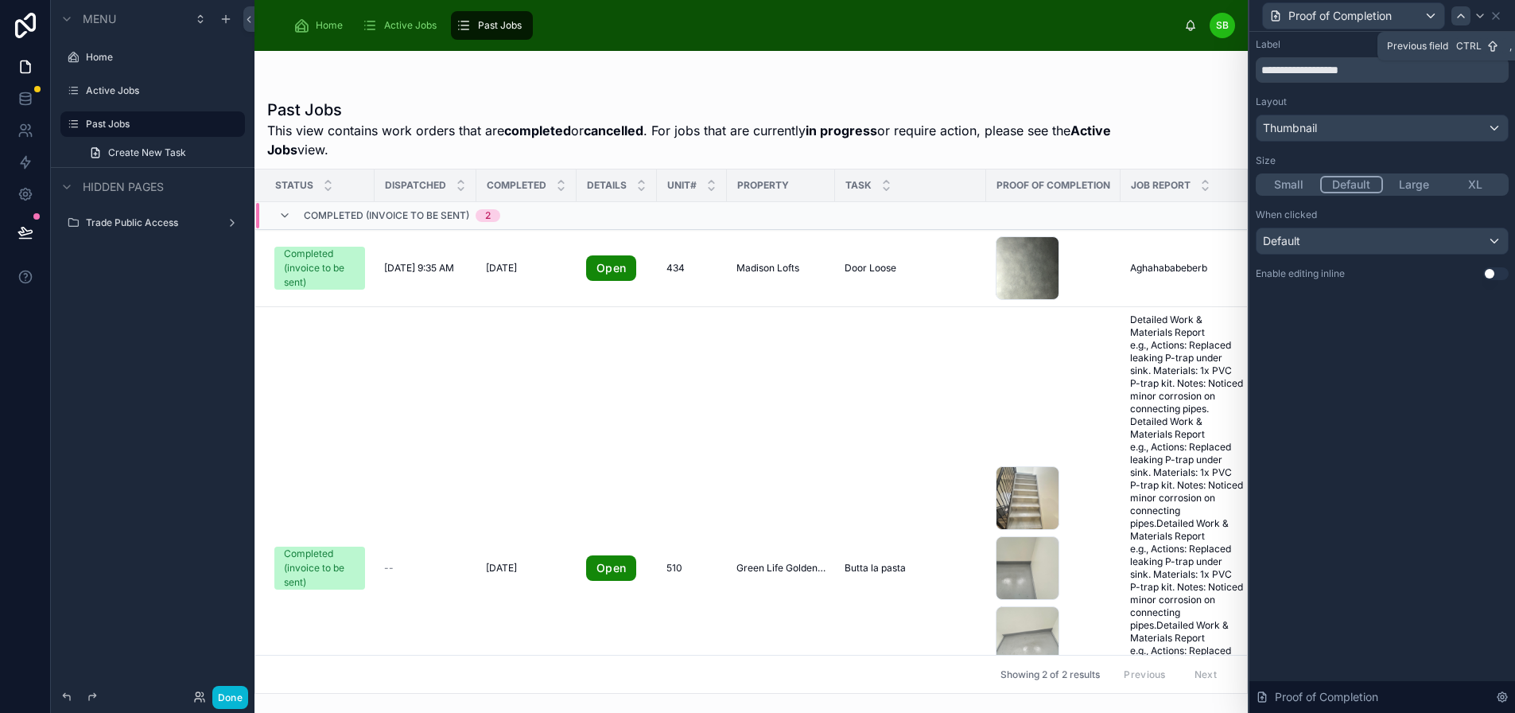
click at [1459, 17] on icon at bounding box center [1461, 16] width 13 height 13
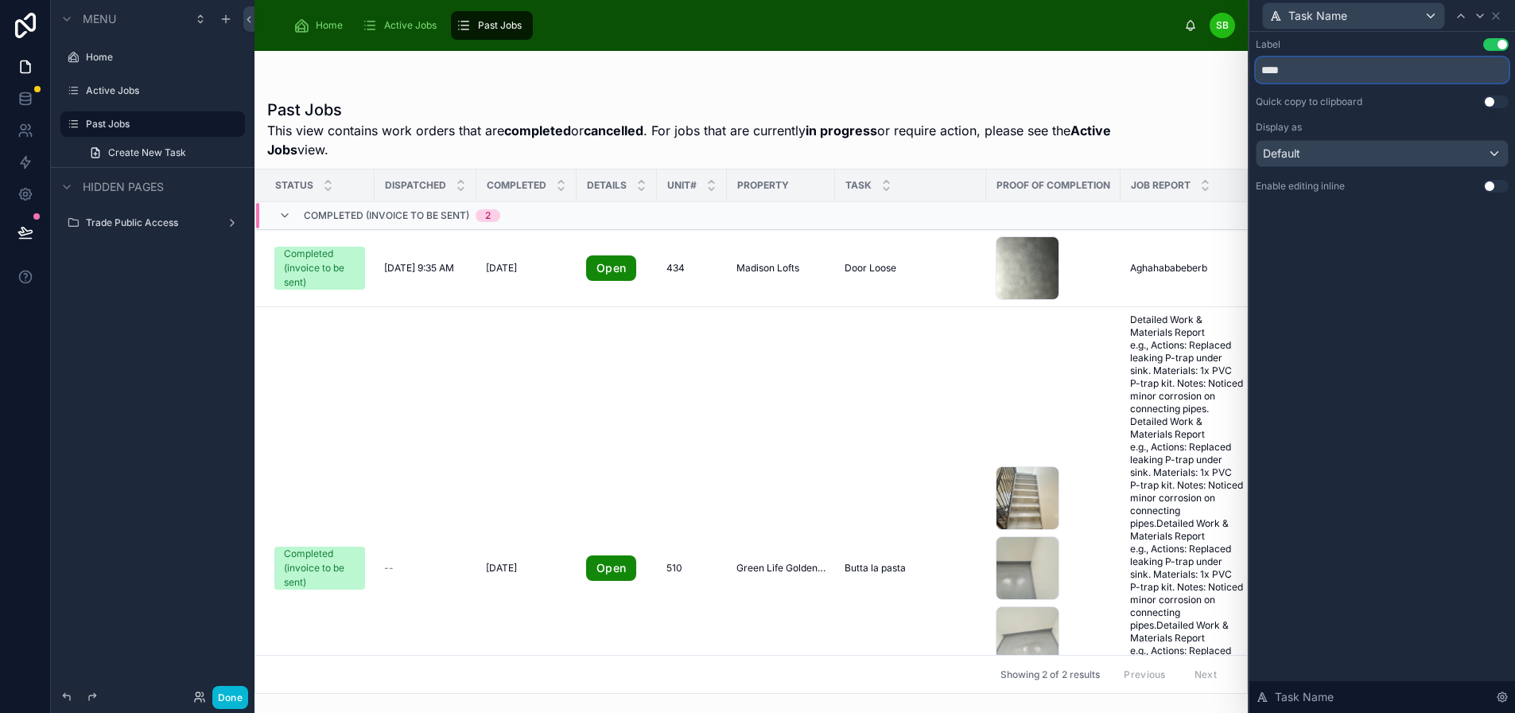
click at [1346, 69] on input "****" at bounding box center [1382, 69] width 253 height 25
type input "*"
click at [1397, 64] on input "*****" at bounding box center [1382, 69] width 253 height 25
type input "*"
type input "**********"
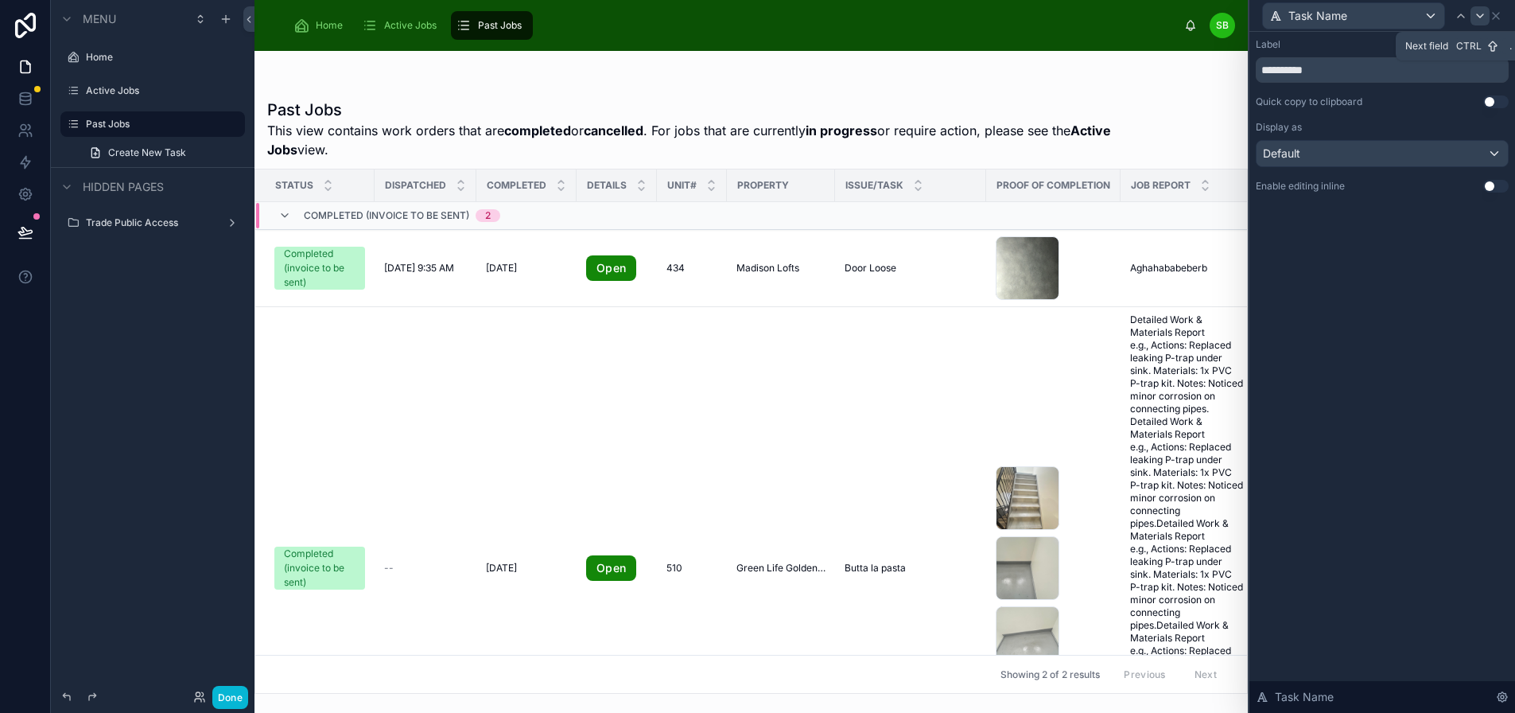
click at [1478, 19] on icon at bounding box center [1480, 16] width 13 height 13
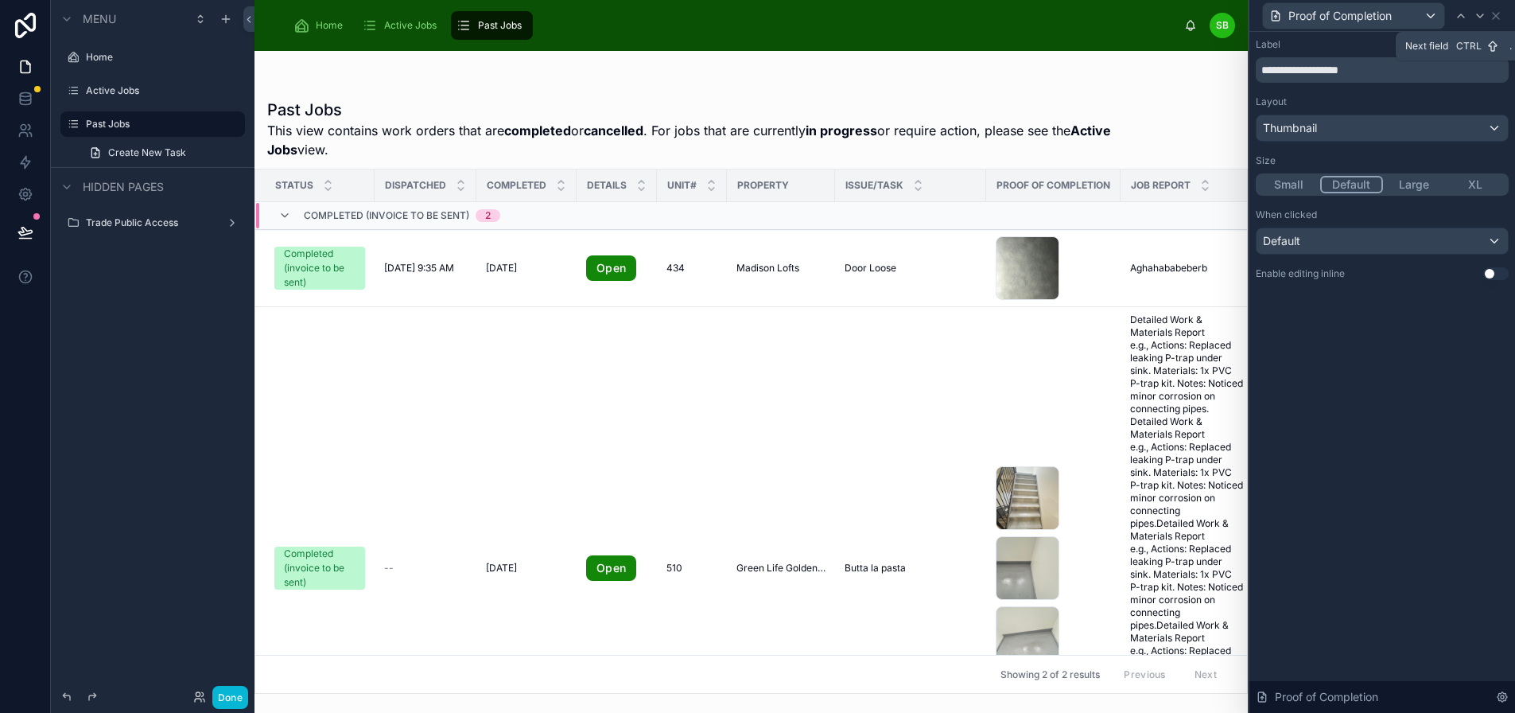
click at [1478, 19] on icon at bounding box center [1480, 16] width 13 height 13
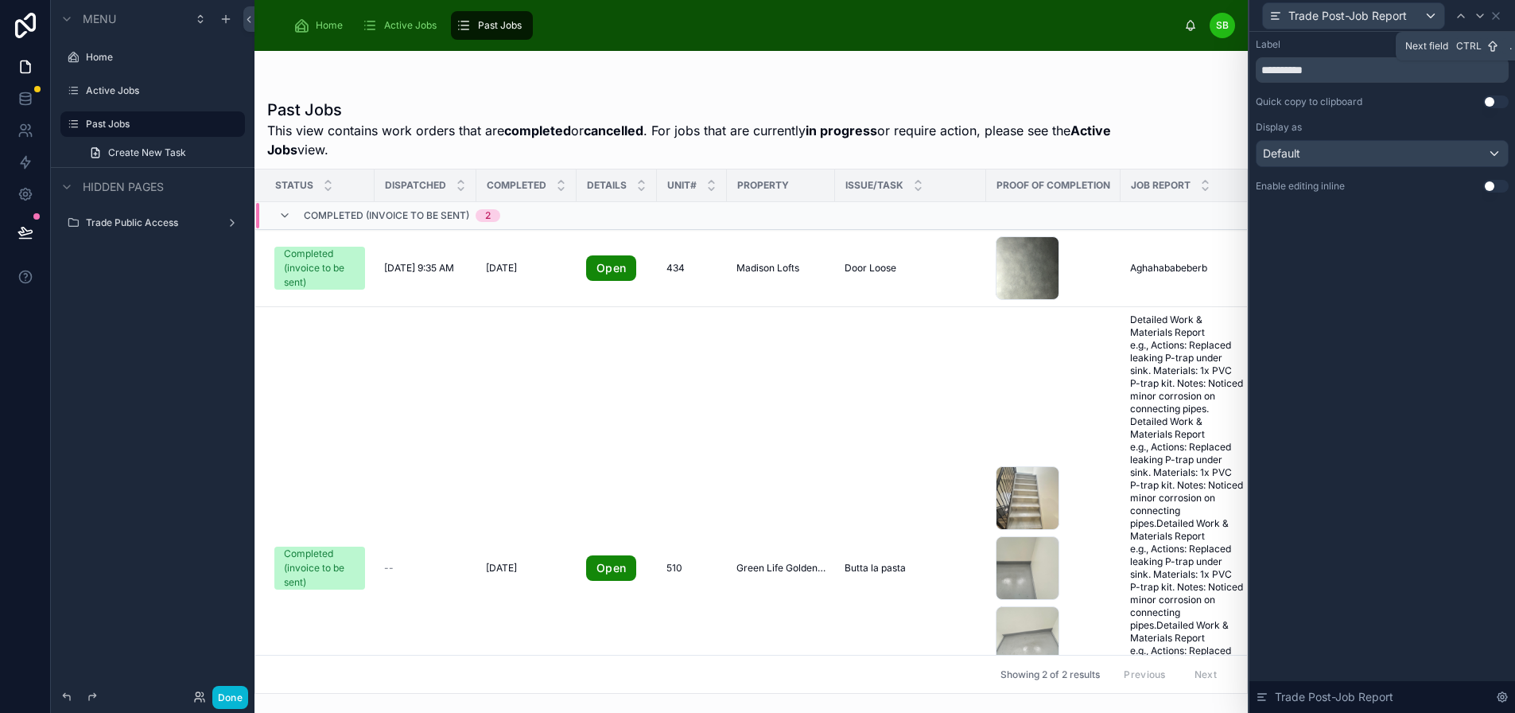
click at [1478, 19] on icon at bounding box center [1480, 16] width 13 height 13
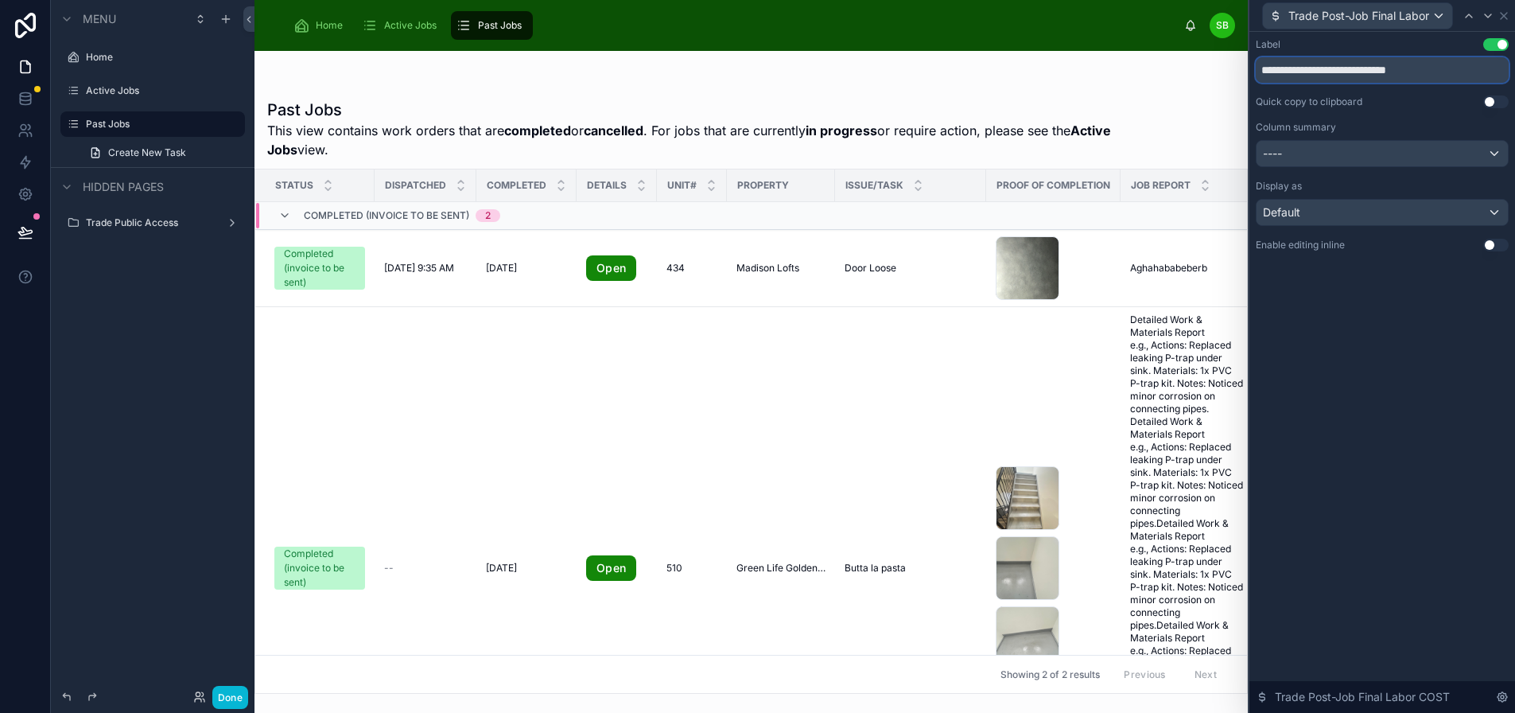
click at [1347, 67] on input "**********" at bounding box center [1382, 69] width 253 height 25
type input "**********"
click at [1488, 17] on icon at bounding box center [1488, 15] width 6 height 3
click at [1344, 65] on input "**********" at bounding box center [1382, 69] width 253 height 25
type input "**********"
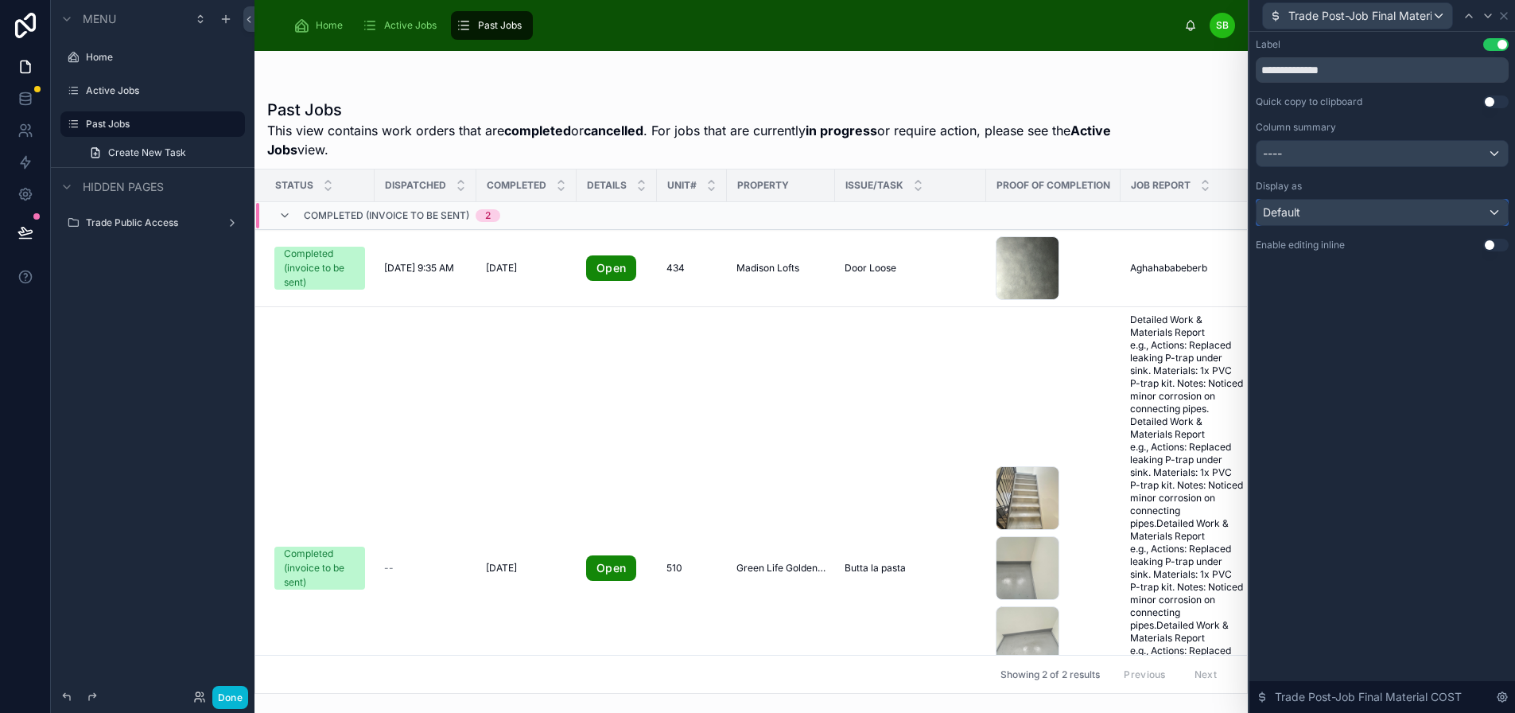
click at [1386, 212] on div "Default" at bounding box center [1382, 212] width 251 height 25
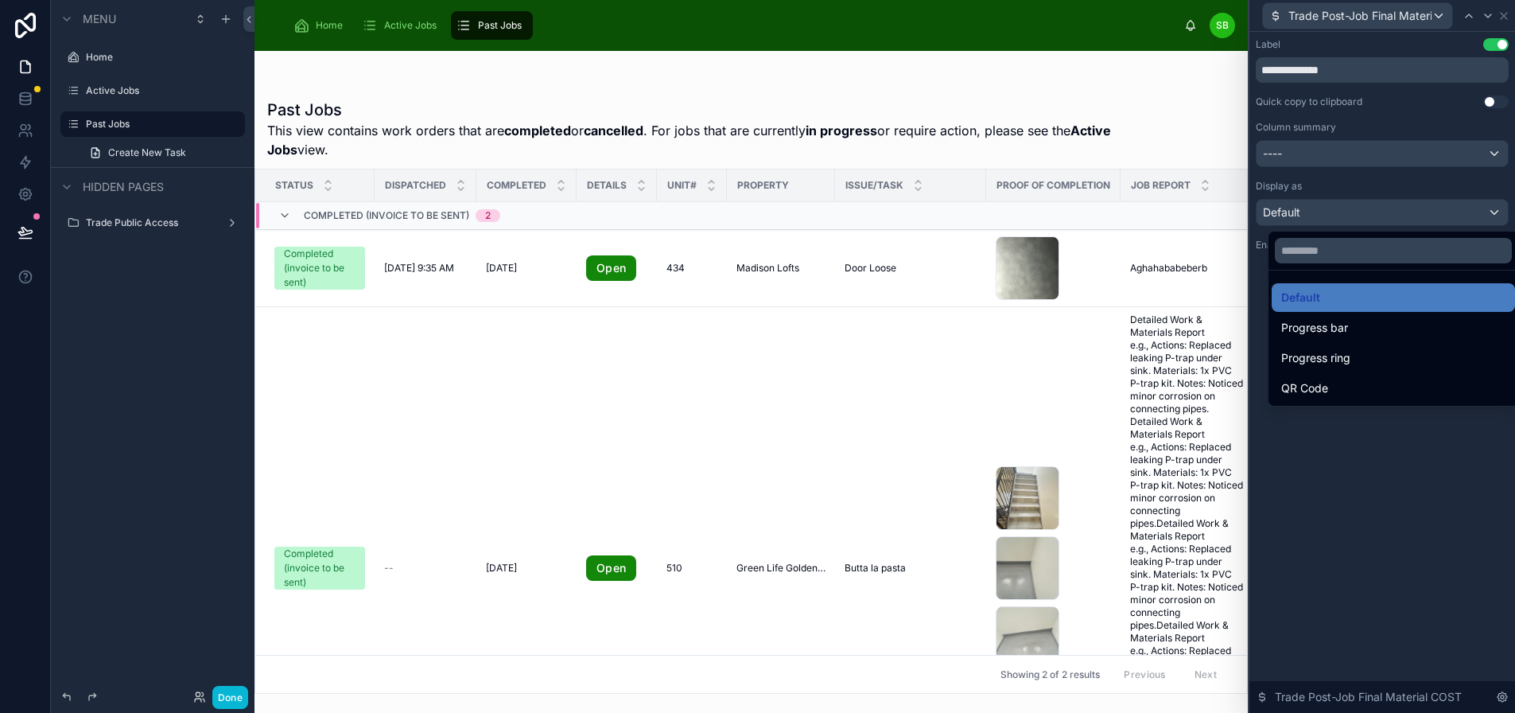
click at [1413, 119] on div at bounding box center [1383, 356] width 266 height 713
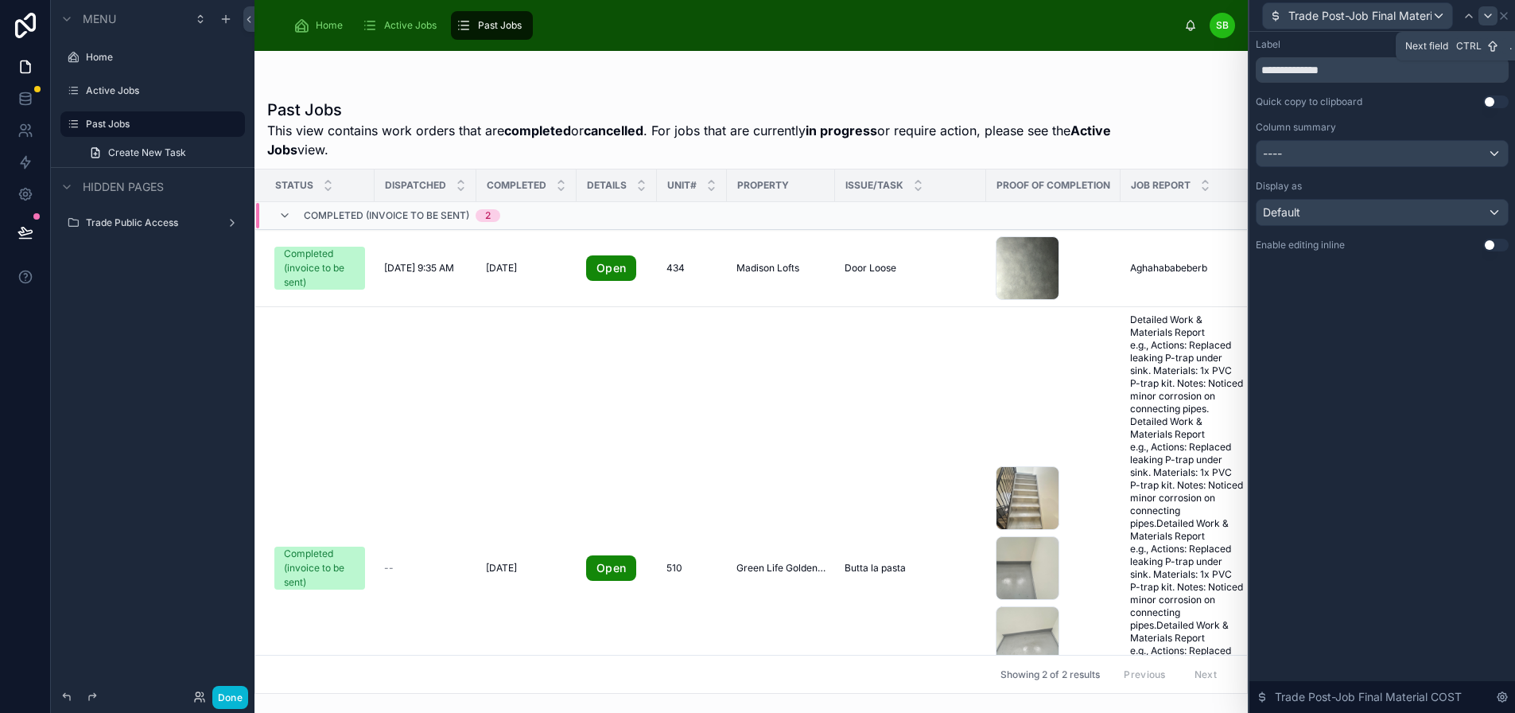
click at [1487, 14] on icon at bounding box center [1488, 16] width 13 height 13
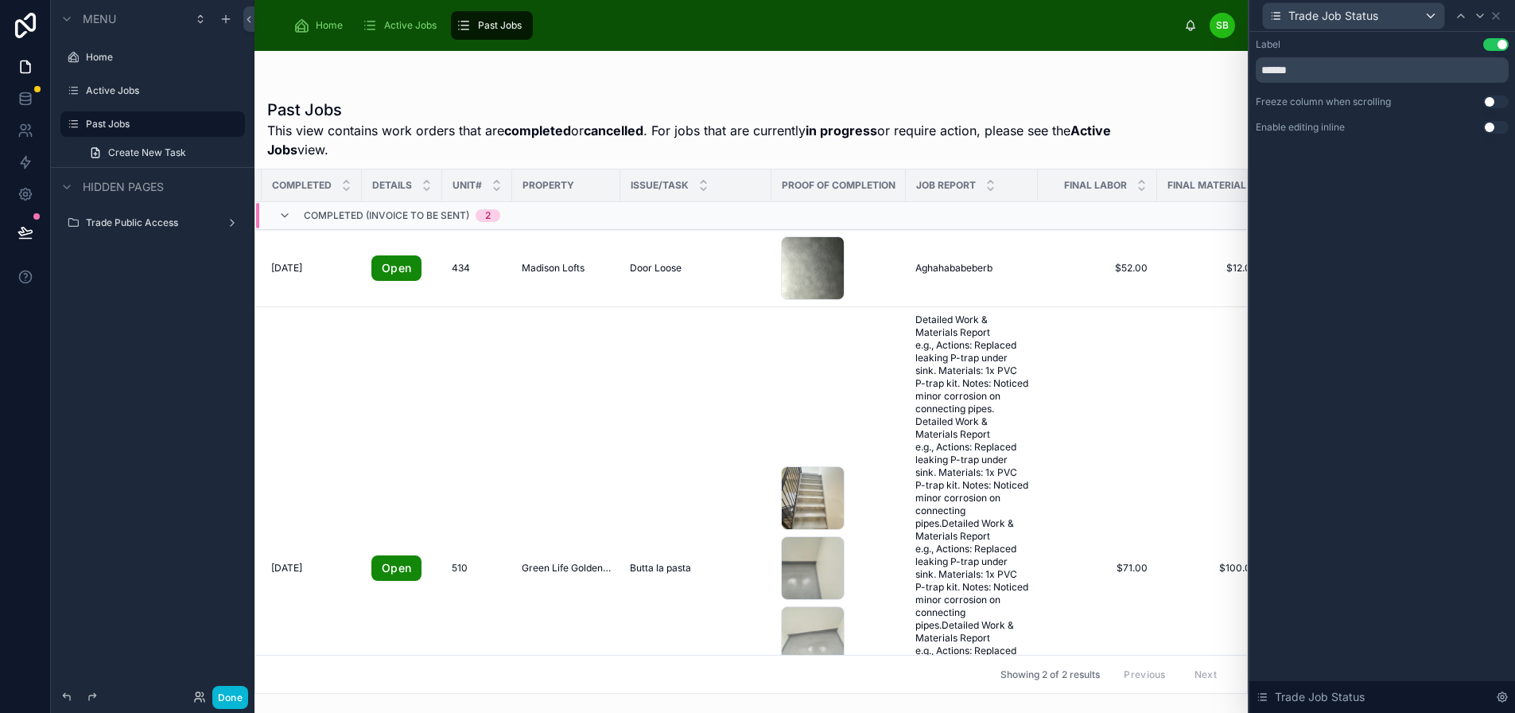
scroll to position [0, 249]
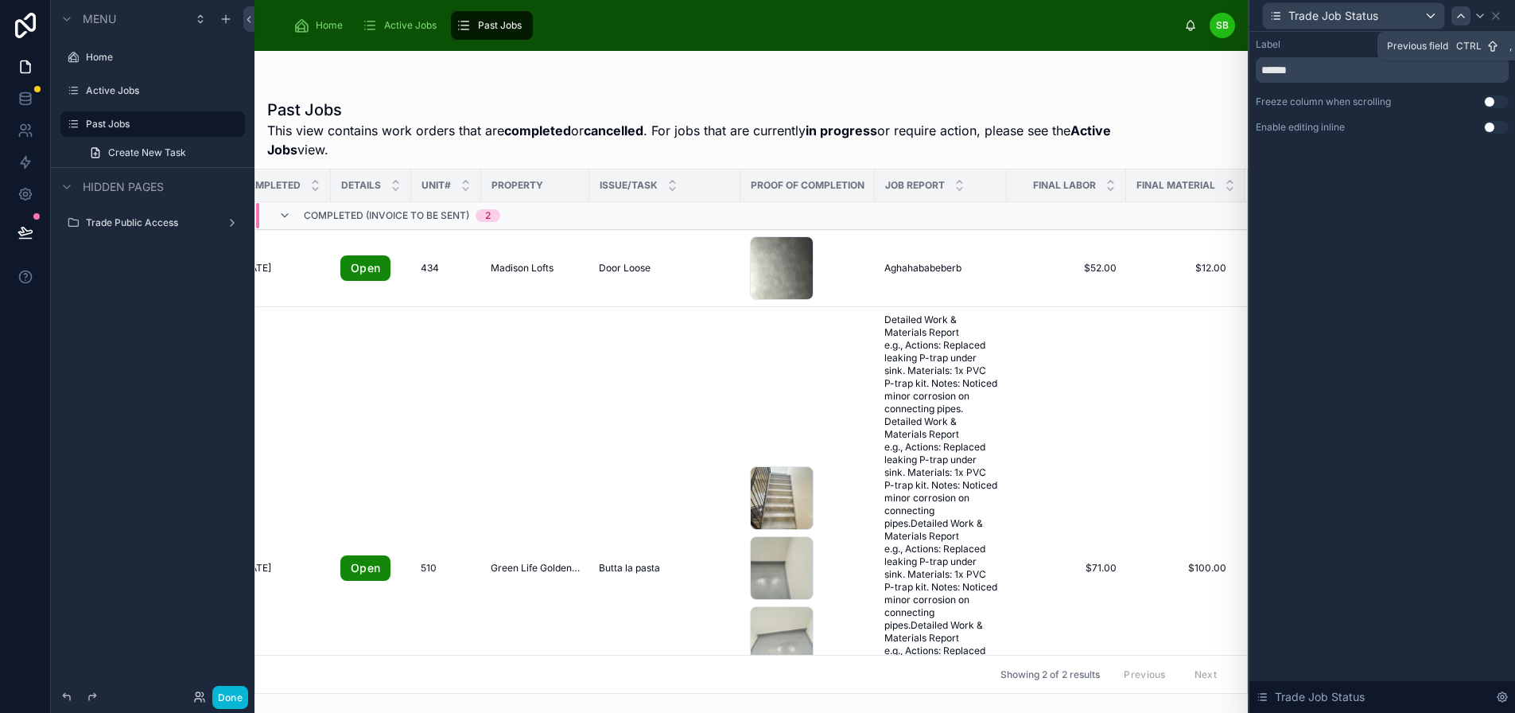
click at [1465, 17] on icon at bounding box center [1461, 16] width 13 height 13
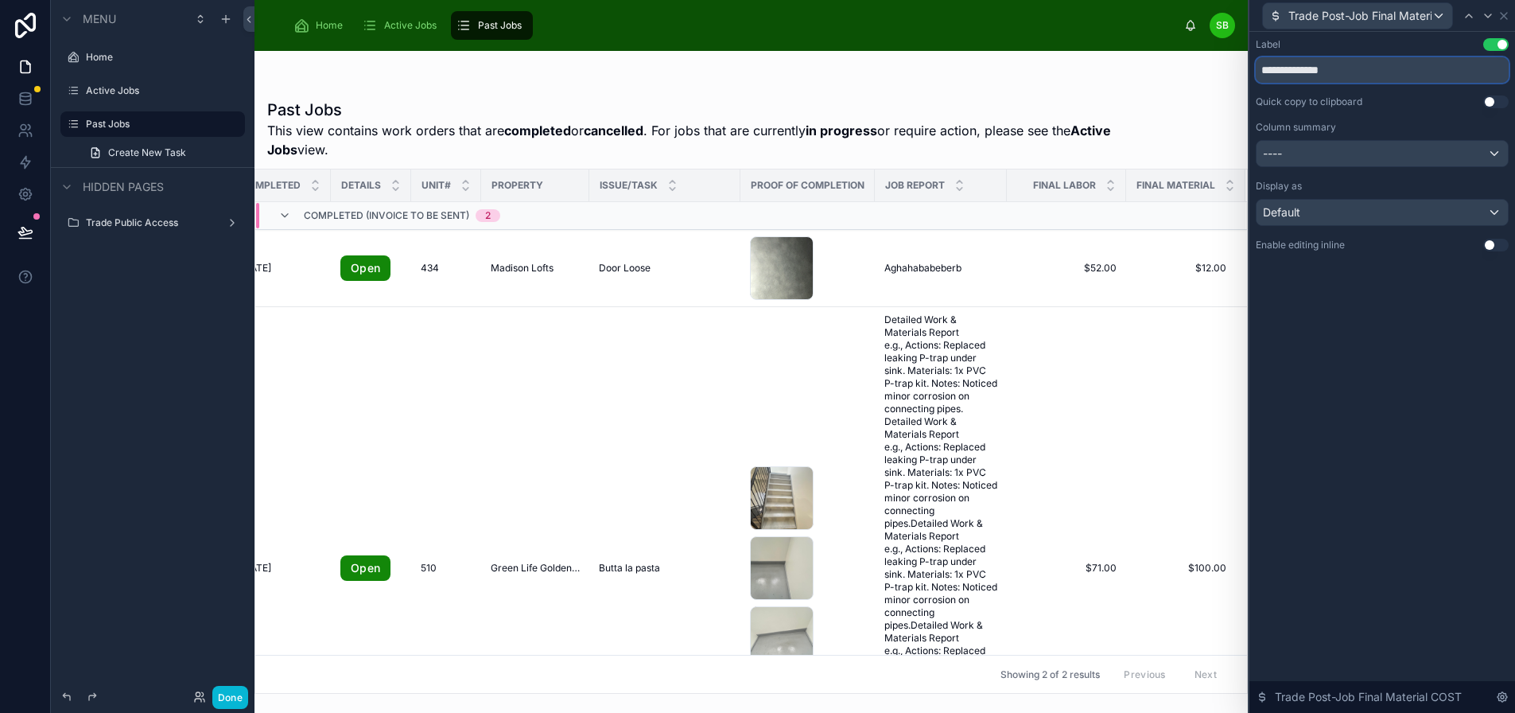
click at [1290, 71] on input "**********" at bounding box center [1382, 69] width 253 height 25
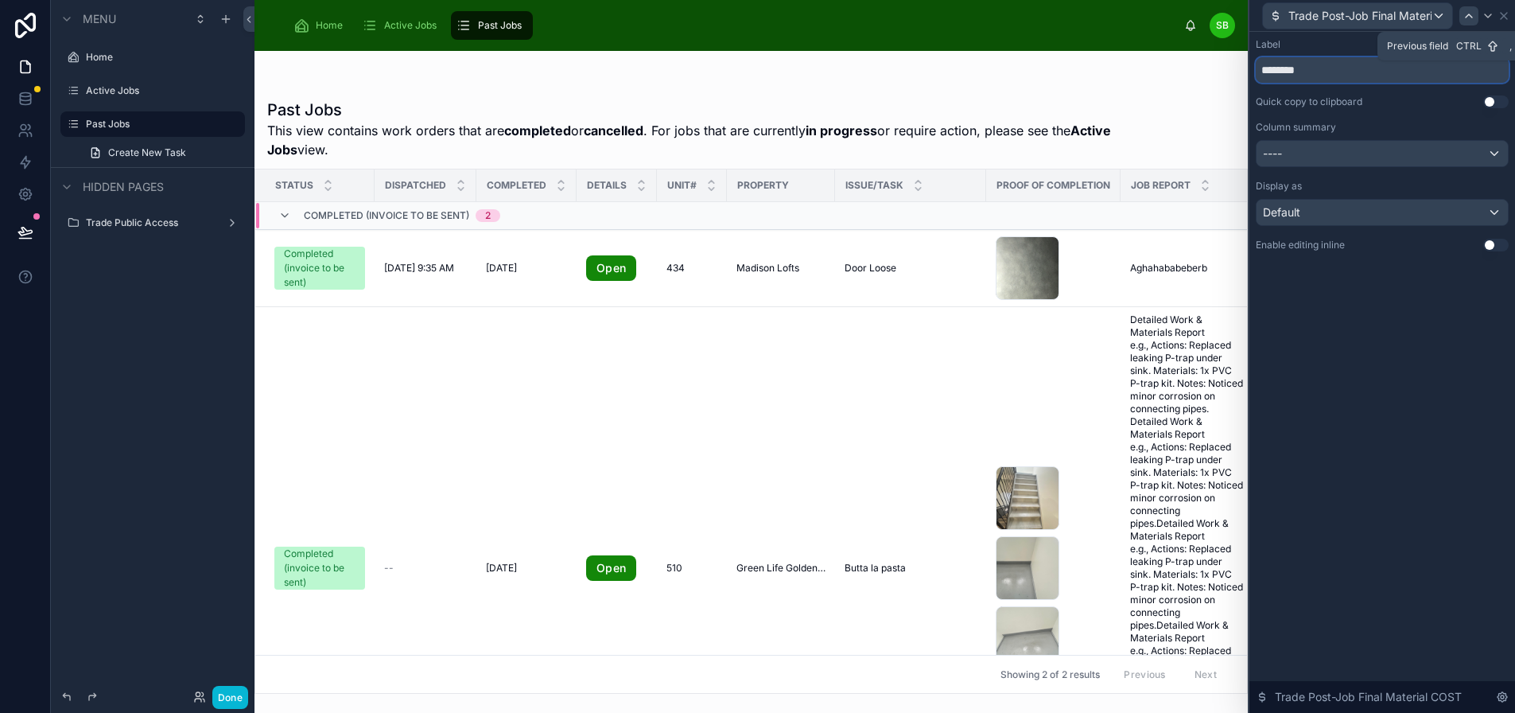
type input "********"
click at [1474, 19] on icon at bounding box center [1469, 16] width 13 height 13
click at [1287, 68] on input "**********" at bounding box center [1382, 69] width 253 height 25
type input "*****"
click at [1380, 321] on div "Label Use setting ***** Quick copy to clipboard Use setting Column summary ----…" at bounding box center [1383, 372] width 266 height 681
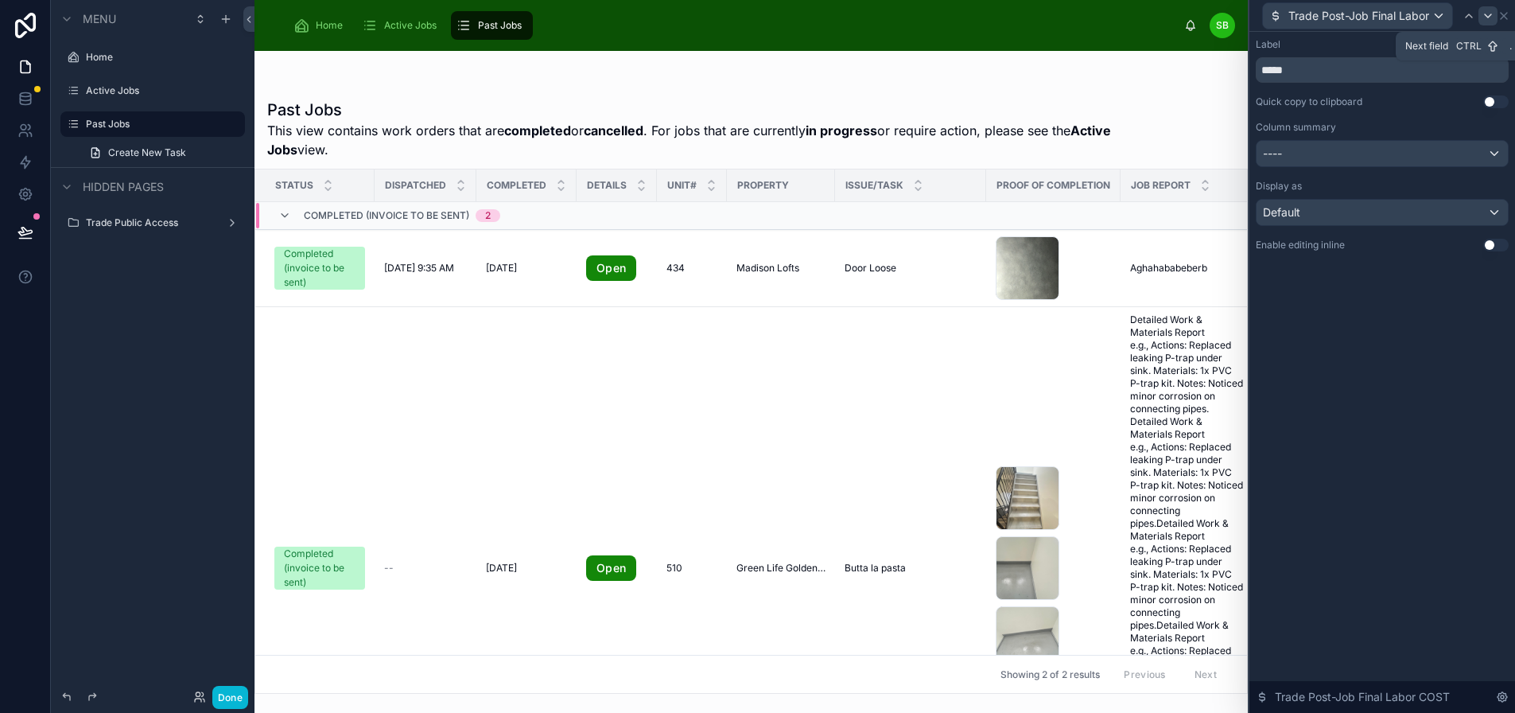
click at [1492, 10] on icon at bounding box center [1488, 16] width 13 height 13
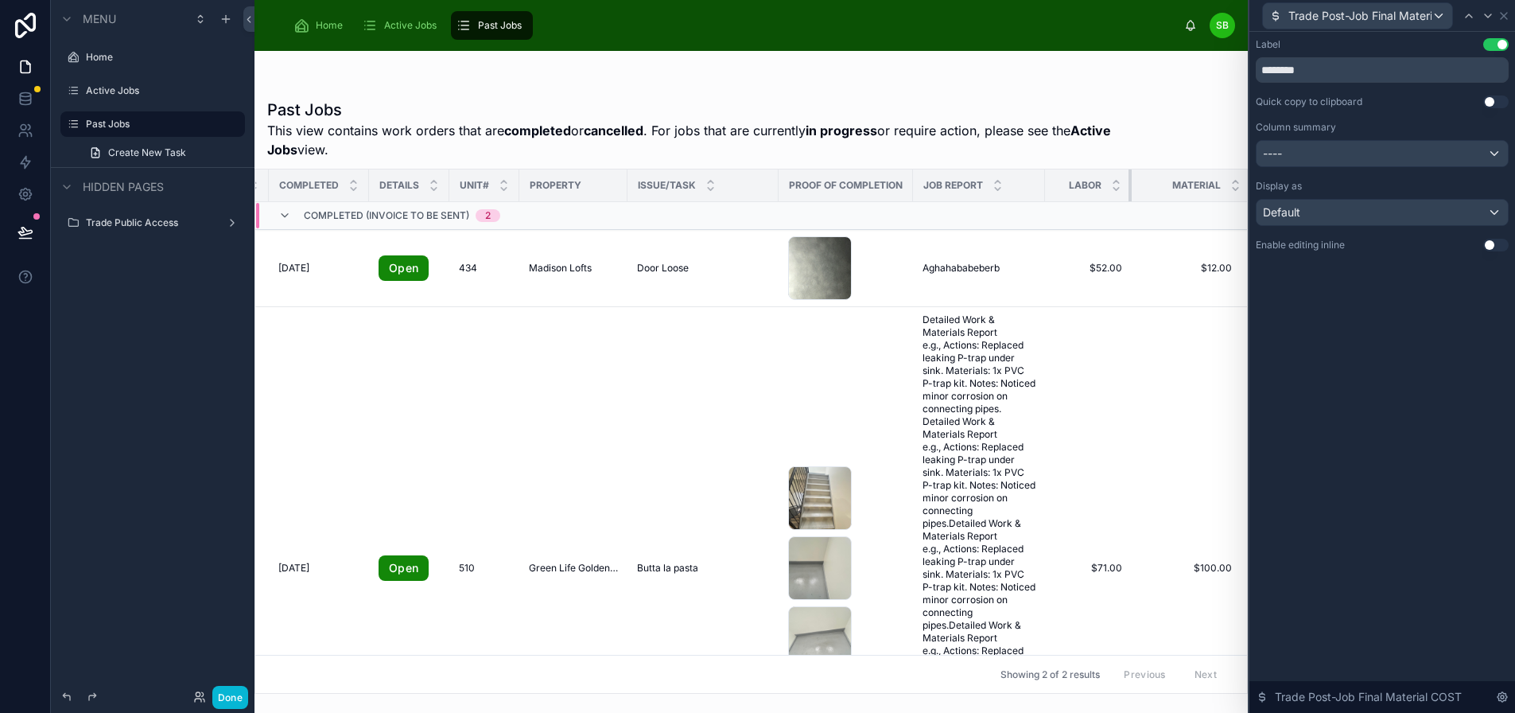
scroll to position [0, 203]
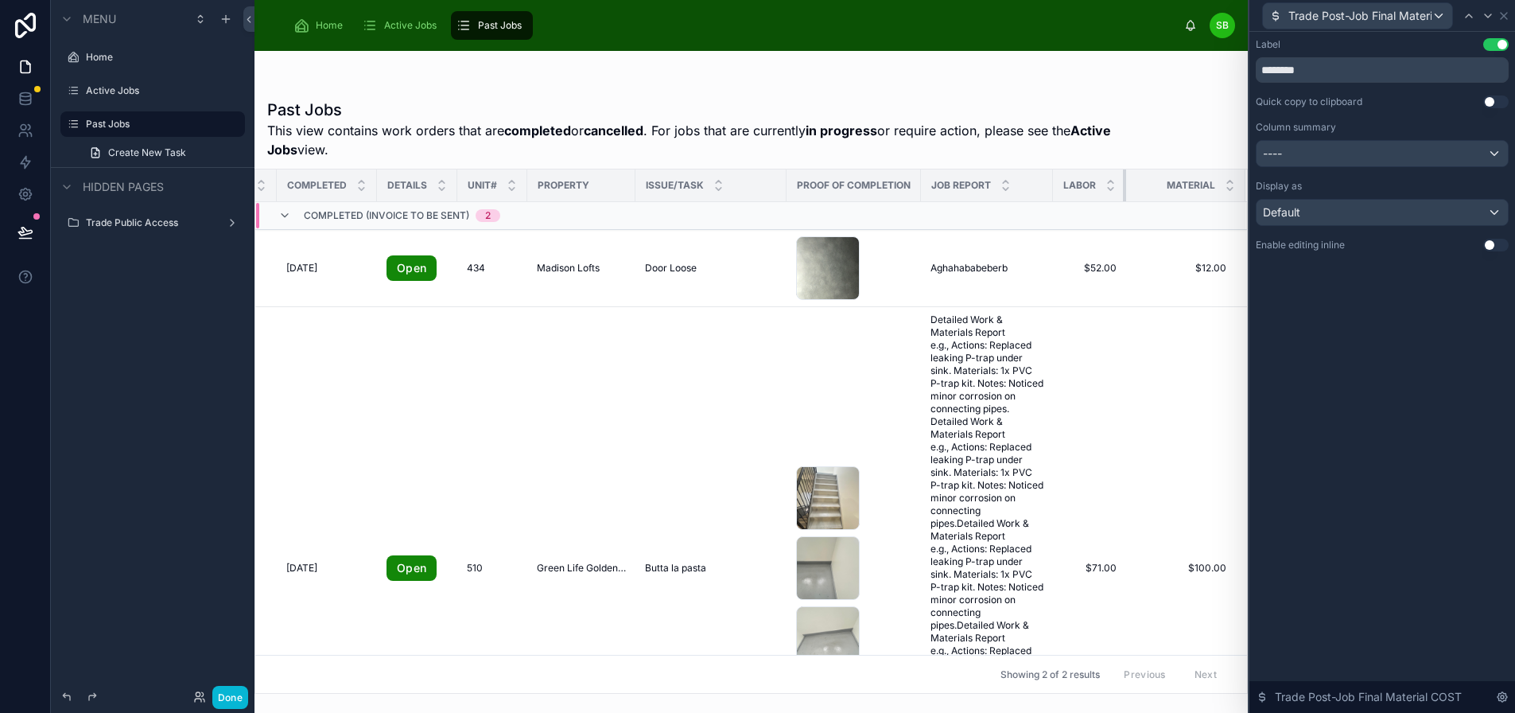
drag, startPoint x: 1110, startPoint y: 185, endPoint x: 1055, endPoint y: 180, distance: 55.1
click at [1055, 180] on th "Labor" at bounding box center [1089, 185] width 73 height 33
click at [1503, 14] on icon at bounding box center [1504, 16] width 13 height 13
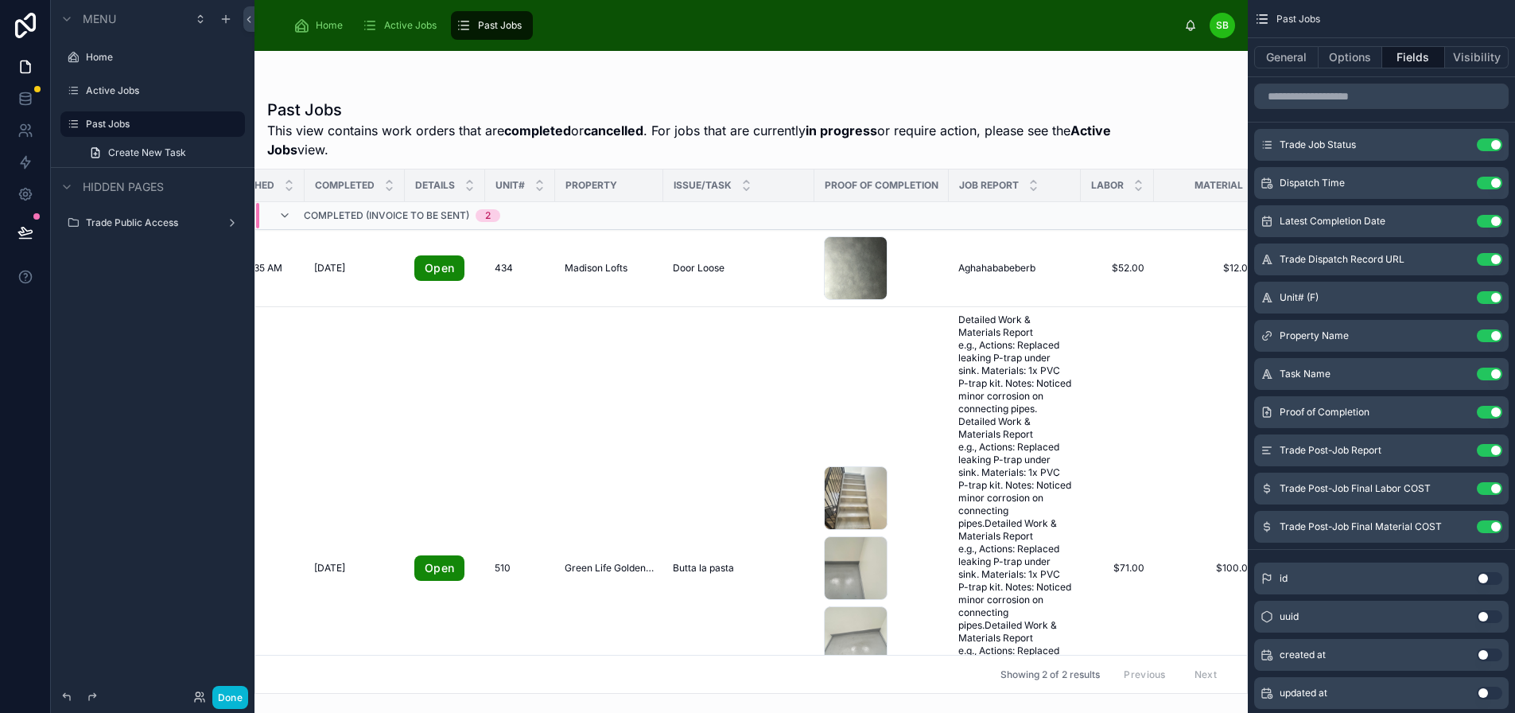
scroll to position [0, 197]
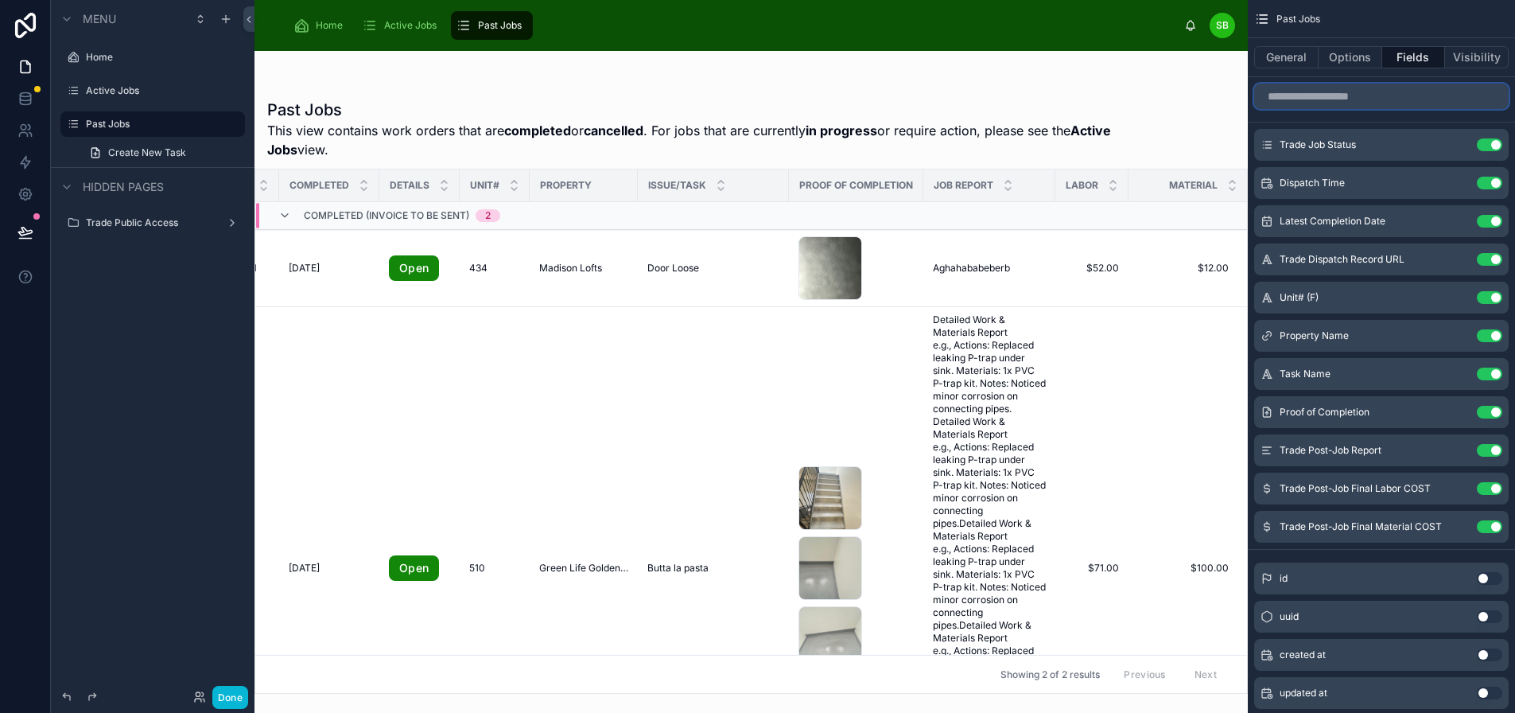
click at [1372, 89] on input "scrollable content" at bounding box center [1381, 96] width 255 height 25
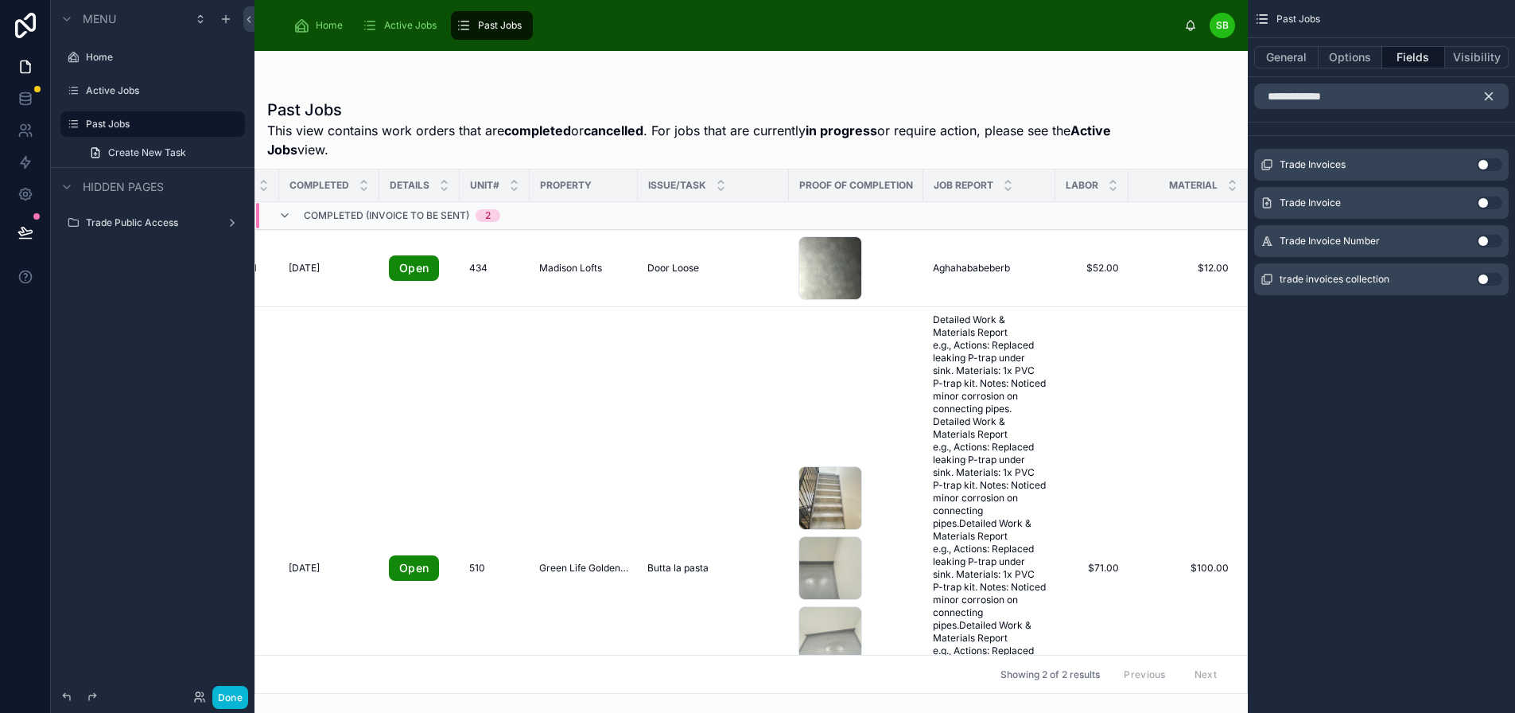
click at [1484, 204] on button "Use setting" at bounding box center [1489, 202] width 25 height 13
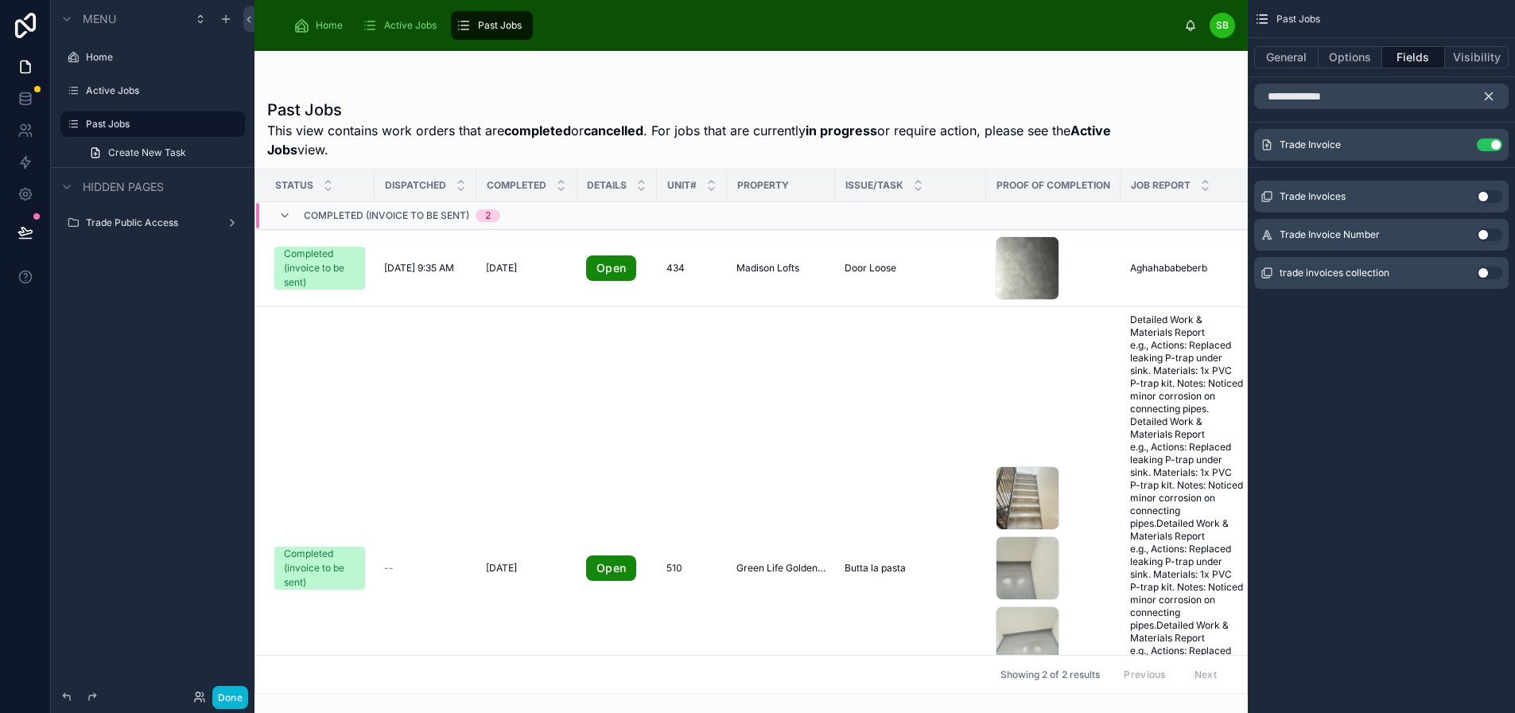
click at [1484, 235] on button "Use setting" at bounding box center [1489, 234] width 25 height 13
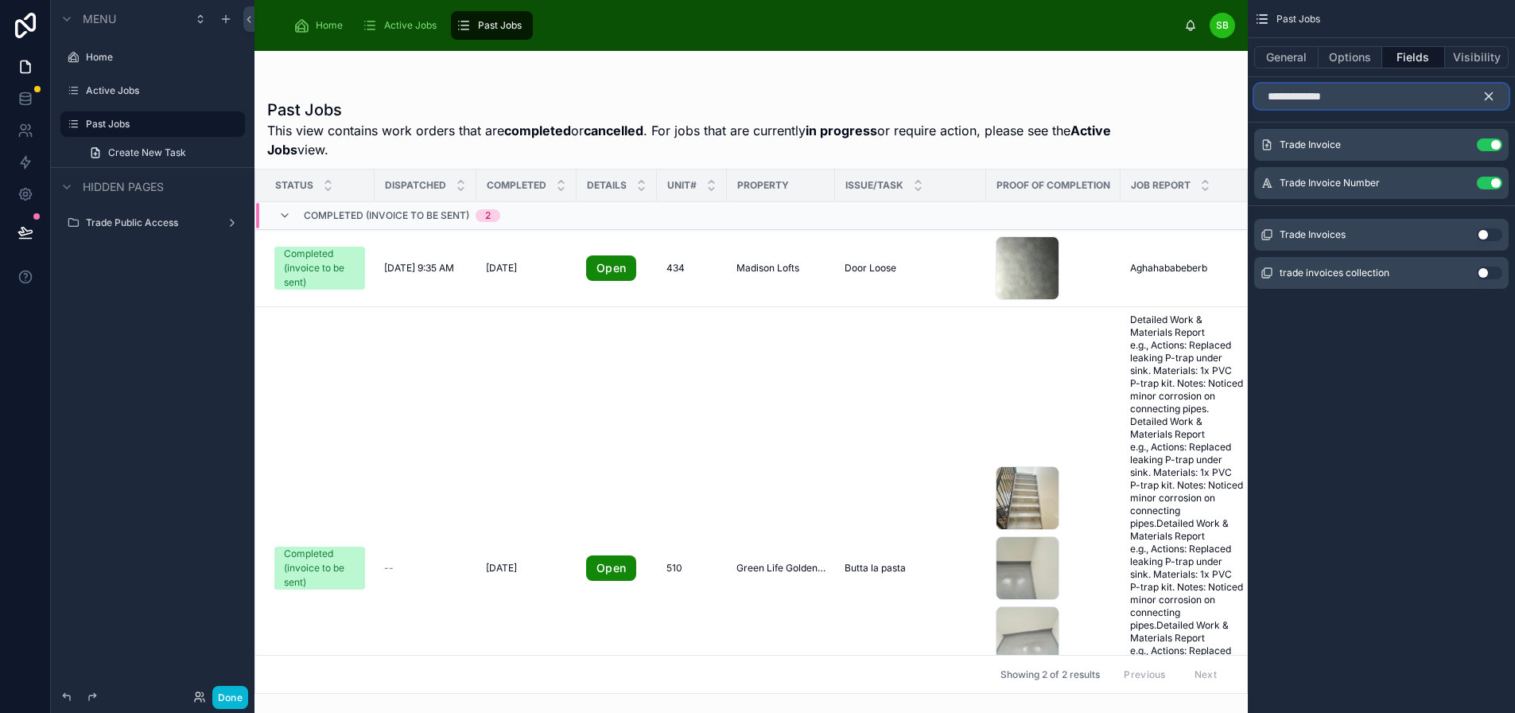
click at [1397, 98] on input "**********" at bounding box center [1381, 96] width 255 height 25
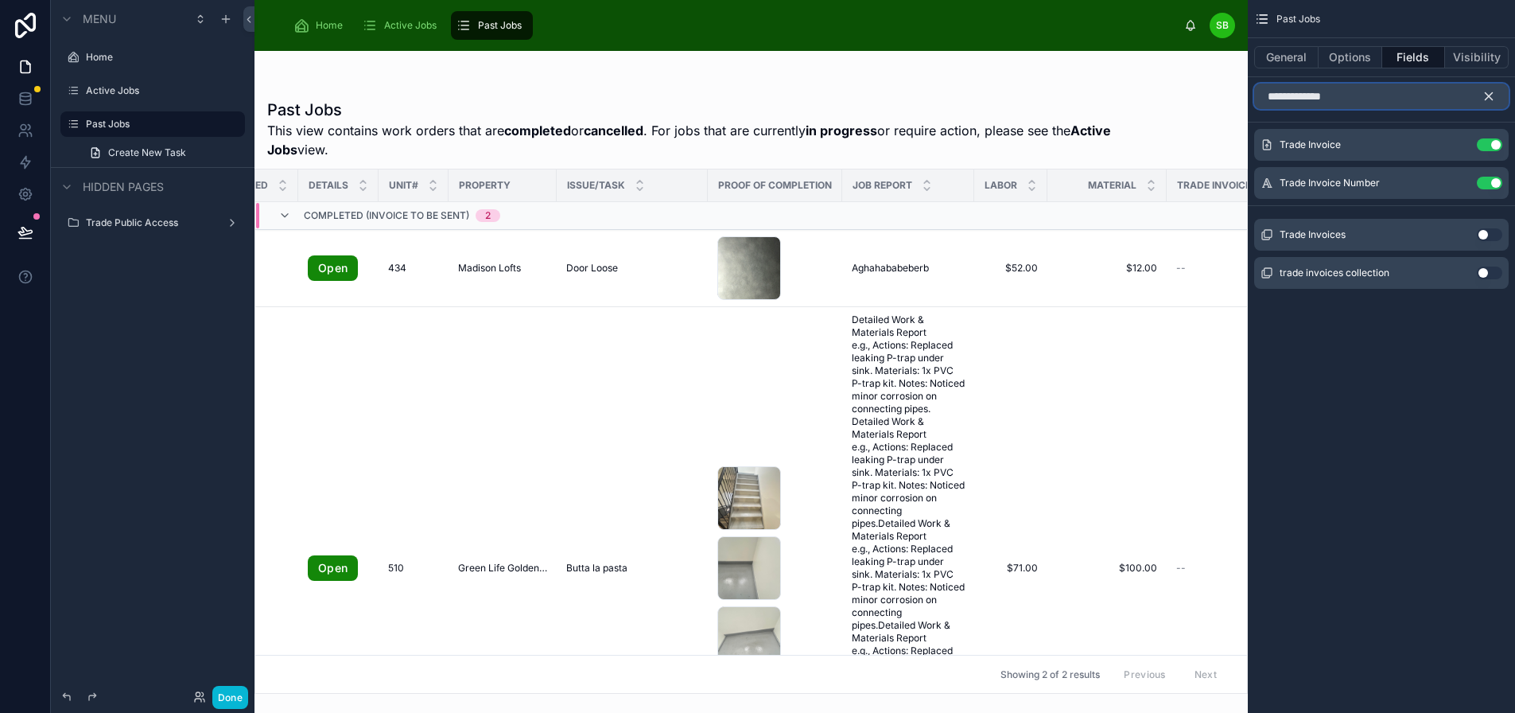
scroll to position [0, 441]
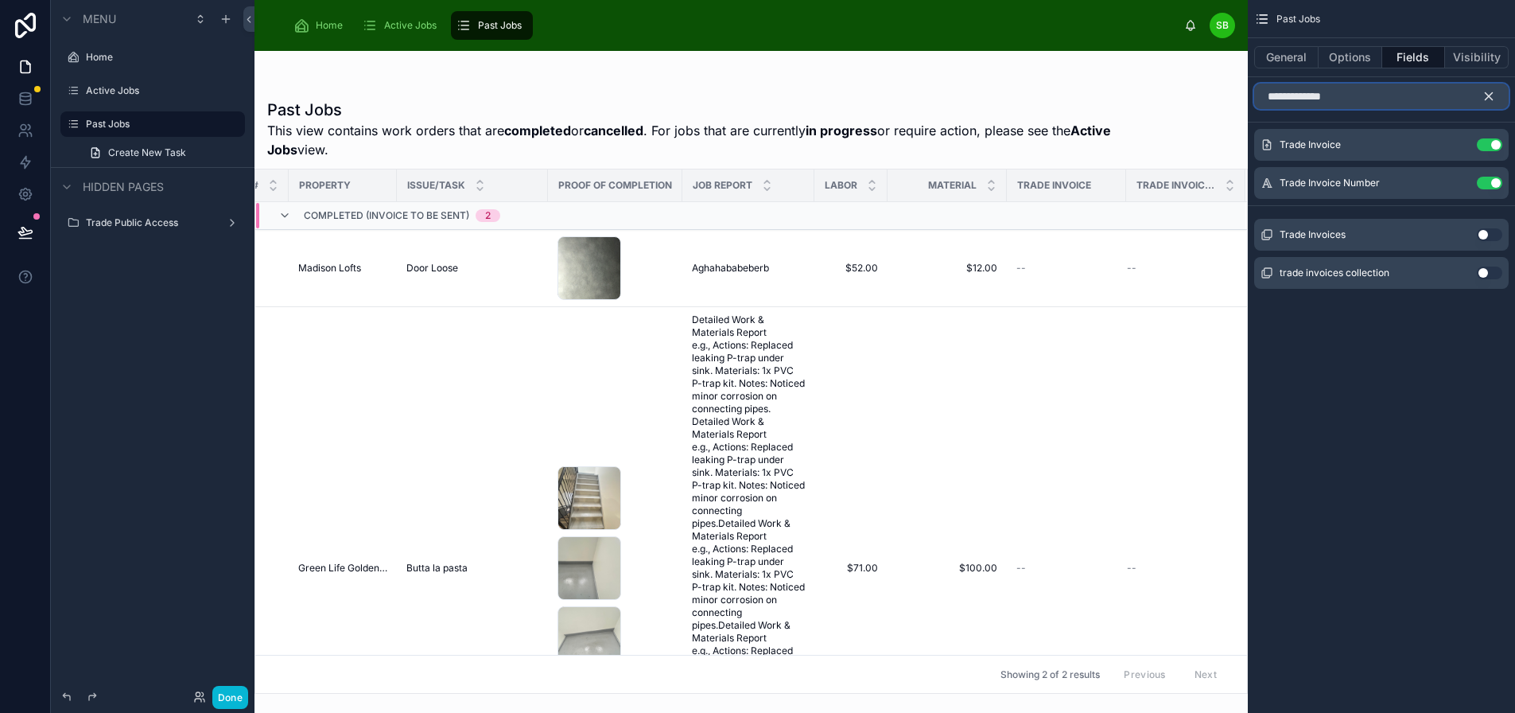
click at [1419, 95] on input "**********" at bounding box center [1381, 96] width 255 height 25
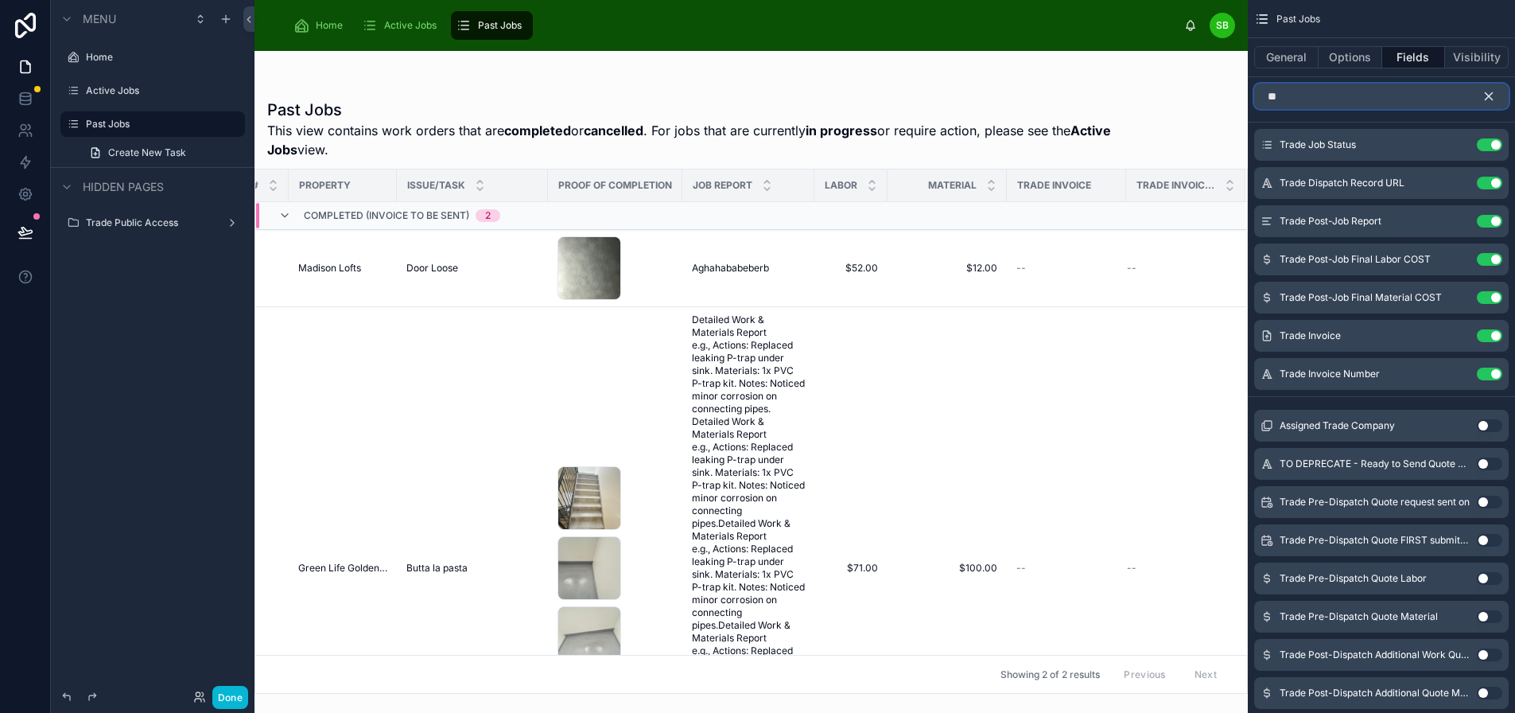
type input "*"
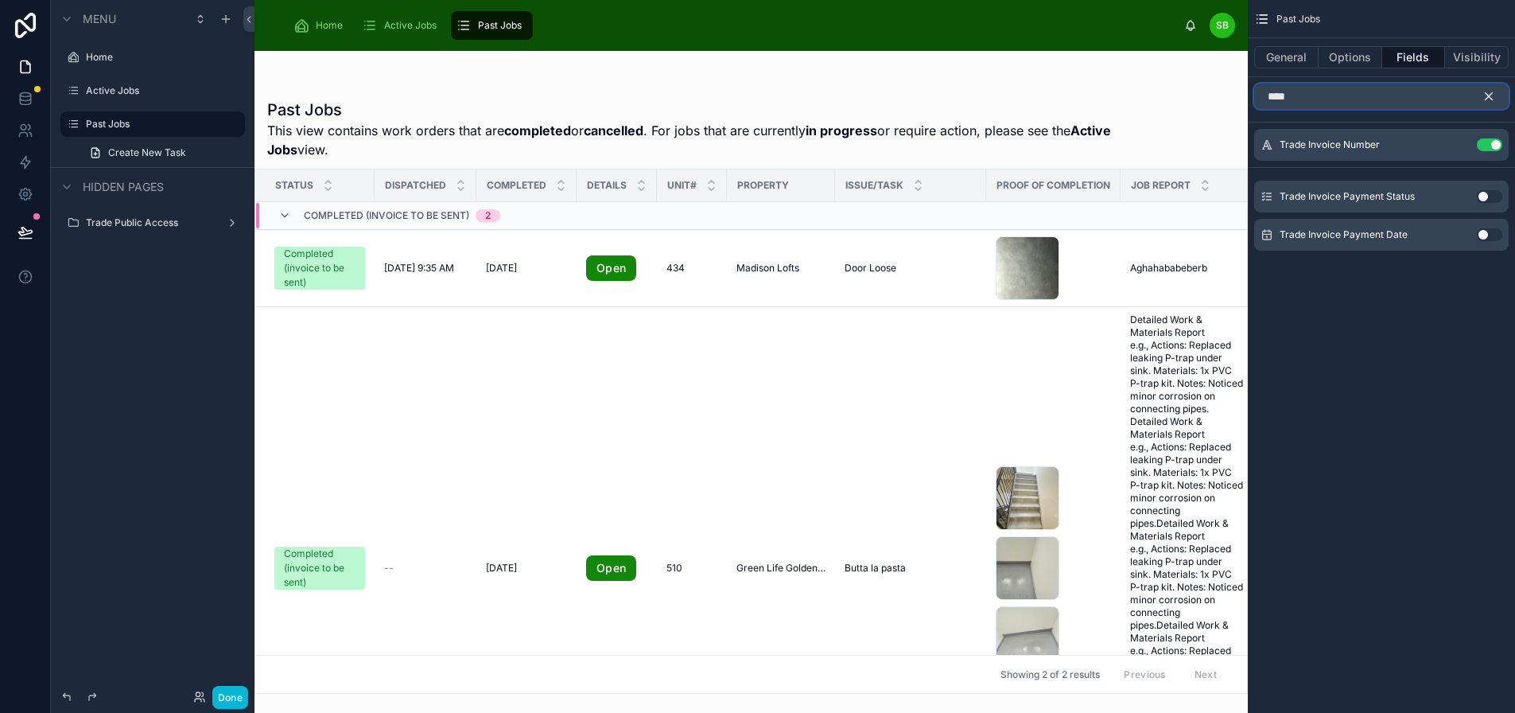
type input "****"
click at [1491, 192] on button "Use setting" at bounding box center [1489, 196] width 25 height 13
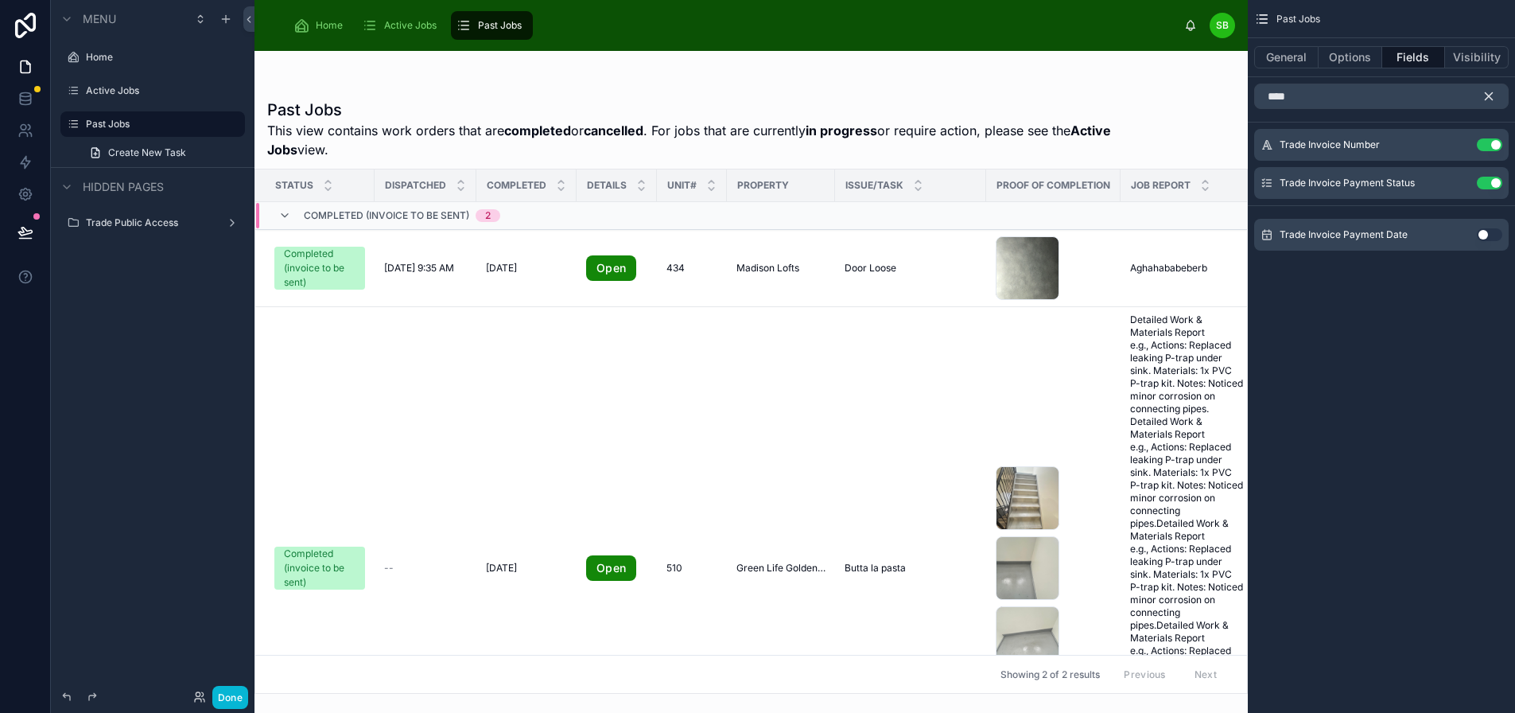
click at [1487, 235] on button "Use setting" at bounding box center [1489, 234] width 25 height 13
click at [1491, 98] on icon "scrollable content" at bounding box center [1489, 96] width 7 height 7
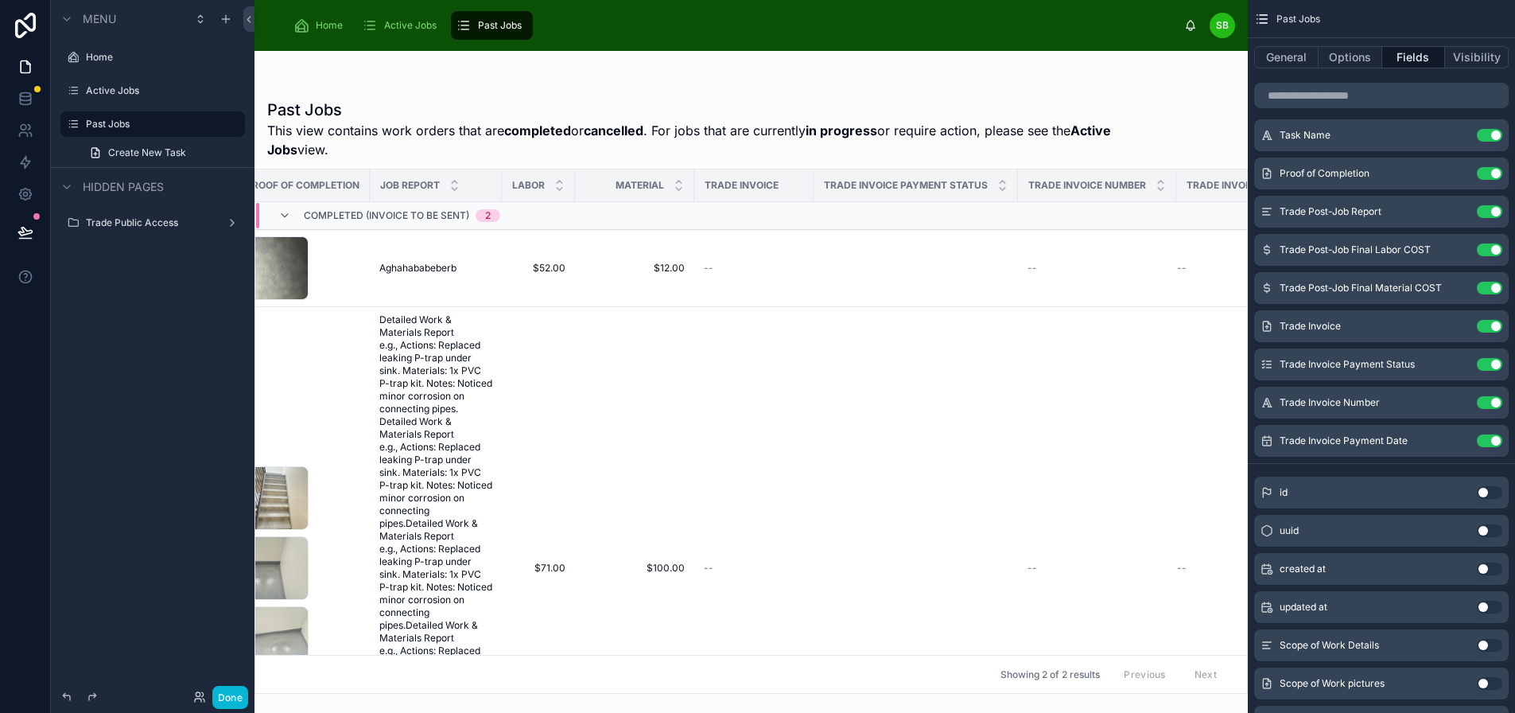
scroll to position [0, 804]
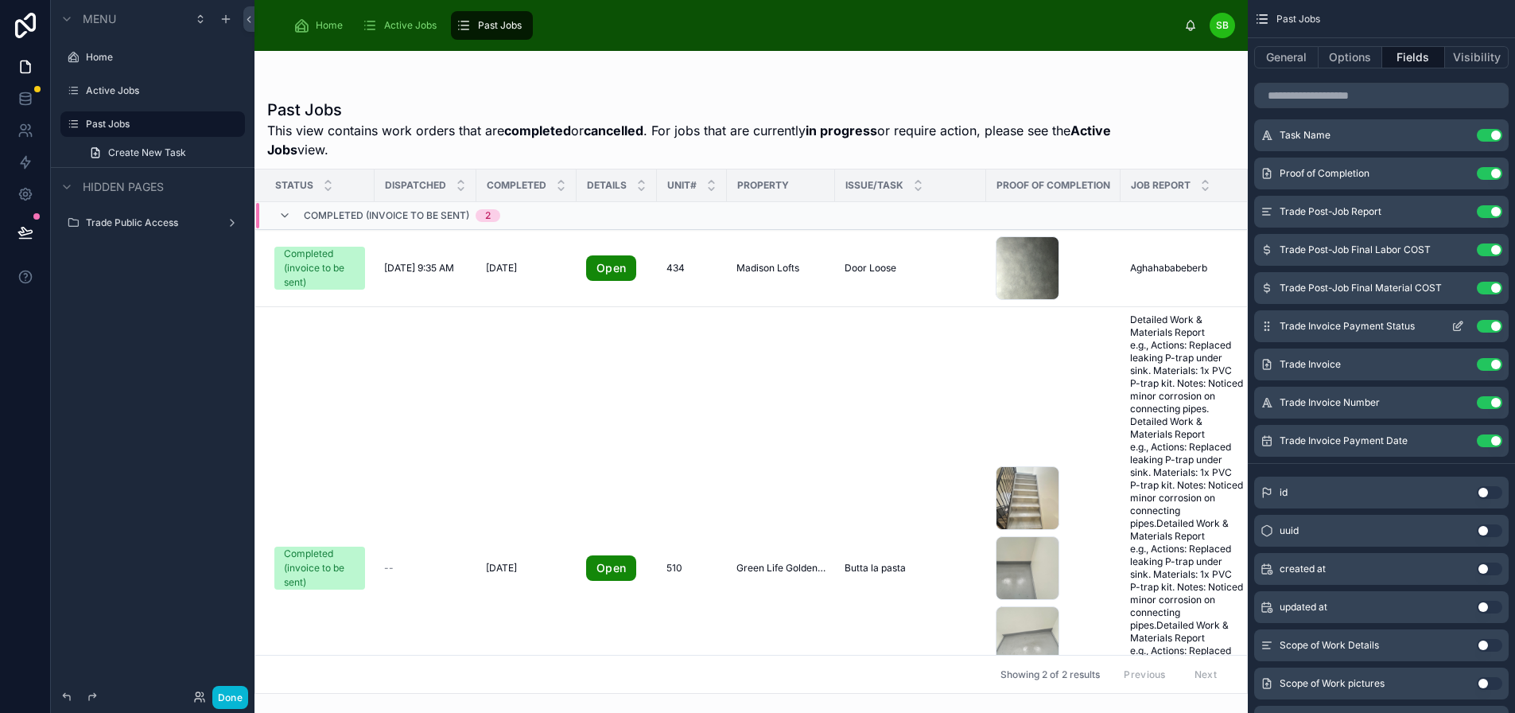
click at [1458, 325] on icon "scrollable content" at bounding box center [1458, 326] width 13 height 13
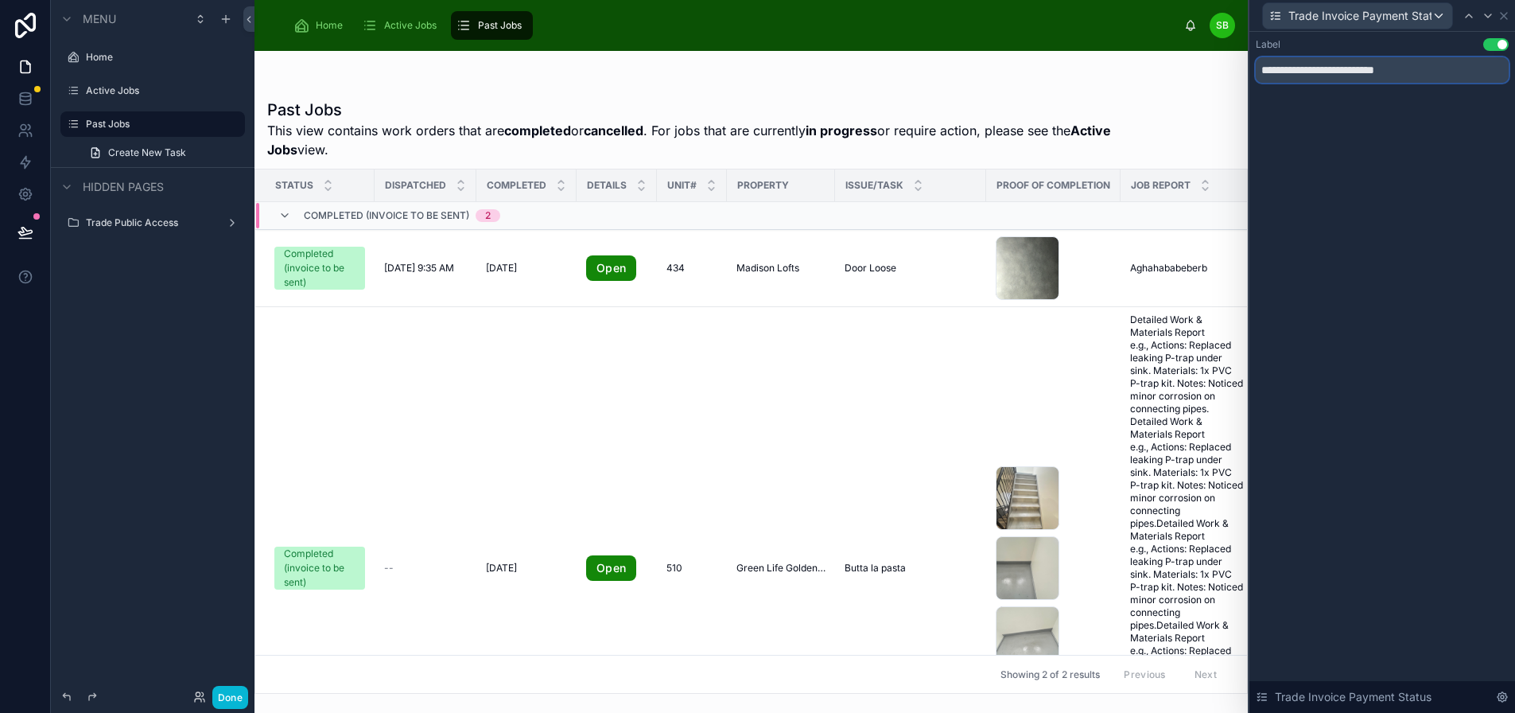
click at [1339, 68] on input "**********" at bounding box center [1382, 69] width 253 height 25
type input "**********"
click at [1348, 127] on div "**********" at bounding box center [1383, 372] width 266 height 681
click at [1491, 14] on icon at bounding box center [1488, 16] width 13 height 13
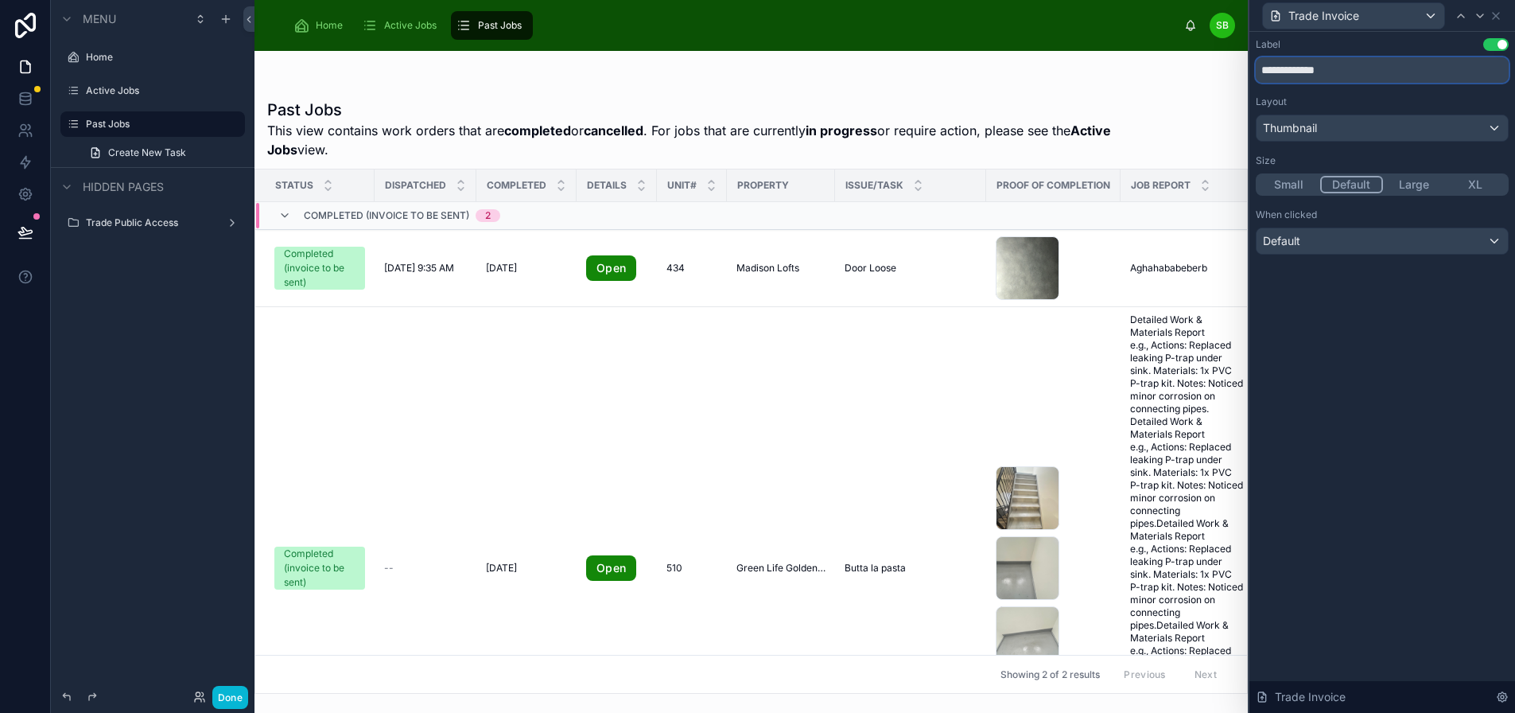
click at [1295, 67] on input "**********" at bounding box center [1382, 69] width 253 height 25
click at [1261, 68] on input "*******" at bounding box center [1382, 69] width 253 height 25
type input "*******"
click at [1483, 17] on icon at bounding box center [1480, 16] width 13 height 13
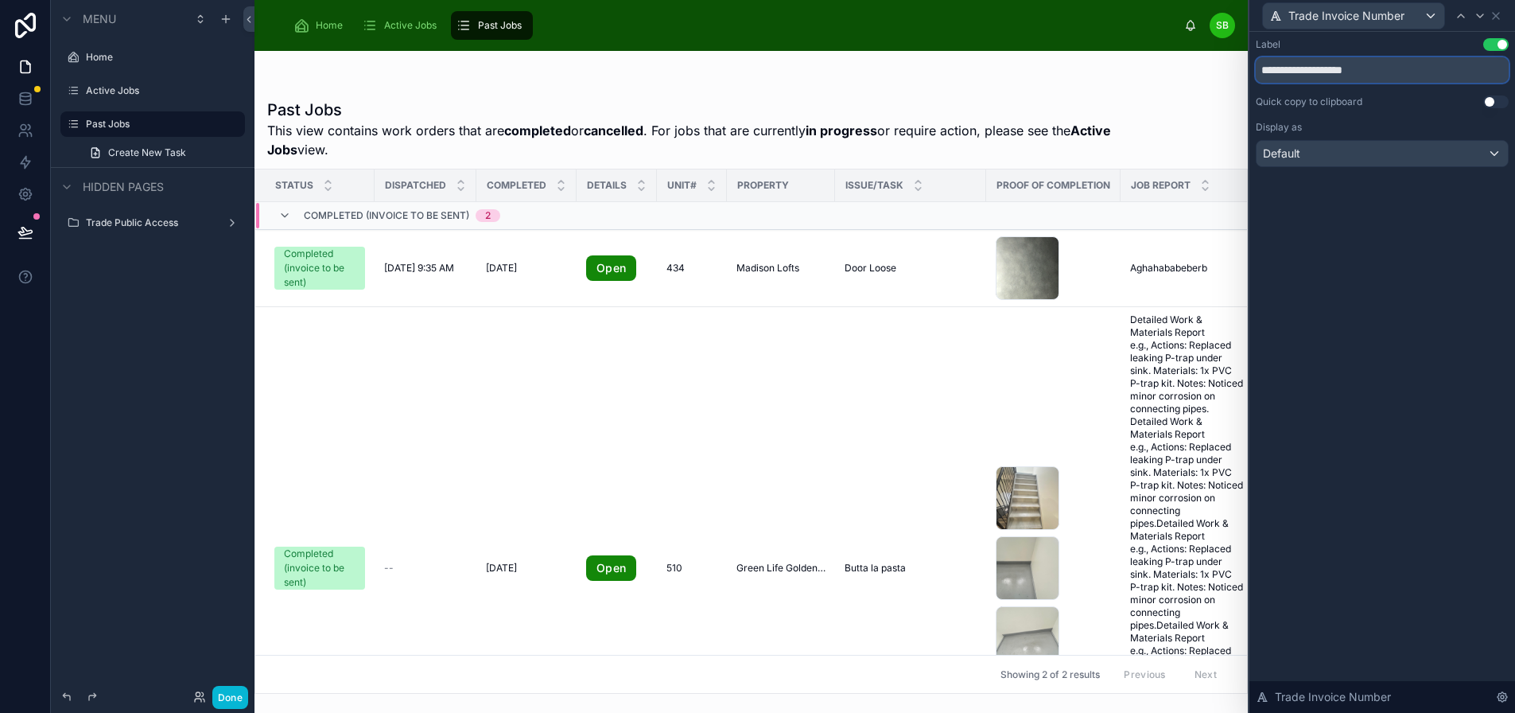
click at [1294, 67] on input "**********" at bounding box center [1382, 69] width 253 height 25
type input "**********"
click at [1482, 11] on icon at bounding box center [1480, 16] width 13 height 13
click at [1339, 72] on input "**********" at bounding box center [1382, 69] width 253 height 25
click at [1335, 73] on input "**********" at bounding box center [1382, 69] width 253 height 25
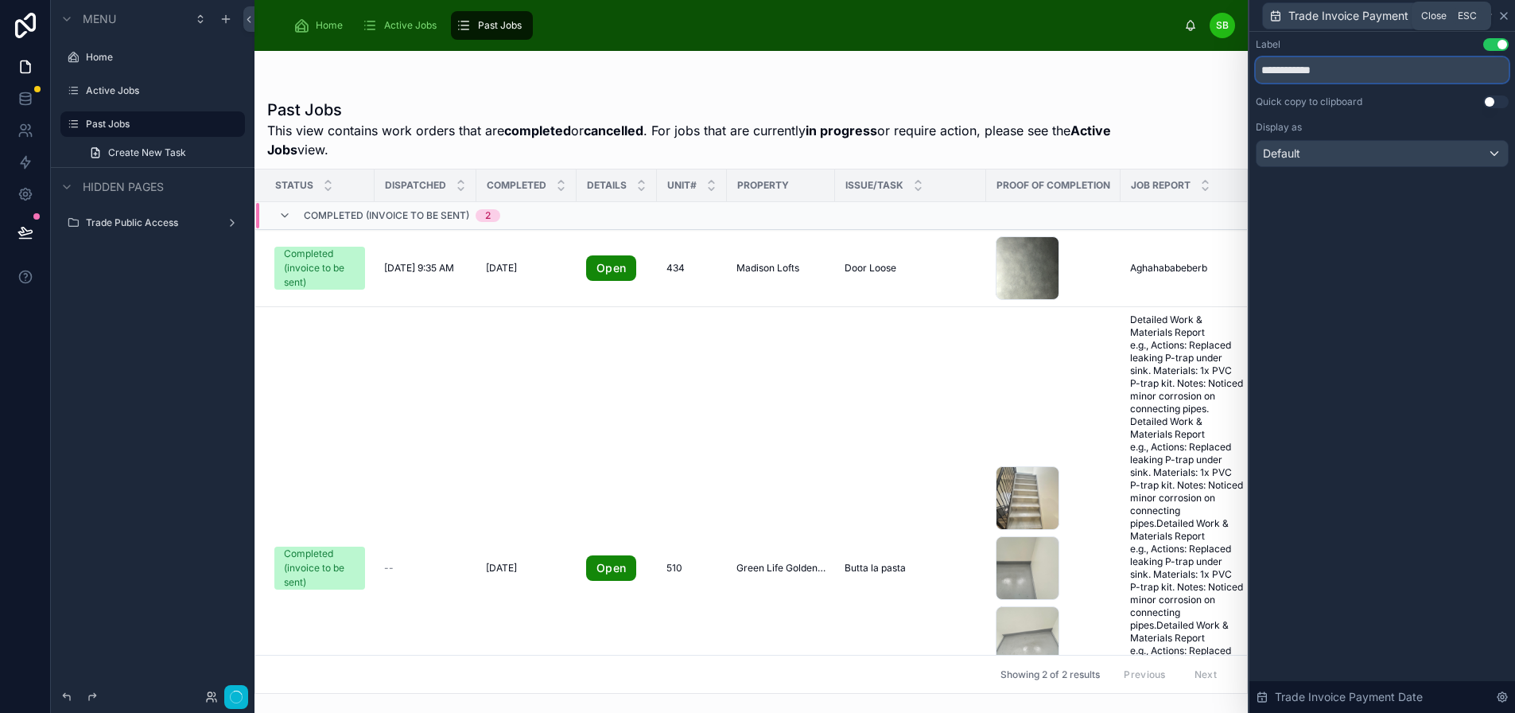
type input "**********"
click at [1506, 15] on icon at bounding box center [1504, 16] width 13 height 13
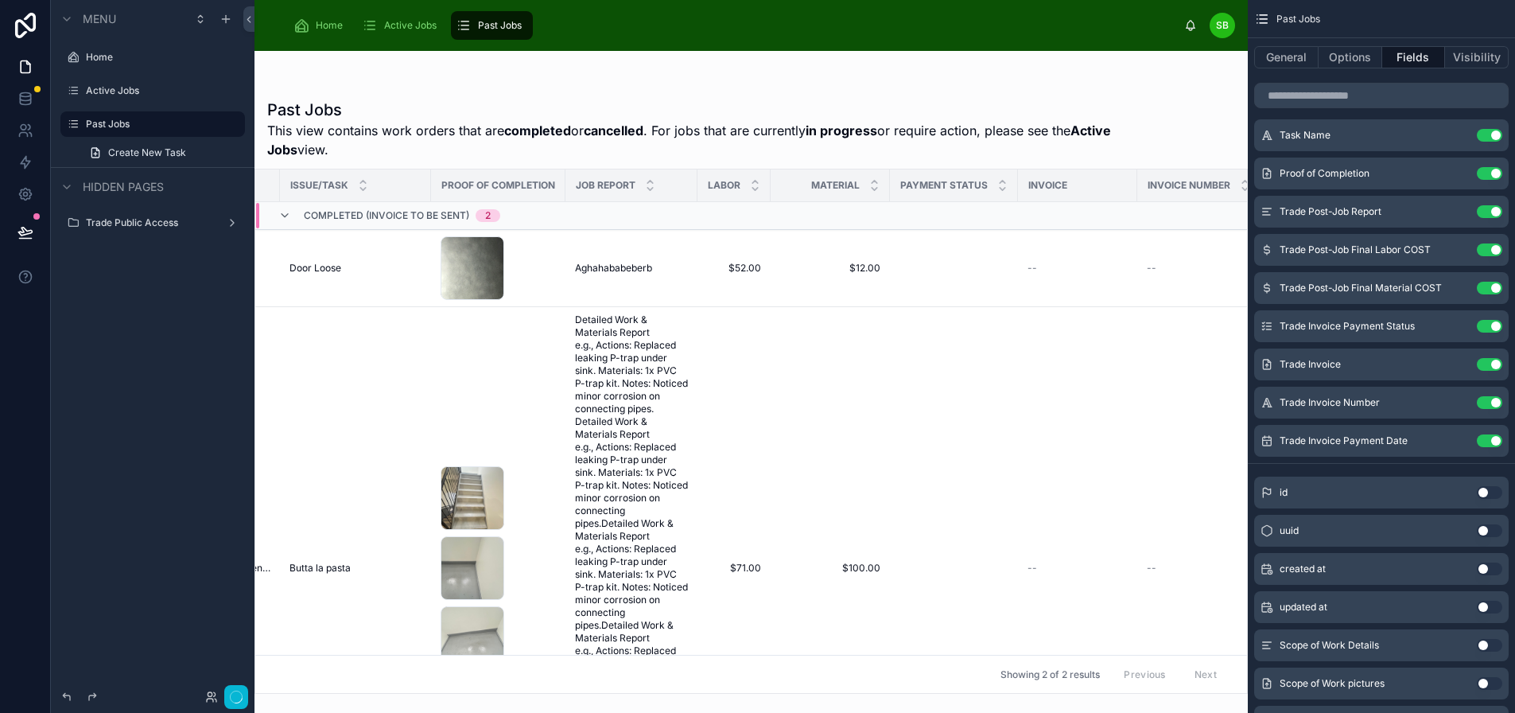
scroll to position [0, 693]
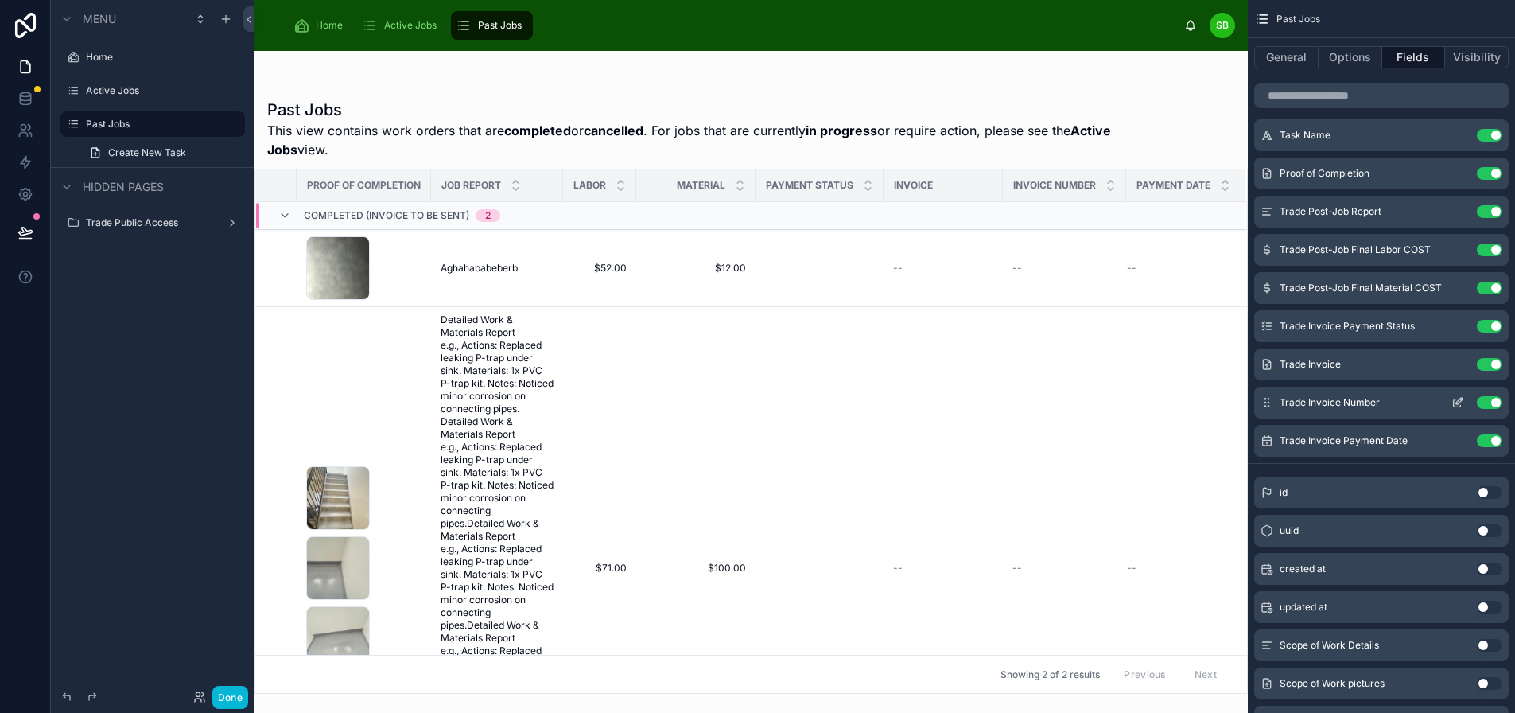
click at [1458, 401] on icon "scrollable content" at bounding box center [1459, 401] width 6 height 6
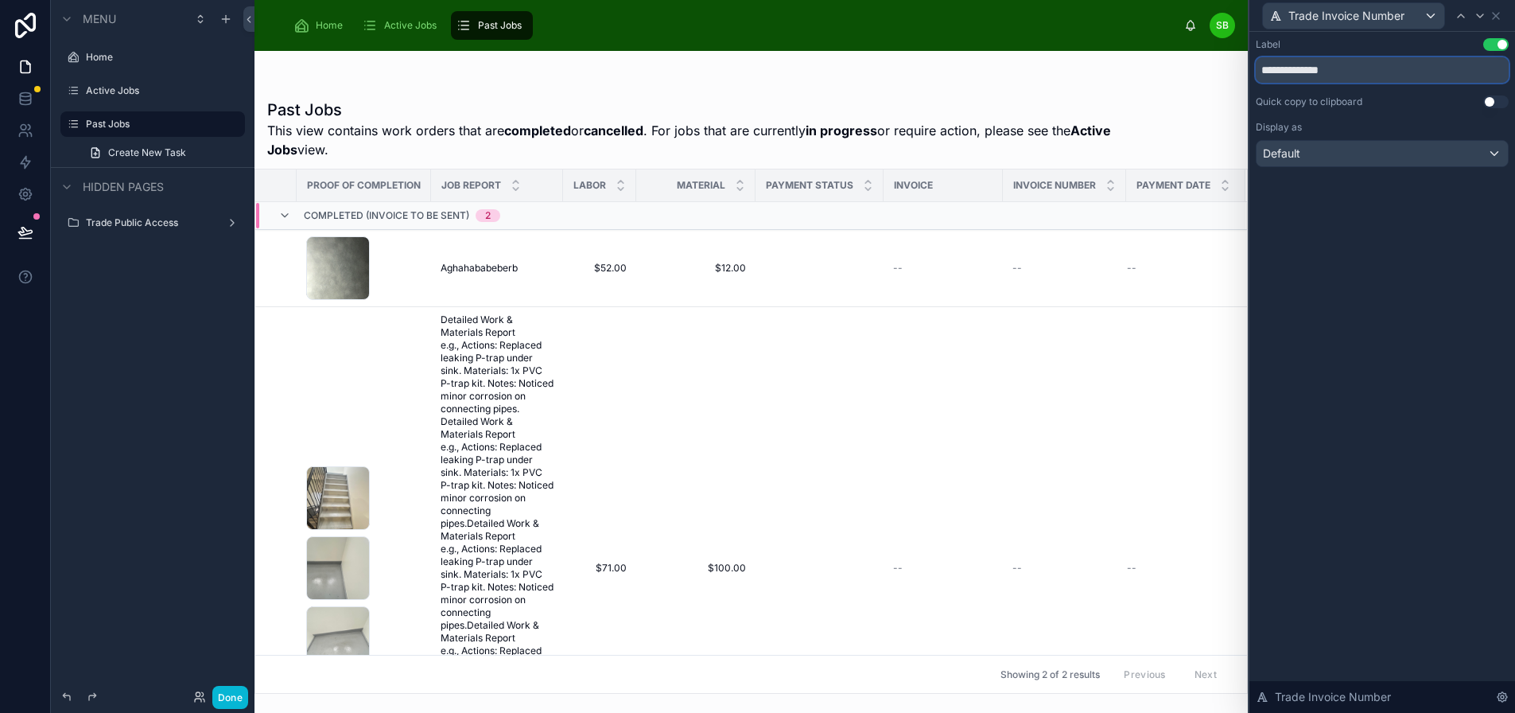
click at [1360, 75] on input "**********" at bounding box center [1382, 69] width 253 height 25
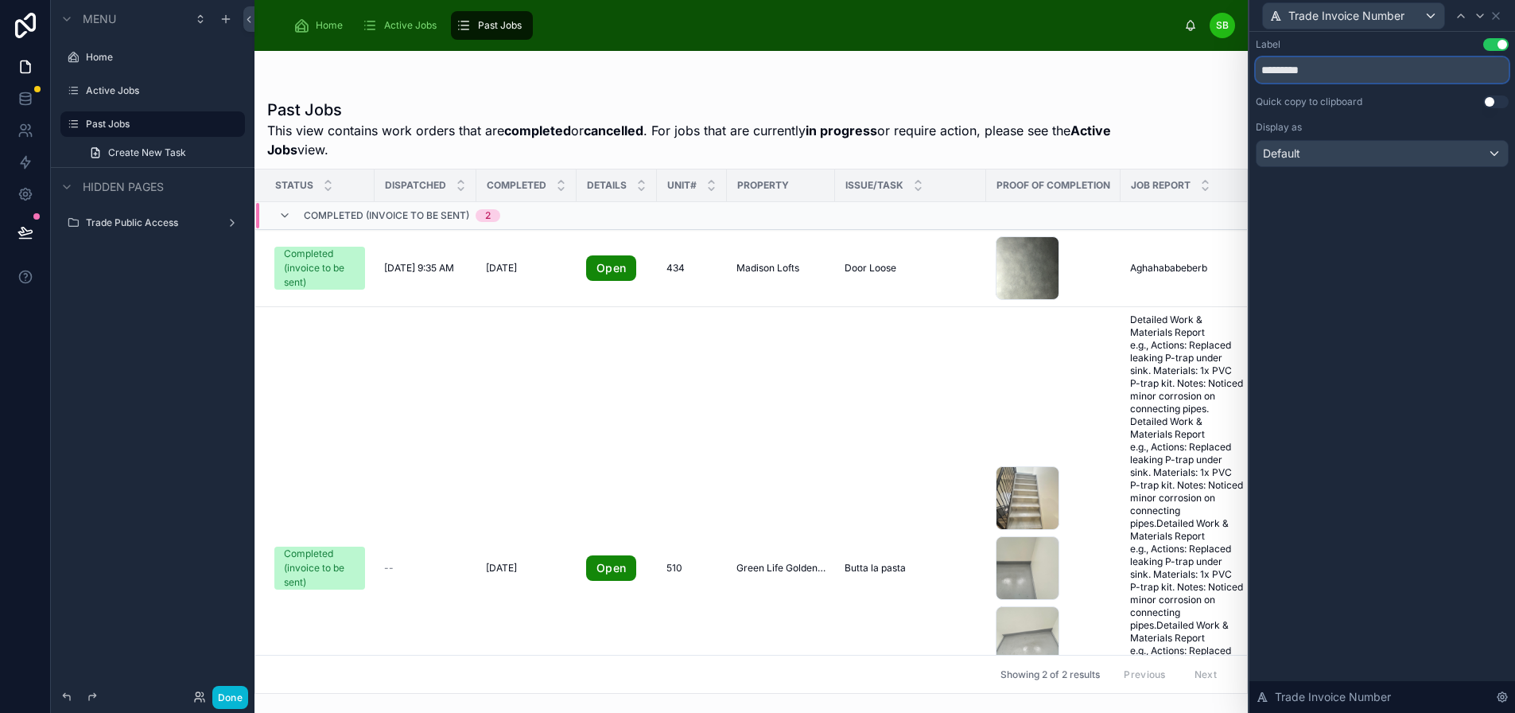
type input "*********"
click at [1367, 47] on div "Label Use setting" at bounding box center [1382, 44] width 253 height 13
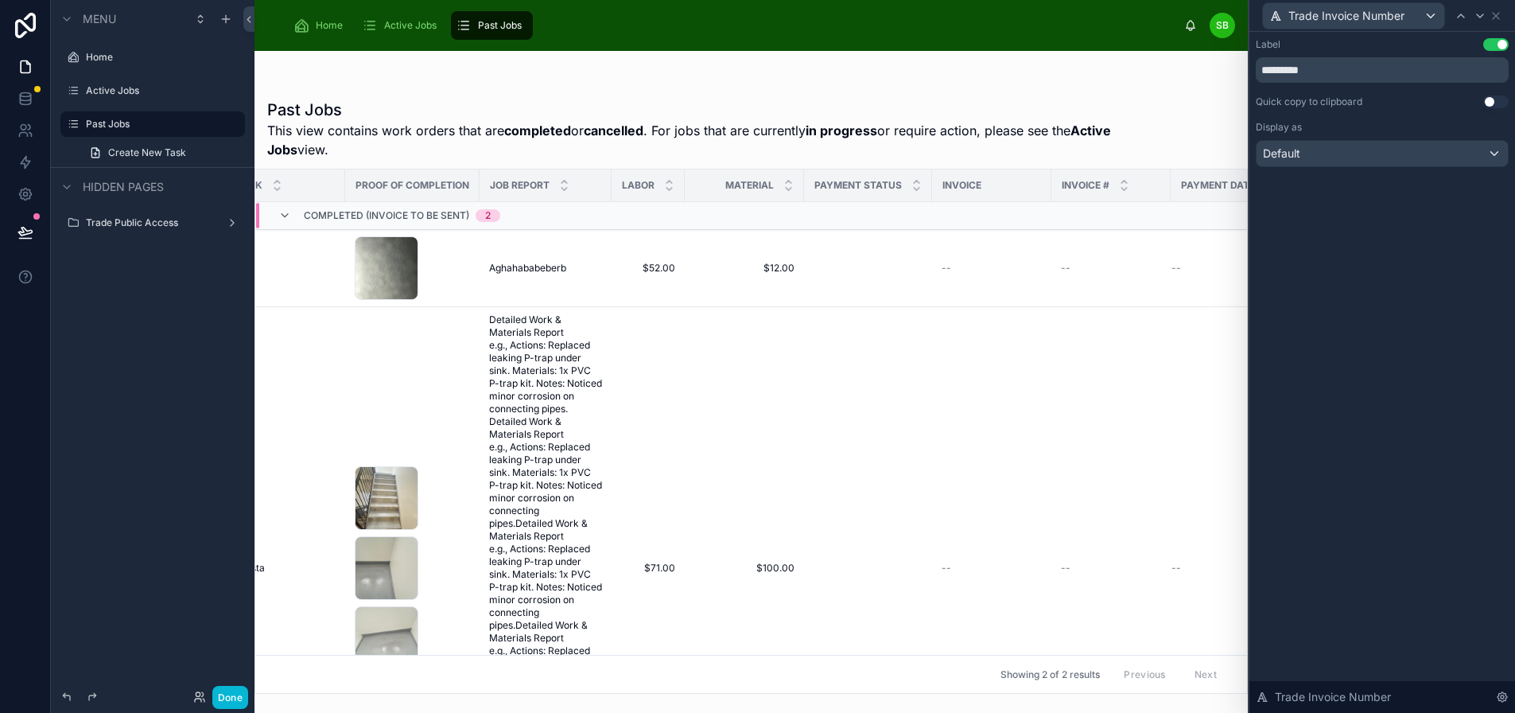
scroll to position [0, 688]
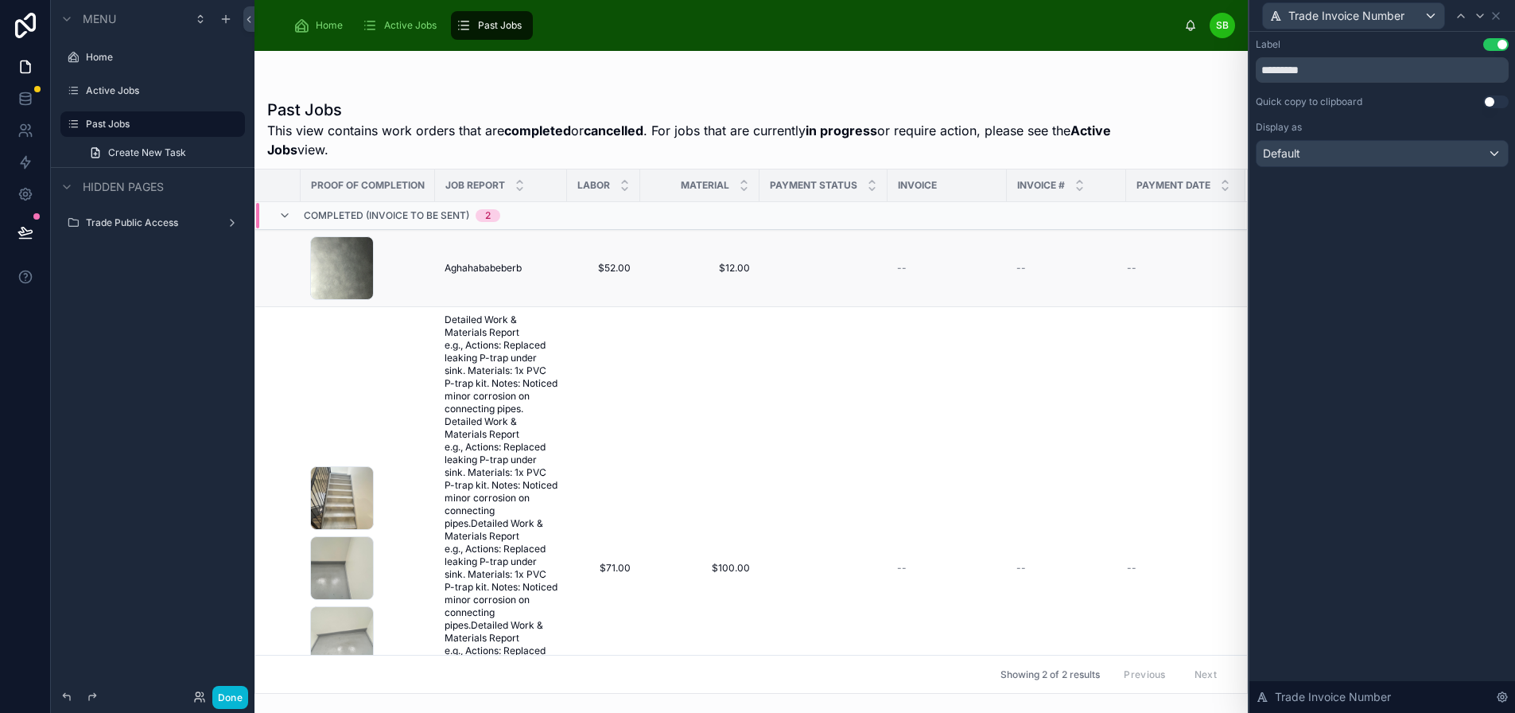
click at [812, 260] on td at bounding box center [824, 268] width 128 height 77
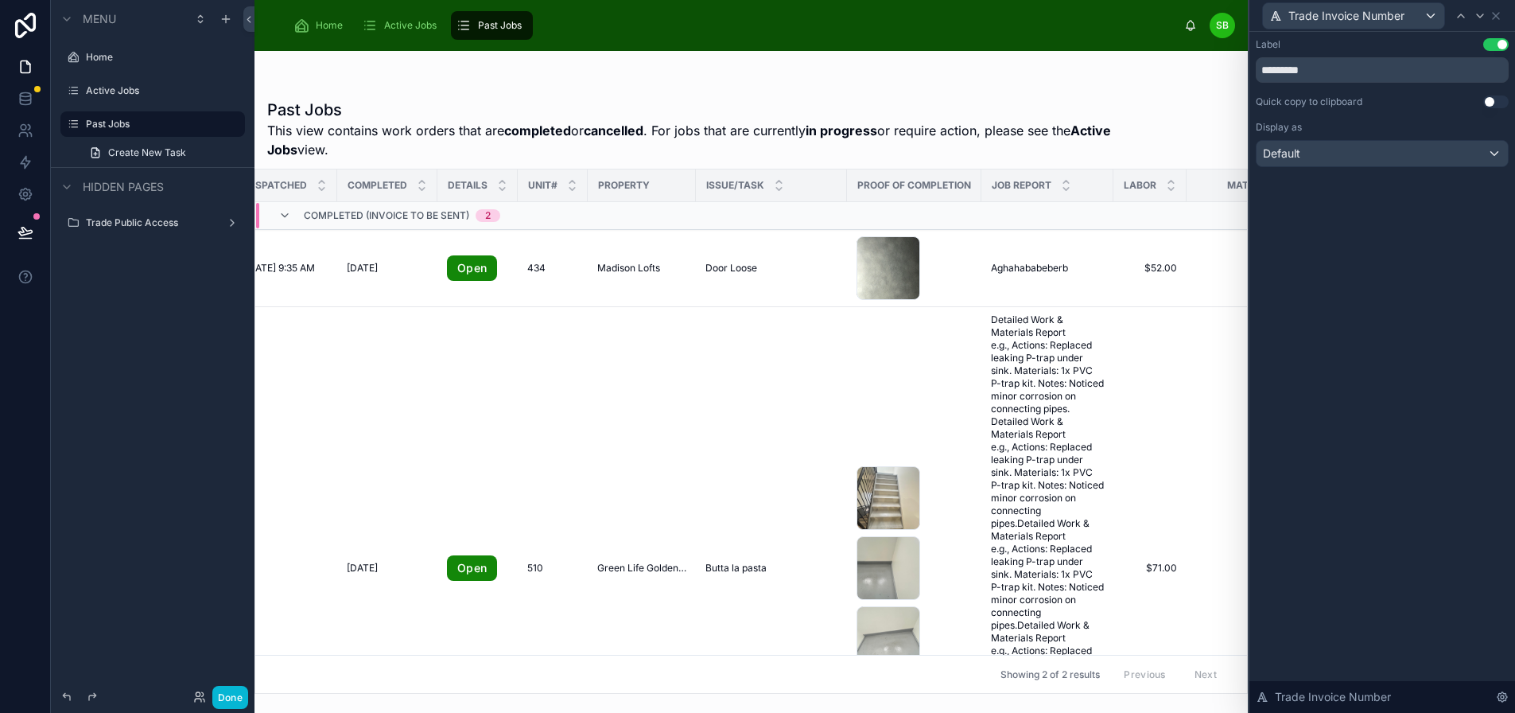
scroll to position [0, 0]
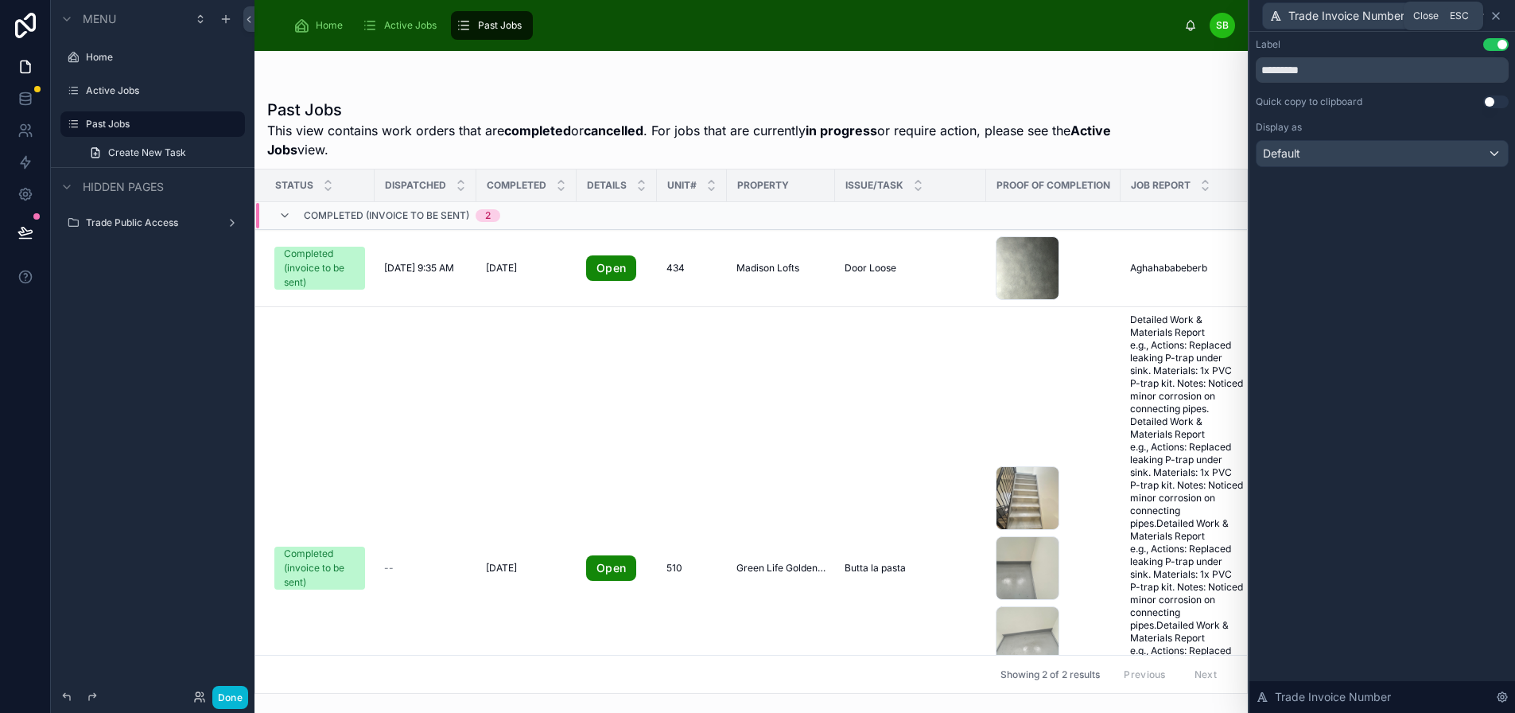
click at [1501, 17] on icon at bounding box center [1496, 16] width 13 height 13
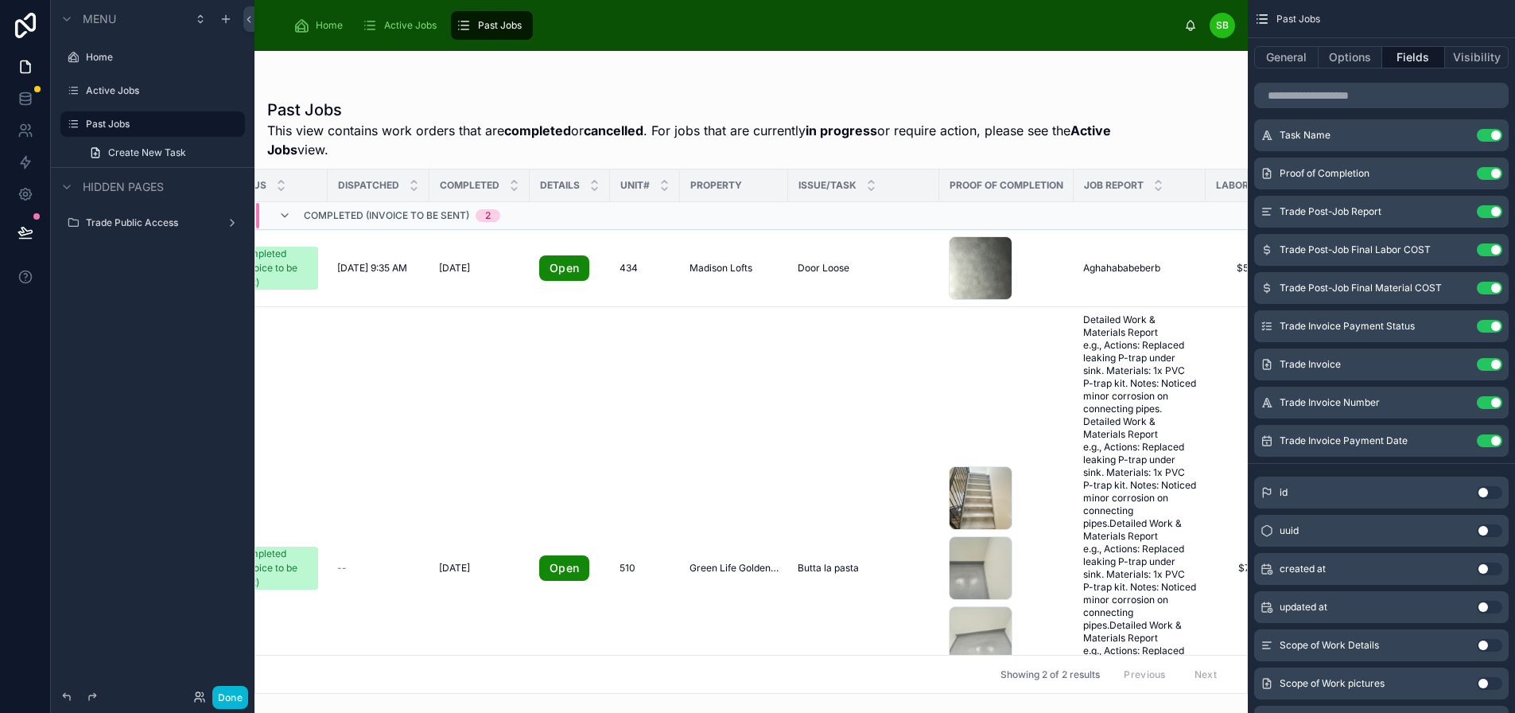
scroll to position [0, 45]
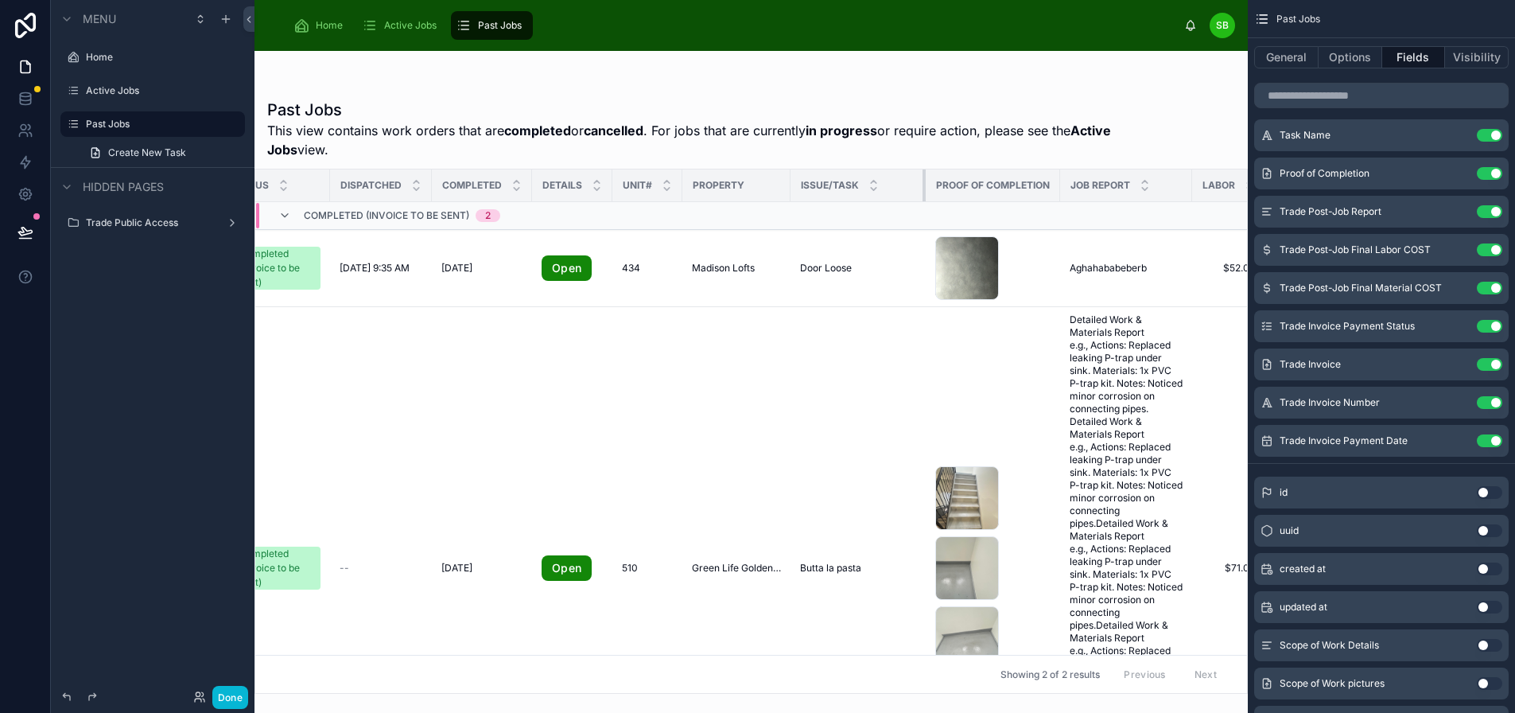
drag, startPoint x: 929, startPoint y: 185, endPoint x: 913, endPoint y: 183, distance: 16.0
click at [923, 183] on div at bounding box center [926, 185] width 6 height 32
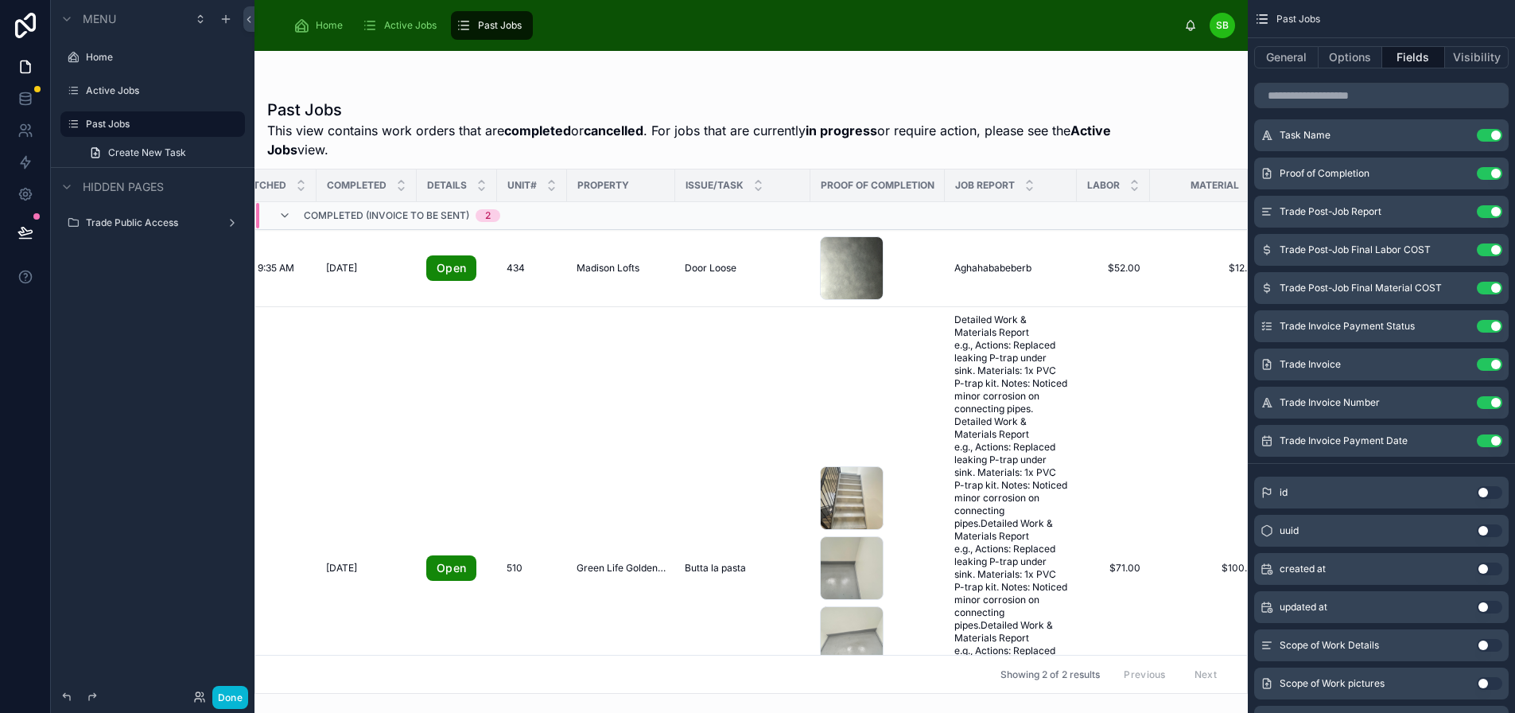
scroll to position [0, 0]
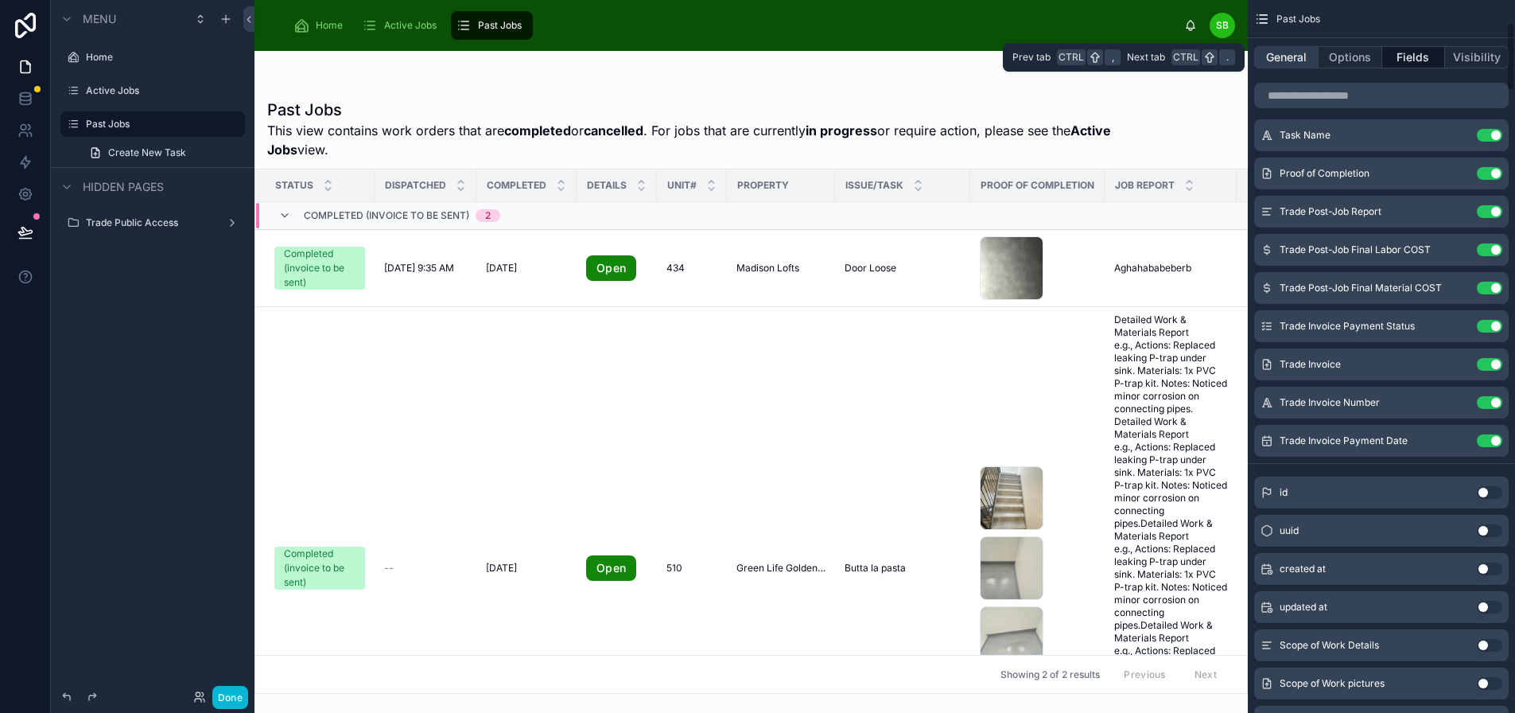
click at [1279, 54] on button "General" at bounding box center [1286, 57] width 64 height 22
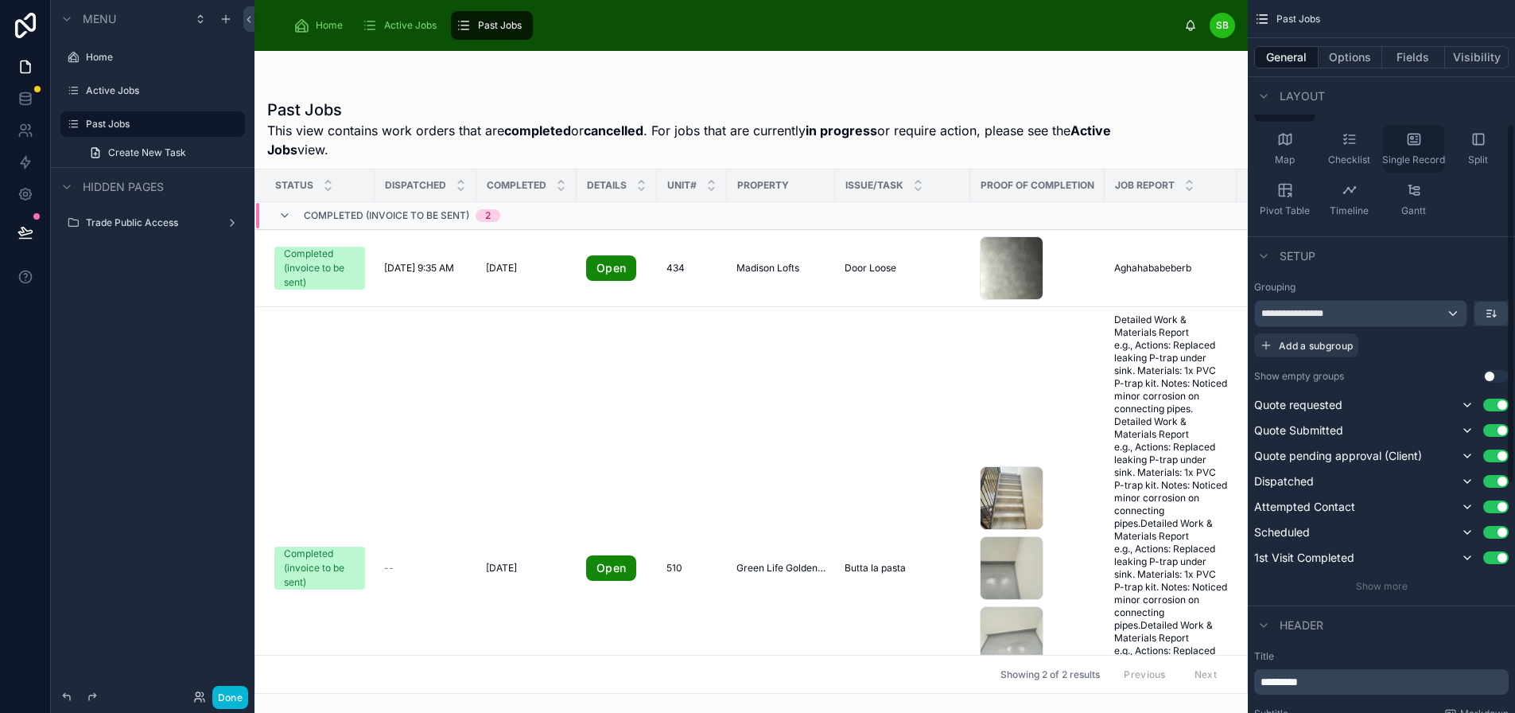
scroll to position [96, 0]
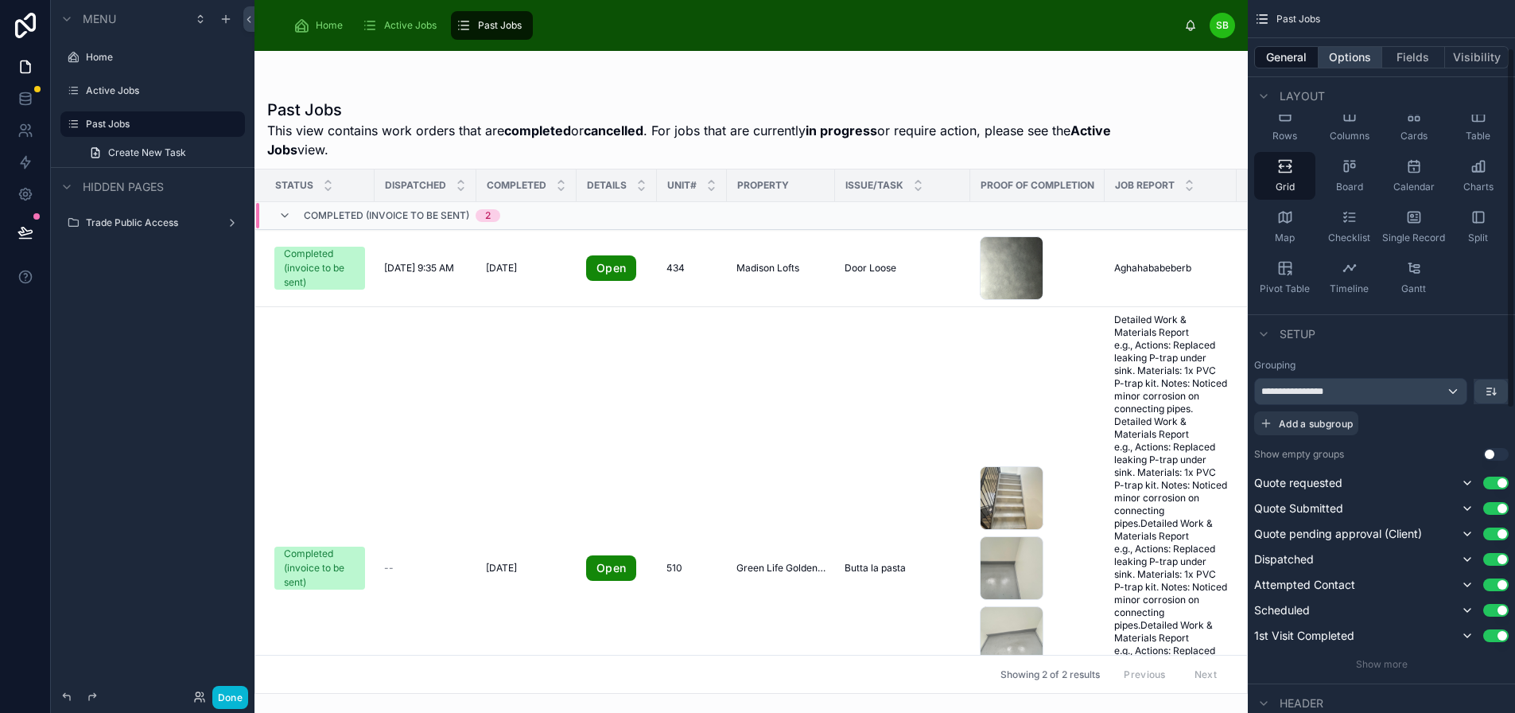
click at [1366, 55] on button "Options" at bounding box center [1351, 57] width 64 height 22
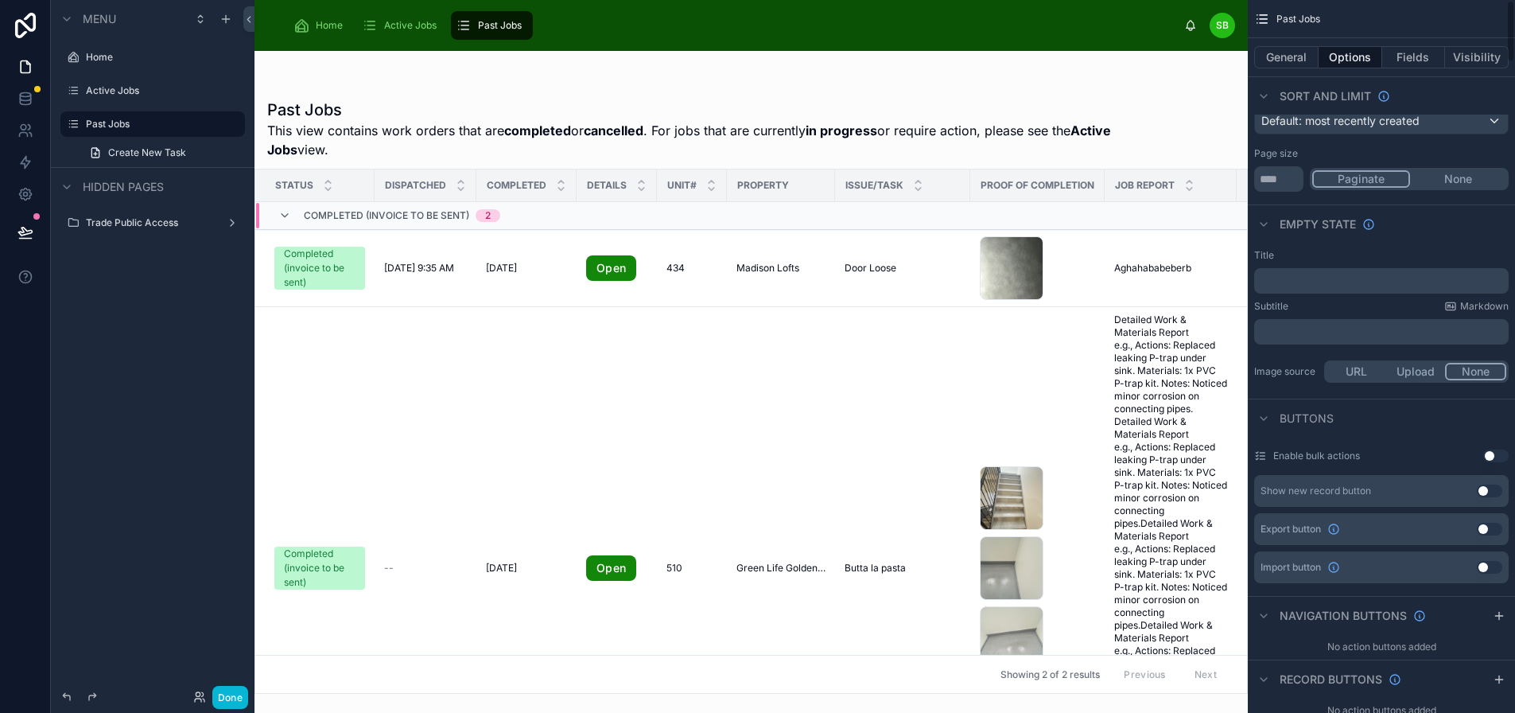
scroll to position [0, 0]
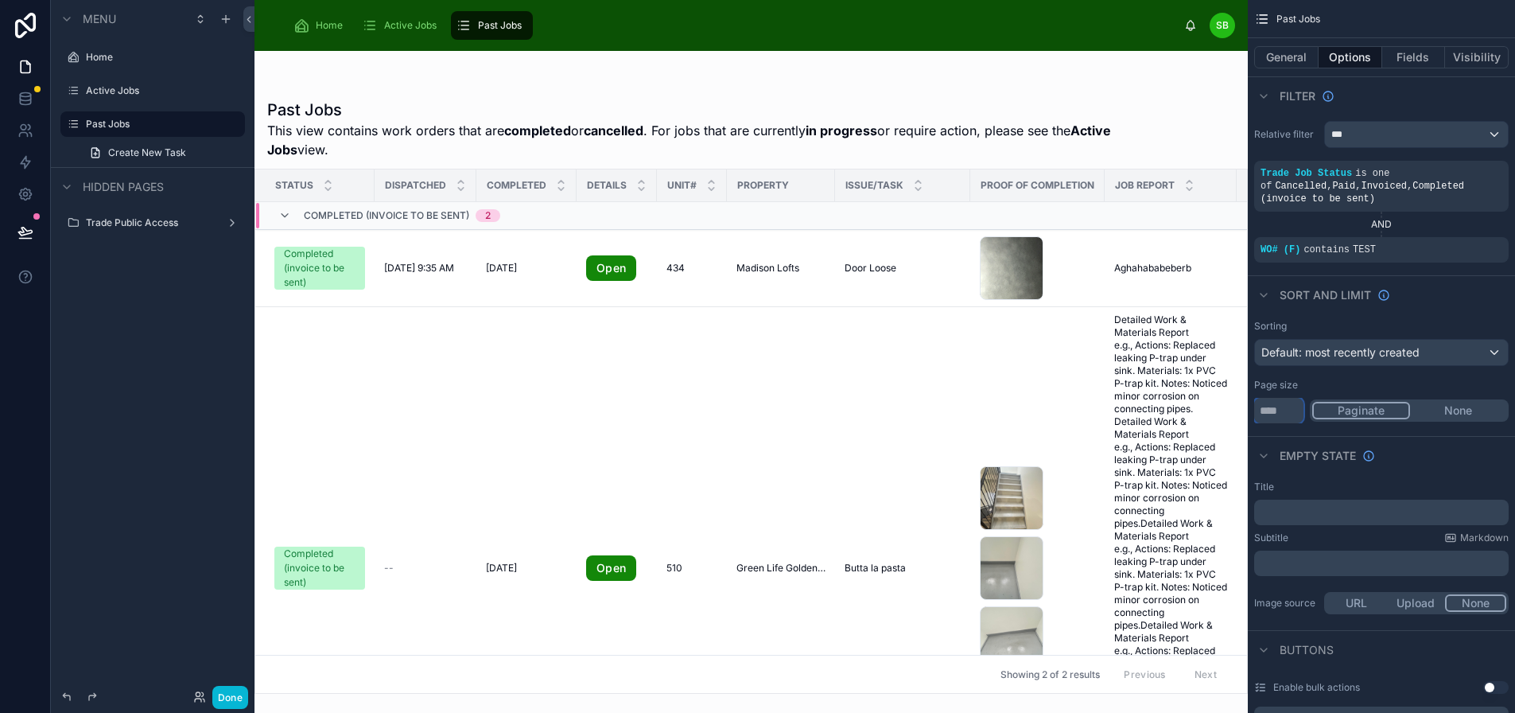
drag, startPoint x: 1289, startPoint y: 408, endPoint x: 1237, endPoint y: 413, distance: 52.7
click at [1237, 413] on div "Home Active Jobs Past Jobs SB [PERSON_NAME] Past Jobs This view contains work o…" at bounding box center [885, 356] width 1261 height 713
type input "**"
click at [1468, 237] on icon "scrollable content" at bounding box center [1469, 239] width 10 height 10
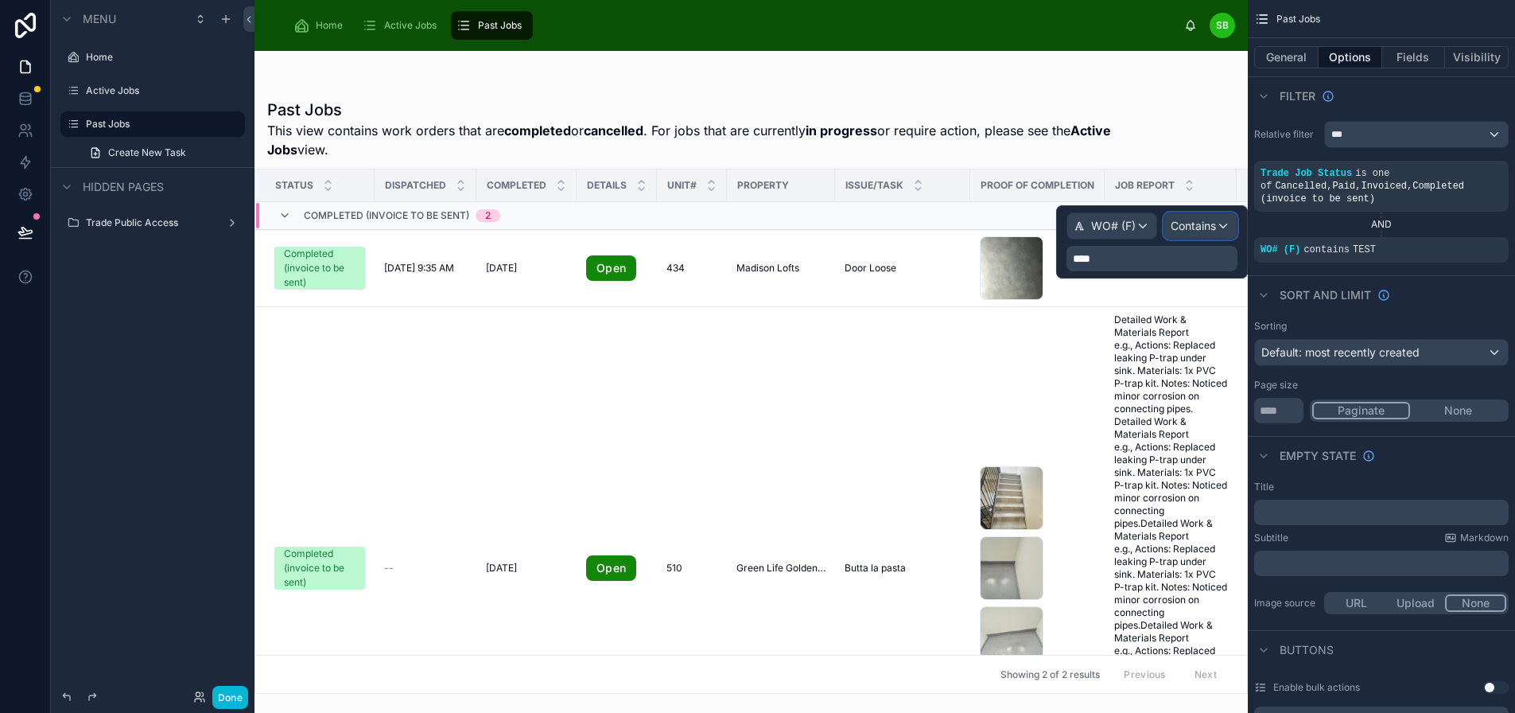
click at [1226, 224] on div "Contains" at bounding box center [1200, 225] width 72 height 25
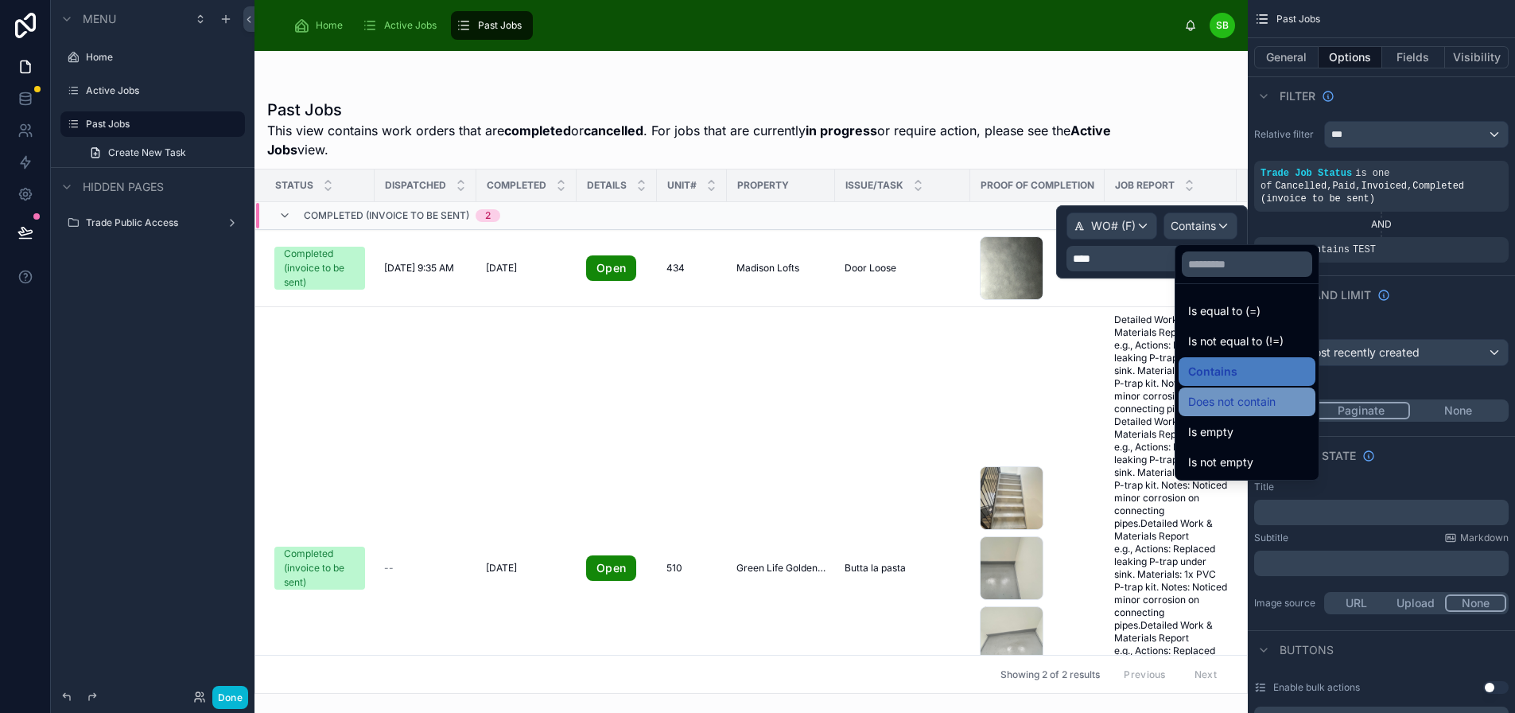
click at [1242, 393] on span "Does not contain" at bounding box center [1231, 401] width 87 height 19
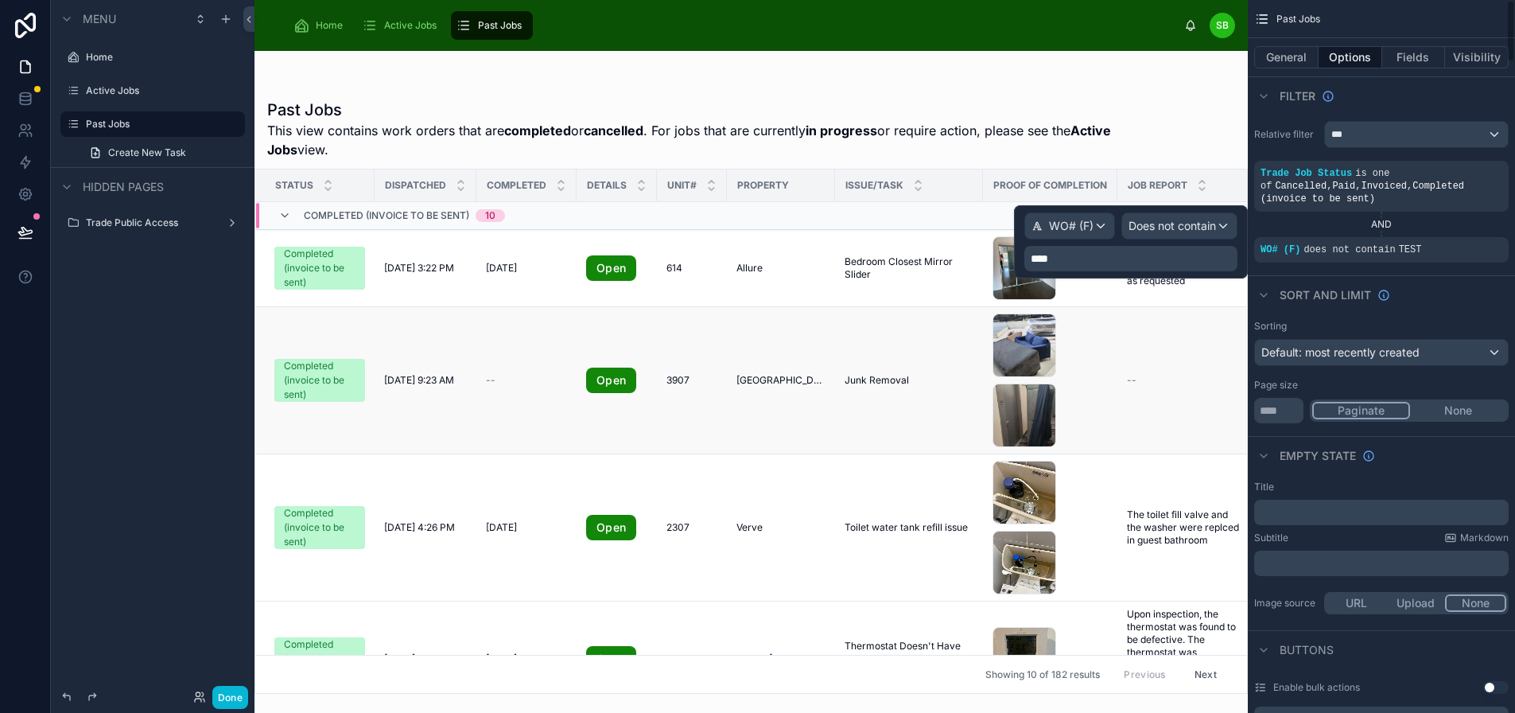
click at [1459, 277] on div "Sort And Limit" at bounding box center [1381, 294] width 267 height 38
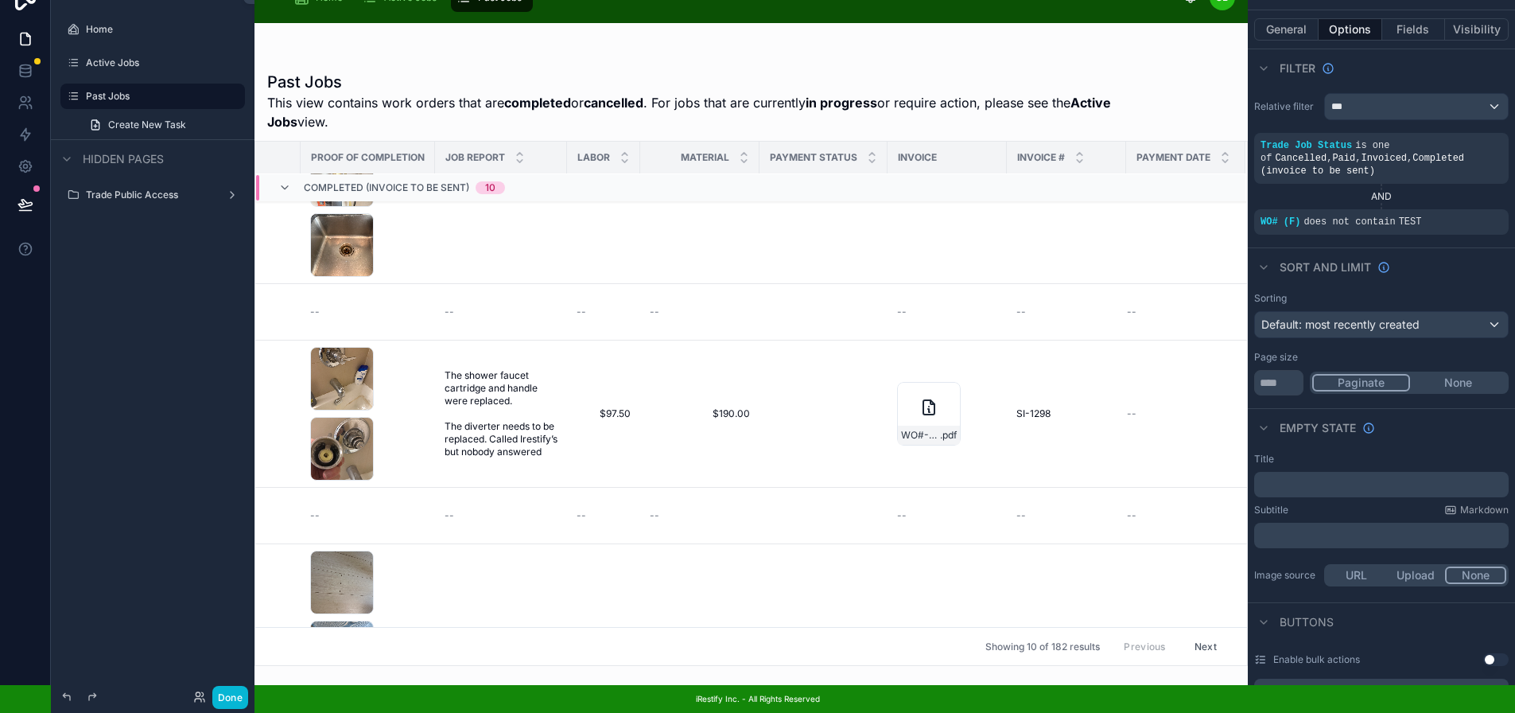
scroll to position [716, 691]
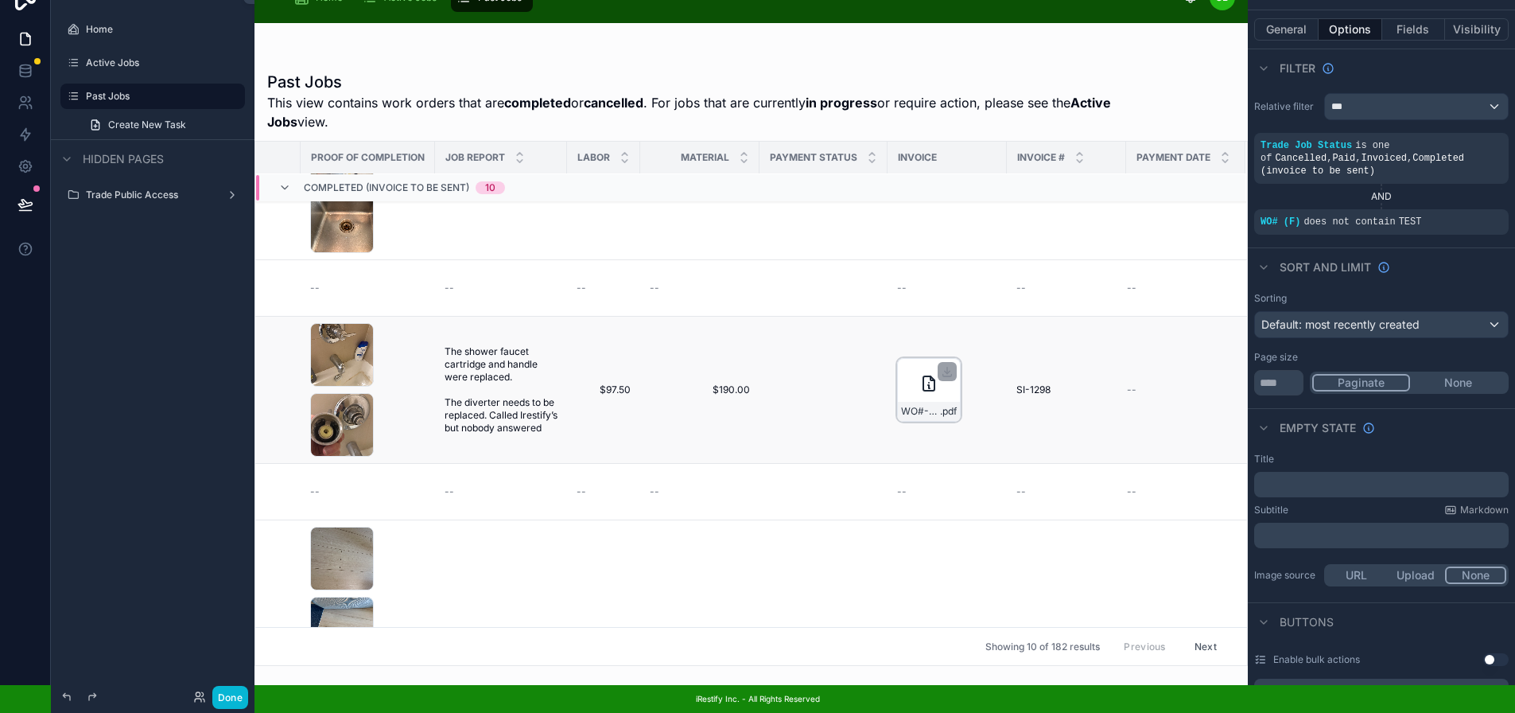
click at [904, 374] on div "WO#-15062---Urban-Plumbing-SI-1298 .pdf" at bounding box center [929, 390] width 64 height 64
click at [231, 694] on button "Done" at bounding box center [230, 697] width 36 height 23
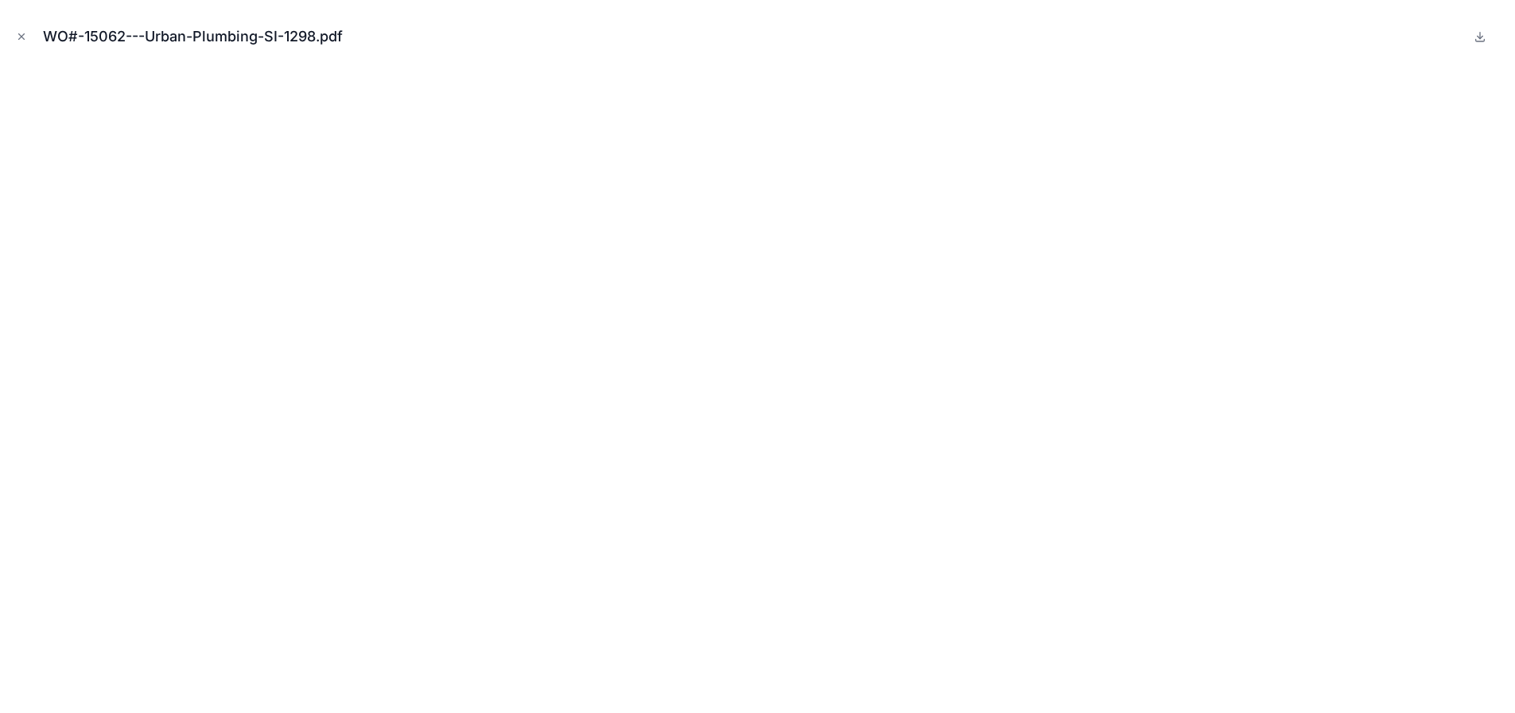
scroll to position [636, 0]
click at [22, 37] on icon "Close modal" at bounding box center [22, 37] width 6 height 6
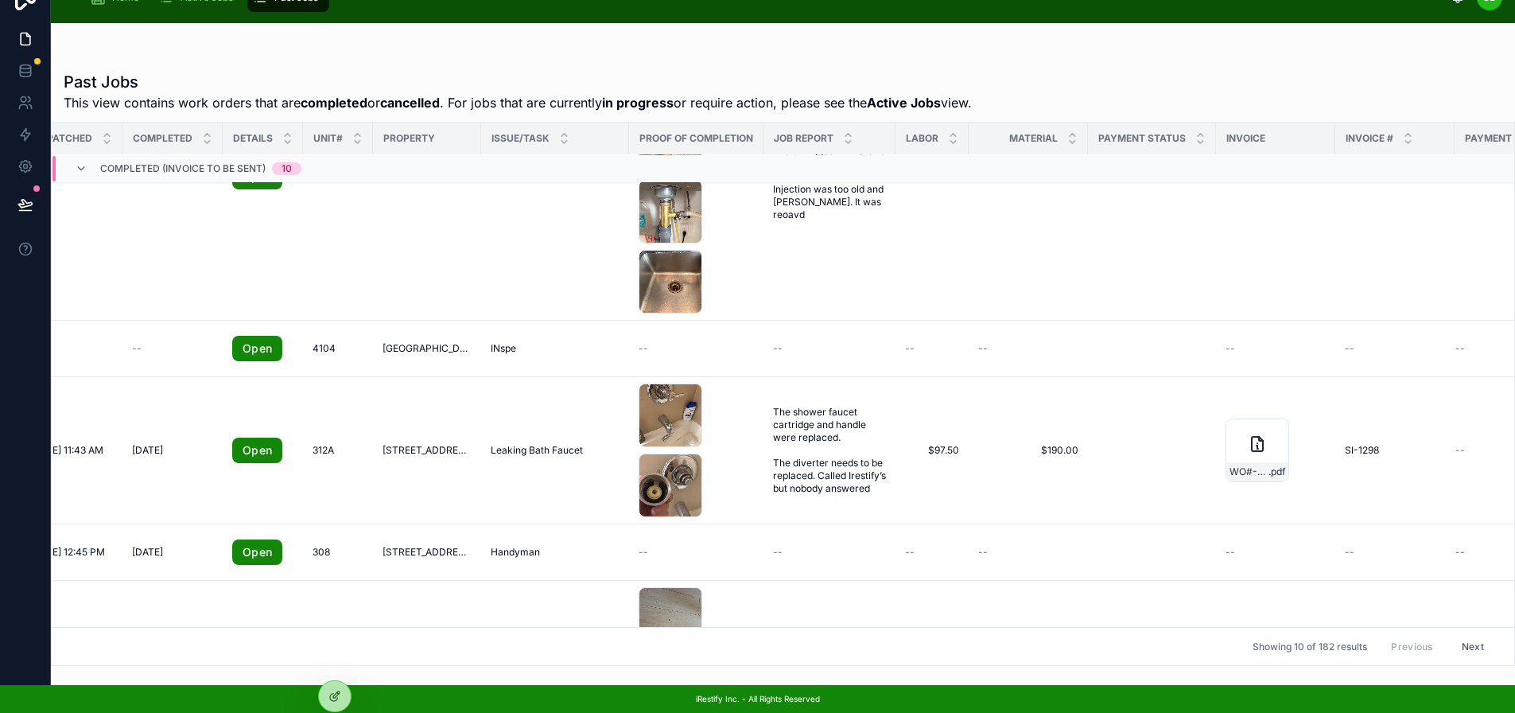
scroll to position [636, 220]
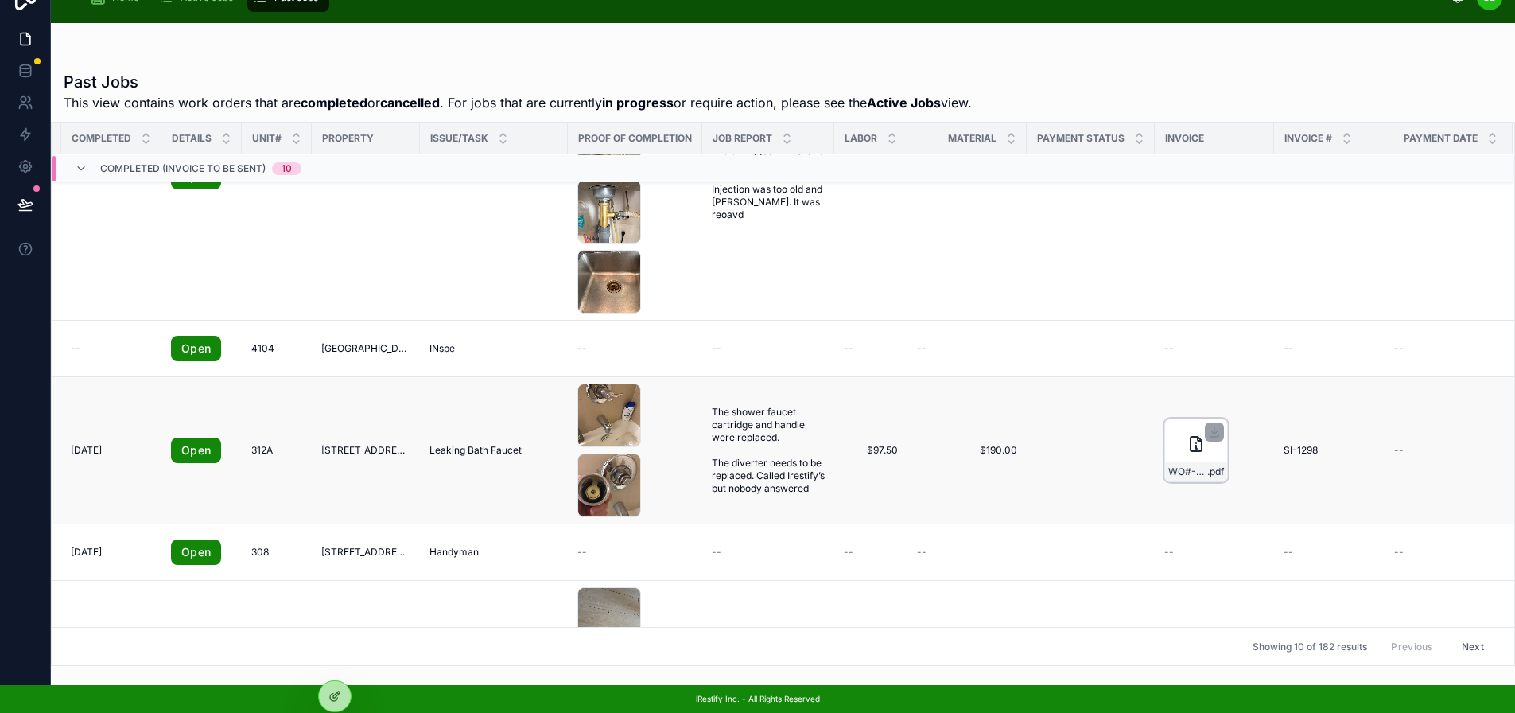
click at [1191, 438] on icon at bounding box center [1196, 444] width 11 height 14
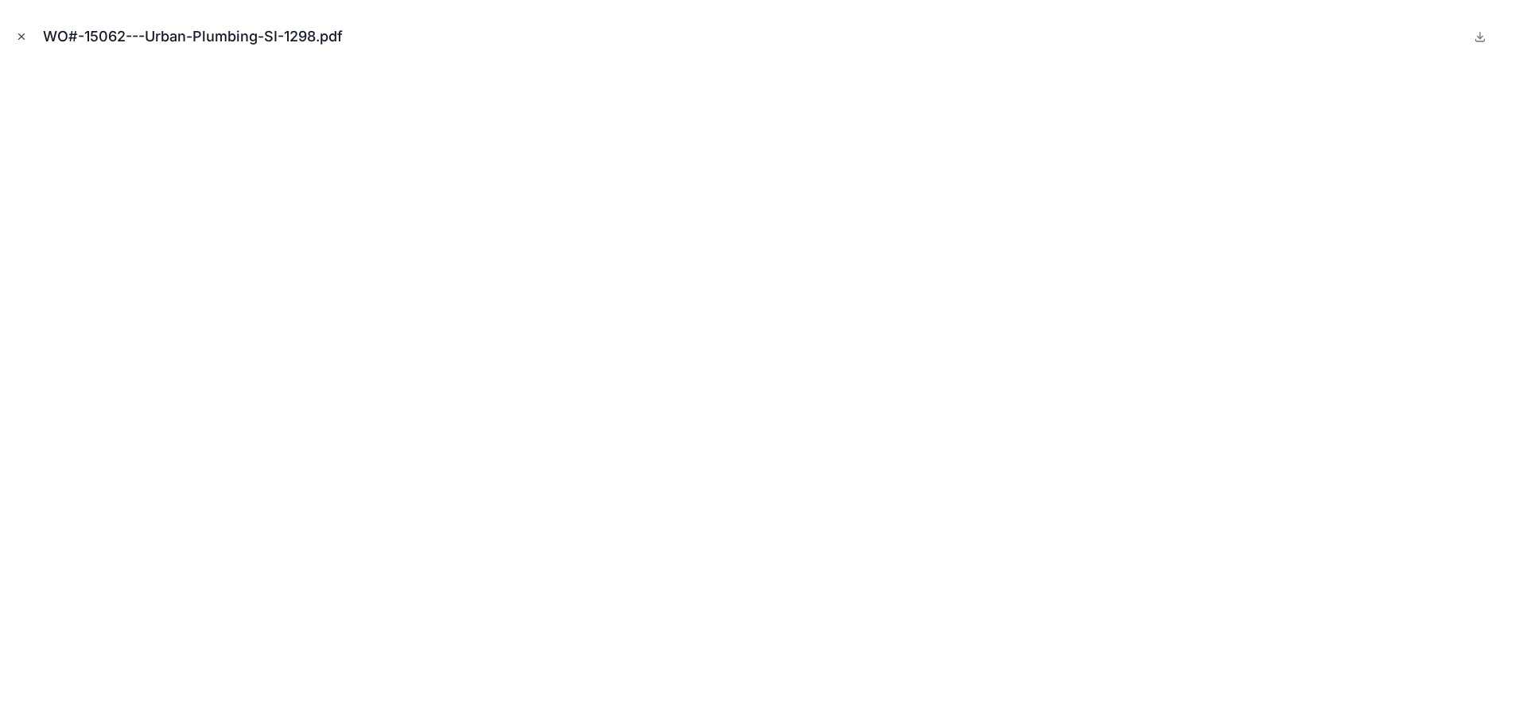
click at [22, 37] on icon "Close modal" at bounding box center [22, 37] width 6 height 6
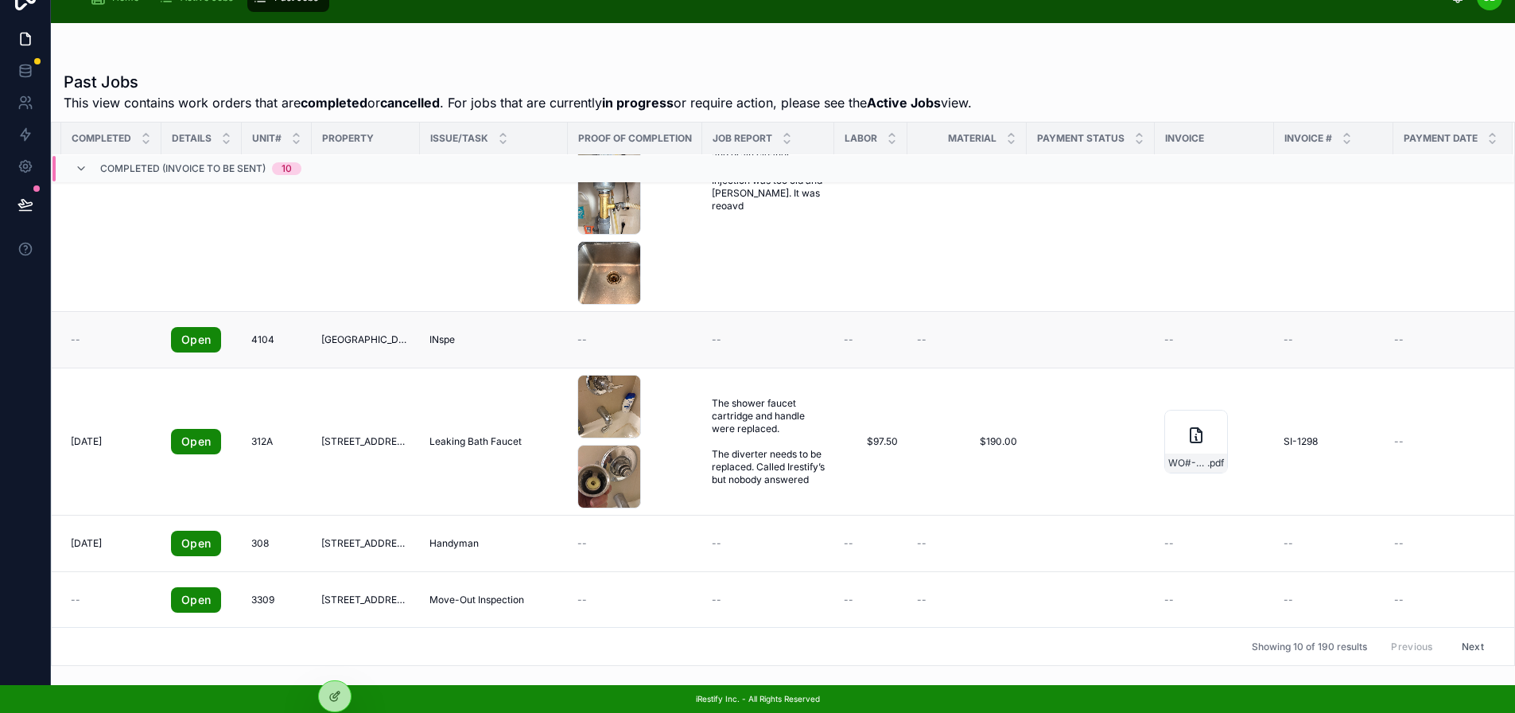
scroll to position [933, 220]
click at [1463, 635] on button "Next" at bounding box center [1473, 646] width 45 height 25
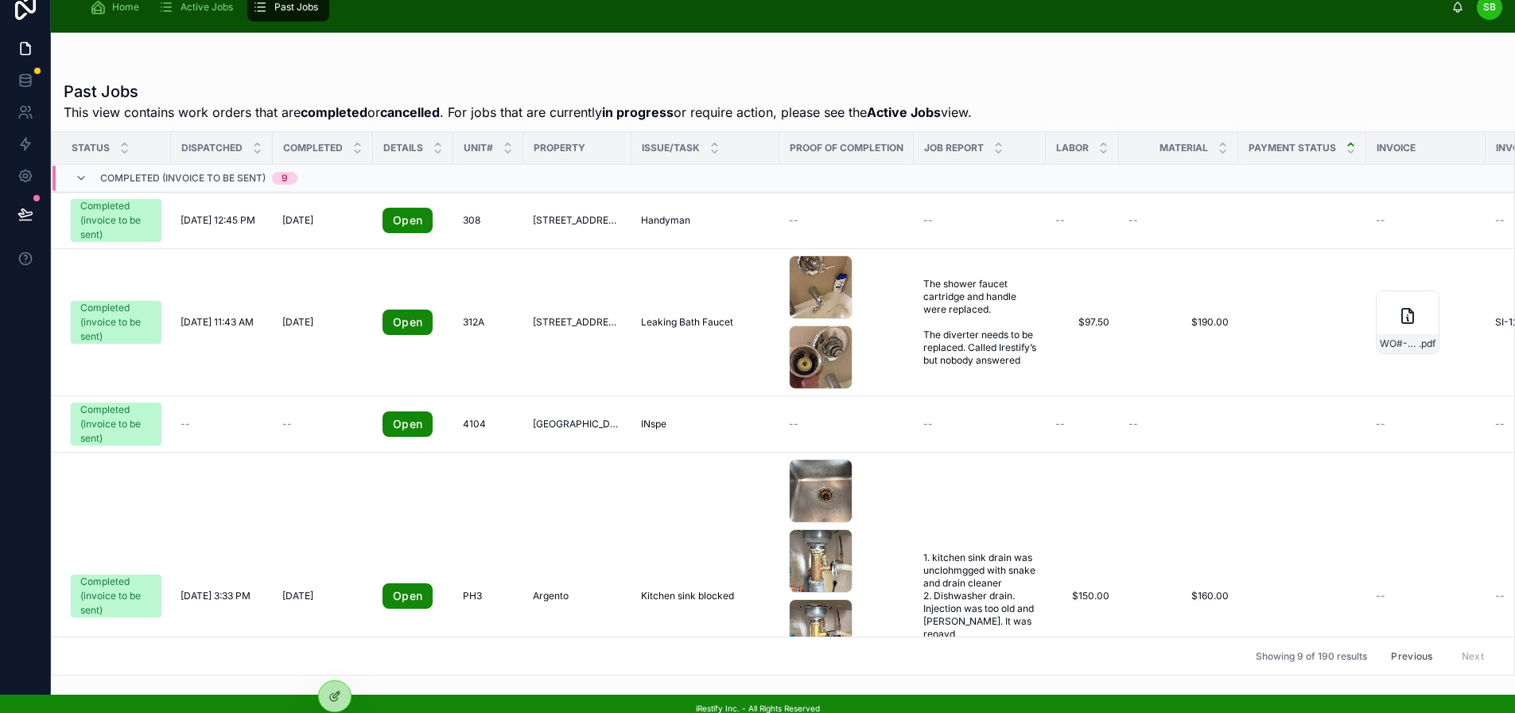
scroll to position [0, 12]
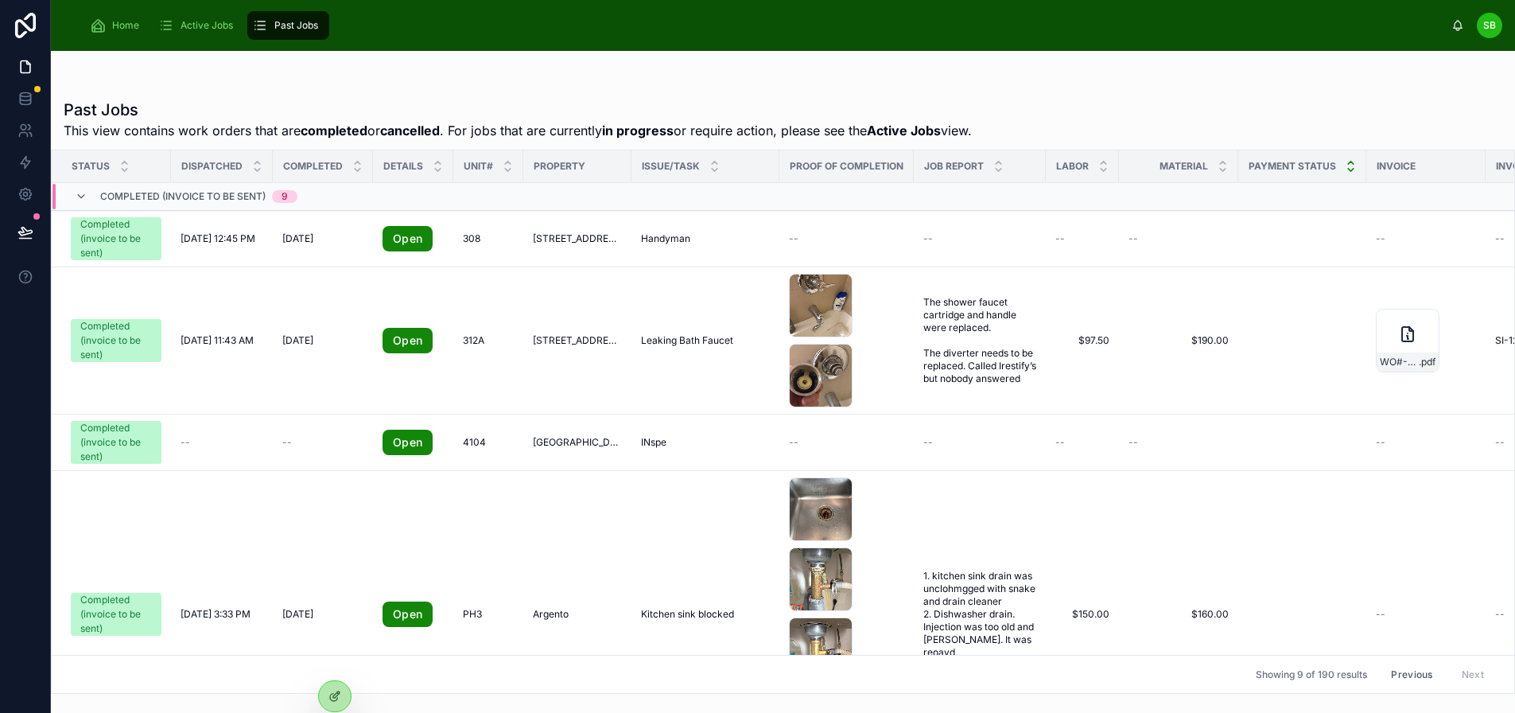
click at [1348, 171] on icon at bounding box center [1351, 170] width 6 height 2
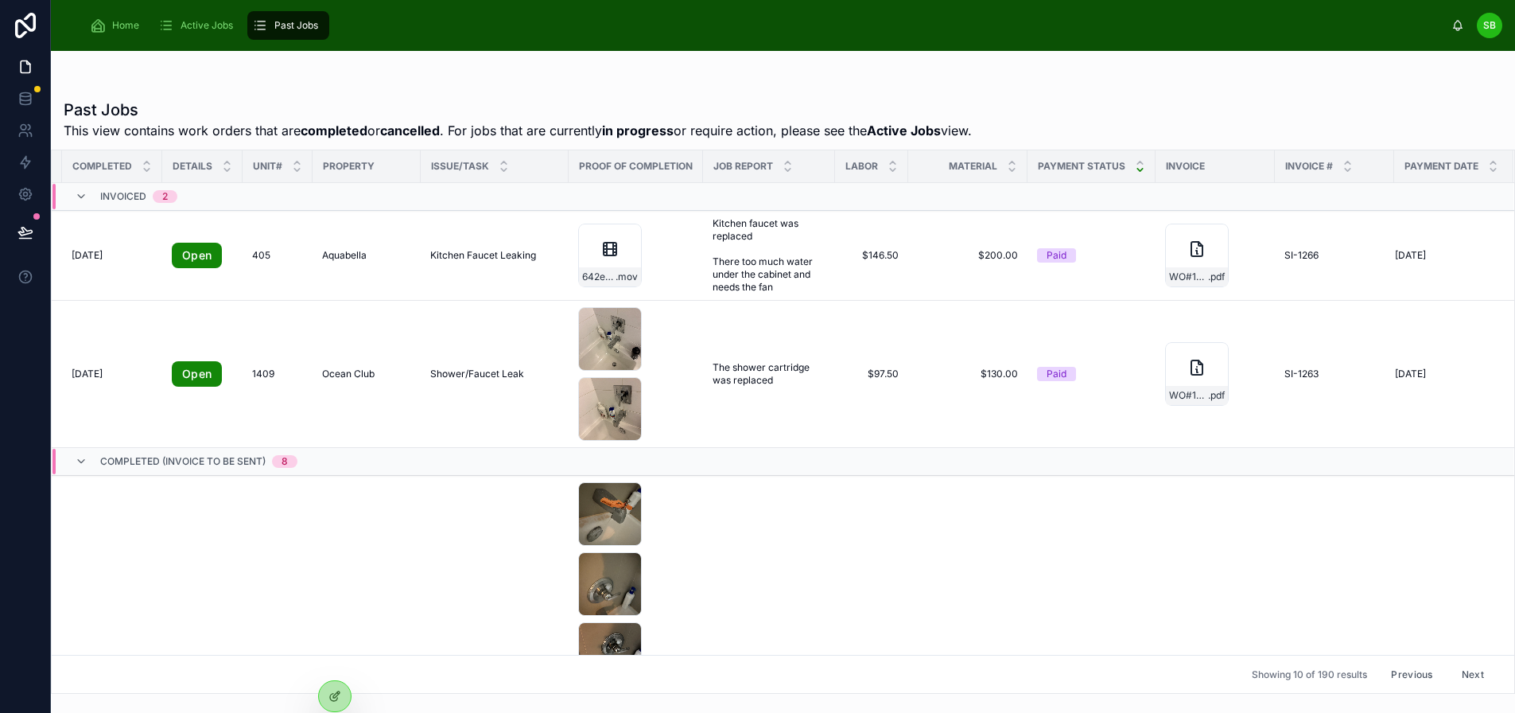
scroll to position [0, 220]
click at [1191, 254] on icon at bounding box center [1196, 249] width 11 height 14
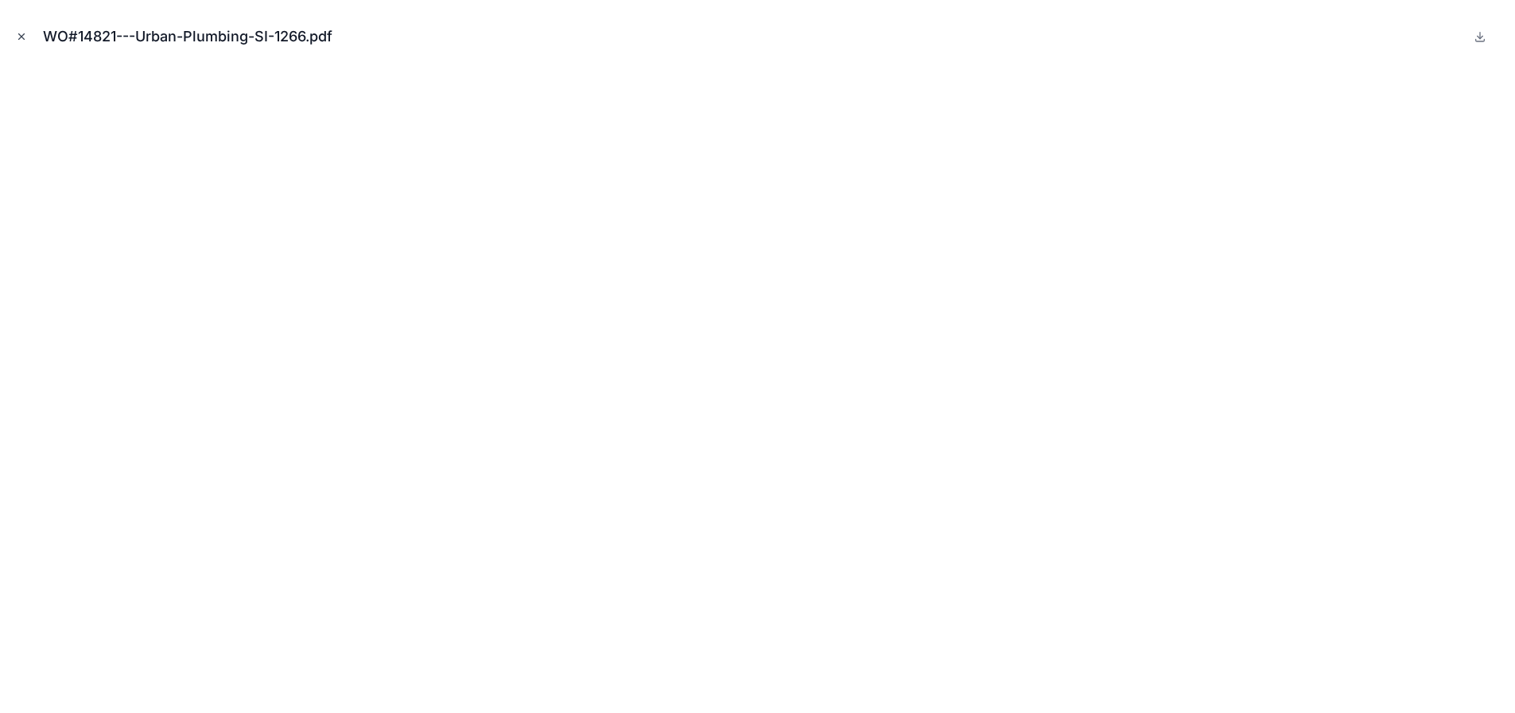
click at [21, 39] on icon "Close modal" at bounding box center [21, 36] width 11 height 11
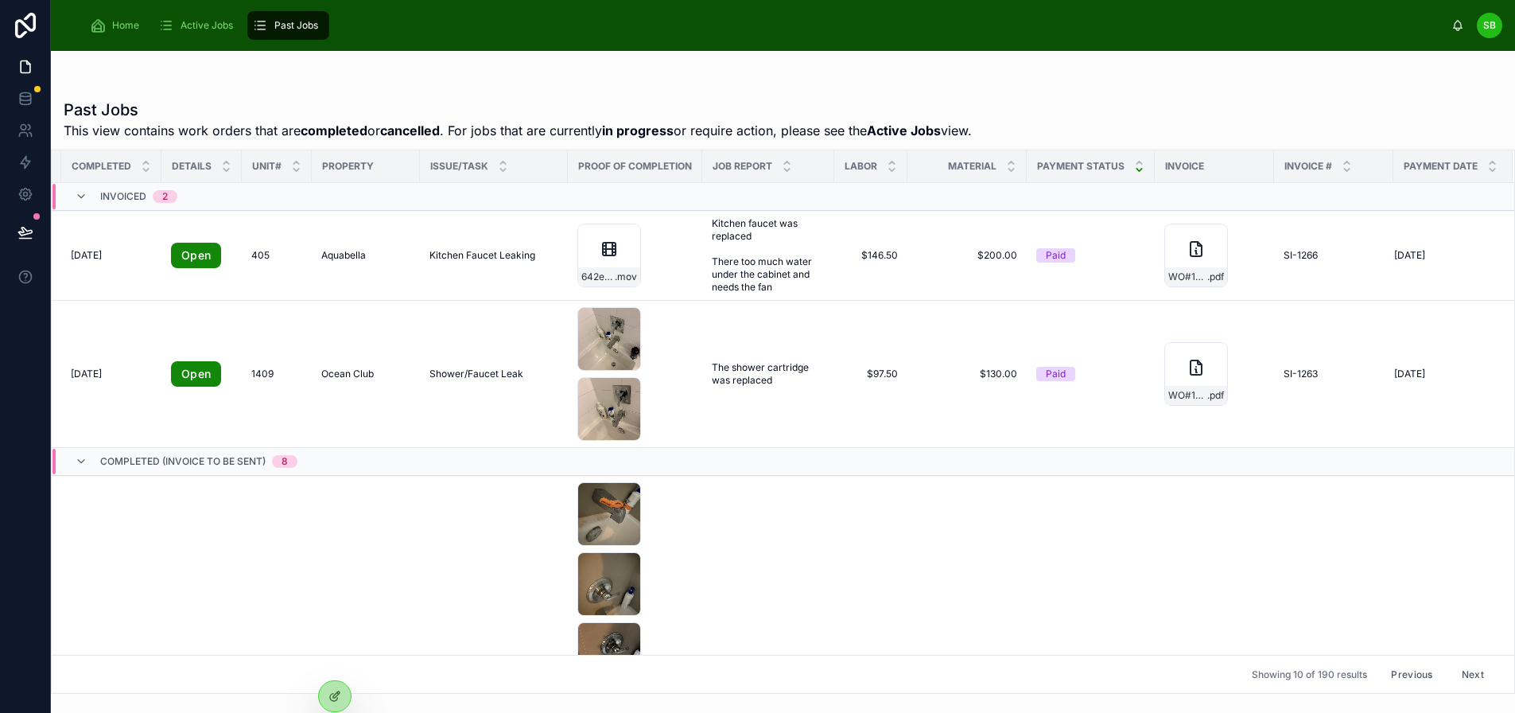
click at [1110, 103] on div "Past Jobs This view contains work orders that are completed or cancelled . For …" at bounding box center [783, 119] width 1439 height 41
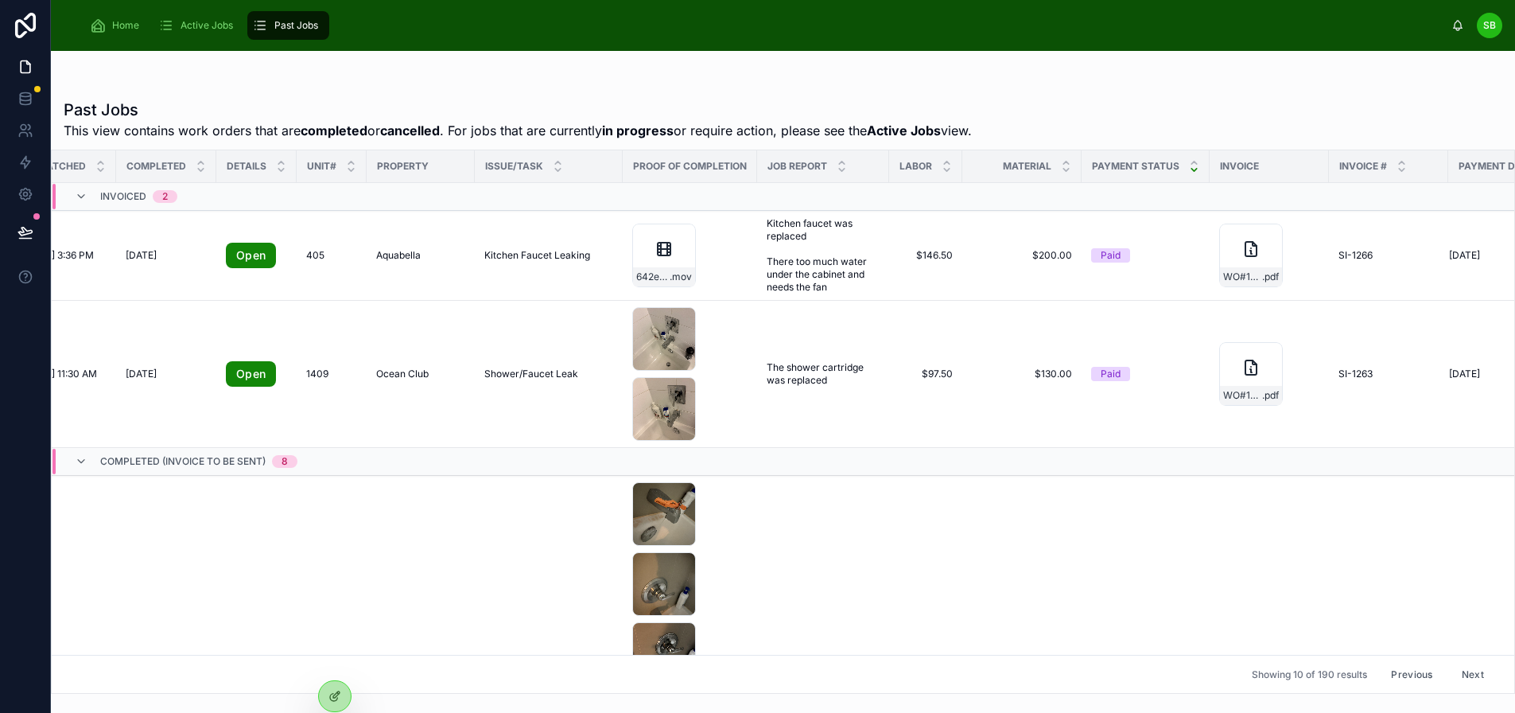
scroll to position [0, 220]
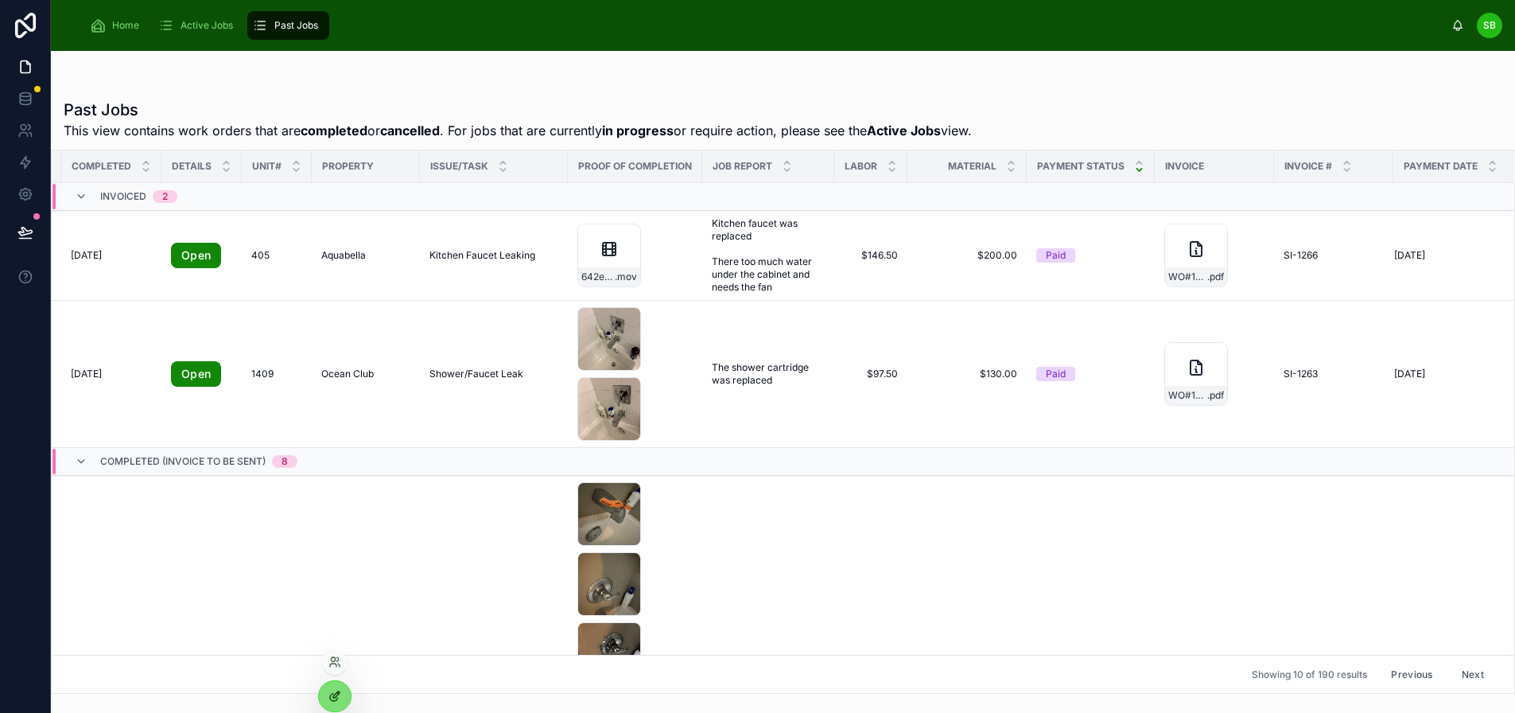
click at [336, 693] on icon at bounding box center [336, 694] width 6 height 6
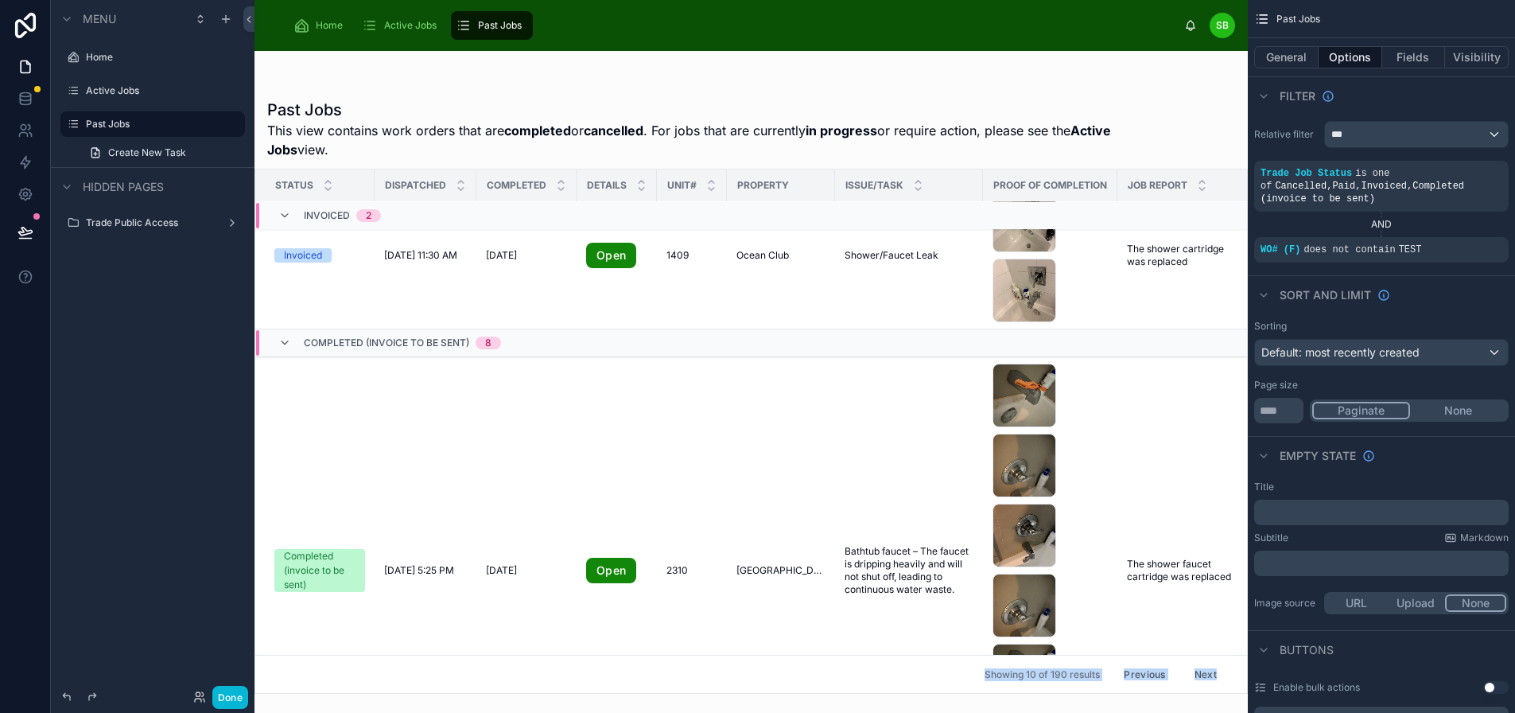
drag, startPoint x: 729, startPoint y: 698, endPoint x: 814, endPoint y: 691, distance: 84.5
click at [814, 691] on div "Past Jobs This view contains work orders that are completed or cancelled . For …" at bounding box center [751, 372] width 993 height 643
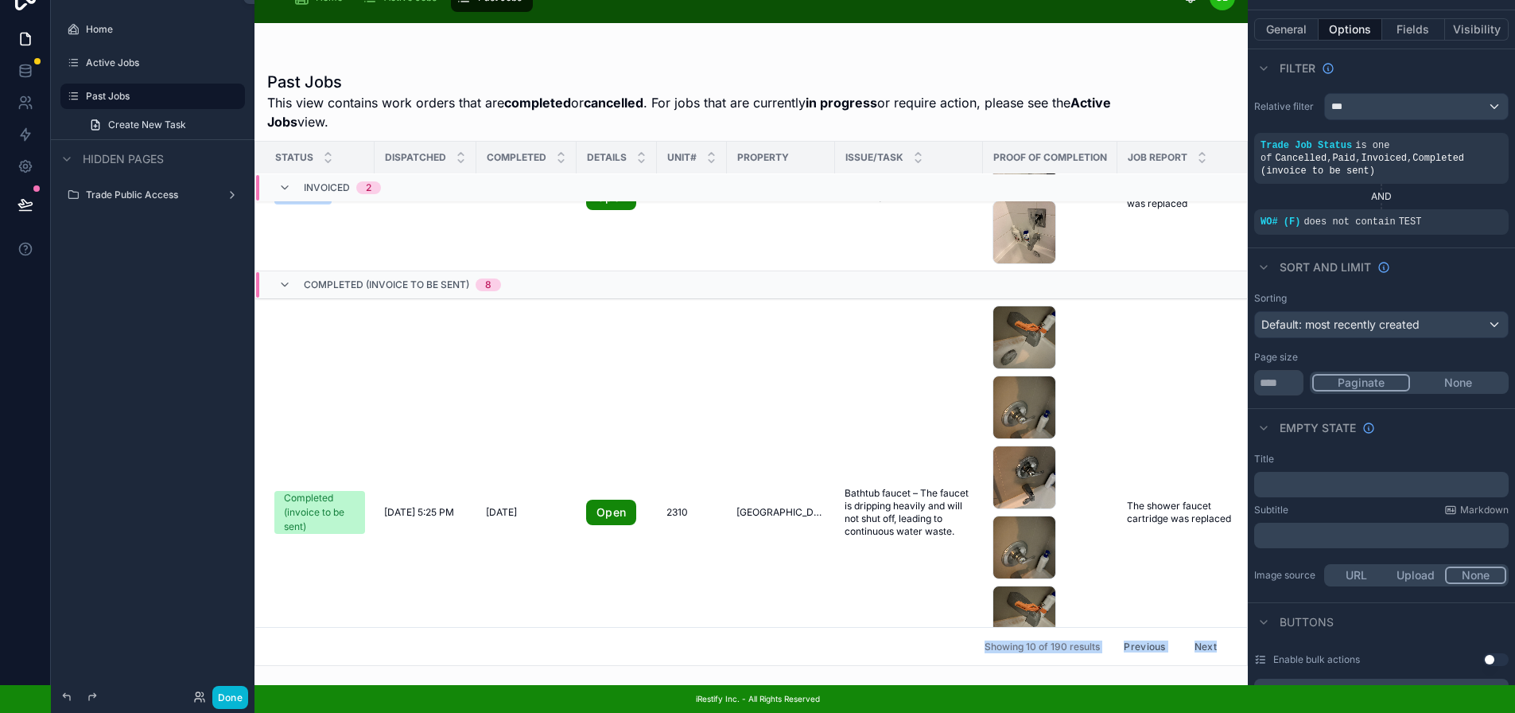
scroll to position [40, 12]
click at [780, 655] on div at bounding box center [751, 354] width 993 height 662
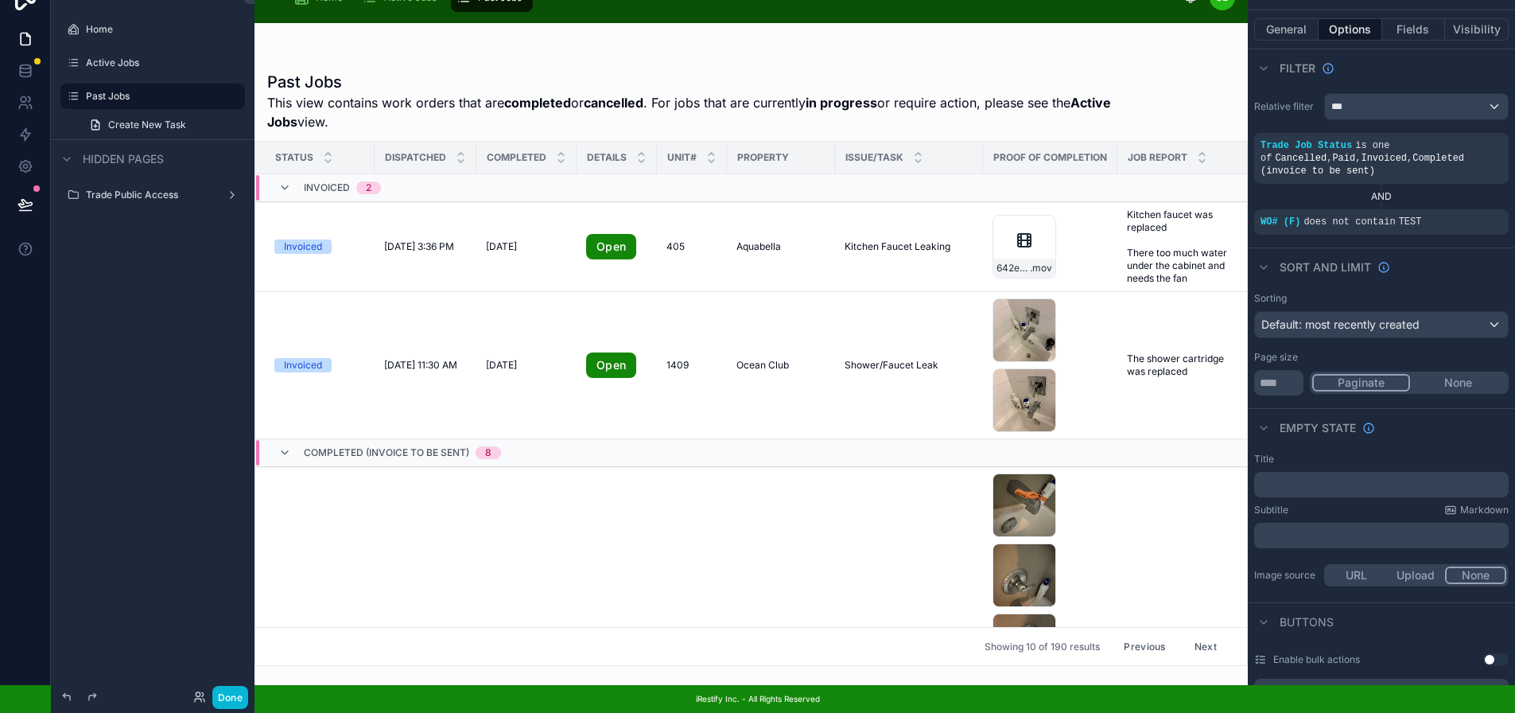
scroll to position [0, 203]
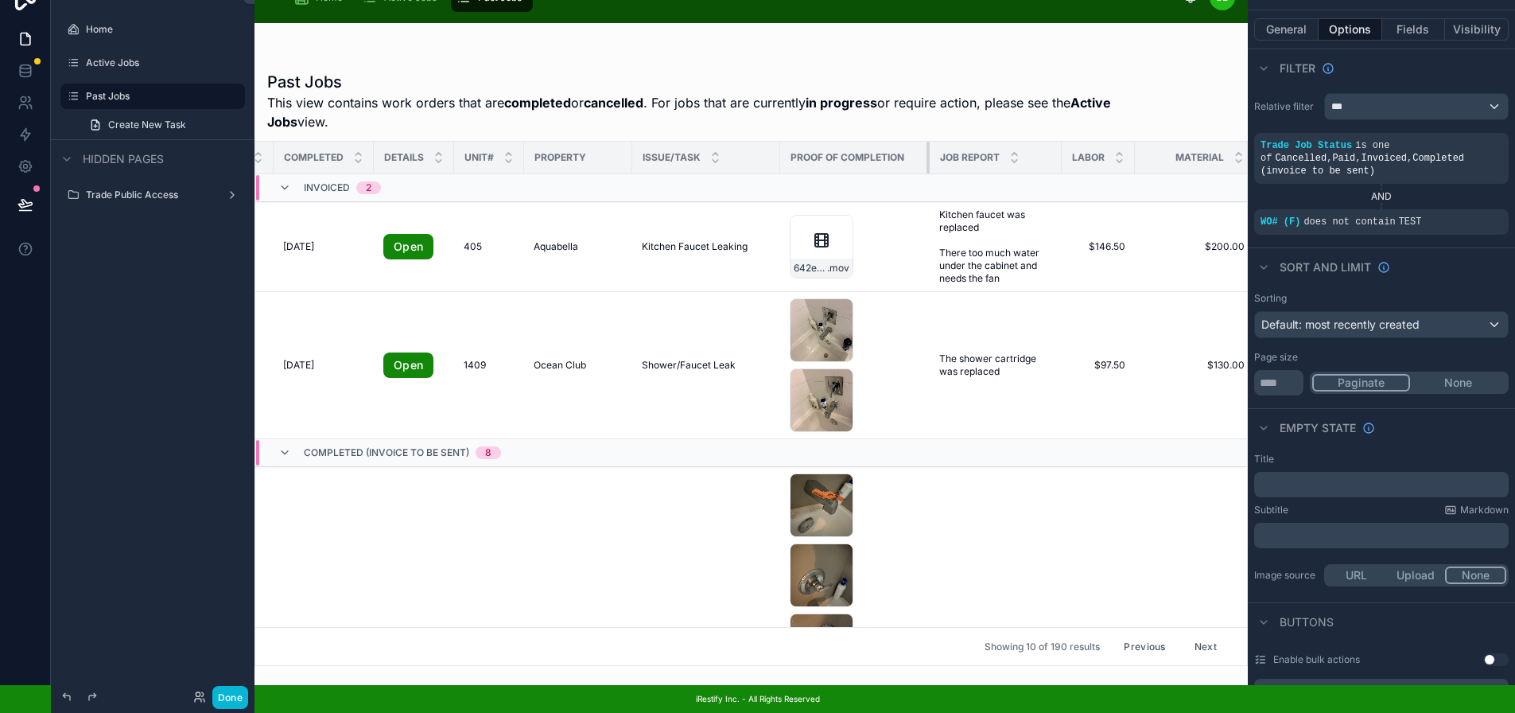
drag, startPoint x: 908, startPoint y: 146, endPoint x: 946, endPoint y: 139, distance: 39.6
click at [948, 142] on tr "Status Dispatched Completed Details Unit# Property Issue/Task Proof of Completi…" at bounding box center [896, 158] width 1689 height 33
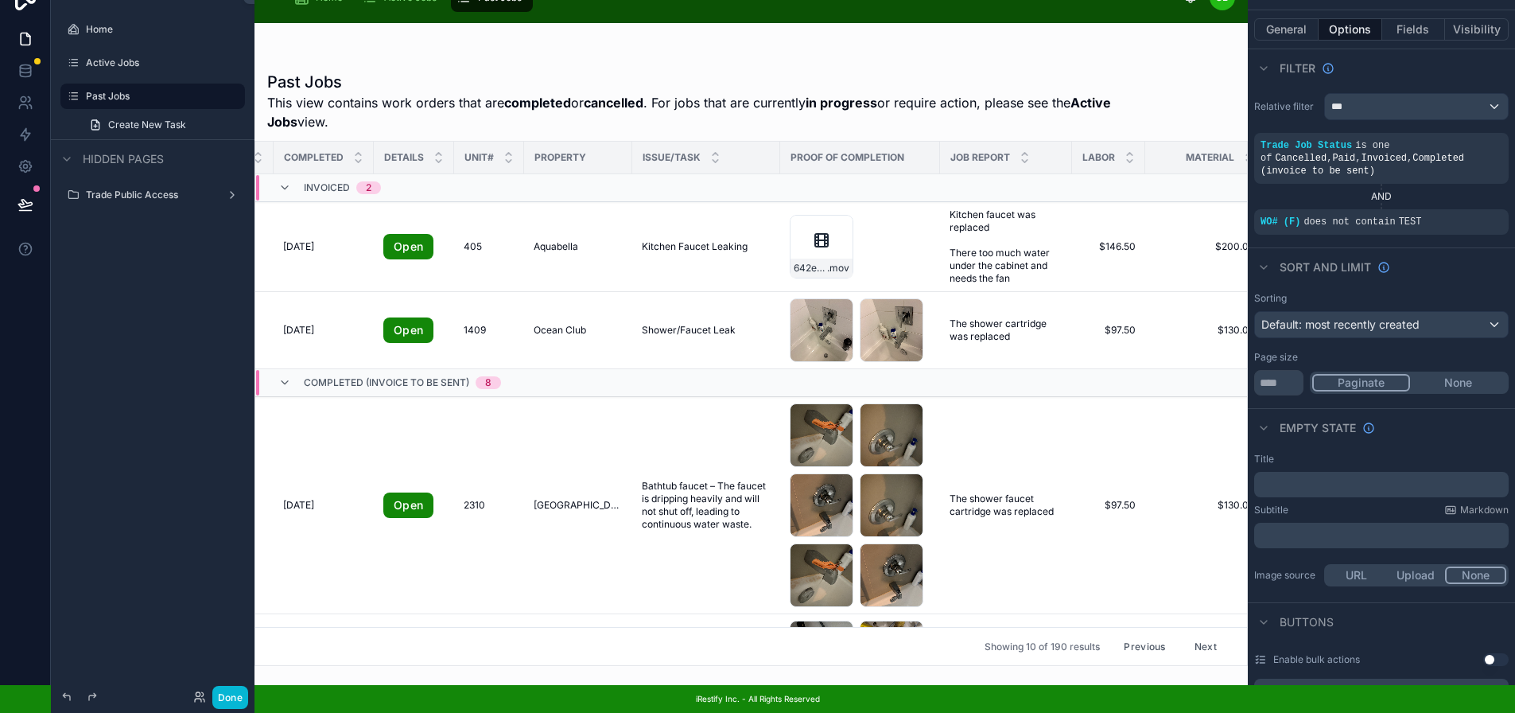
click at [863, 151] on span "Proof of Completion" at bounding box center [848, 157] width 114 height 13
click at [1405, 18] on button "Fields" at bounding box center [1414, 29] width 64 height 22
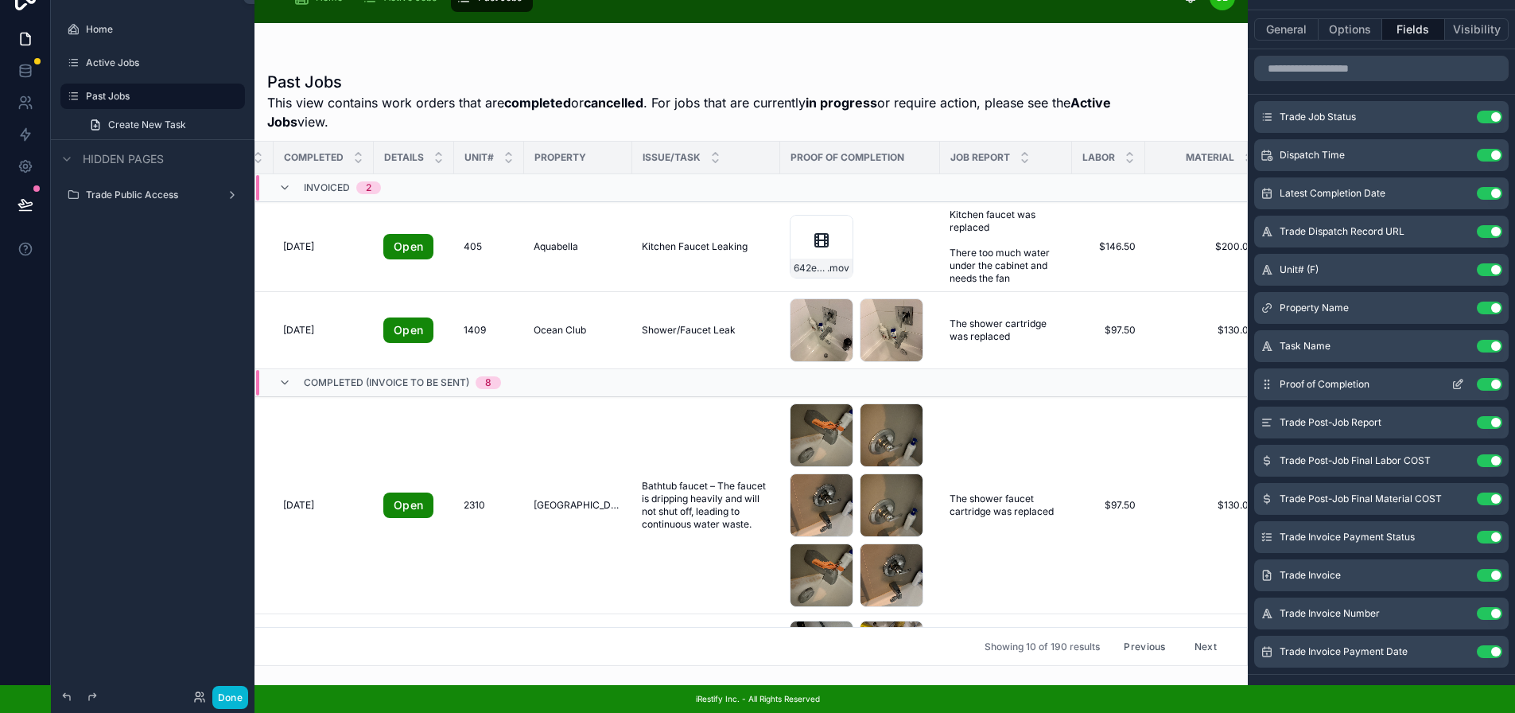
click at [1462, 378] on icon "scrollable content" at bounding box center [1458, 384] width 13 height 13
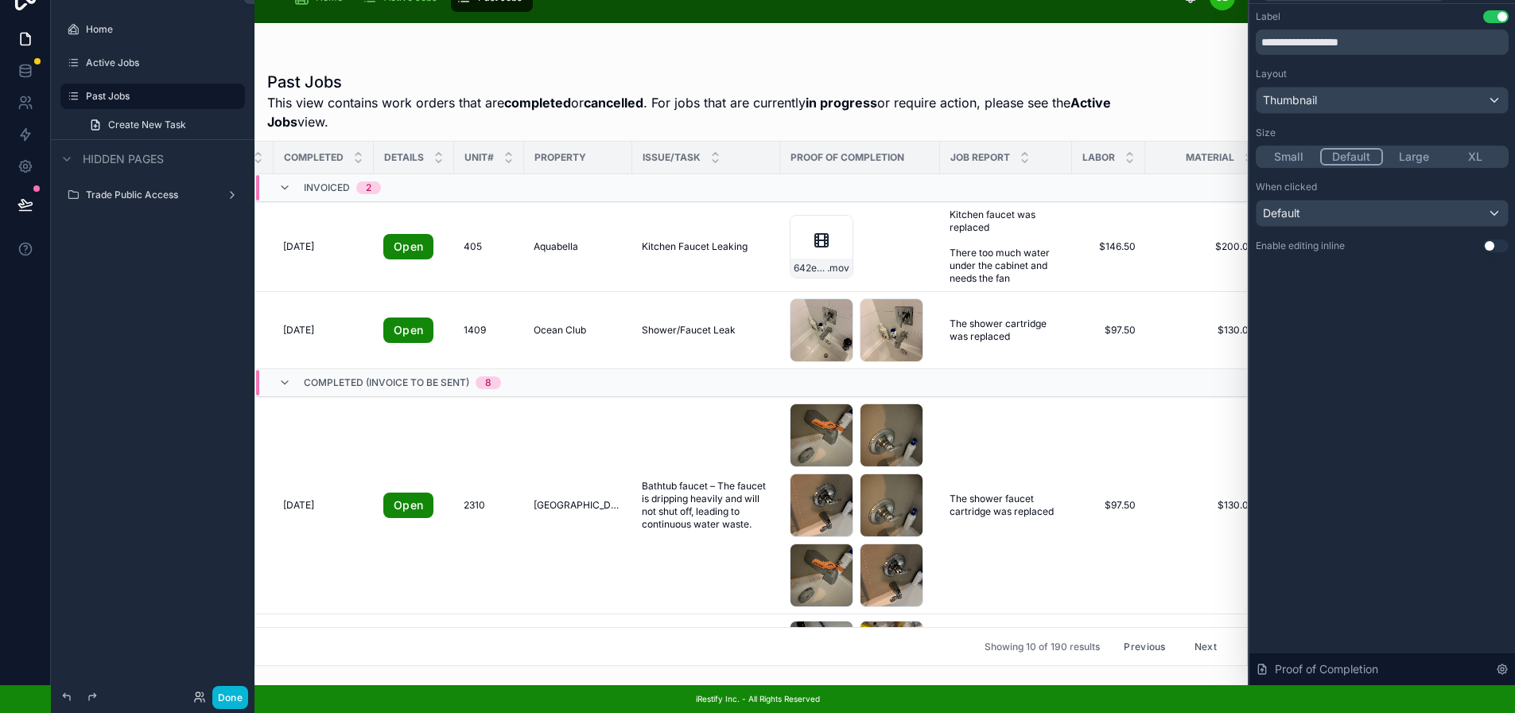
click at [1285, 145] on div "Layout Thumbnail Size Small Default Large XL" at bounding box center [1382, 118] width 253 height 100
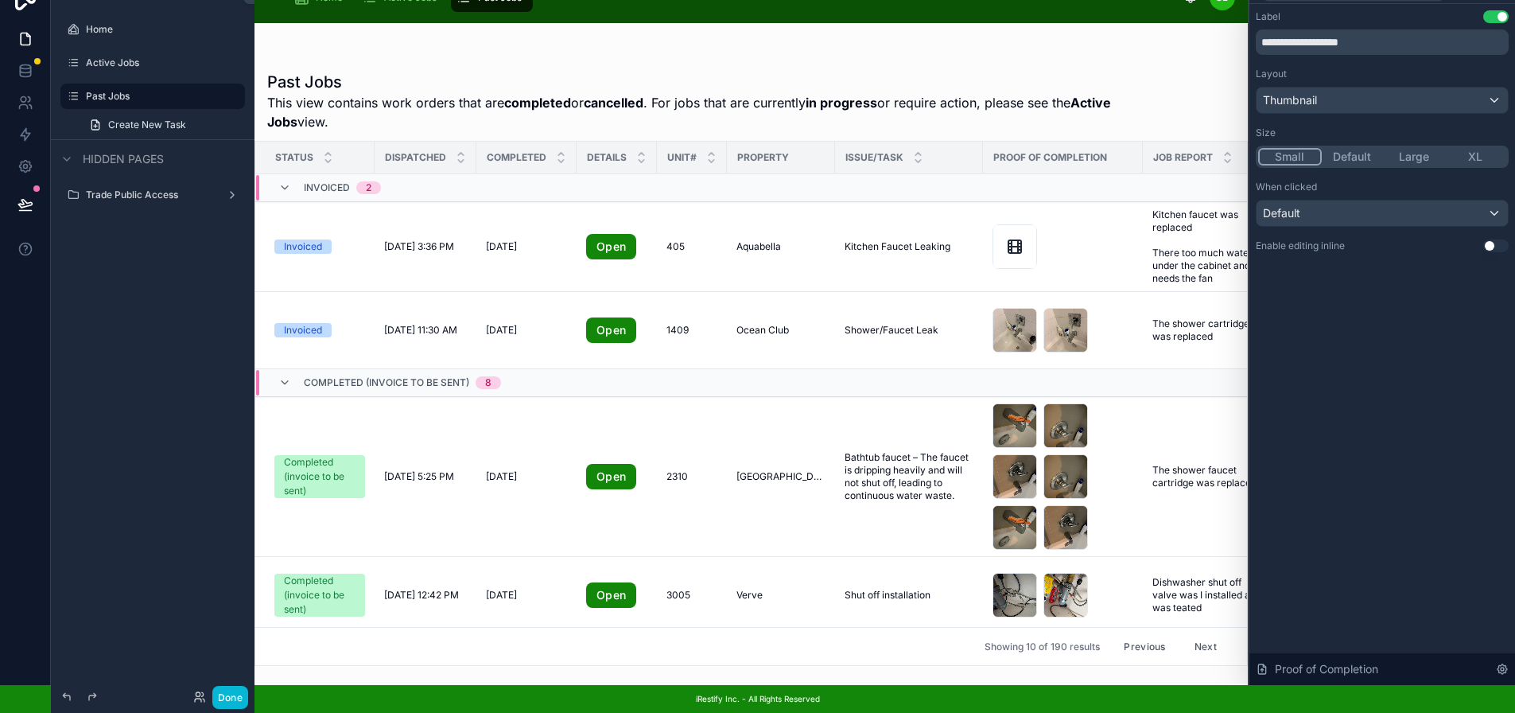
scroll to position [0, 12]
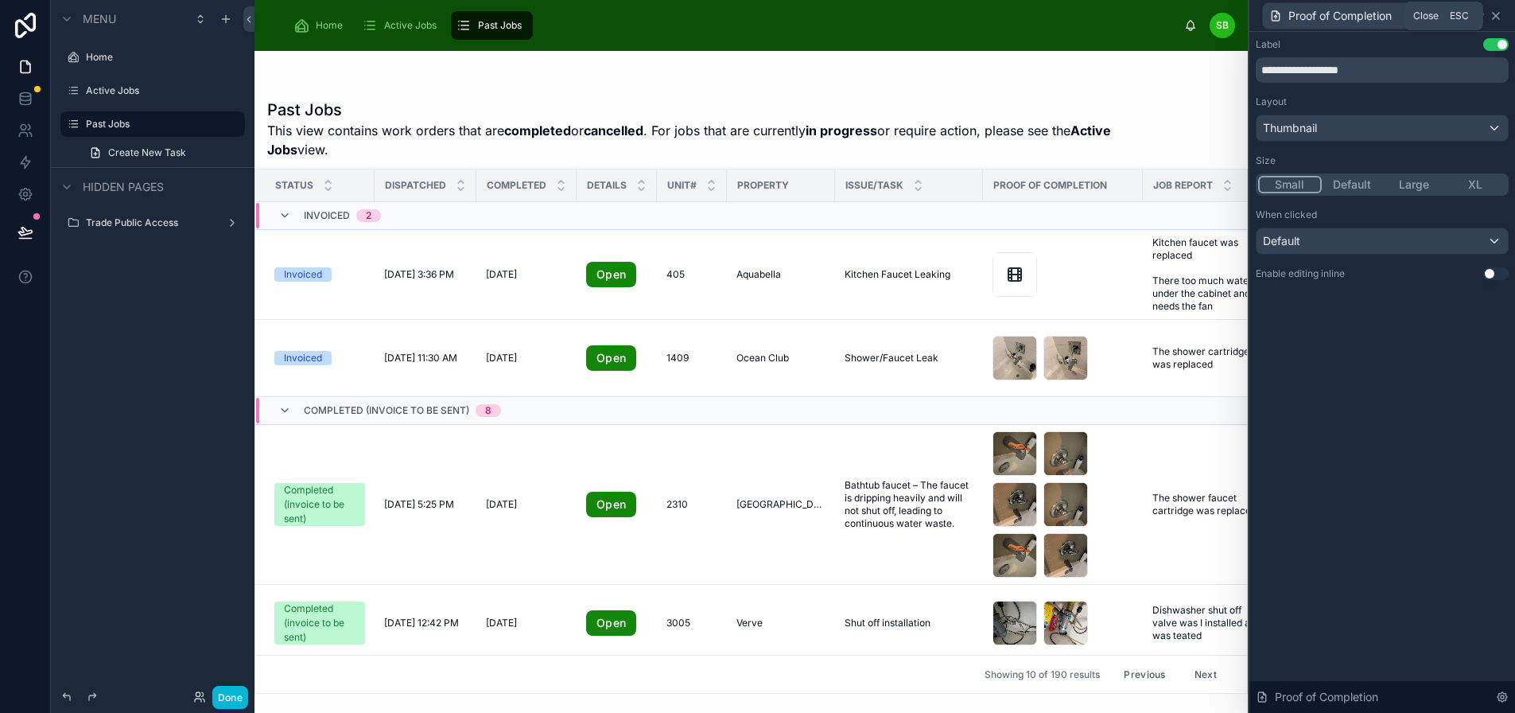
click at [1493, 13] on icon at bounding box center [1496, 16] width 6 height 6
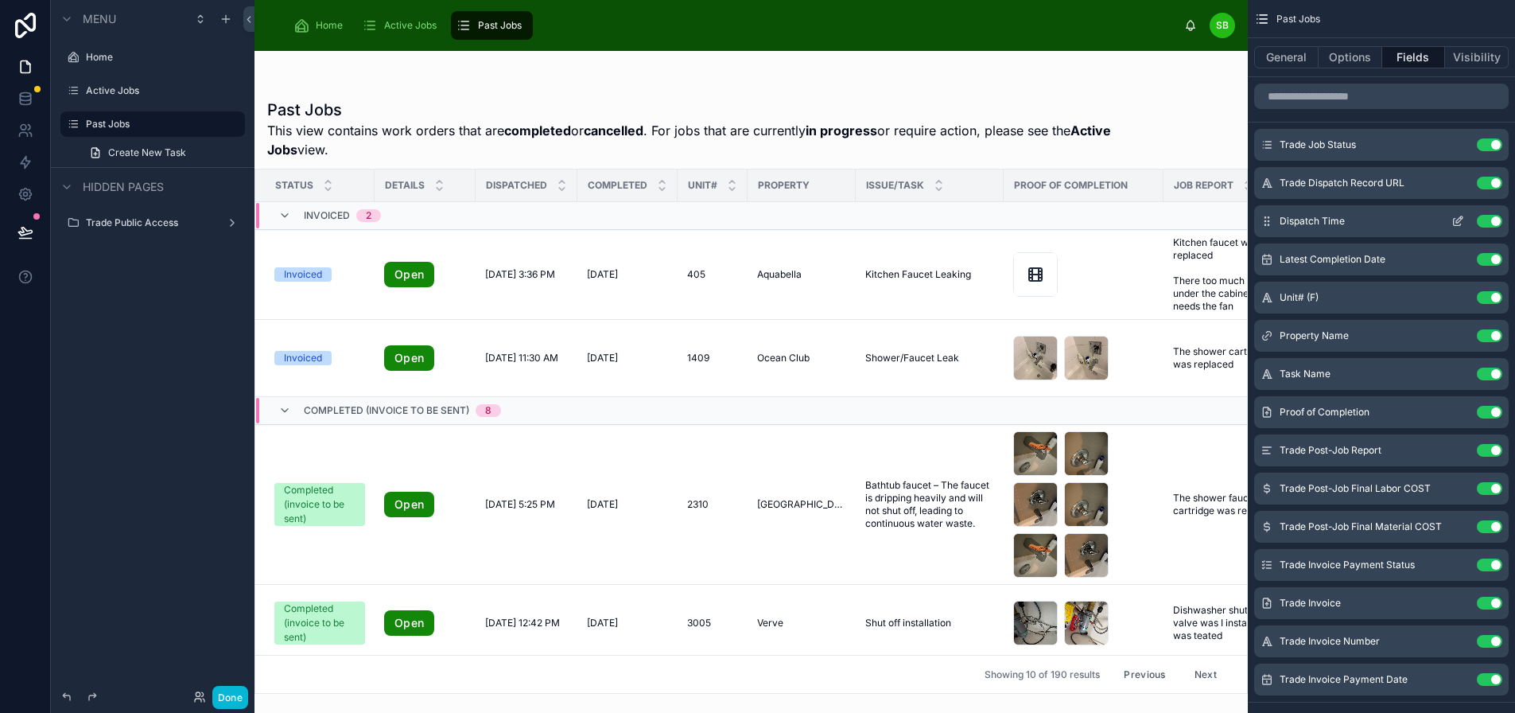
click at [1460, 221] on icon "scrollable content" at bounding box center [1458, 221] width 13 height 13
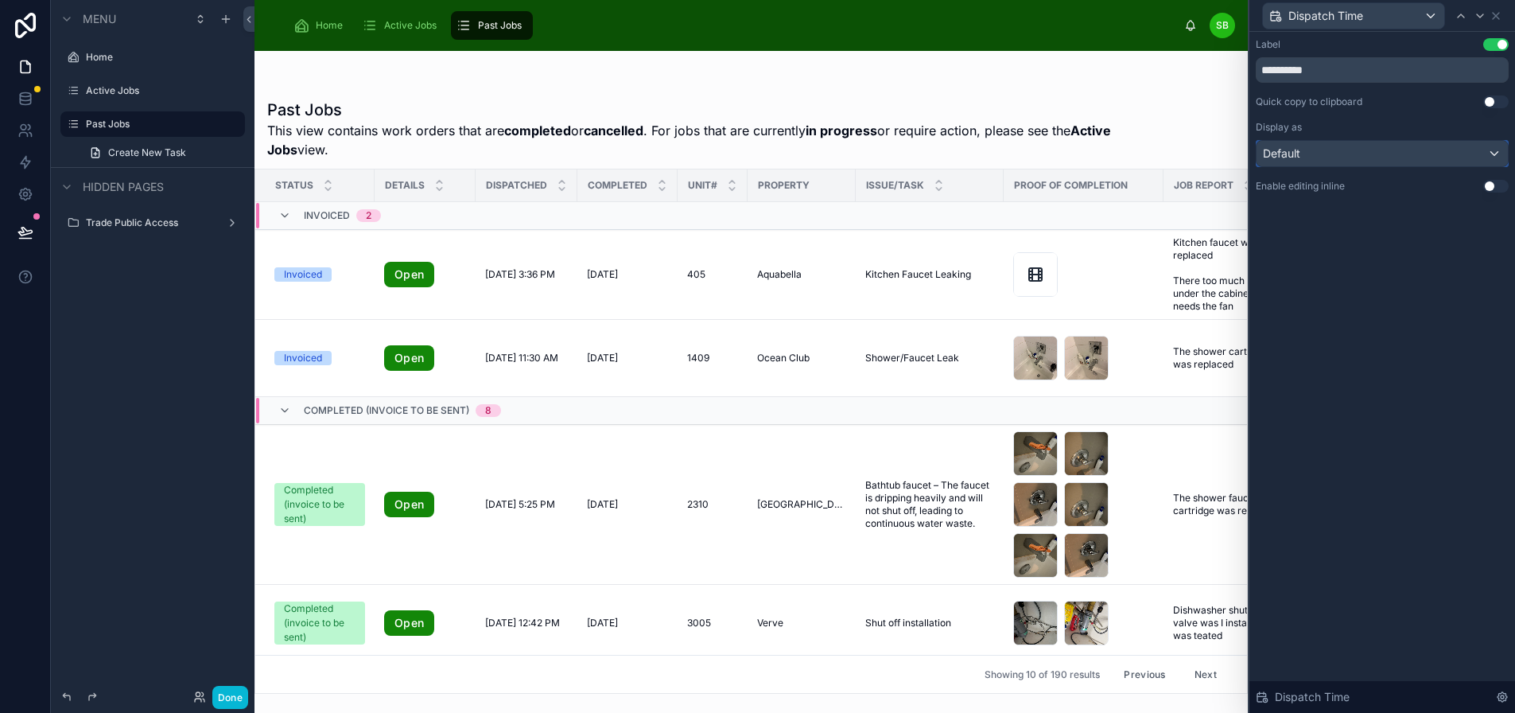
click at [1436, 151] on div "Default" at bounding box center [1382, 153] width 251 height 25
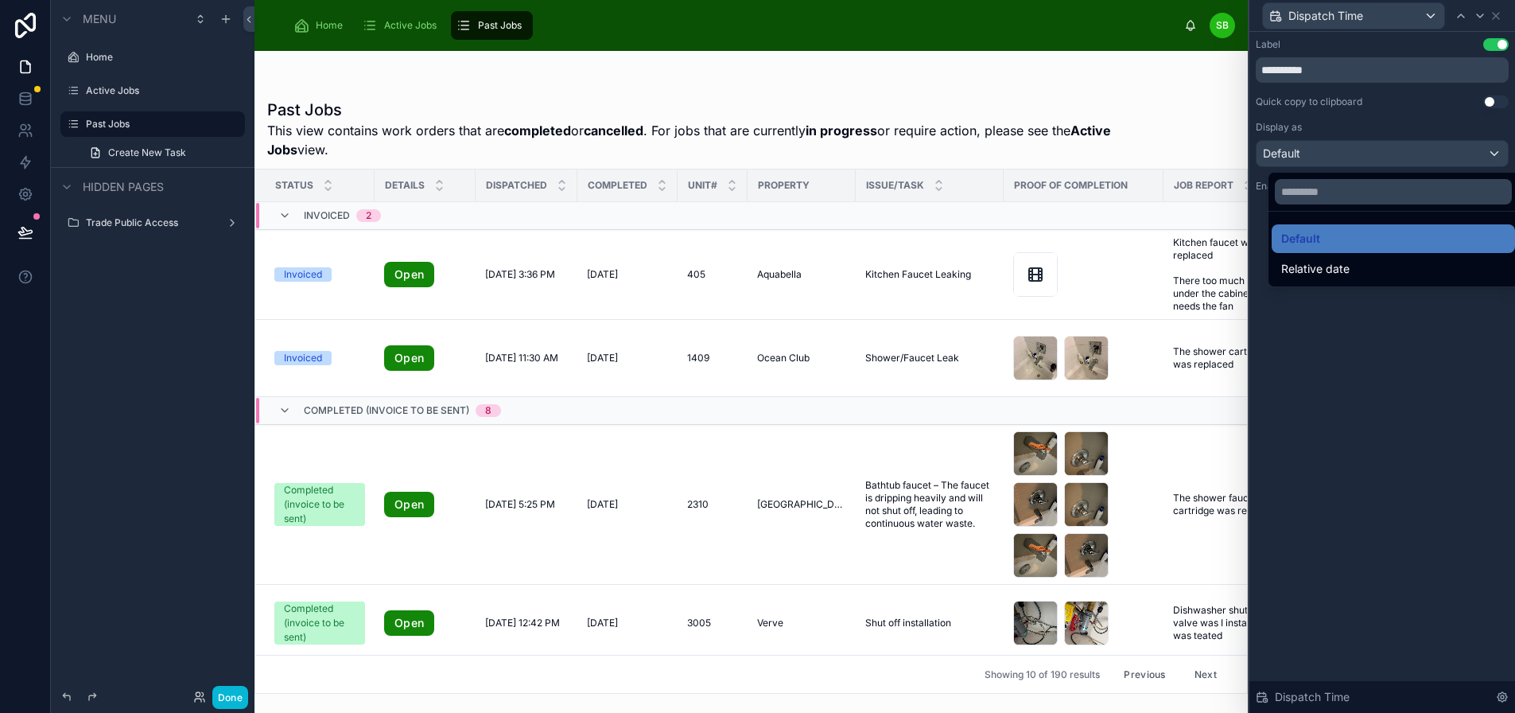
click at [1393, 315] on div at bounding box center [1383, 356] width 266 height 713
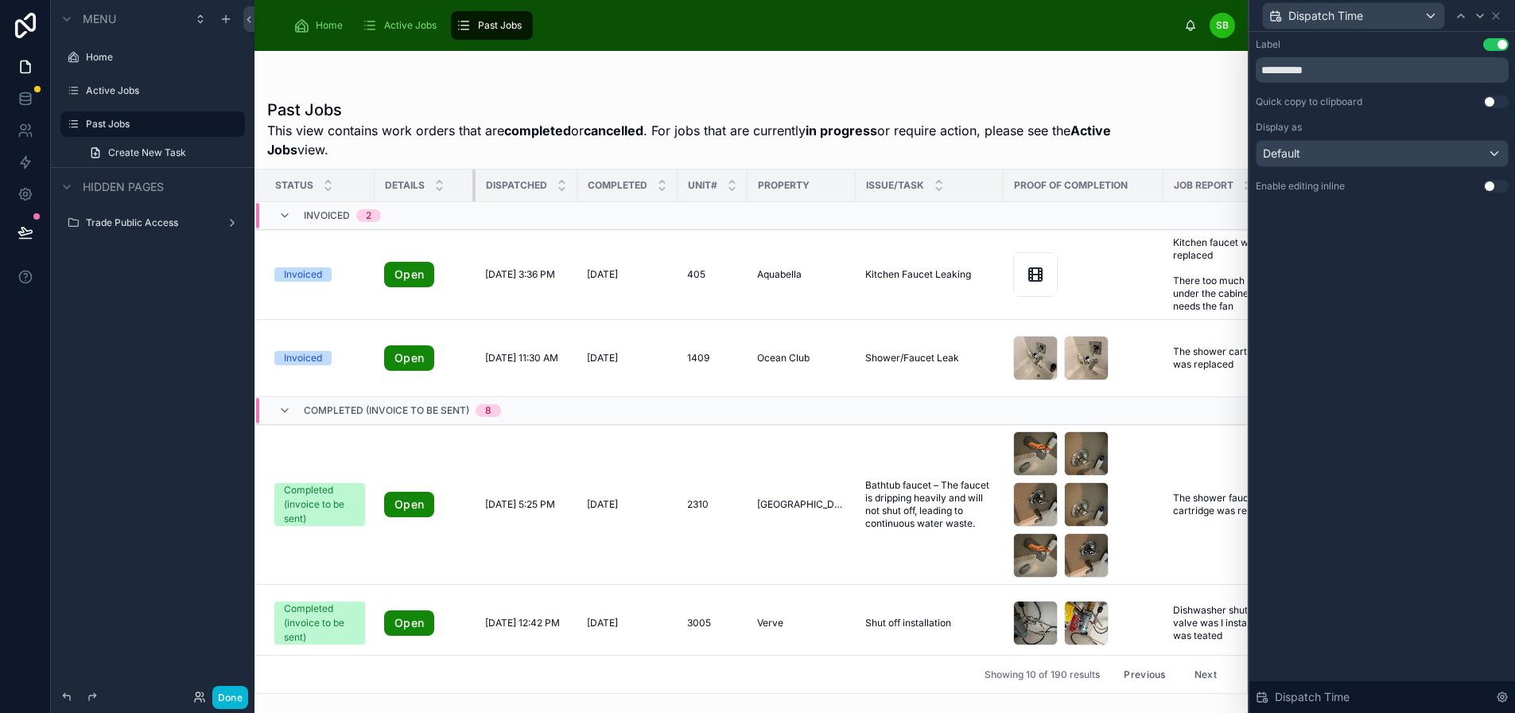
drag, startPoint x: 463, startPoint y: 184, endPoint x: 1448, endPoint y: 121, distance: 986.7
click at [447, 182] on th "Details" at bounding box center [425, 185] width 101 height 33
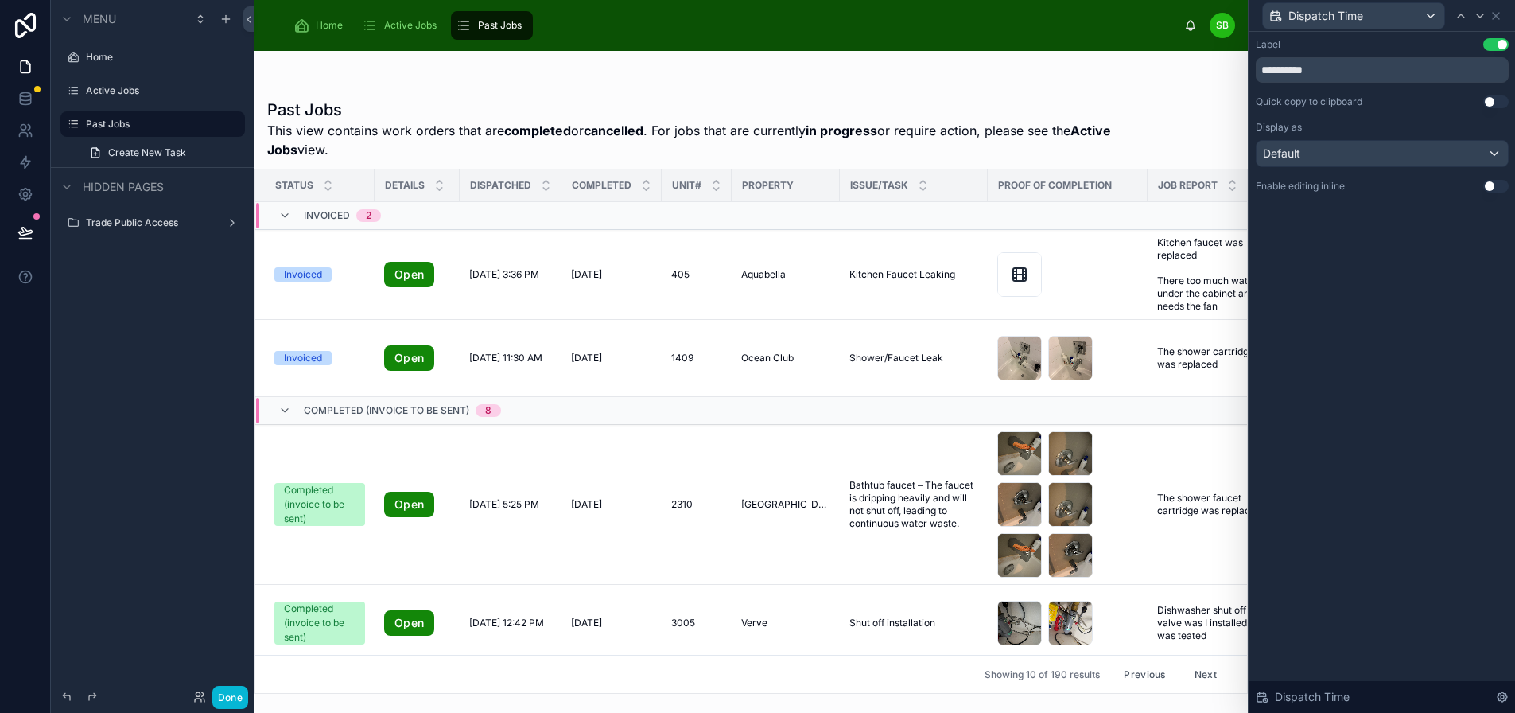
click at [1495, 14] on icon at bounding box center [1496, 16] width 6 height 6
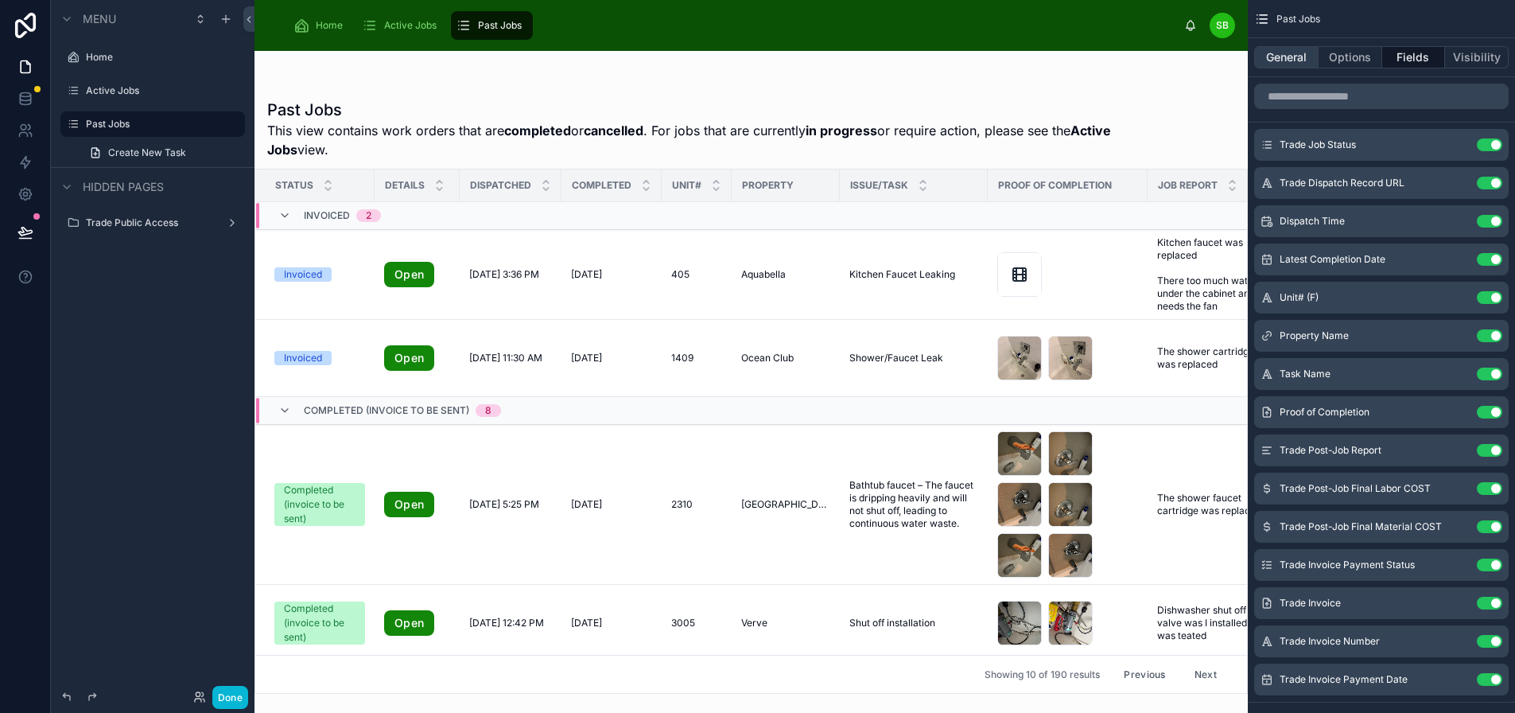
click at [1290, 49] on button "General" at bounding box center [1286, 57] width 64 height 22
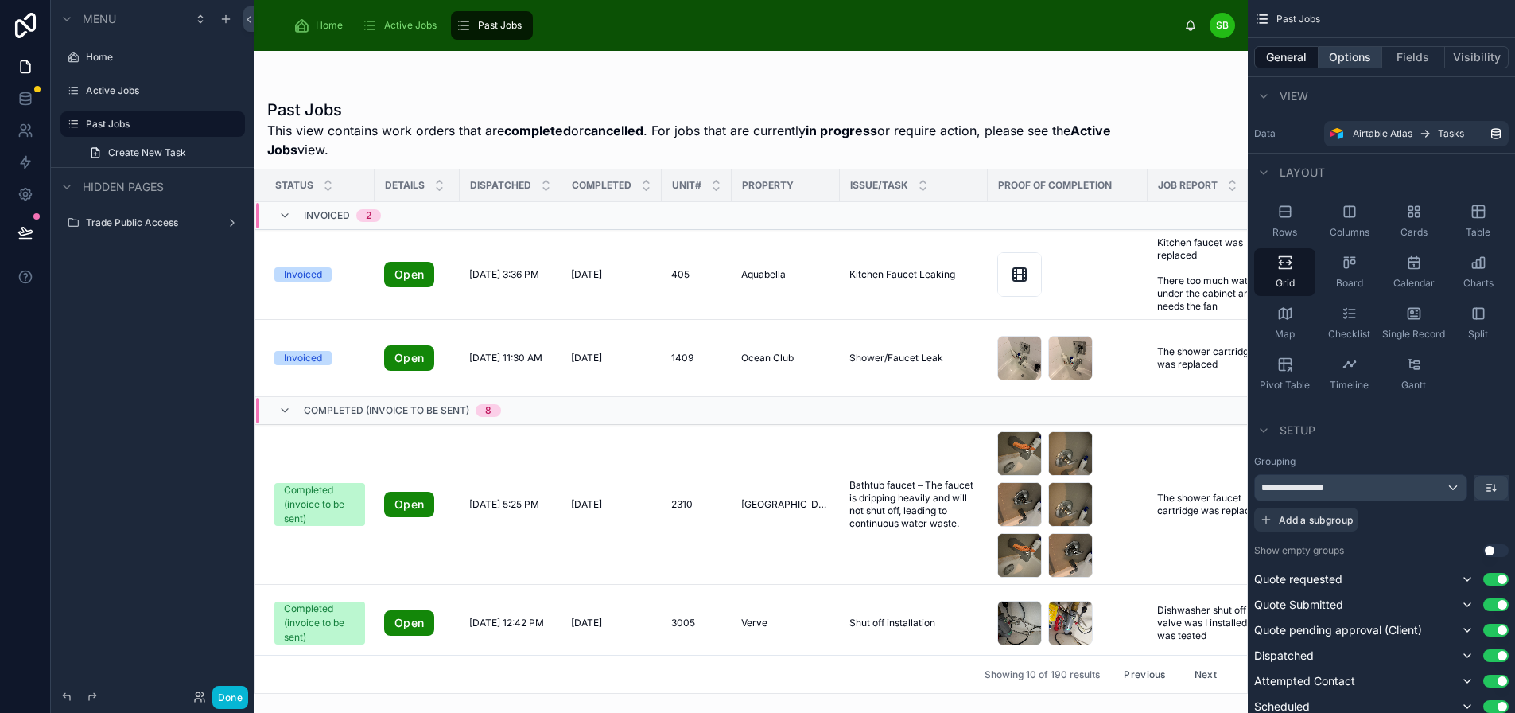
click at [1358, 52] on button "Options" at bounding box center [1351, 57] width 64 height 22
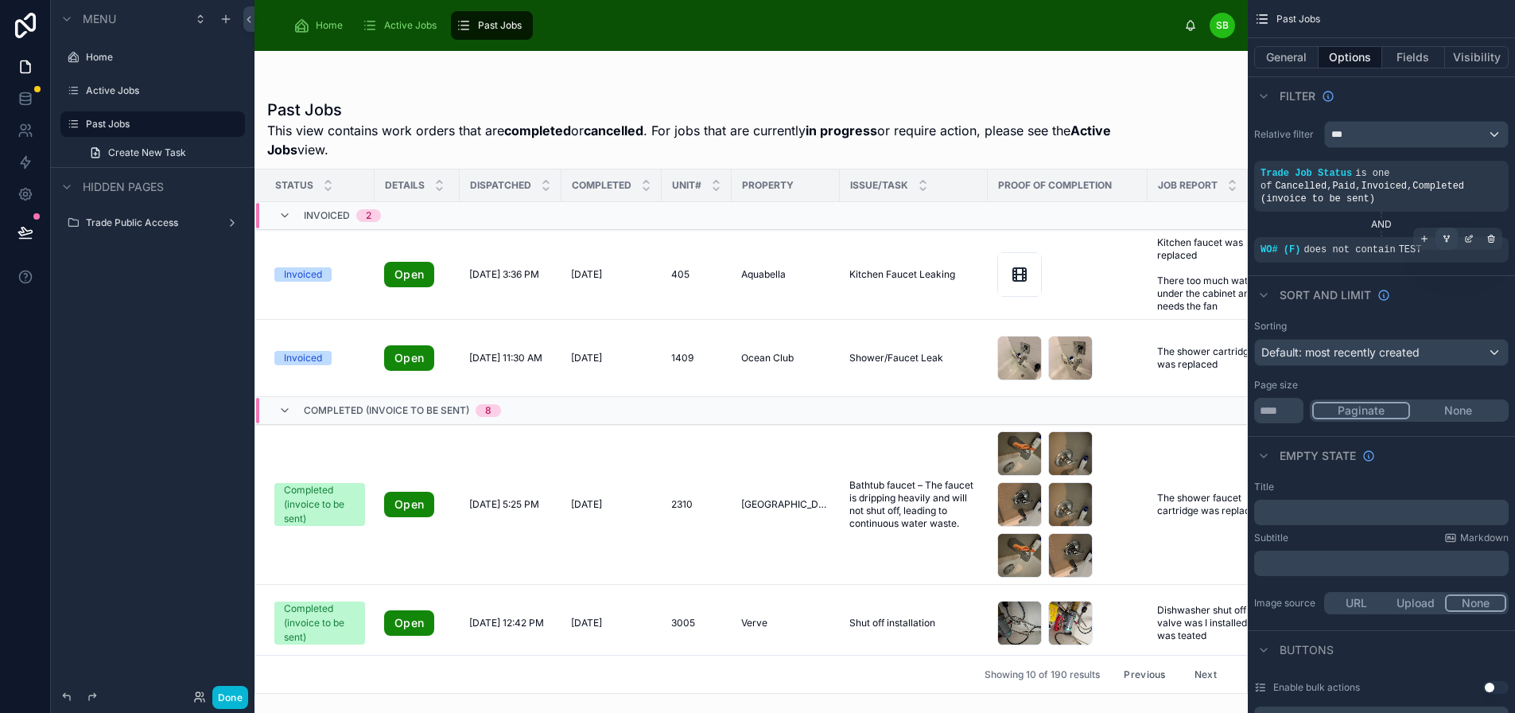
click at [1437, 244] on div "scrollable content" at bounding box center [1447, 238] width 22 height 22
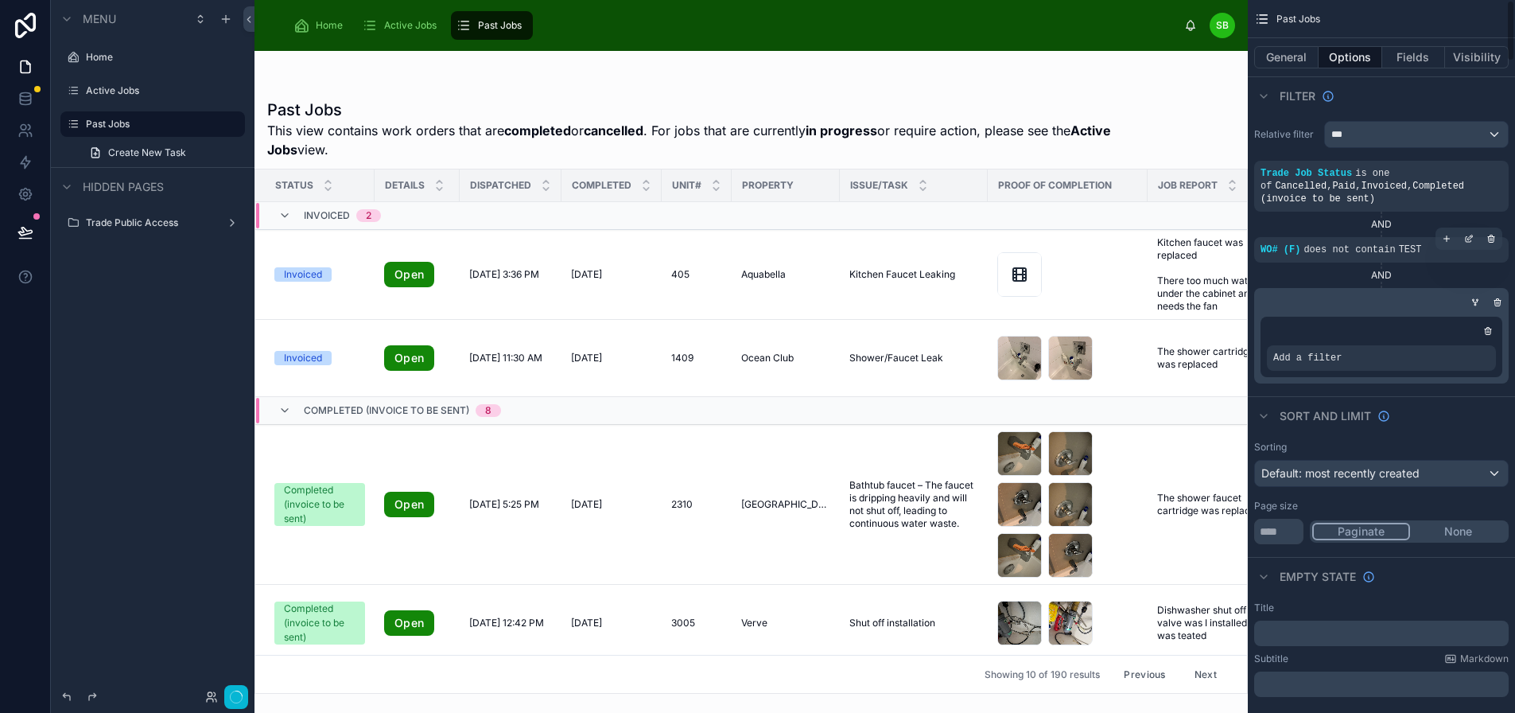
click at [1498, 300] on icon "scrollable content" at bounding box center [1498, 300] width 2 height 2
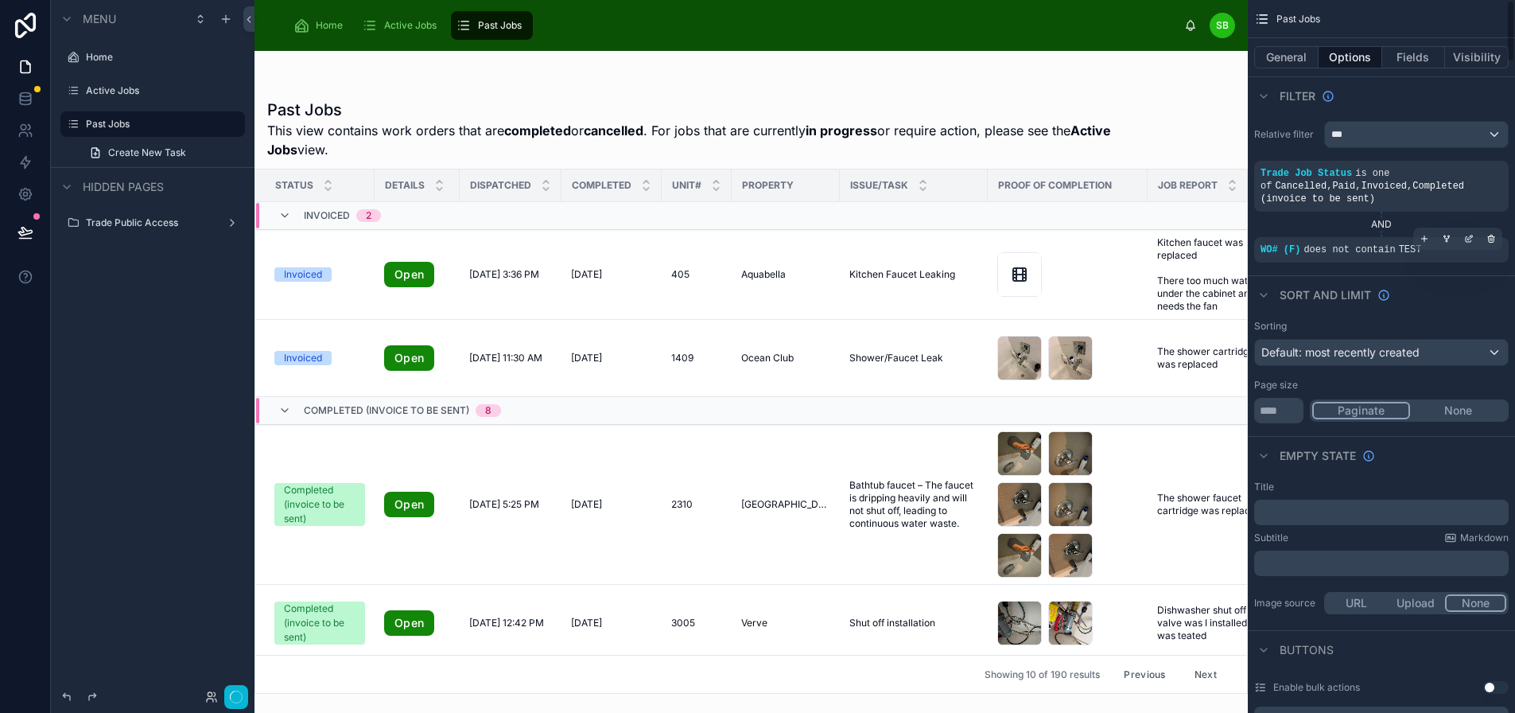
click at [1448, 250] on div "WO# (F) does not contain TEST" at bounding box center [1382, 249] width 242 height 13
click at [0, 0] on icon "scrollable content" at bounding box center [0, 0] width 0 height 0
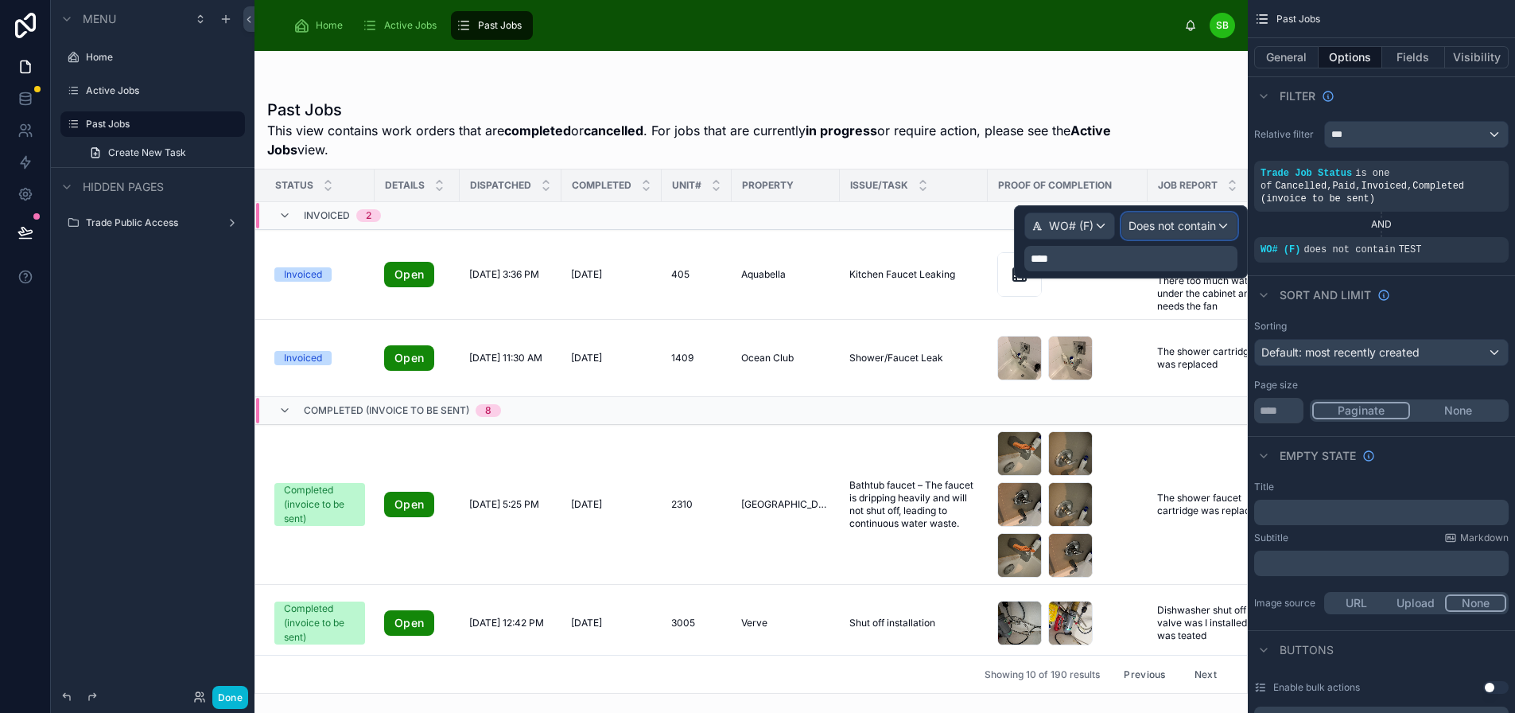
click at [1194, 216] on div "Does not contain" at bounding box center [1179, 225] width 115 height 25
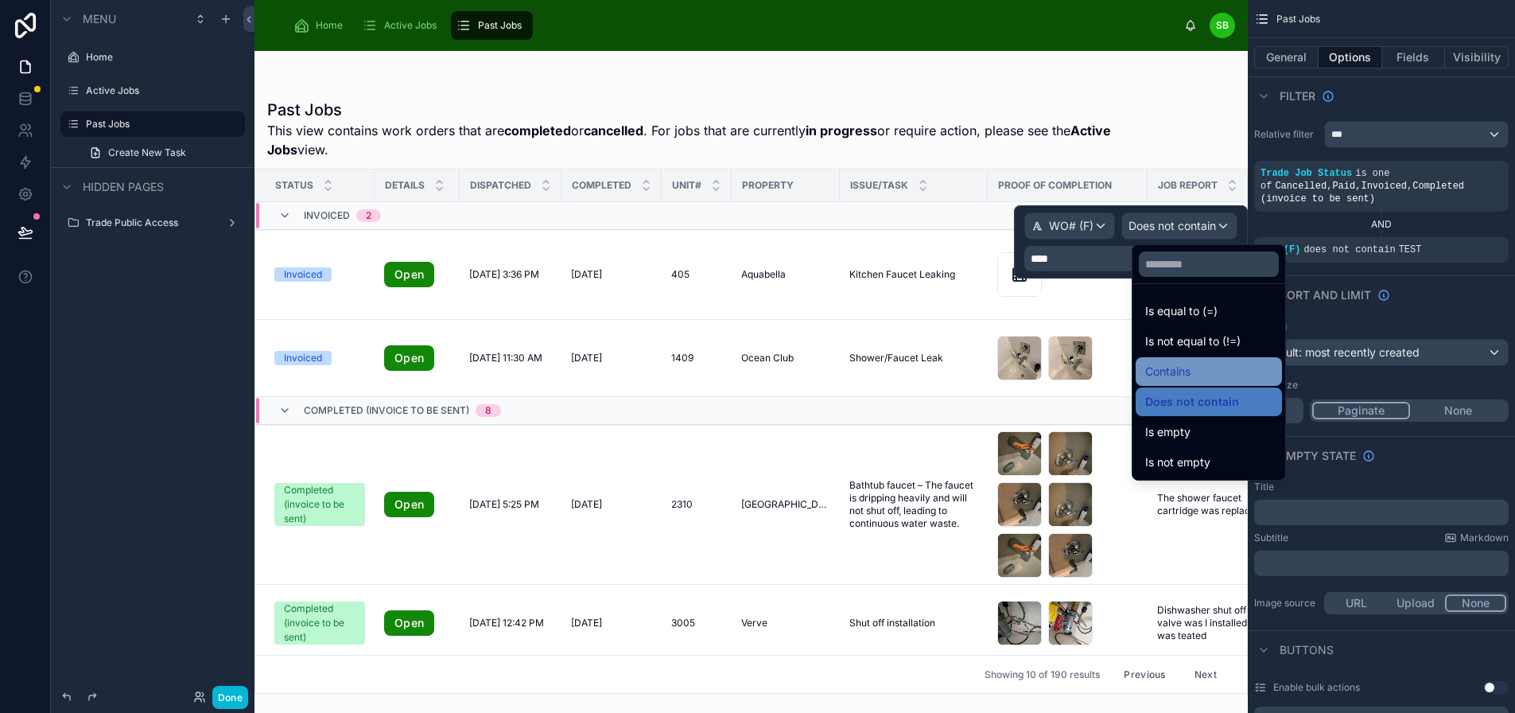
click at [1199, 363] on div "Contains" at bounding box center [1208, 371] width 127 height 19
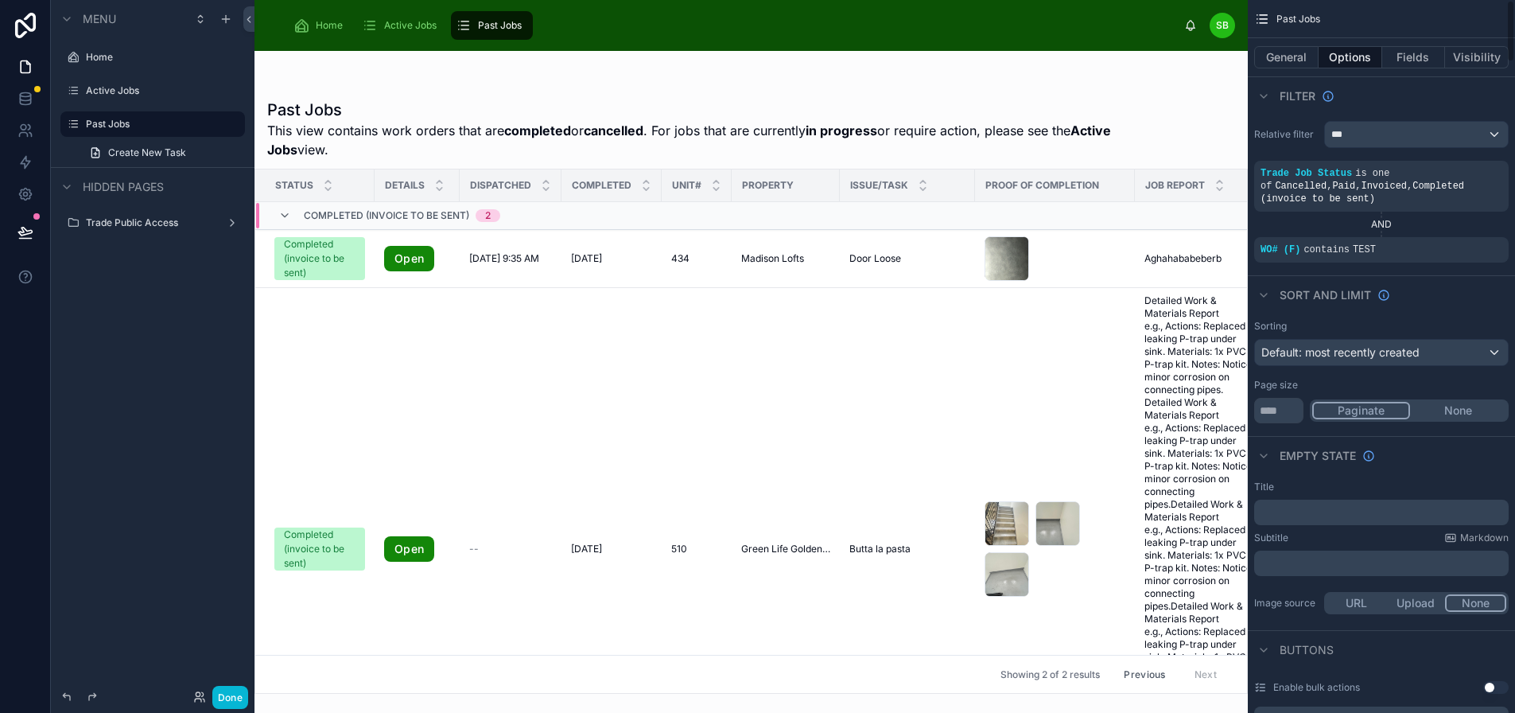
click at [1441, 296] on div "Sort And Limit" at bounding box center [1381, 294] width 267 height 38
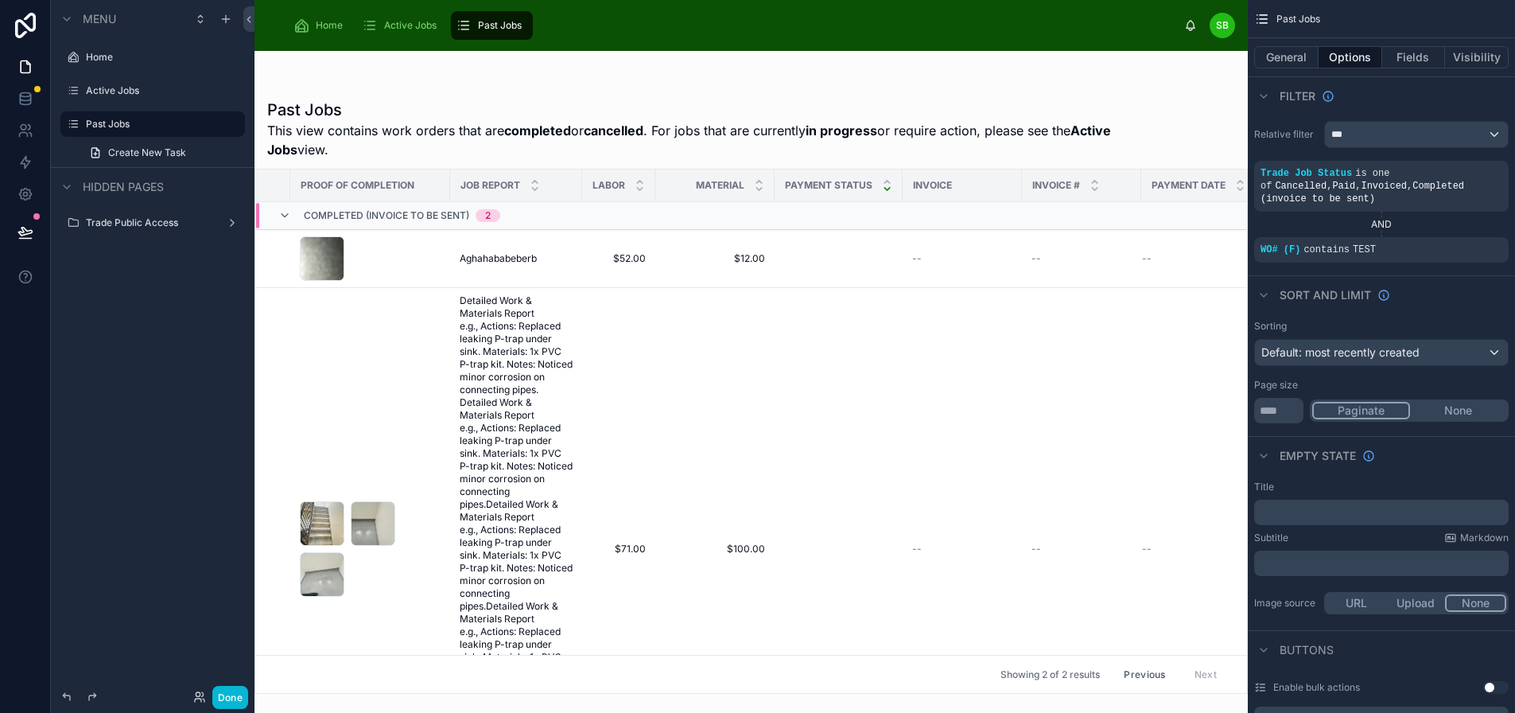
scroll to position [0, 698]
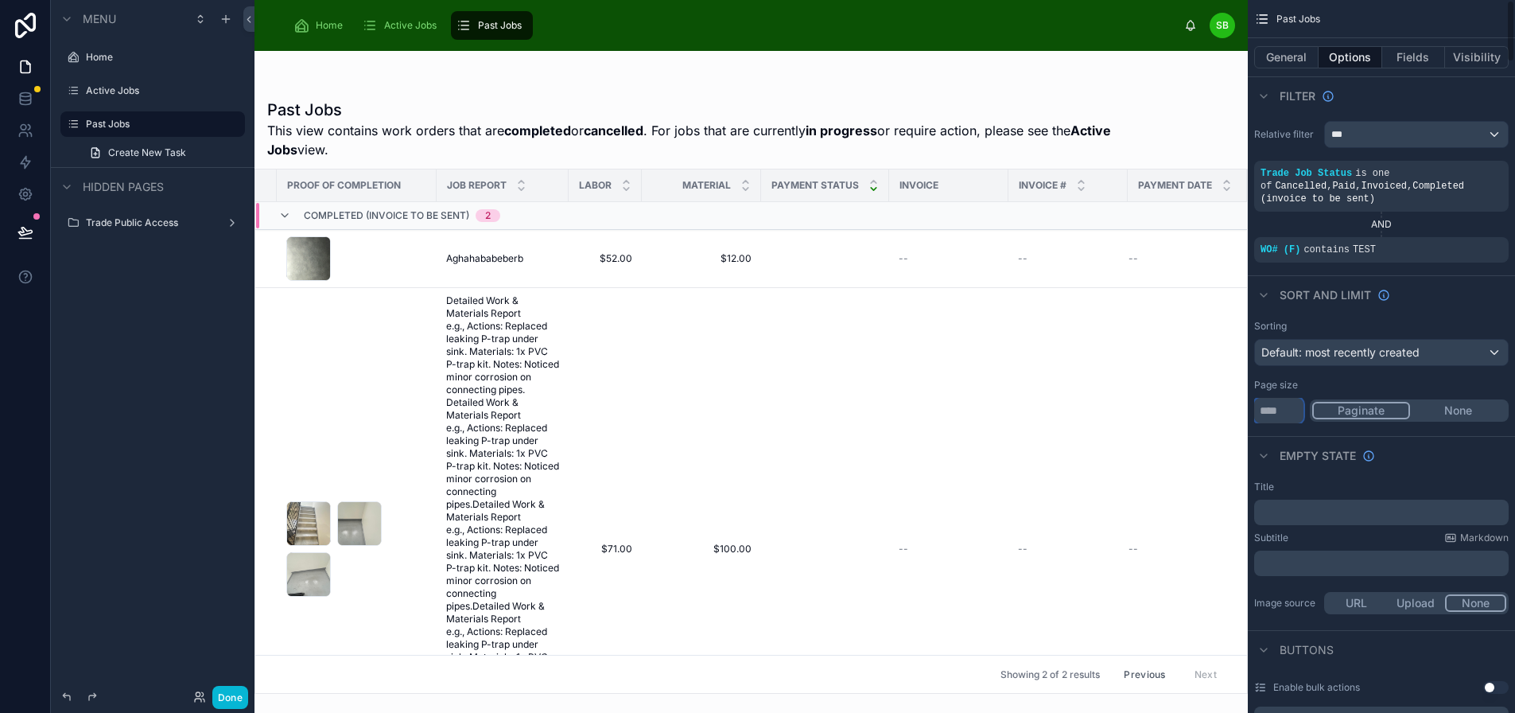
click at [1277, 413] on input "**" at bounding box center [1278, 410] width 49 height 25
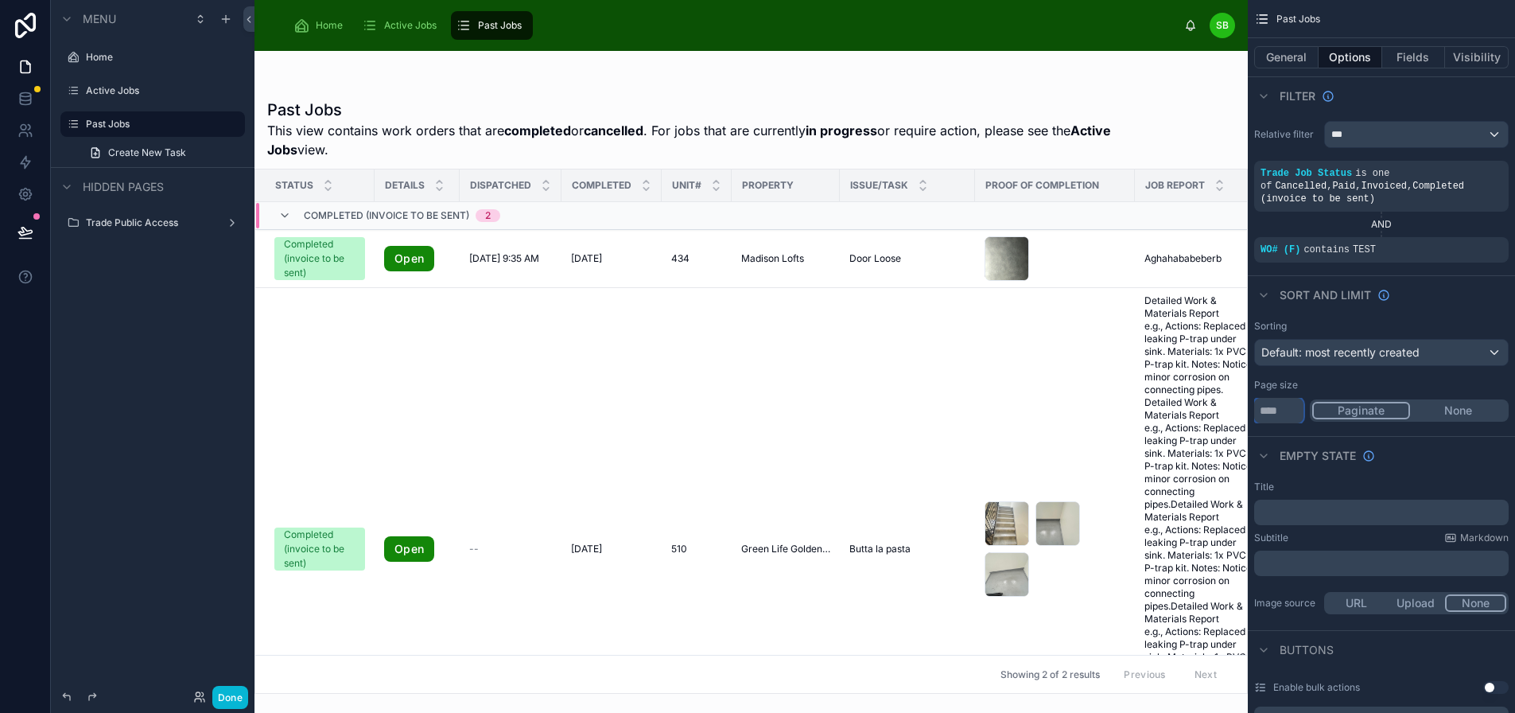
type input "***"
click at [1409, 381] on div "Page size" at bounding box center [1381, 385] width 255 height 13
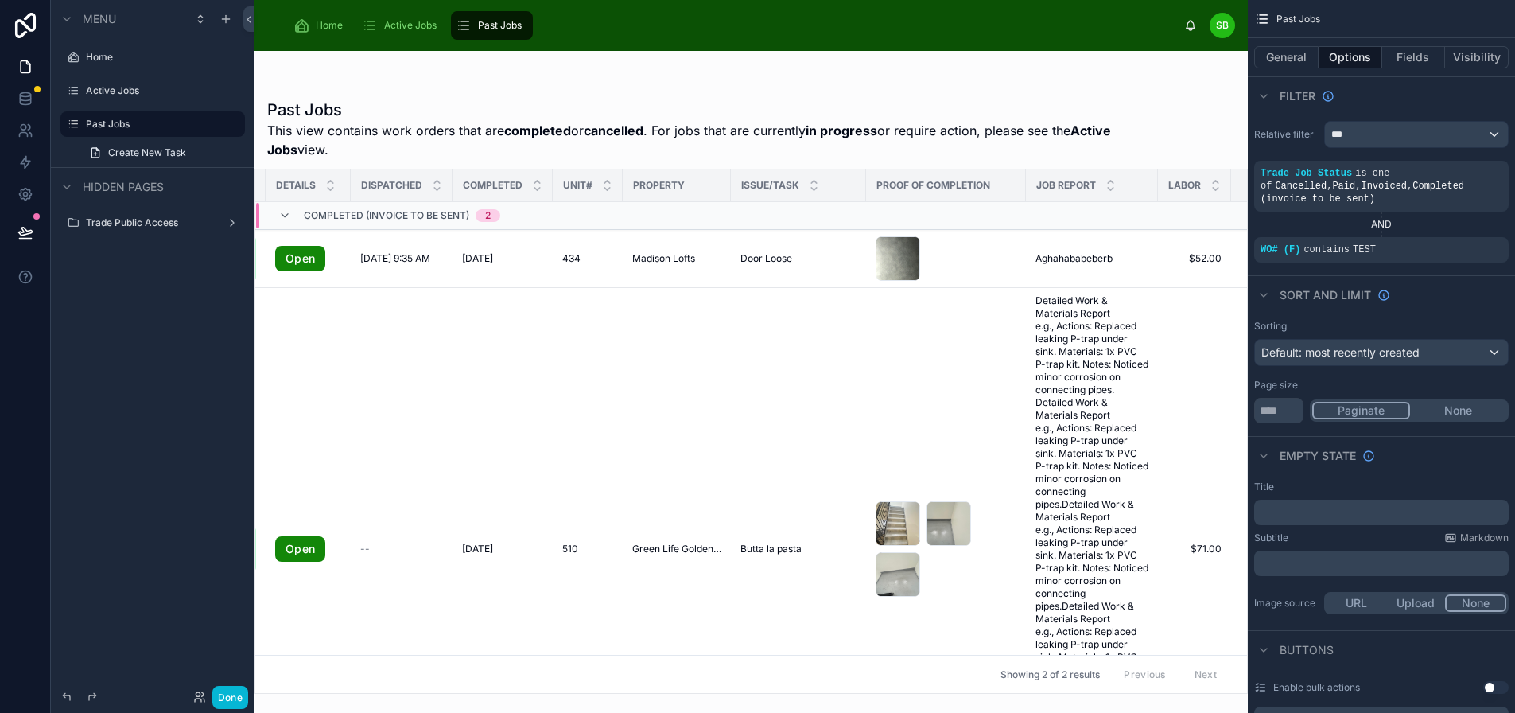
scroll to position [0, 118]
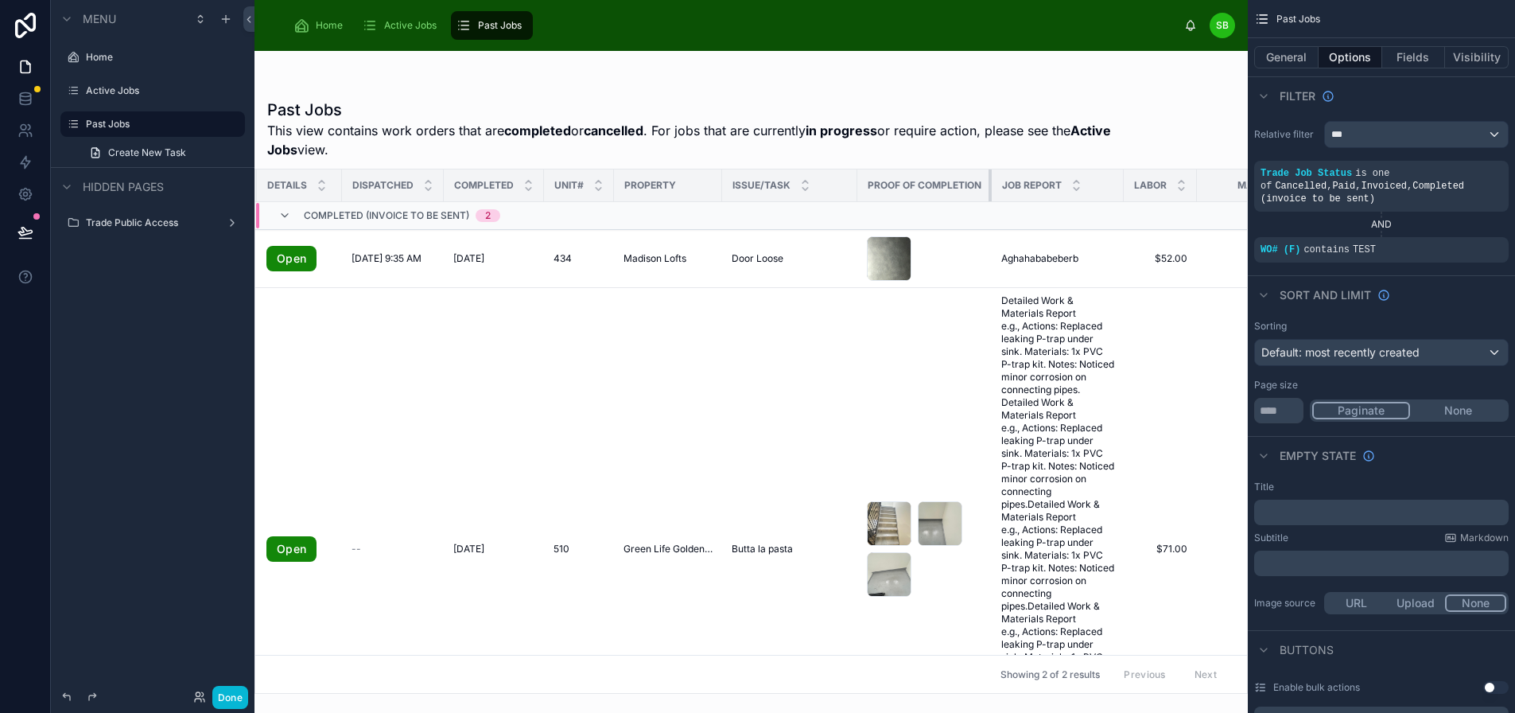
drag, startPoint x: 1004, startPoint y: 183, endPoint x: 960, endPoint y: 181, distance: 43.8
click at [960, 181] on th "Proof of Completion" at bounding box center [924, 185] width 134 height 33
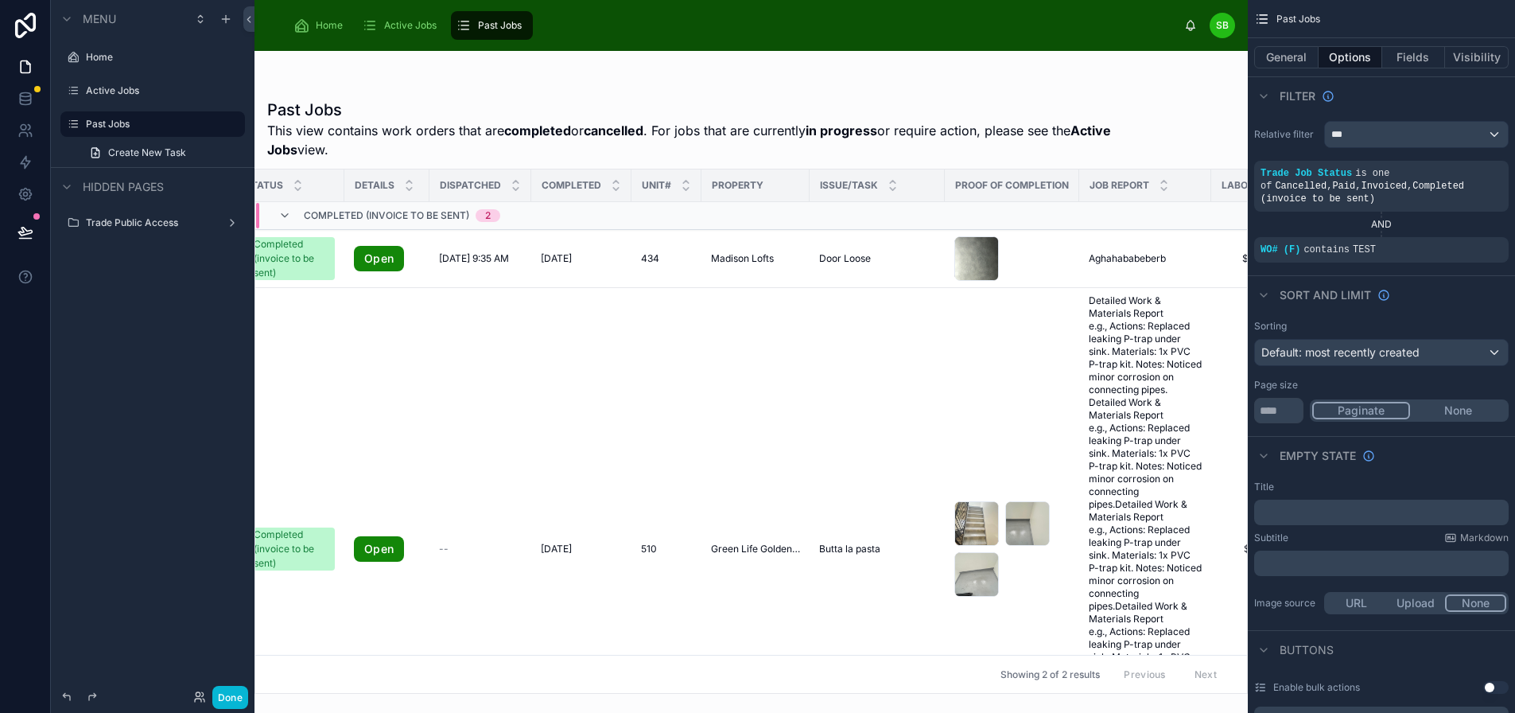
scroll to position [0, 0]
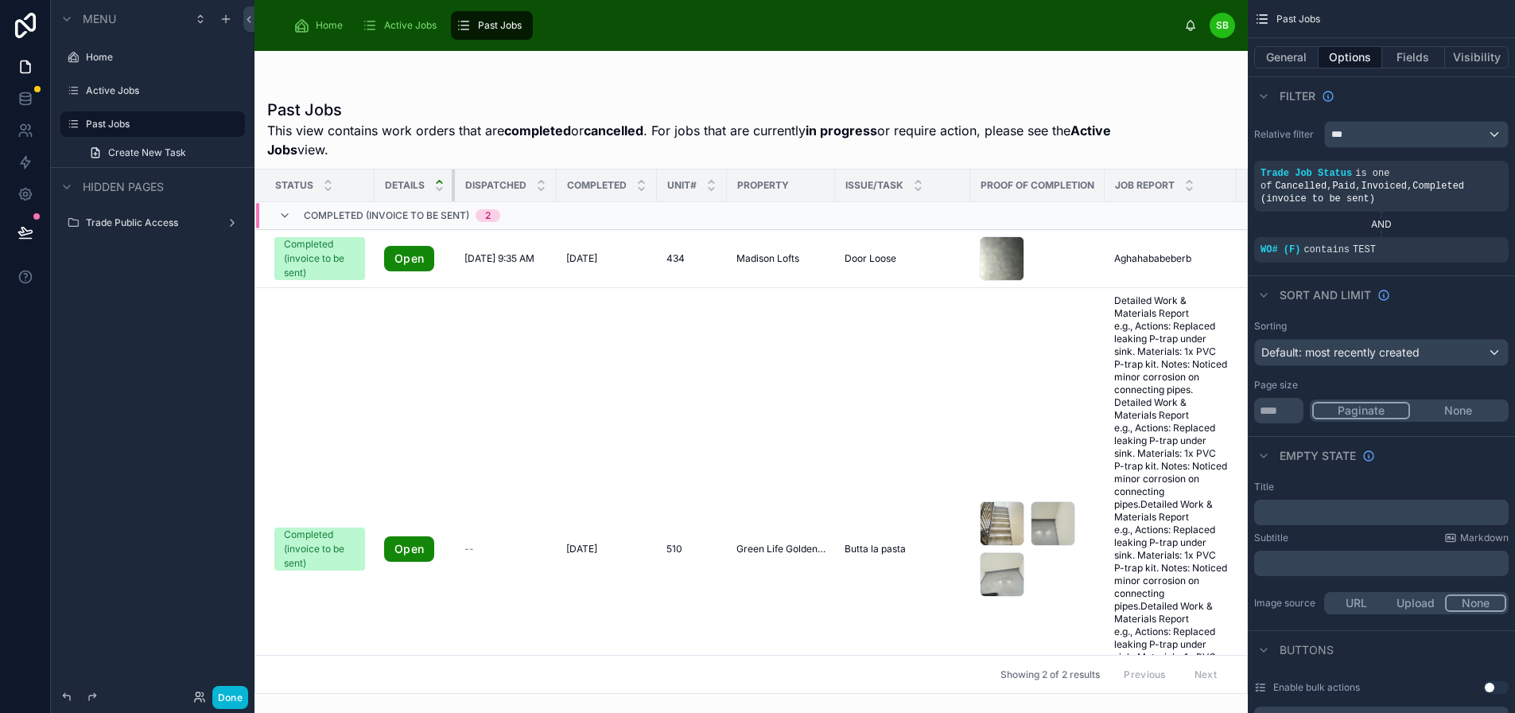
drag, startPoint x: 447, startPoint y: 182, endPoint x: 422, endPoint y: 181, distance: 25.5
click at [422, 181] on th "Details" at bounding box center [415, 185] width 80 height 33
click at [549, 183] on tr "Status Details Dispatched Completed Unit# Property Issue/Task Proof of Completi…" at bounding box center [1086, 185] width 1662 height 33
click at [548, 180] on tr "Status Details Dispatched Completed Unit# Property Issue/Task Proof of Completi…" at bounding box center [1086, 185] width 1662 height 33
click at [546, 182] on tr "Status Details Dispatched Completed Unit# Property Issue/Task Proof of Completi…" at bounding box center [1086, 185] width 1662 height 33
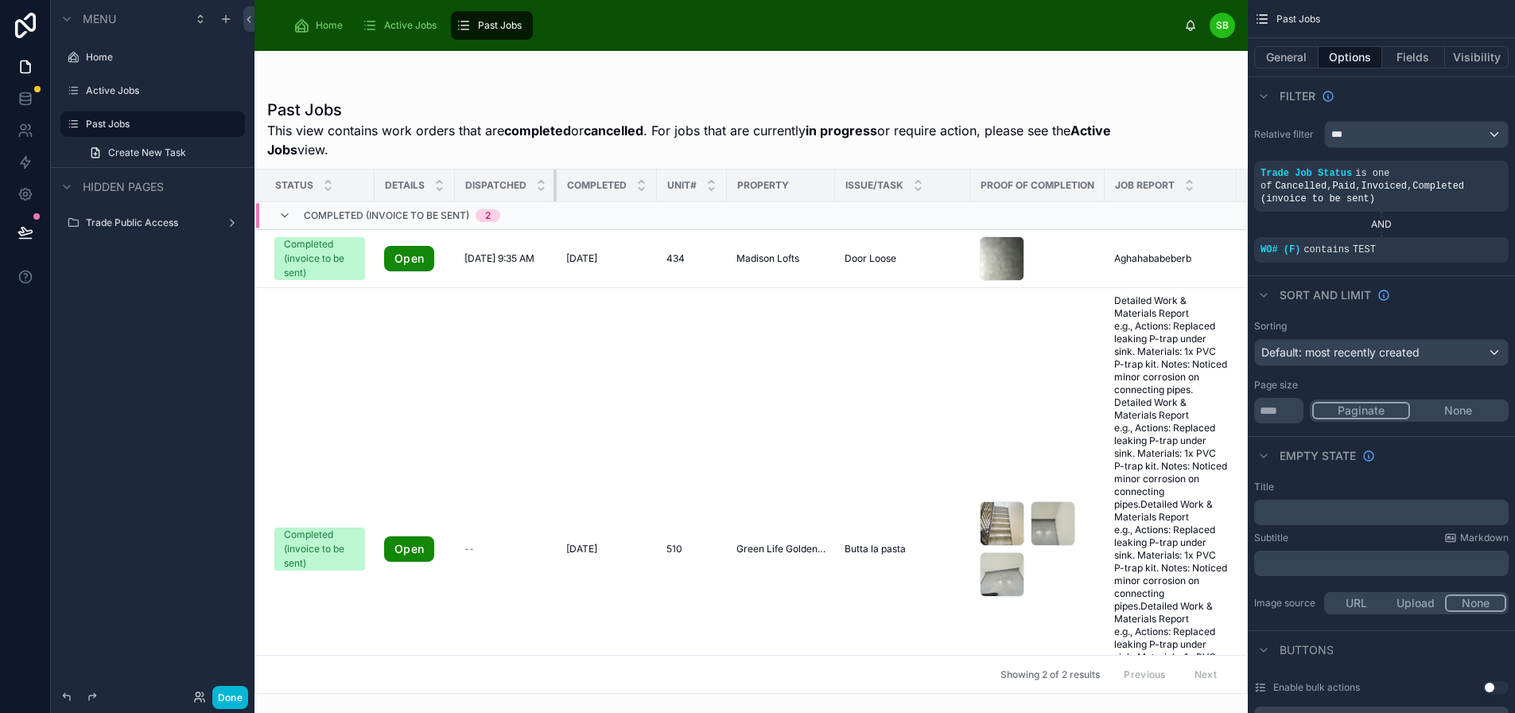
click at [547, 185] on tr "Status Details Dispatched Completed Unit# Property Issue/Task Proof of Completi…" at bounding box center [1086, 185] width 1662 height 33
click at [554, 185] on div at bounding box center [557, 185] width 6 height 32
click at [548, 186] on tr "Status Details Dispatched Completed Unit# Property Issue/Task Proof of Completi…" at bounding box center [1086, 185] width 1662 height 33
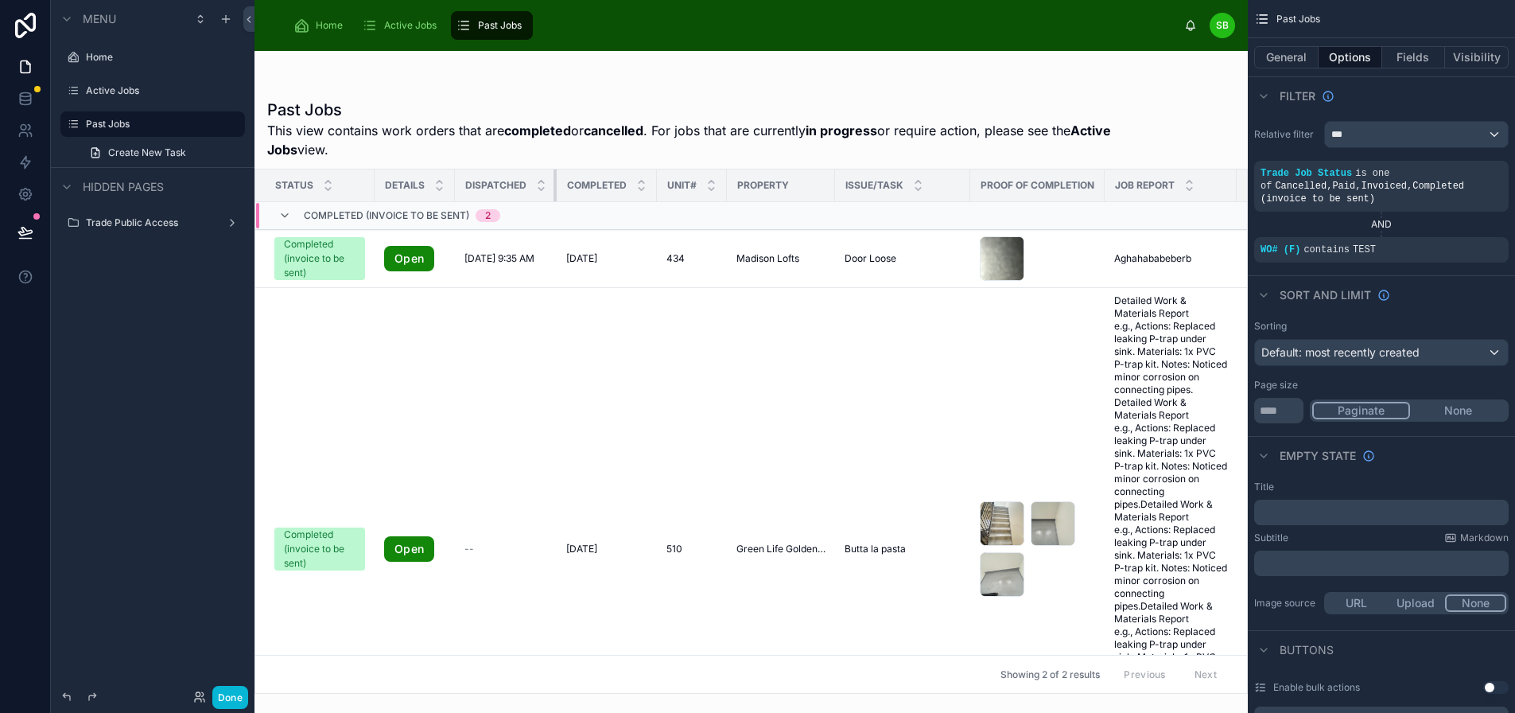
drag, startPoint x: 541, startPoint y: 187, endPoint x: 556, endPoint y: 188, distance: 15.1
click at [556, 188] on tr "Status Details Dispatched Completed Unit# Property Issue/Task Proof of Completi…" at bounding box center [1086, 185] width 1662 height 33
click at [654, 184] on div at bounding box center [657, 185] width 6 height 32
drag, startPoint x: 644, startPoint y: 184, endPoint x: 682, endPoint y: 190, distance: 38.7
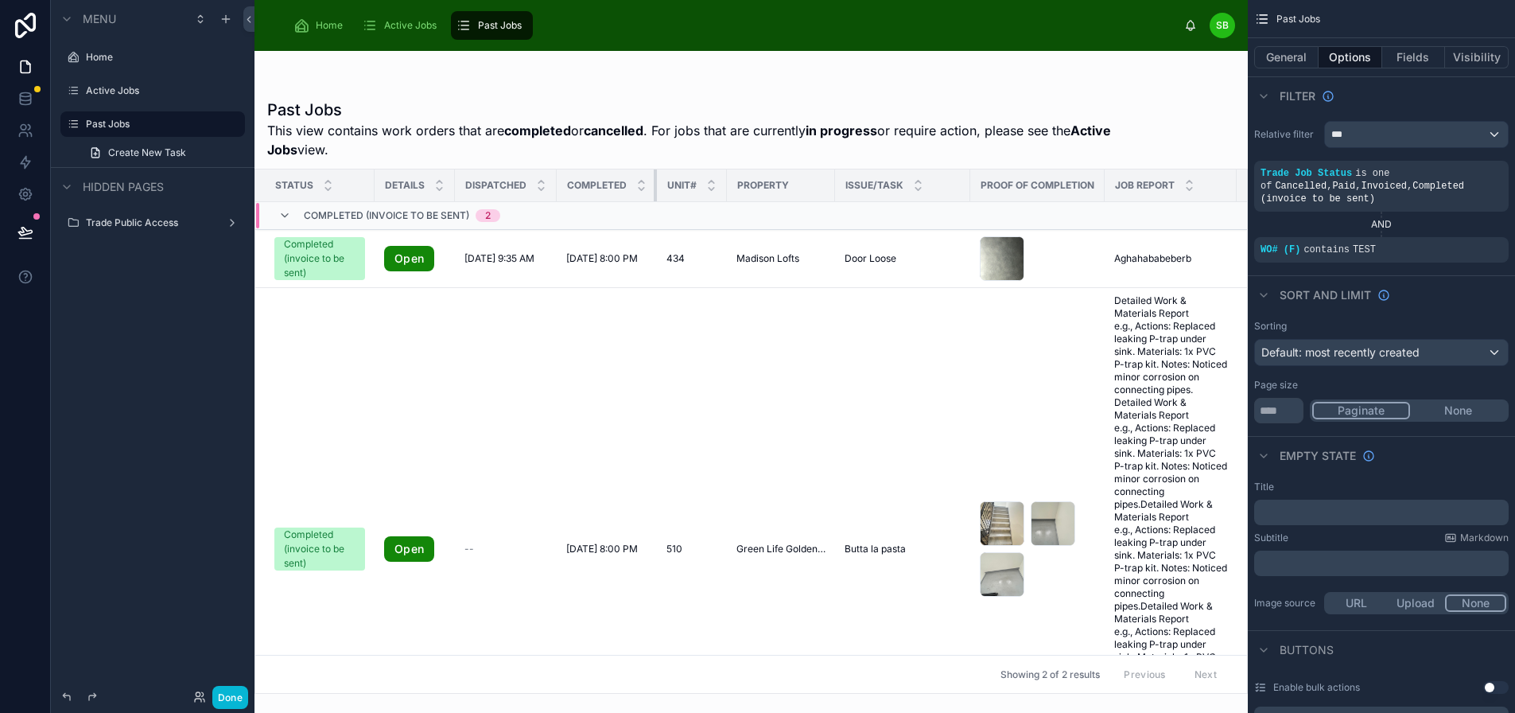
click at [682, 190] on tr "Status Details Dispatched Completed Unit# Property Issue/Task Proof of Completi…" at bounding box center [1086, 185] width 1662 height 33
click at [1409, 53] on button "Fields" at bounding box center [1414, 57] width 64 height 22
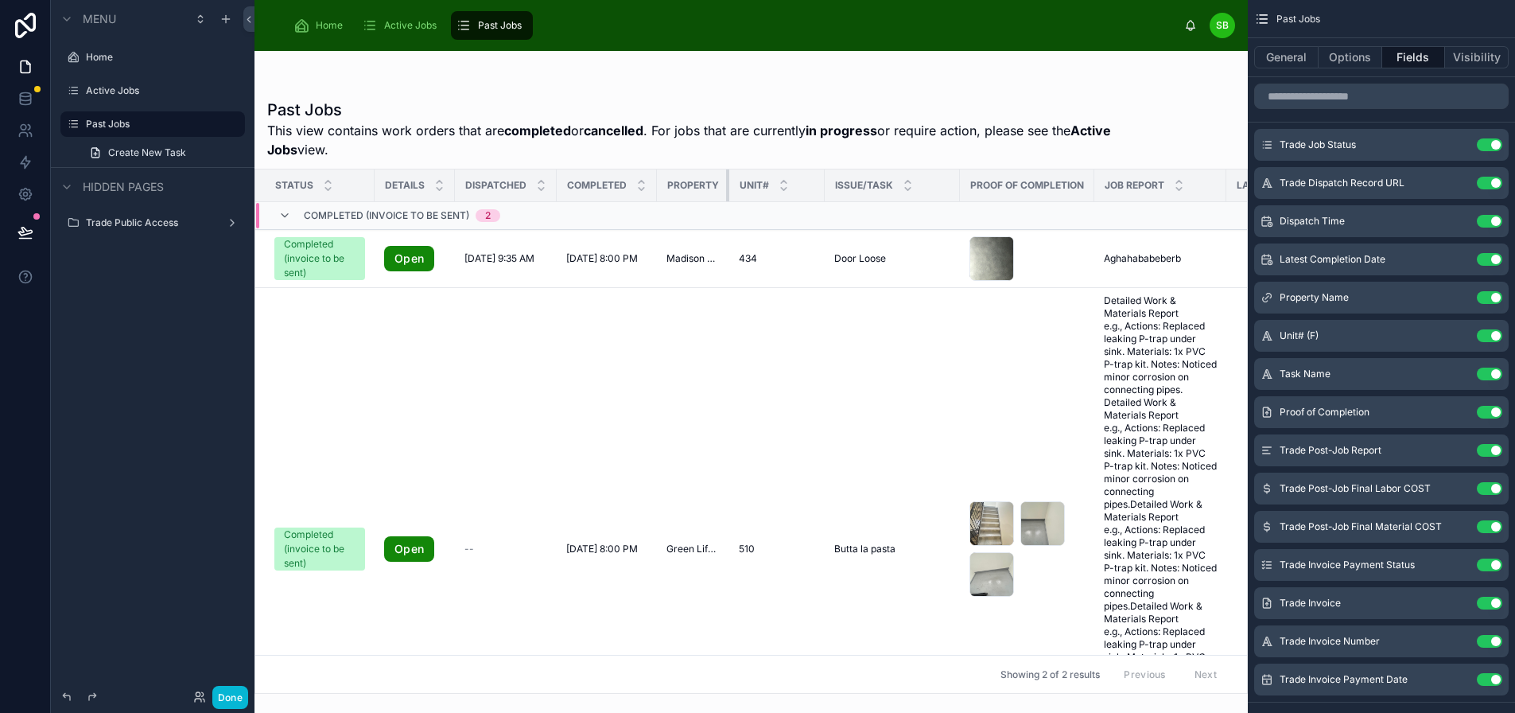
click at [726, 185] on div at bounding box center [729, 185] width 6 height 32
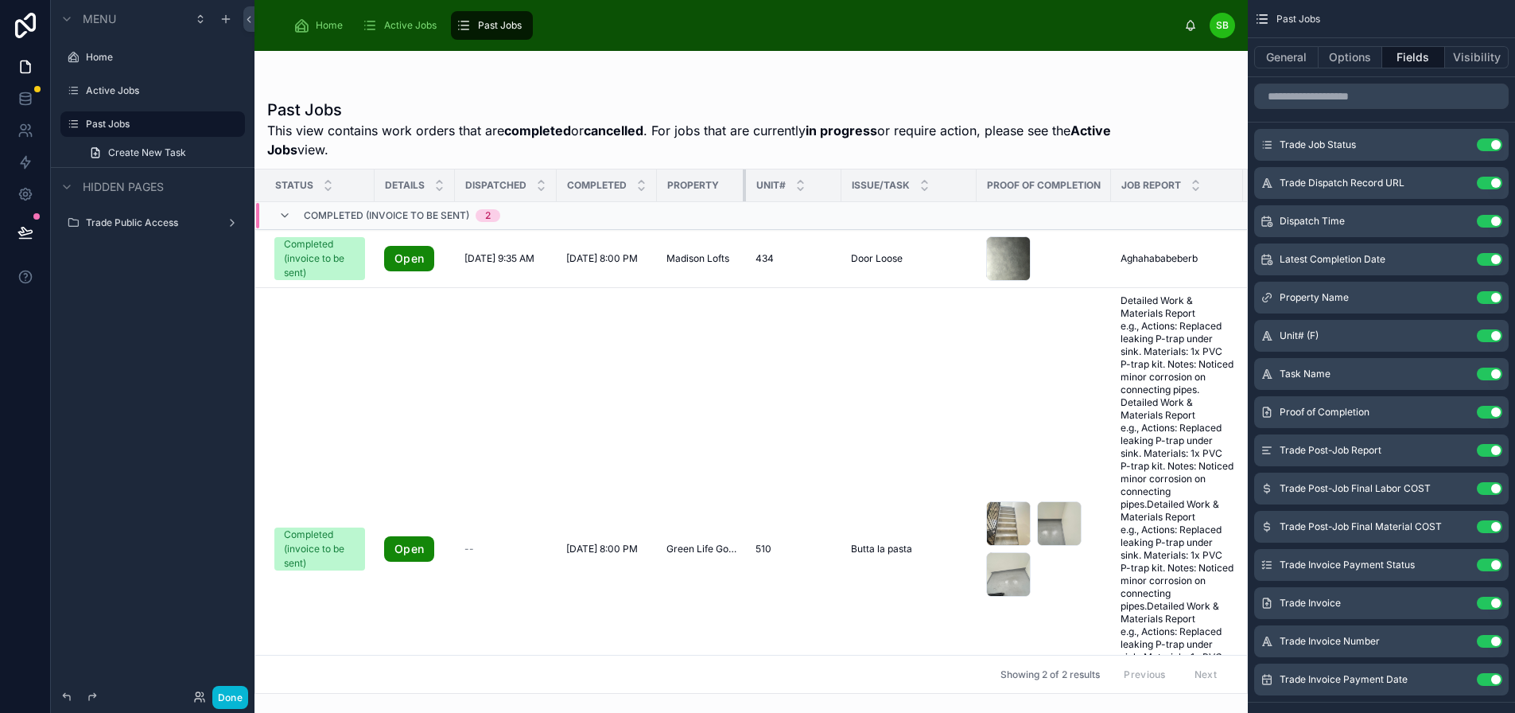
drag, startPoint x: 722, startPoint y: 185, endPoint x: 746, endPoint y: 189, distance: 24.2
click at [746, 189] on tr "Status Details Dispatched Completed Property Unit# Issue/Task Proof of Completi…" at bounding box center [1089, 185] width 1668 height 33
click at [838, 183] on div at bounding box center [841, 185] width 6 height 32
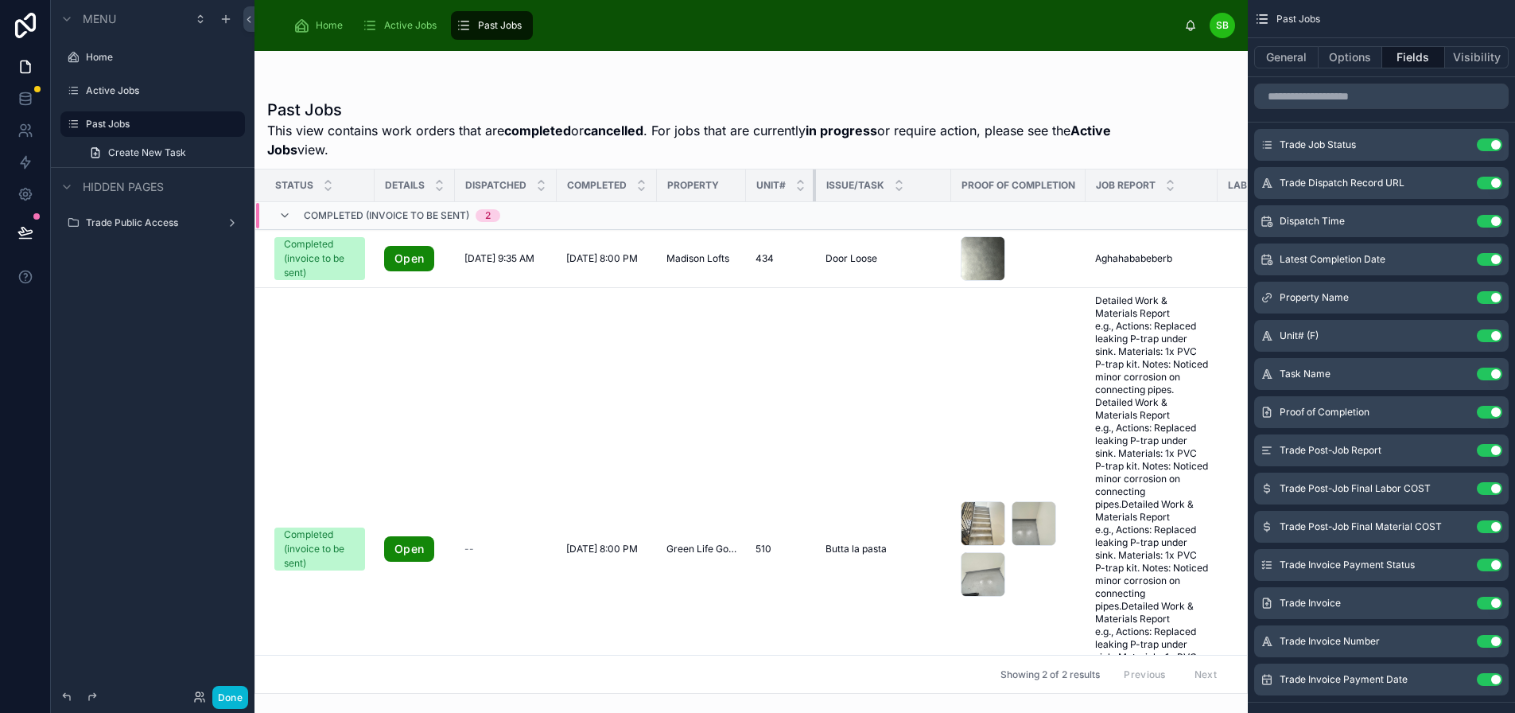
drag, startPoint x: 834, startPoint y: 183, endPoint x: 779, endPoint y: 188, distance: 55.9
click at [779, 188] on th "Unit#" at bounding box center [781, 185] width 70 height 33
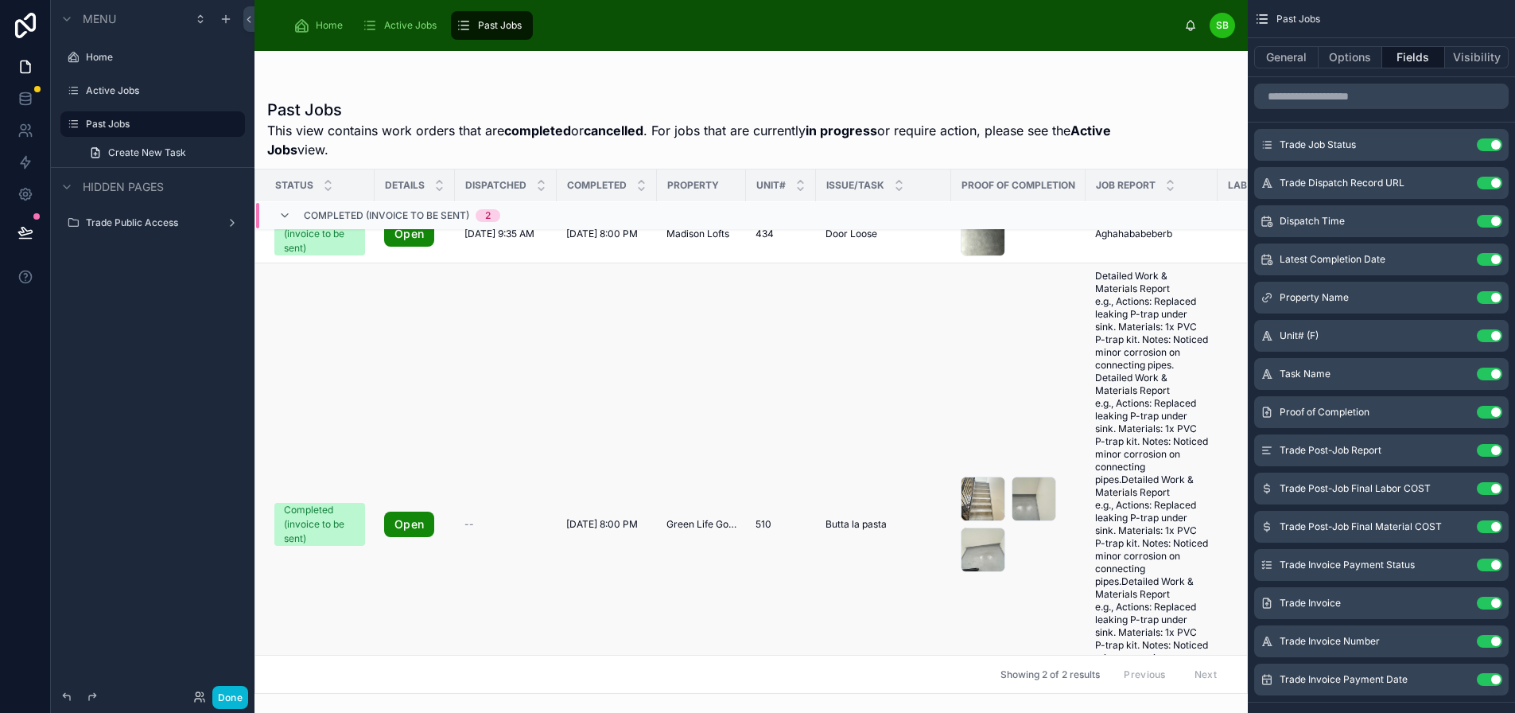
scroll to position [0, 0]
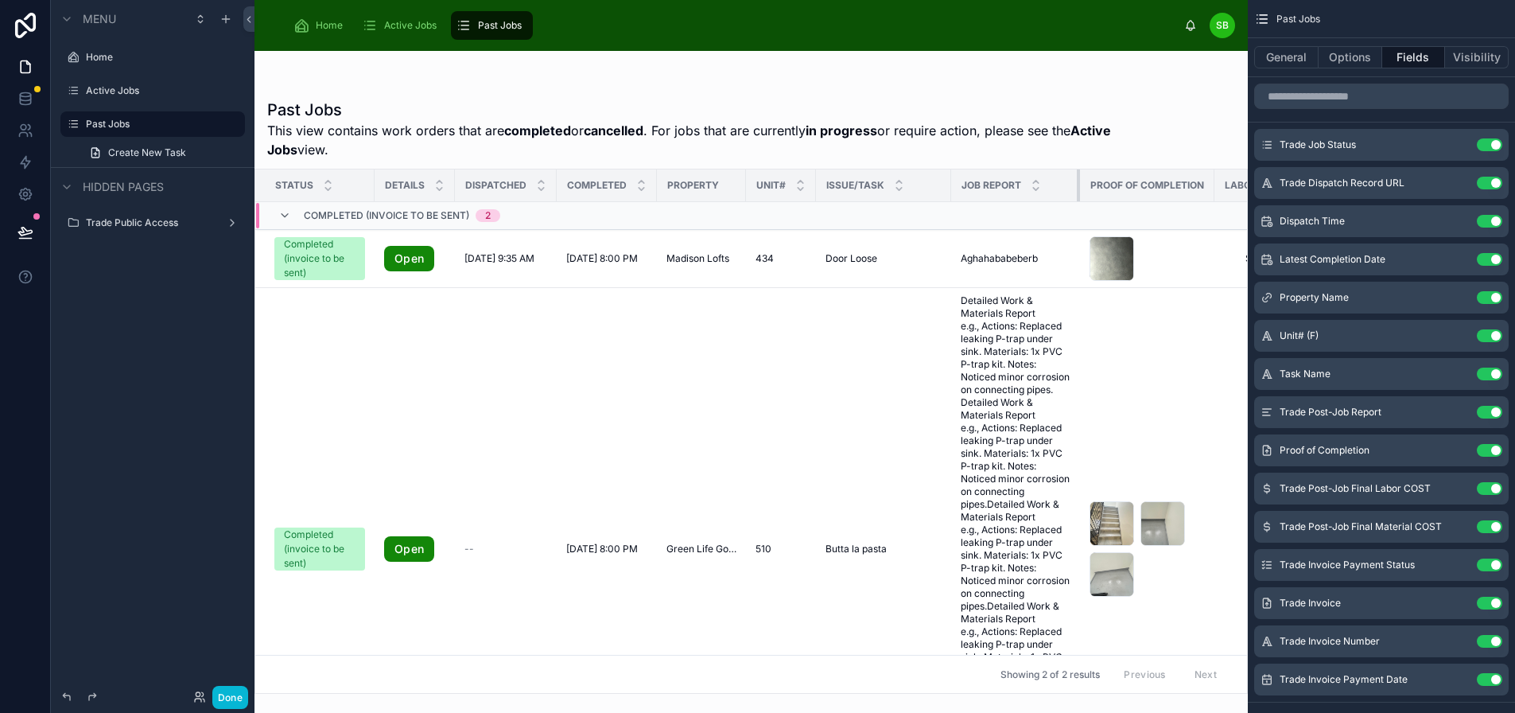
click at [1077, 181] on div at bounding box center [1080, 185] width 6 height 32
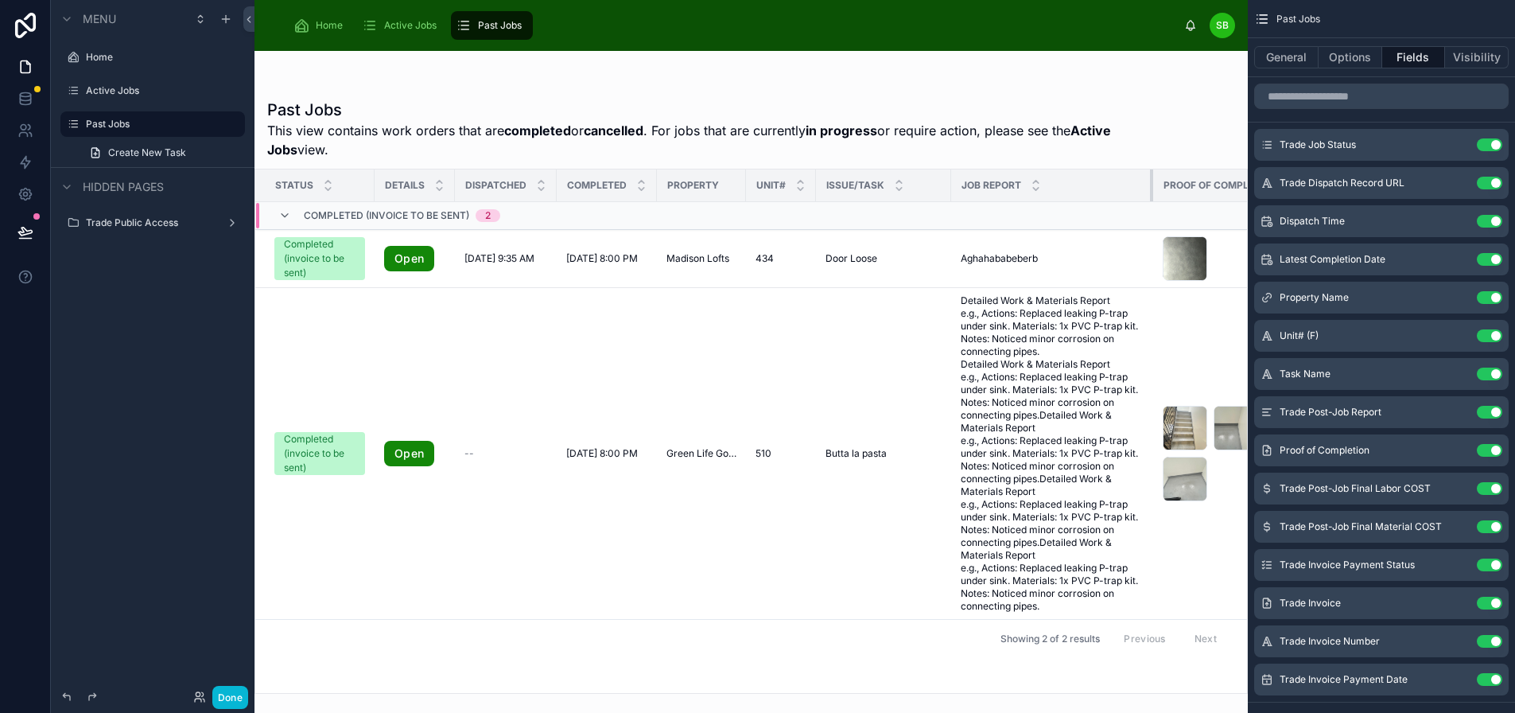
drag, startPoint x: 1073, startPoint y: 181, endPoint x: 1146, endPoint y: 181, distance: 73.2
click at [1150, 181] on div at bounding box center [1153, 185] width 6 height 32
click at [106, 89] on label "Active Jobs" at bounding box center [149, 90] width 127 height 13
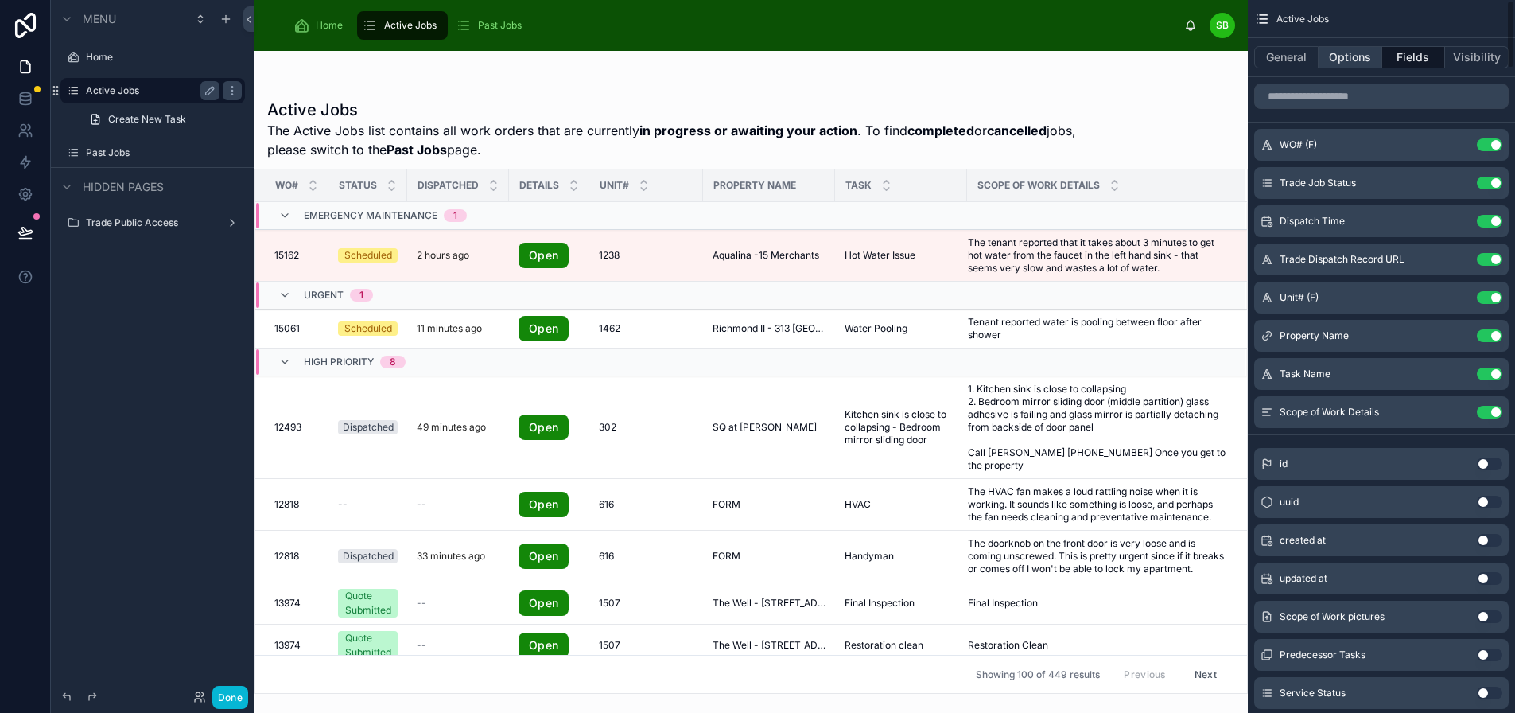
click at [1355, 61] on button "Options" at bounding box center [1351, 57] width 64 height 22
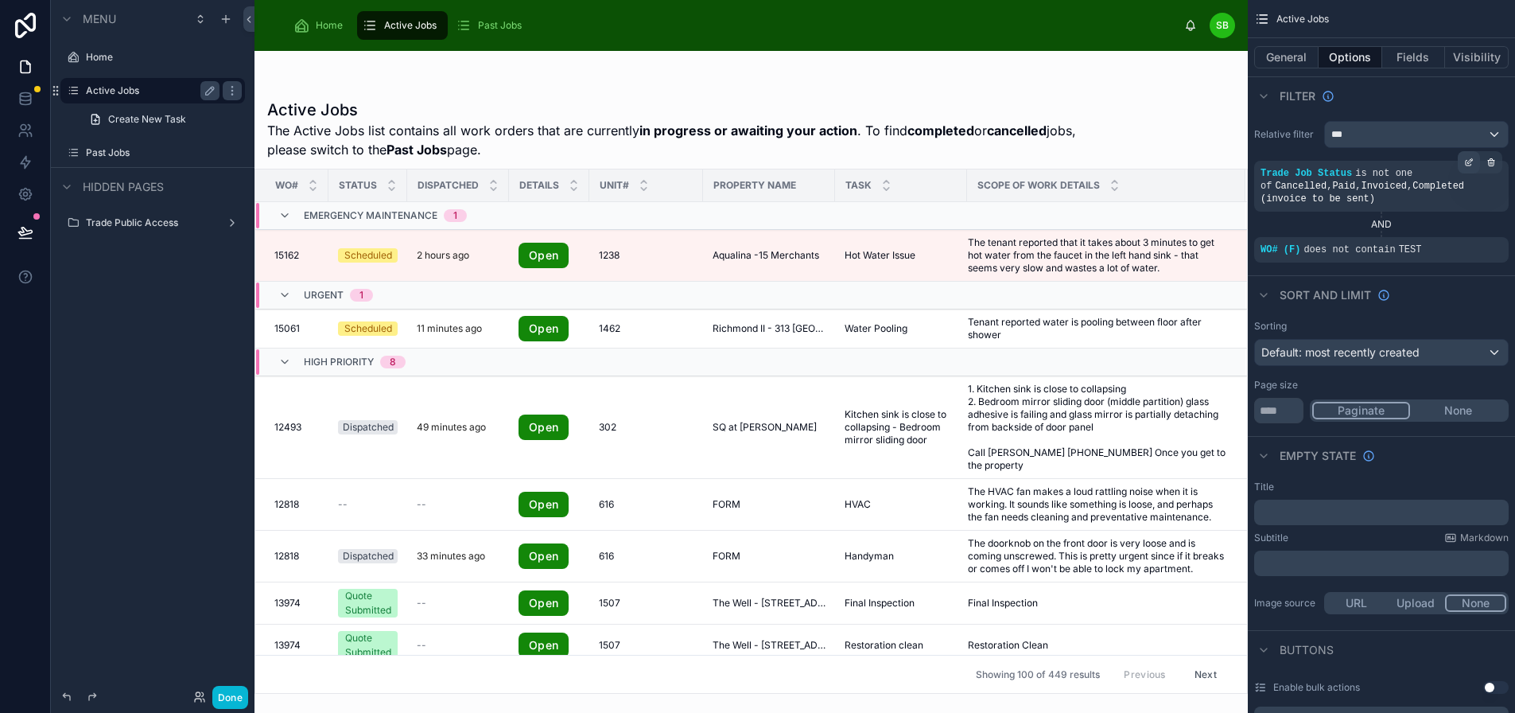
click at [1474, 161] on icon "scrollable content" at bounding box center [1469, 162] width 10 height 10
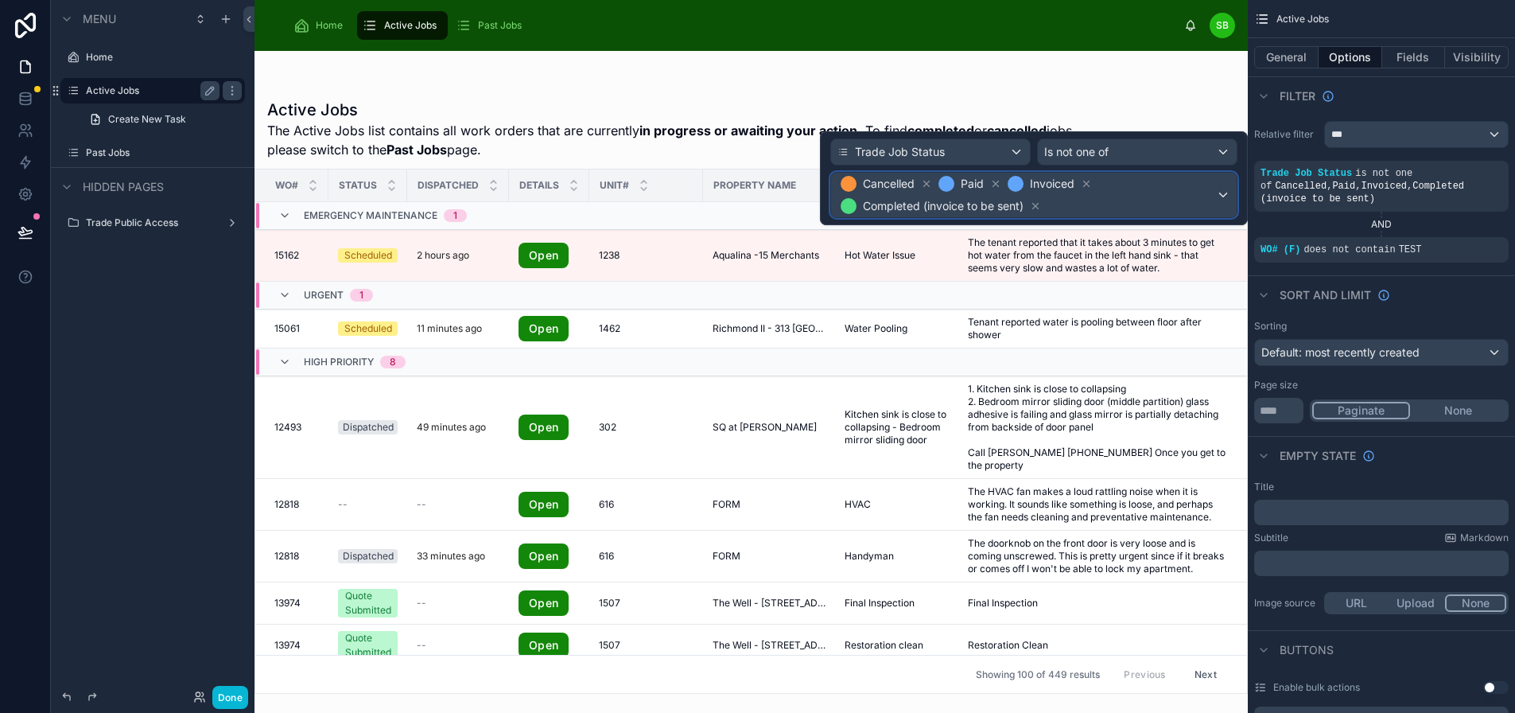
click at [1216, 194] on span "Cancelled Paid Invoiced Completed (invoice to be sent)" at bounding box center [1027, 195] width 379 height 45
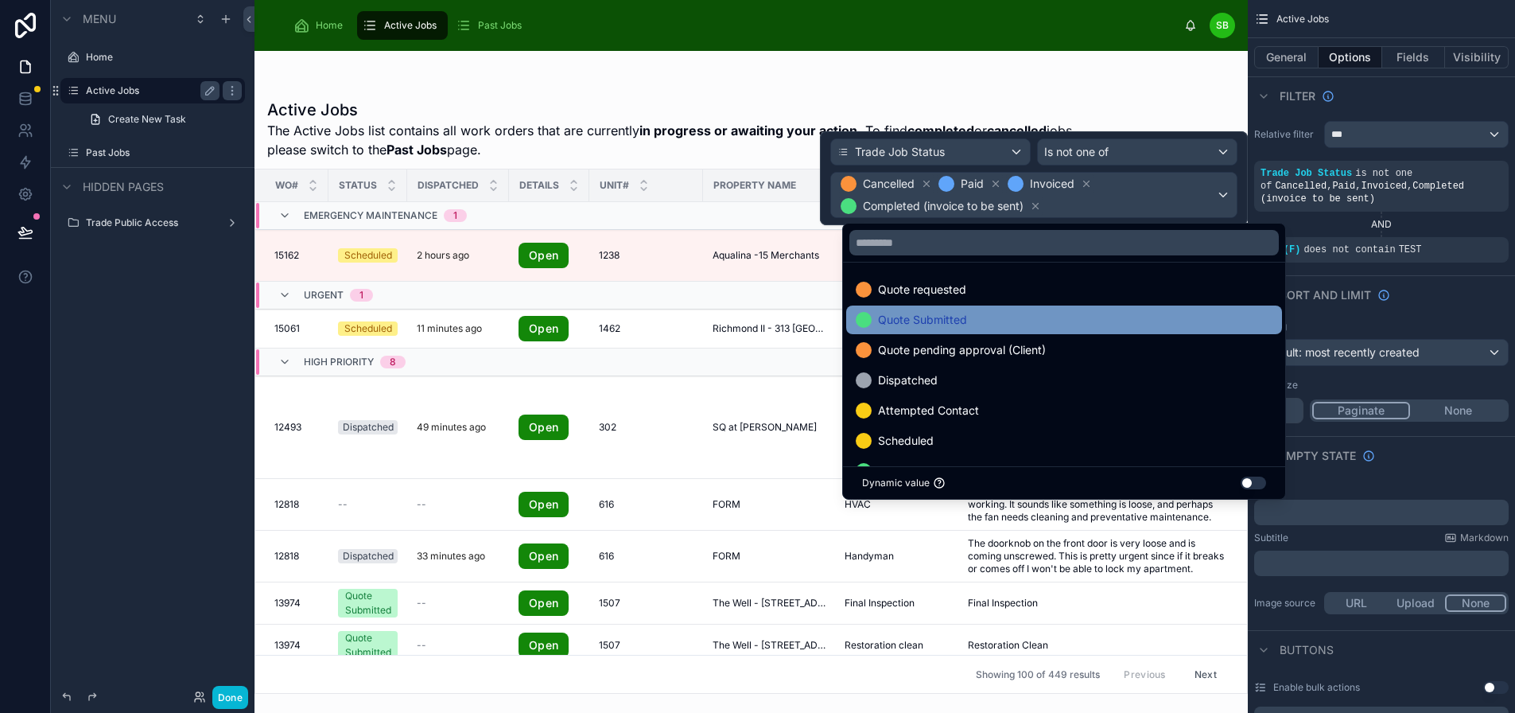
click at [997, 320] on div "Quote Submitted" at bounding box center [1064, 319] width 417 height 19
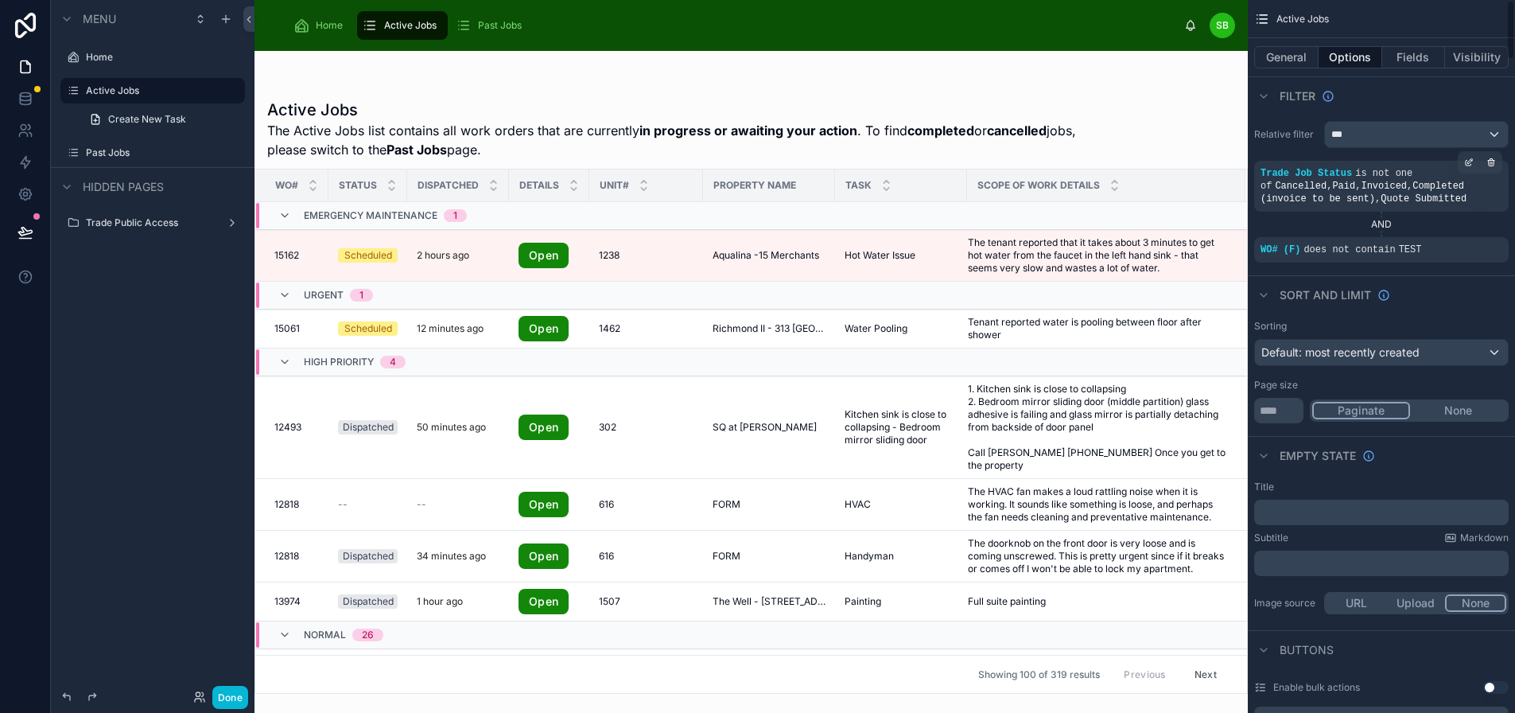
click at [1427, 192] on div "Trade Job Status is not one of Cancelled , Paid , Invoiced , Completed (invoice…" at bounding box center [1382, 186] width 242 height 38
click at [1474, 159] on icon "scrollable content" at bounding box center [1469, 162] width 10 height 10
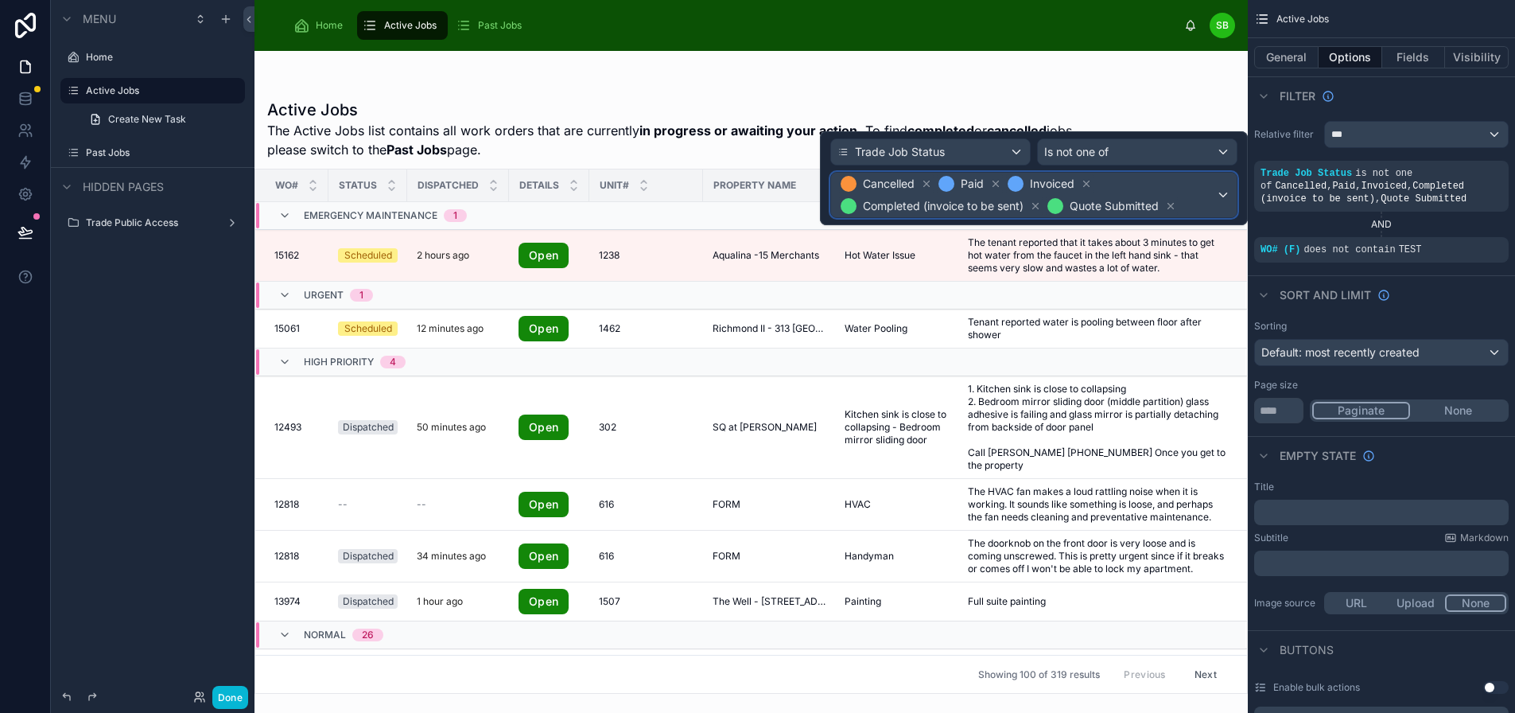
click at [1184, 185] on span "Cancelled Paid Invoiced Completed (invoice to be sent) Quote Submitted" at bounding box center [1027, 195] width 379 height 45
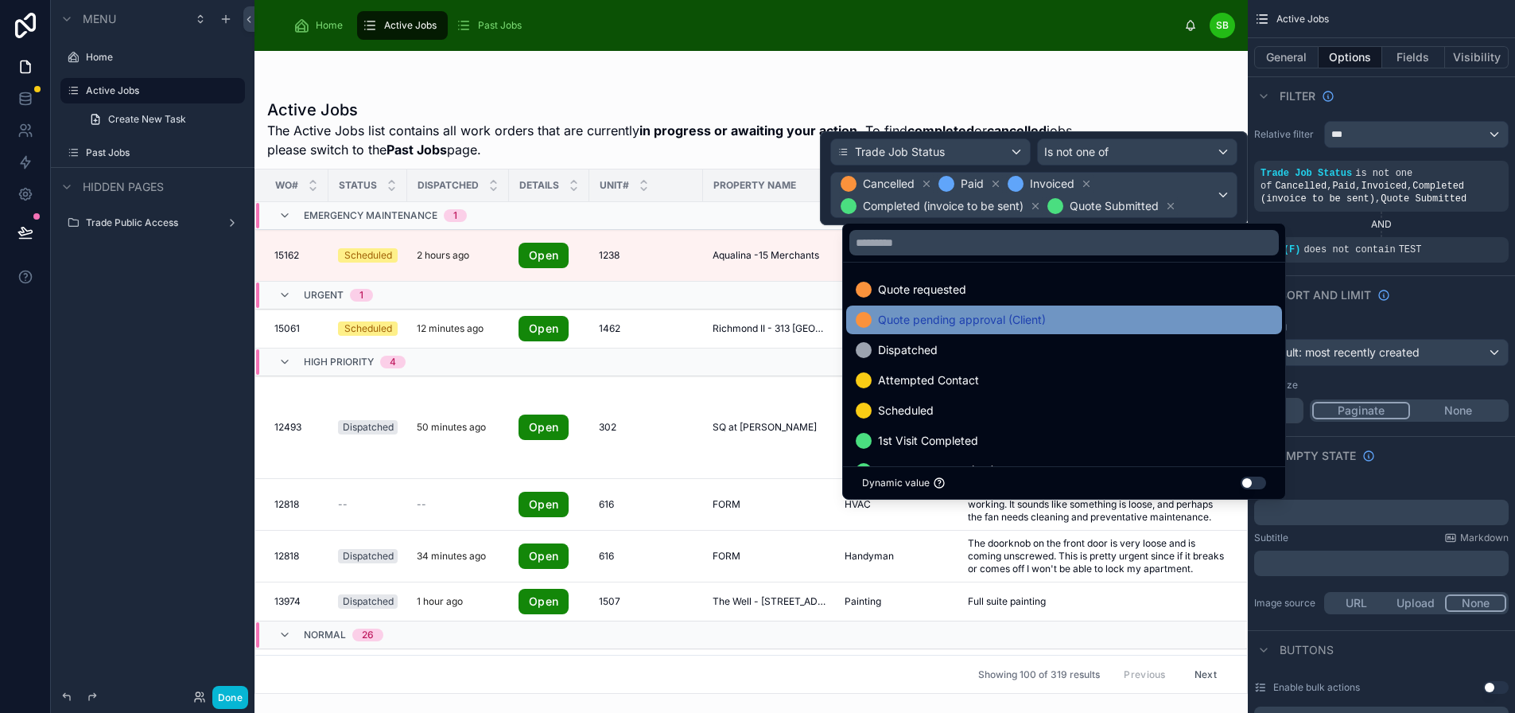
click at [978, 322] on span "Quote pending approval (Client)" at bounding box center [962, 319] width 168 height 19
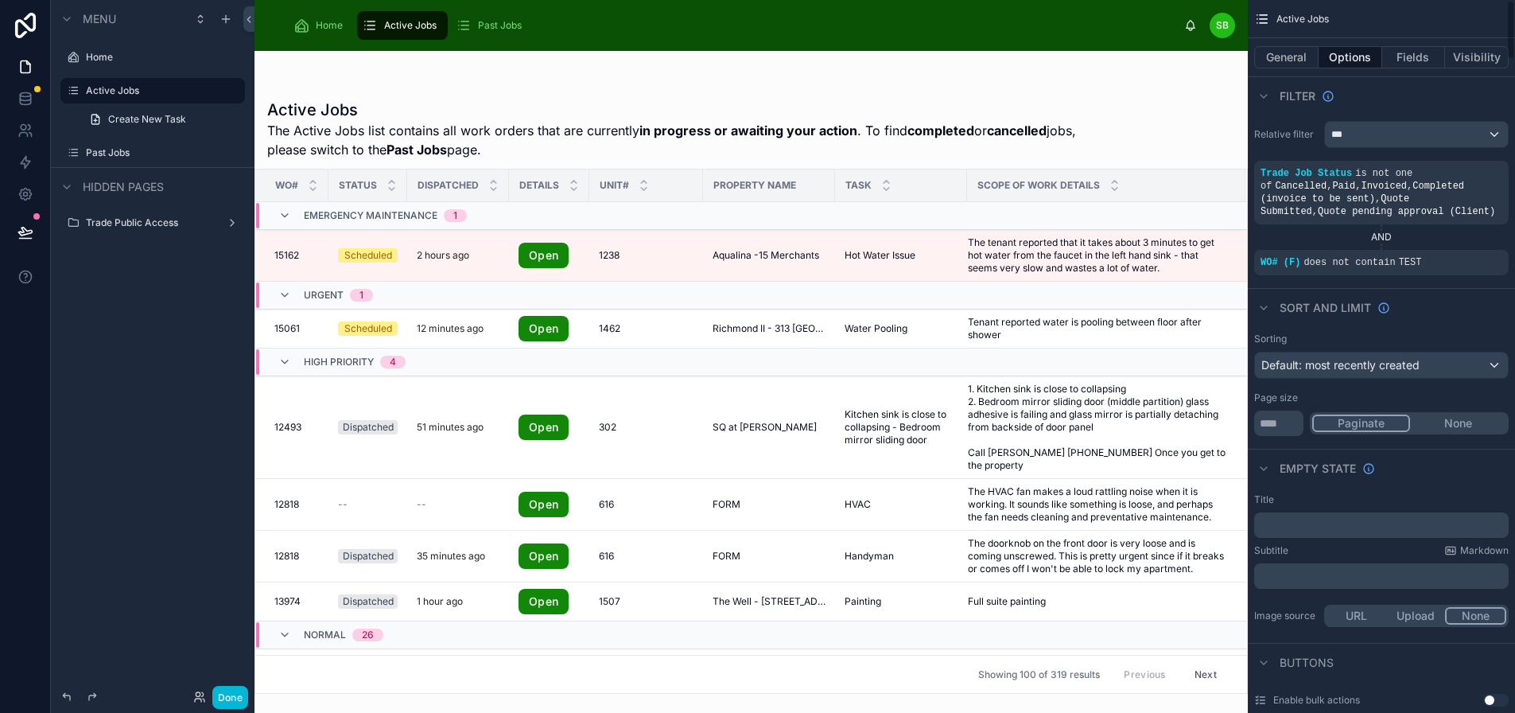
click at [1429, 91] on div "Filter" at bounding box center [1381, 95] width 267 height 38
click at [131, 149] on label "Past Jobs" at bounding box center [149, 152] width 127 height 13
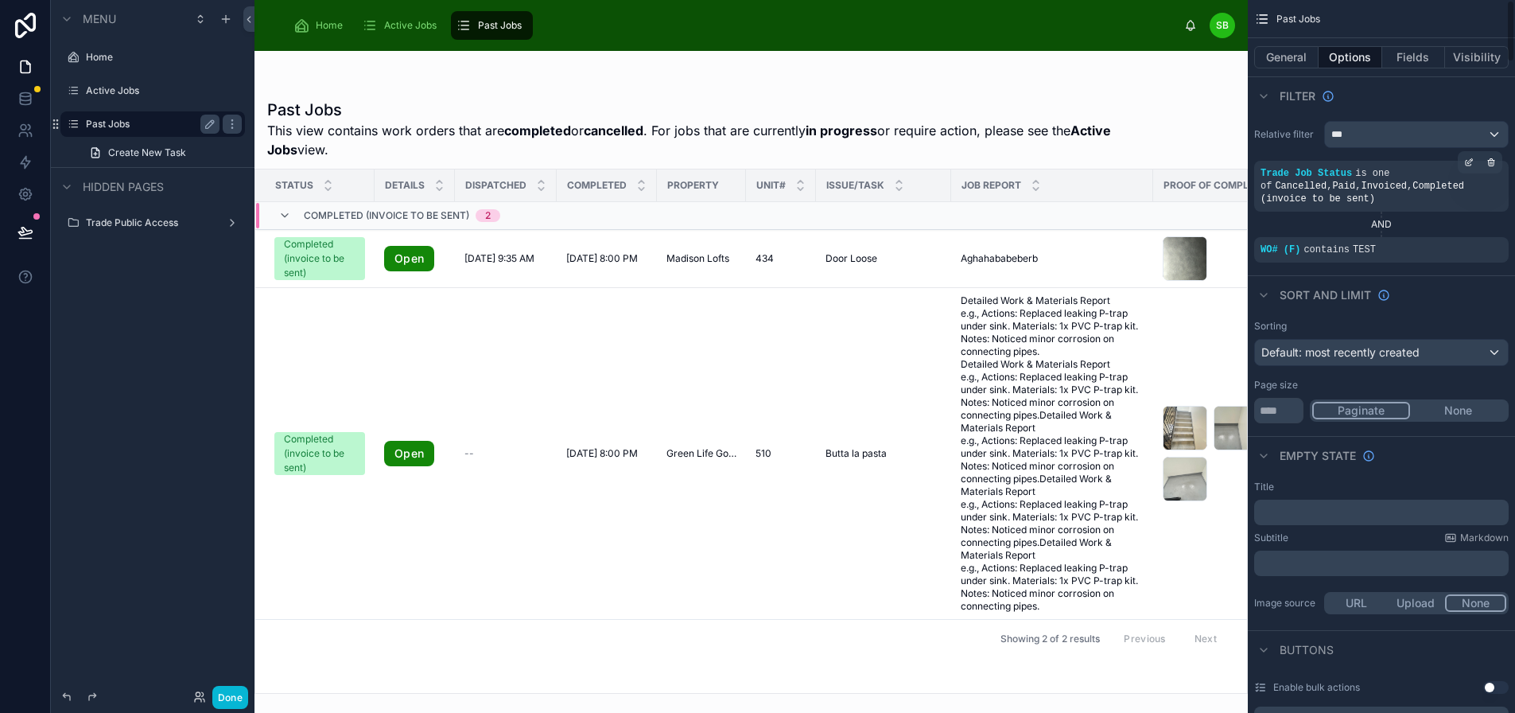
click at [1424, 183] on span "Cancelled , Paid , Invoiced , Completed (invoice to be sent)" at bounding box center [1363, 193] width 204 height 24
click at [1474, 164] on icon "scrollable content" at bounding box center [1469, 162] width 10 height 10
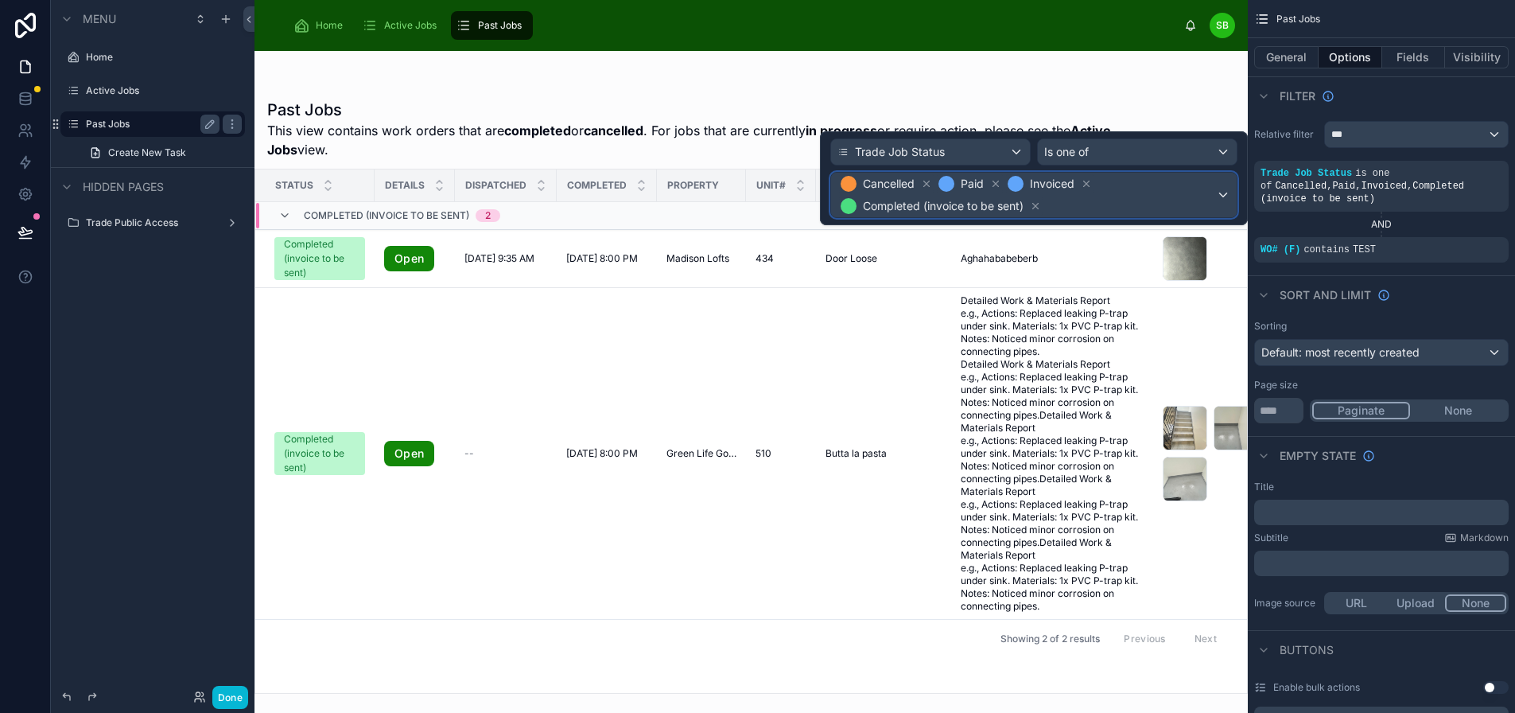
click at [1176, 200] on span "Cancelled Paid Invoiced Completed (invoice to be sent)" at bounding box center [1027, 195] width 379 height 45
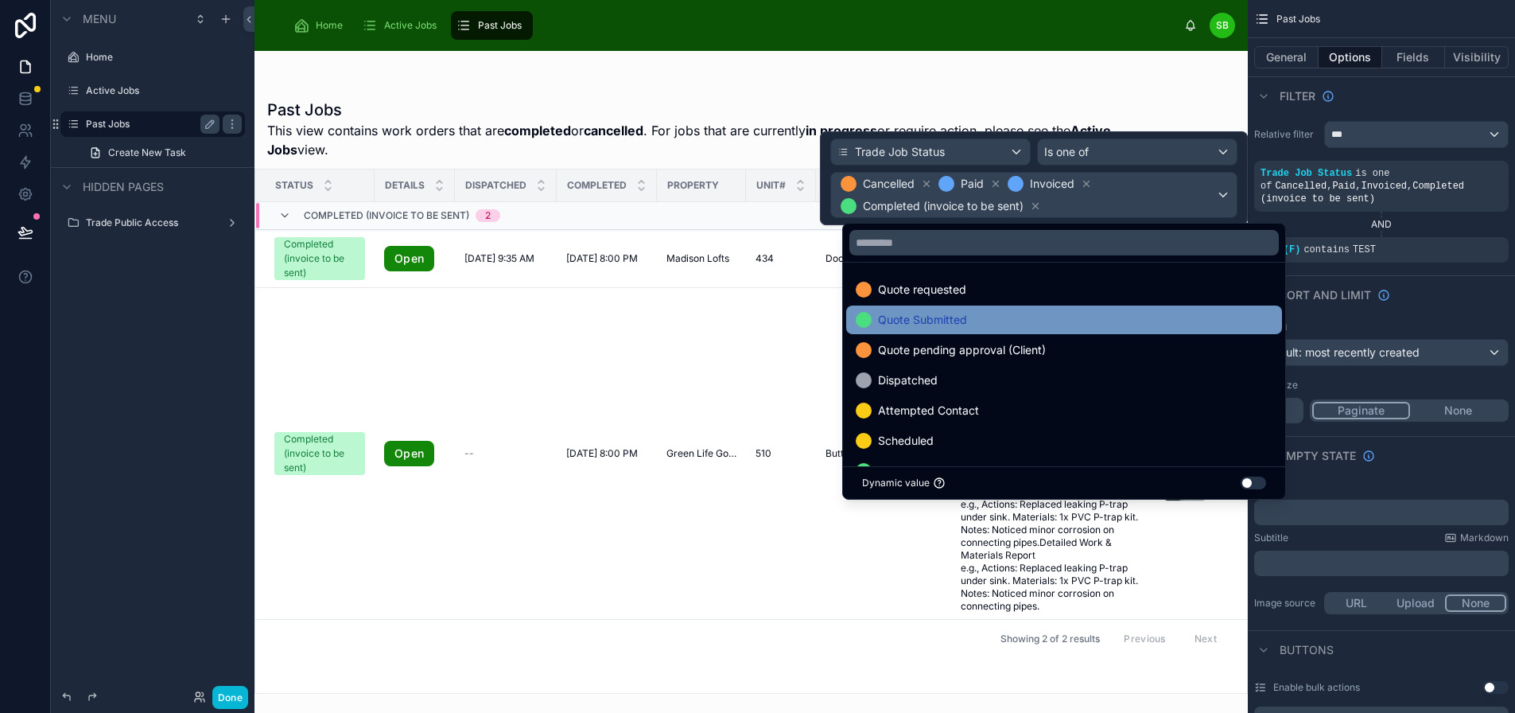
click at [984, 317] on div "Quote Submitted" at bounding box center [1064, 319] width 417 height 19
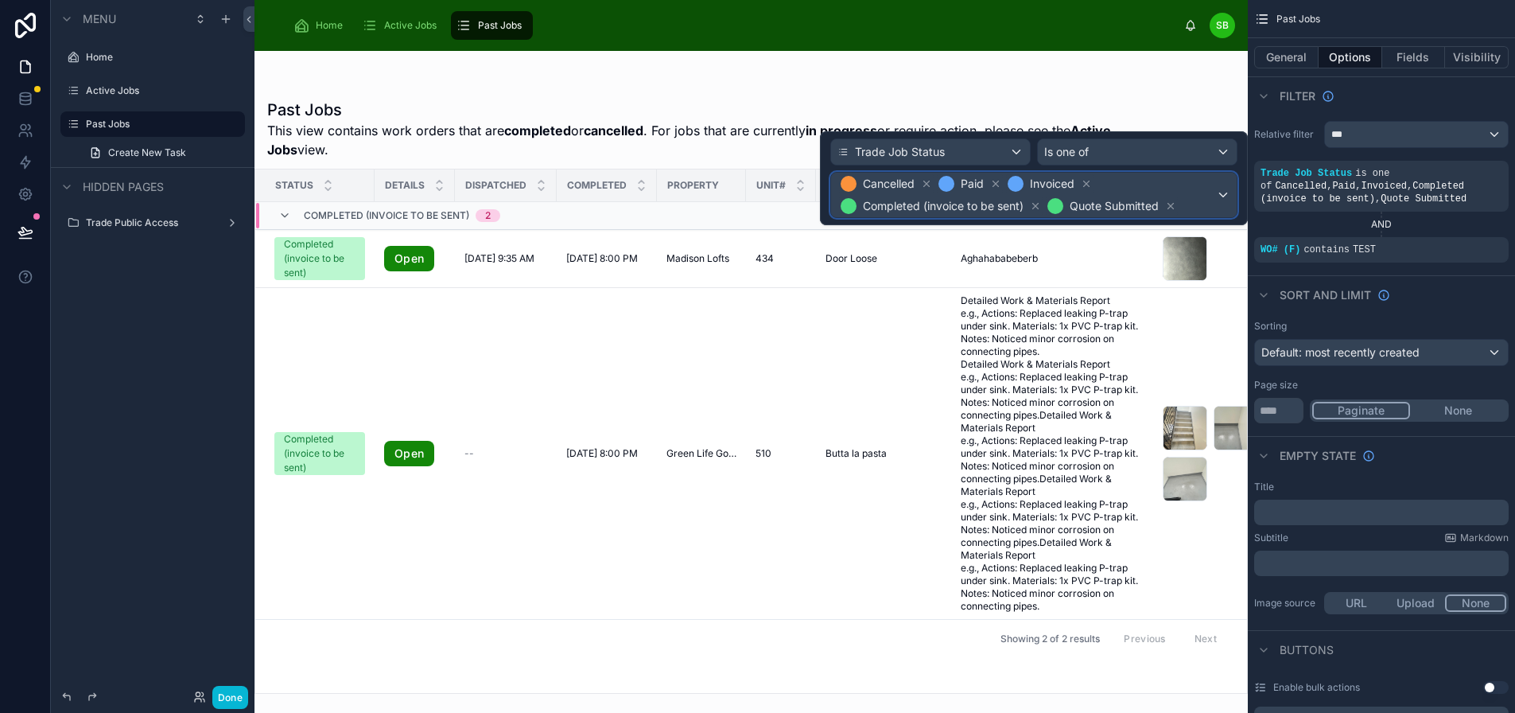
click at [1216, 189] on span "Cancelled Paid Invoiced Completed (invoice to be sent) Quote Submitted" at bounding box center [1027, 195] width 379 height 45
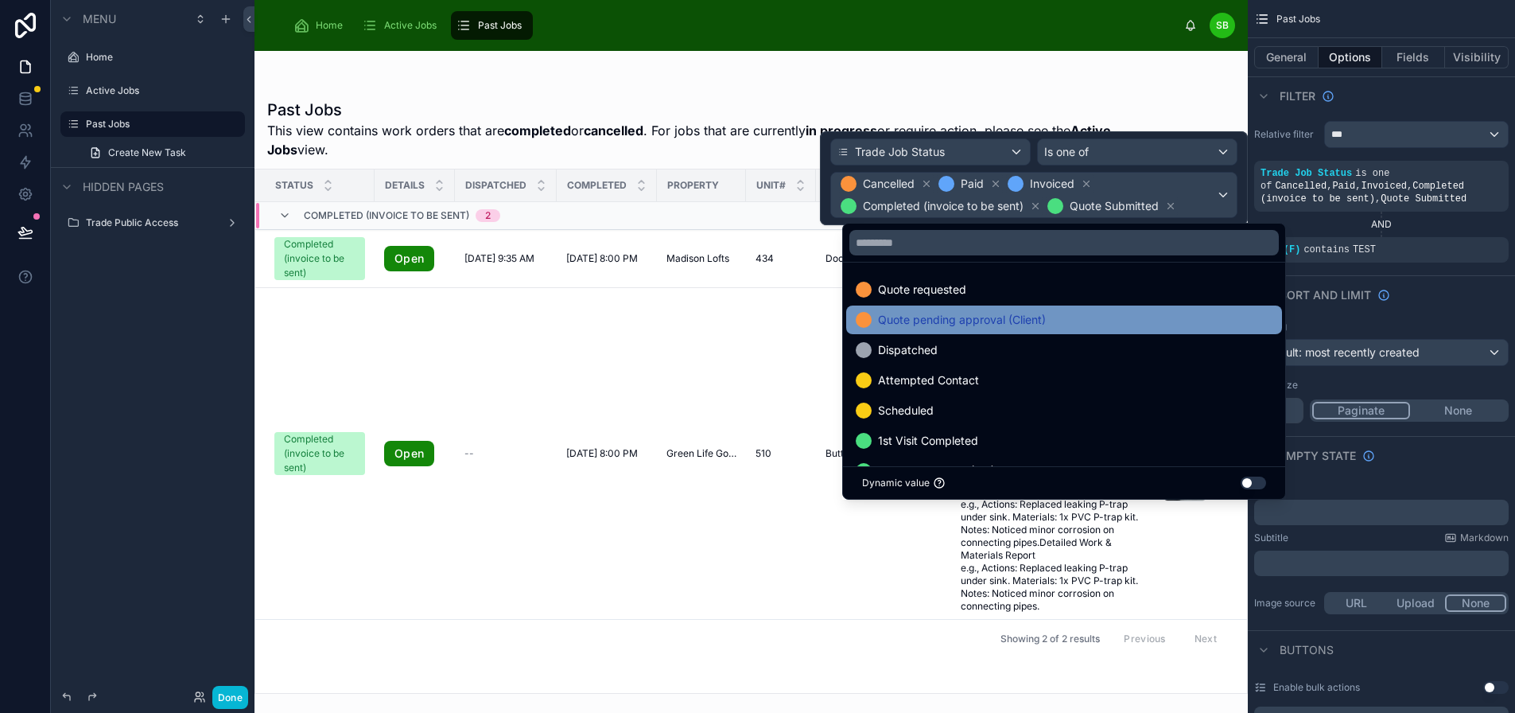
click at [1005, 321] on span "Quote pending approval (Client)" at bounding box center [962, 319] width 168 height 19
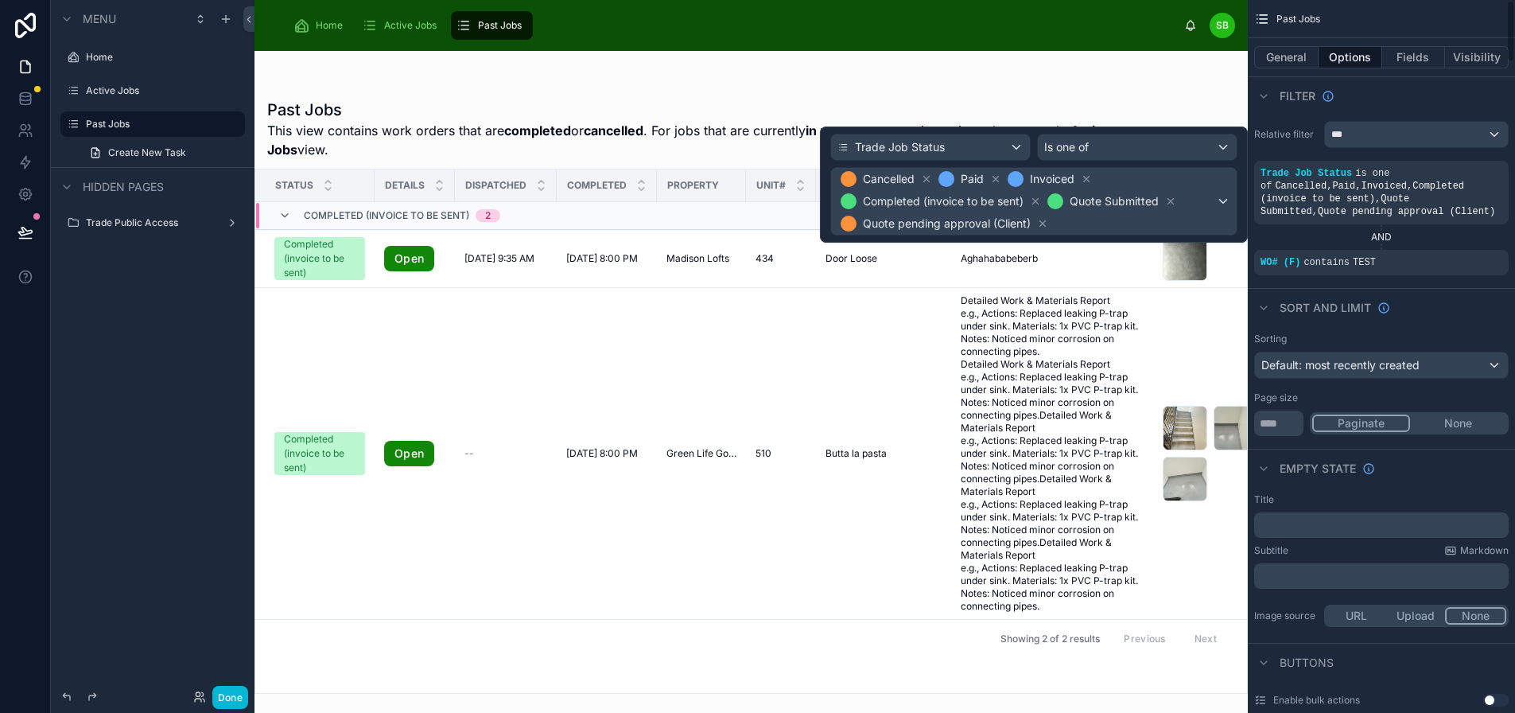
click at [1411, 93] on div "Filter" at bounding box center [1381, 95] width 267 height 38
